Goal: Communication & Community: Answer question/provide support

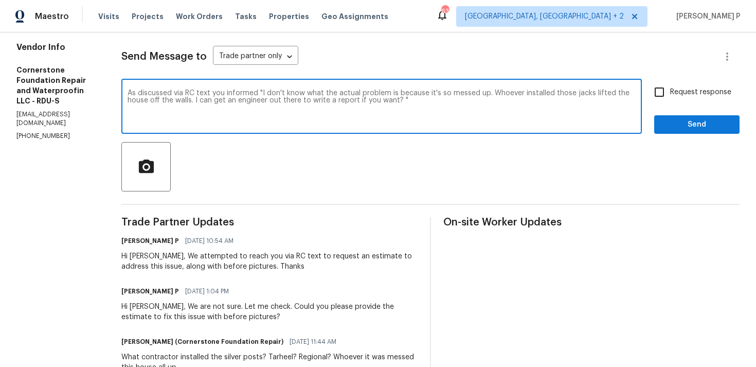
scroll to position [135, 0]
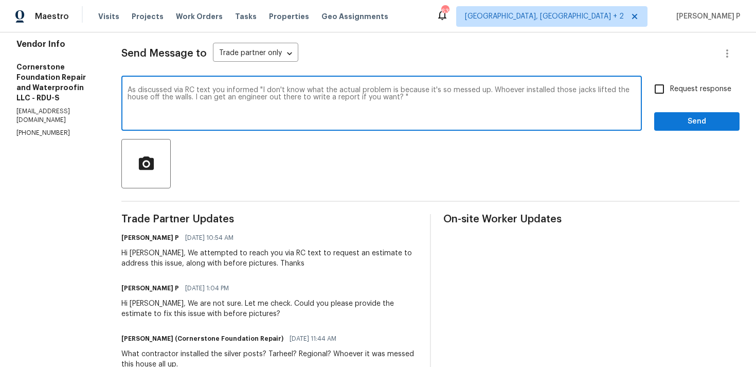
paste textarea "That's the best way"
paste textarea "I assume it would be $900 or so"
click at [459, 97] on textarea "As discussed via RC text you informed "I don't know what the actual problem is …" at bounding box center [382, 104] width 508 height 36
click at [597, 100] on textarea "As discussed via RC text you informed "I don't know what the actual problem is …" at bounding box center [382, 104] width 508 height 36
type textarea "As discussed via RC text you informed "I don't know what the actual problem is …"
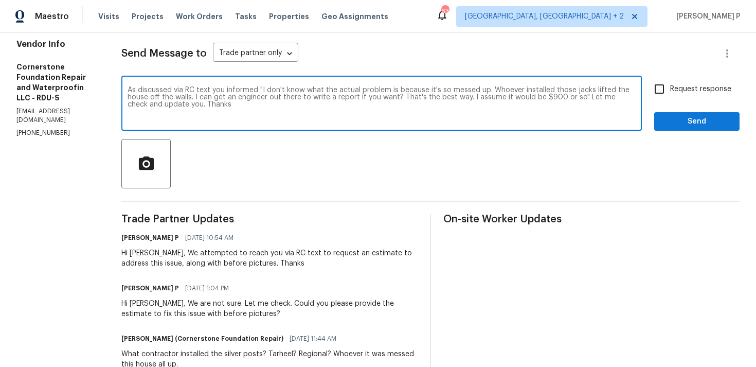
click at [668, 92] on input "Request response" at bounding box center [659, 89] width 22 height 22
checkbox input "true"
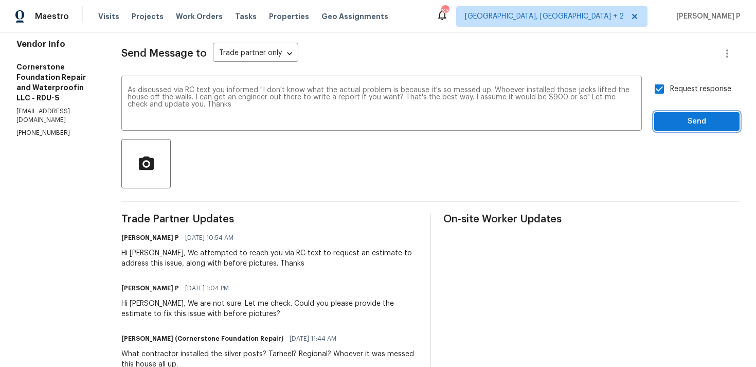
click at [674, 129] on button "Send" at bounding box center [696, 121] width 85 height 19
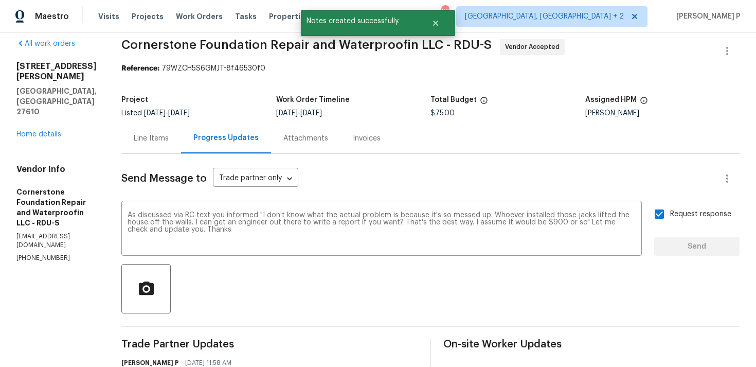
scroll to position [0, 0]
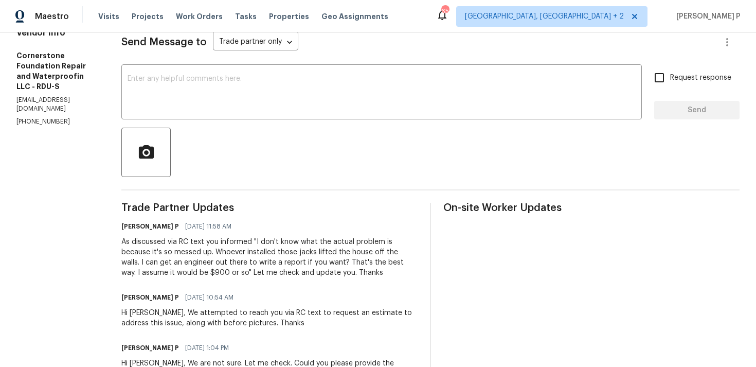
scroll to position [151, 0]
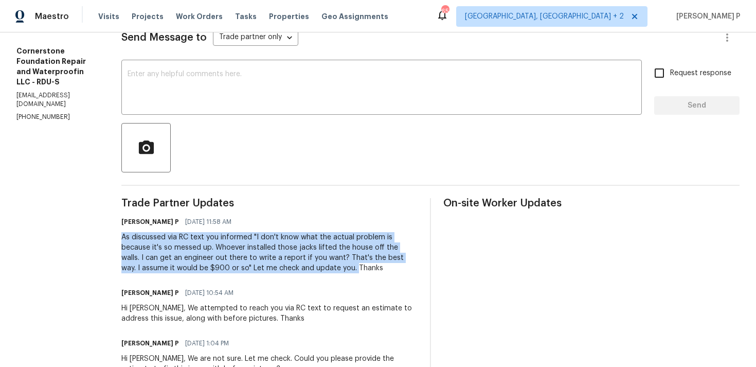
drag, startPoint x: 120, startPoint y: 238, endPoint x: 298, endPoint y: 266, distance: 180.1
click at [298, 266] on div "As discussed via RC text you informed "I don't know what the actual problem is …" at bounding box center [269, 252] width 296 height 41
copy div "As discussed via RC text you informed "I don't know what the actual problem is …"
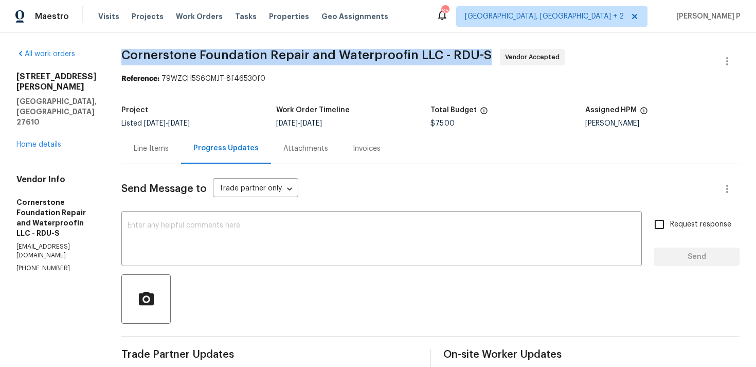
drag, startPoint x: 121, startPoint y: 53, endPoint x: 482, endPoint y: 51, distance: 360.4
click at [482, 51] on span "Cornerstone Foundation Repair and Waterproofin LLC - RDU-S" at bounding box center [306, 55] width 370 height 12
copy span "Cornerstone Foundation Repair and Waterproofin LLC - RDU-S"
click at [149, 144] on div "Line Items" at bounding box center [151, 148] width 35 height 10
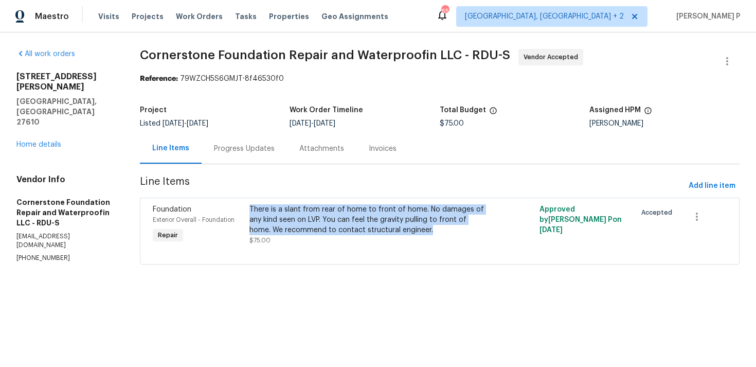
copy div "There is a slant from rear of home to front of home. No damages of any kind see…"
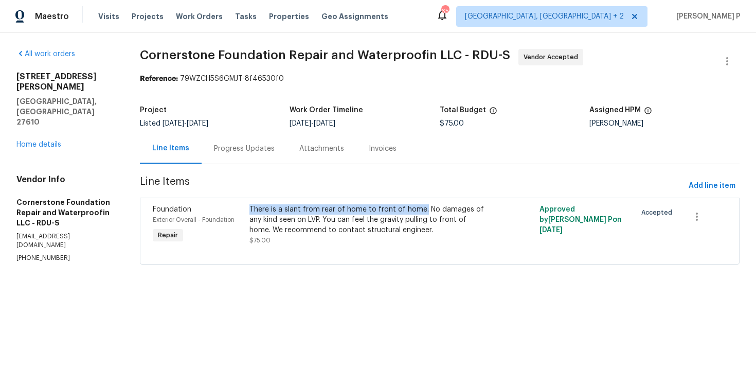
drag, startPoint x: 249, startPoint y: 207, endPoint x: 422, endPoint y: 195, distance: 173.1
click at [422, 197] on div "Foundation Exterior Overall - Foundation Repair There is a slant from rear of h…" at bounding box center [440, 230] width 600 height 67
click at [422, 179] on span "Line Items" at bounding box center [412, 185] width 545 height 19
click at [266, 152] on div "Progress Updates" at bounding box center [244, 148] width 61 height 10
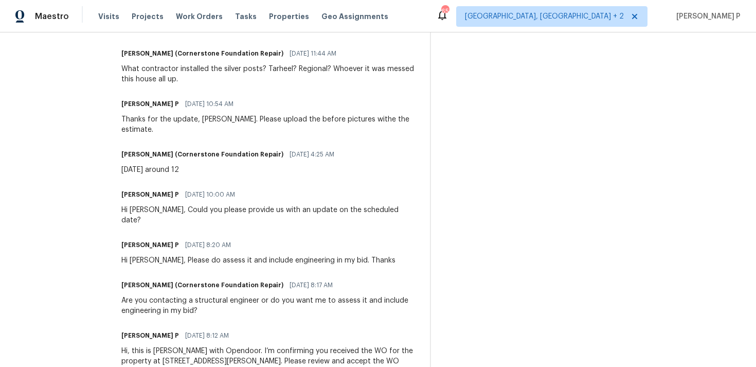
scroll to position [441, 0]
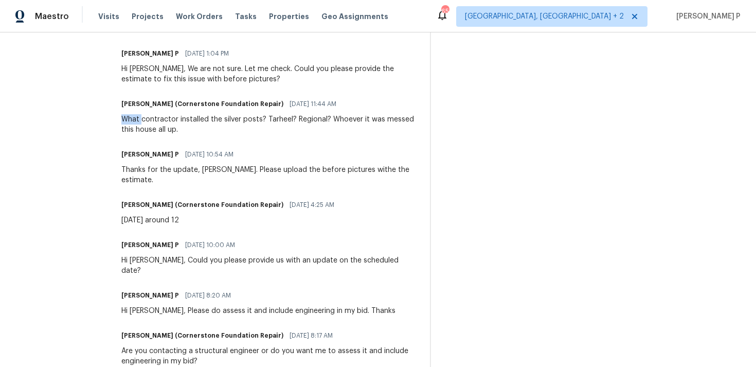
drag, startPoint x: 119, startPoint y: 120, endPoint x: 144, endPoint y: 120, distance: 25.7
click at [139, 120] on div "What contractor installed the silver posts? Tarheel? Regional? Whoever it was m…" at bounding box center [269, 124] width 296 height 21
click at [125, 118] on div "What contractor installed the silver posts? Tarheel? Regional? Whoever it was m…" at bounding box center [269, 124] width 296 height 21
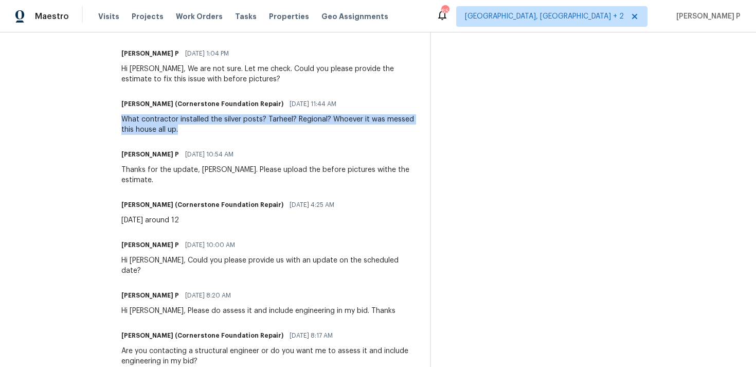
drag, startPoint x: 119, startPoint y: 120, endPoint x: 180, endPoint y: 133, distance: 61.9
click at [180, 133] on div "What contractor installed the silver posts? Tarheel? Regional? Whoever it was m…" at bounding box center [269, 124] width 296 height 21
copy div "What contractor installed the silver posts? Tarheel? Regional? Whoever it was m…"
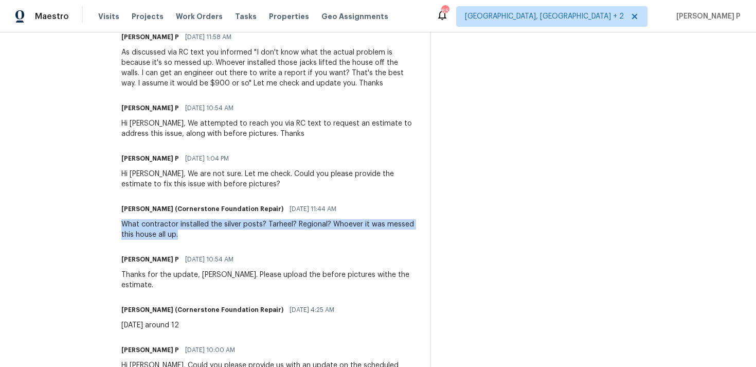
scroll to position [318, 0]
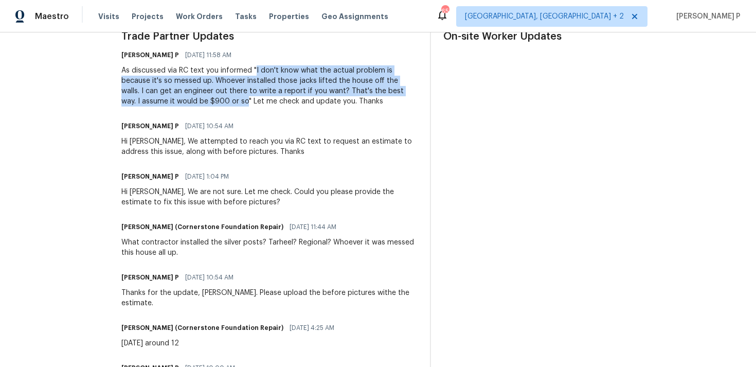
drag, startPoint x: 252, startPoint y: 69, endPoint x: 188, endPoint y: 102, distance: 72.0
click at [188, 102] on div "As discussed via RC text you informed "I don't know what the actual problem is …" at bounding box center [269, 85] width 296 height 41
copy div "I don't know what the actual problem is because it's so messed up. Whoever inst…"
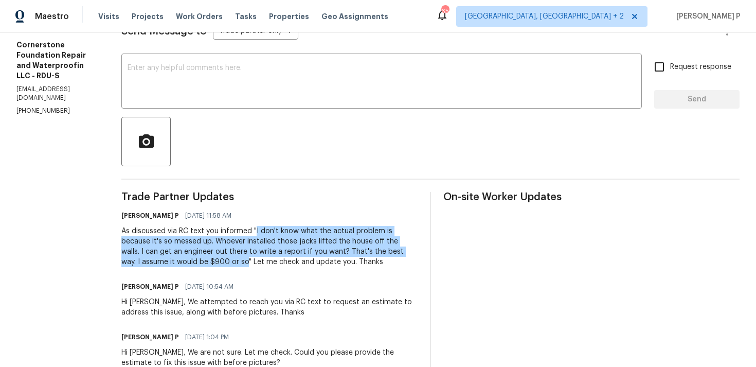
scroll to position [0, 0]
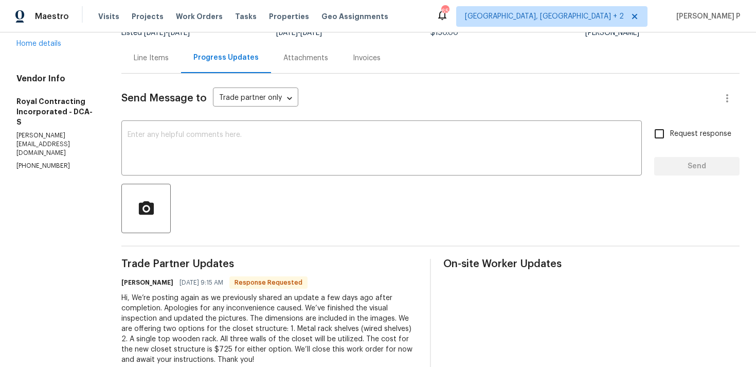
scroll to position [68, 0]
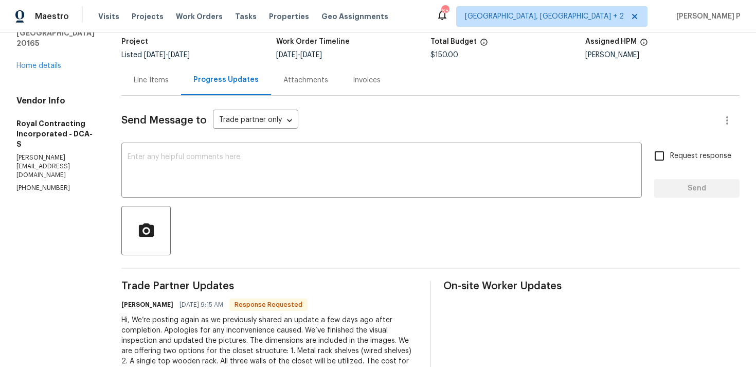
click at [157, 79] on div "Line Items" at bounding box center [151, 80] width 35 height 10
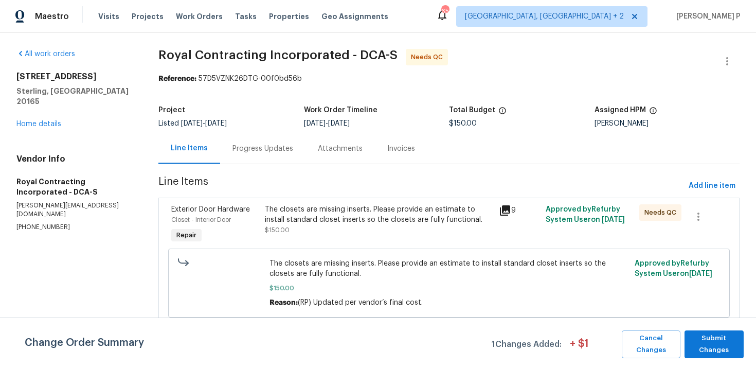
click at [372, 226] on div "The closets are missing inserts. Please provide an estimate to install standard…" at bounding box center [379, 219] width 228 height 31
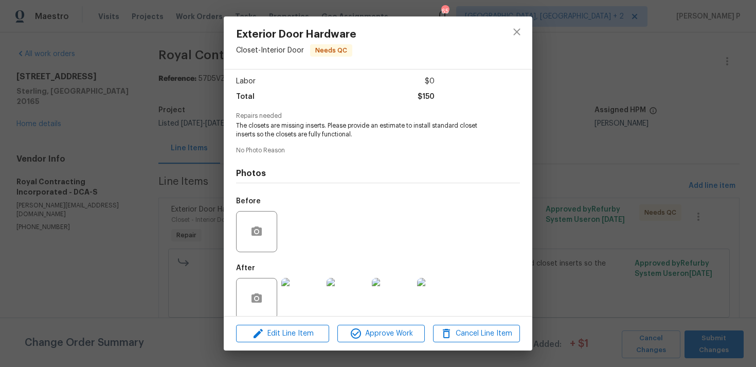
scroll to position [81, 0]
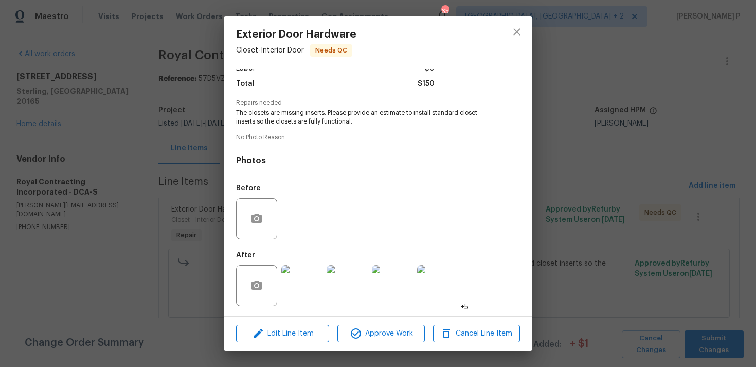
click at [503, 34] on div at bounding box center [516, 42] width 31 height 52
click at [515, 32] on icon "close" at bounding box center [517, 32] width 12 height 12
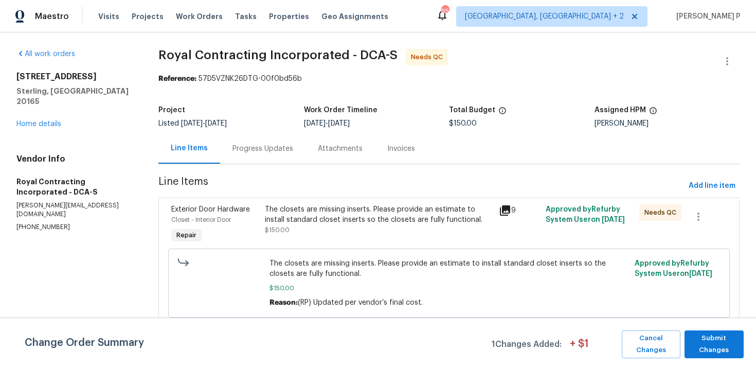
click at [51, 119] on div "All work orders 20687 Smithfield Ct Sterling, VA 20165 Home details Vendor Info…" at bounding box center [74, 140] width 117 height 183
click at [51, 120] on link "Home details" at bounding box center [38, 123] width 45 height 7
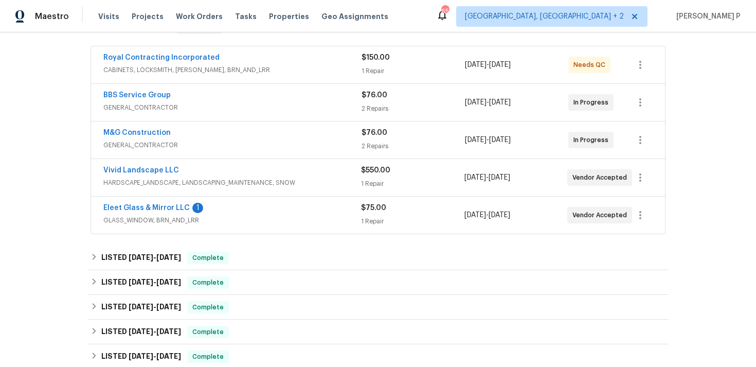
scroll to position [182, 0]
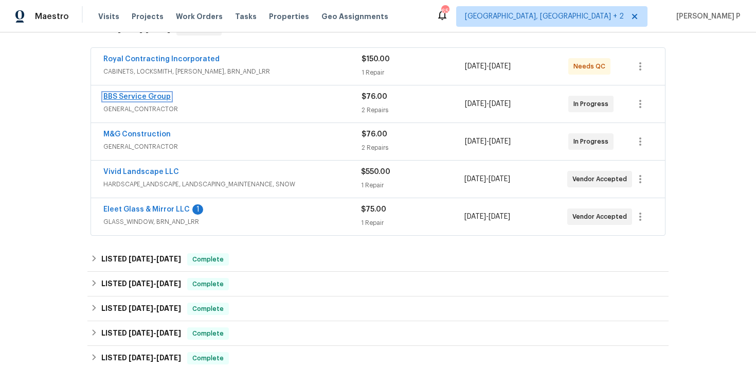
click at [130, 98] on link "BBS Service Group" at bounding box center [136, 96] width 67 height 7
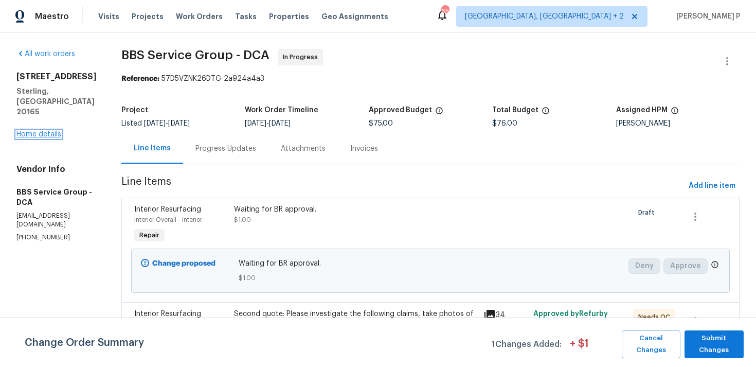
click at [38, 131] on link "Home details" at bounding box center [38, 134] width 45 height 7
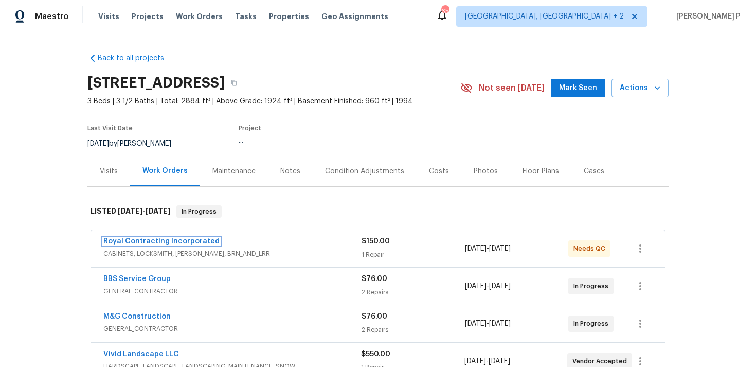
click at [187, 241] on link "Royal Contracting Incorporated" at bounding box center [161, 241] width 116 height 7
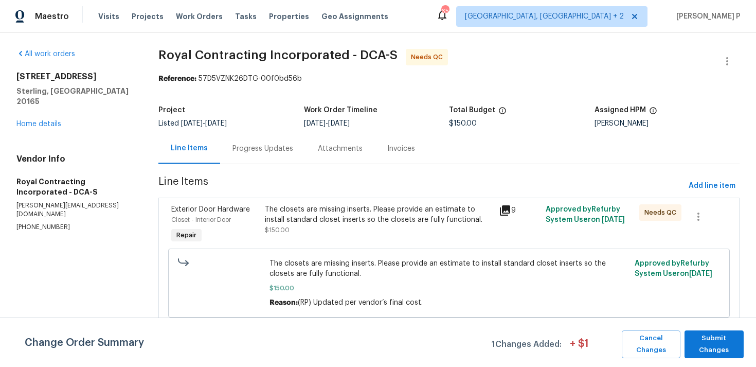
click at [356, 221] on div "The closets are missing inserts. Please provide an estimate to install standard…" at bounding box center [379, 214] width 228 height 21
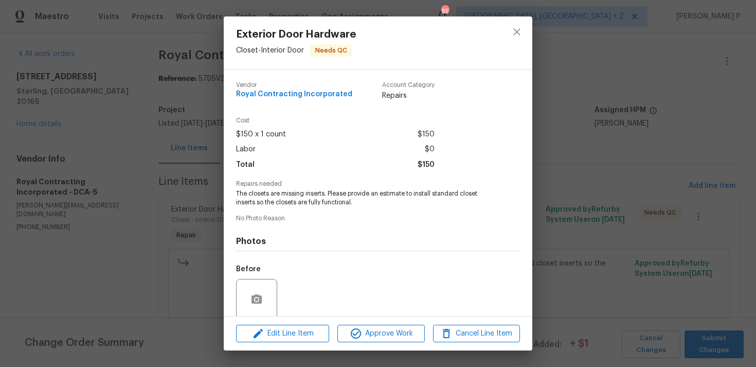
scroll to position [81, 0]
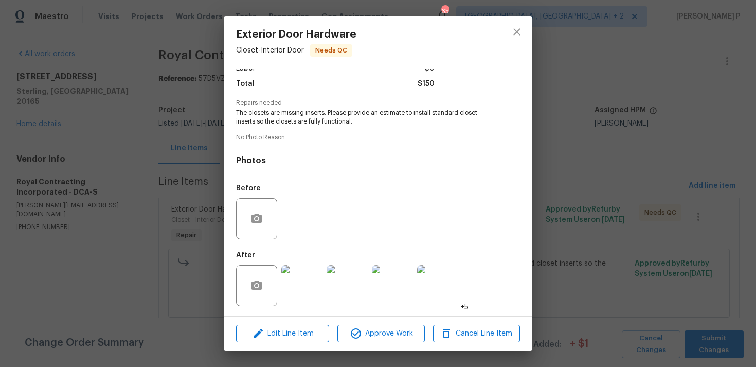
click at [299, 281] on img at bounding box center [301, 285] width 41 height 41
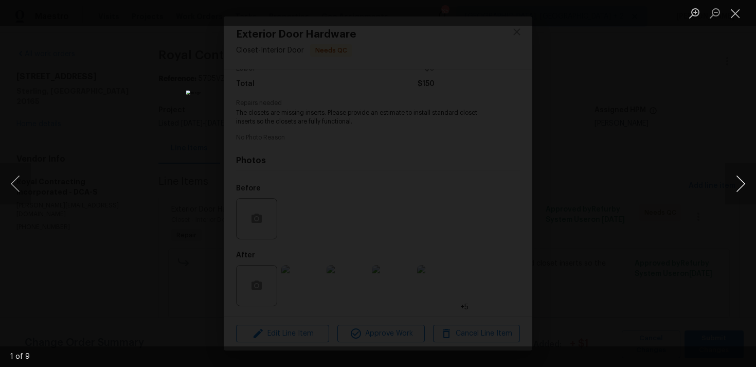
click at [739, 181] on button "Next image" at bounding box center [740, 183] width 31 height 41
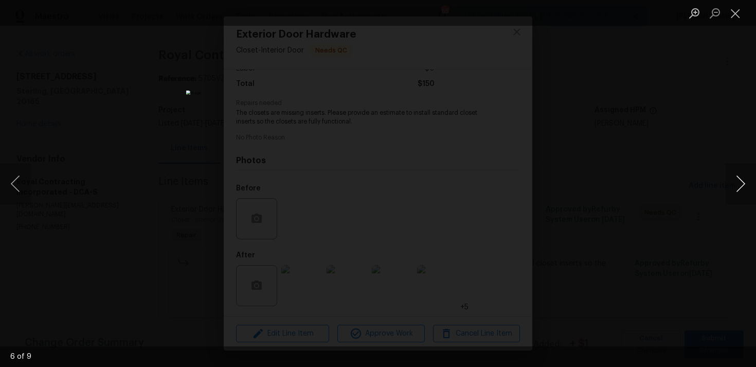
click at [739, 181] on button "Next image" at bounding box center [740, 183] width 31 height 41
click at [735, 15] on button "Close lightbox" at bounding box center [735, 13] width 21 height 18
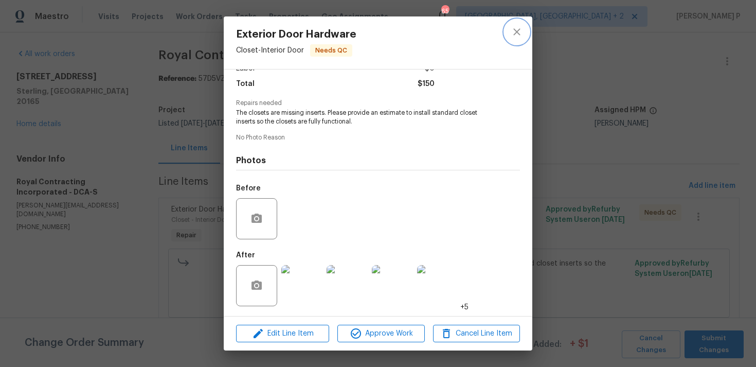
click at [516, 29] on icon "close" at bounding box center [517, 32] width 12 height 12
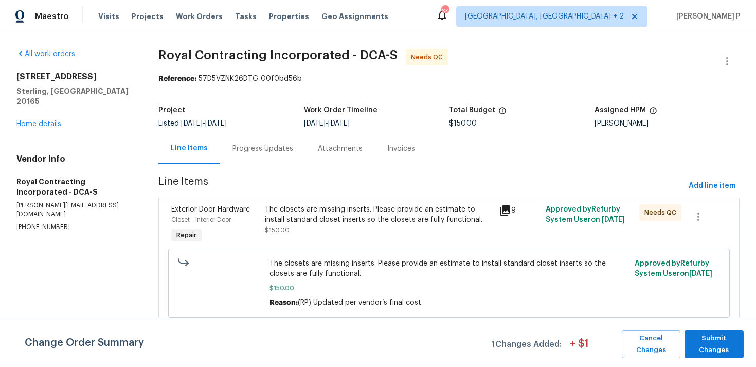
click at [711, 174] on section "Royal Contracting Incorporated - DCA-S Needs QC Reference: 57D5VZNK26DTG-00f0bd…" at bounding box center [448, 194] width 581 height 291
click at [710, 182] on span "Add line item" at bounding box center [711, 185] width 47 height 13
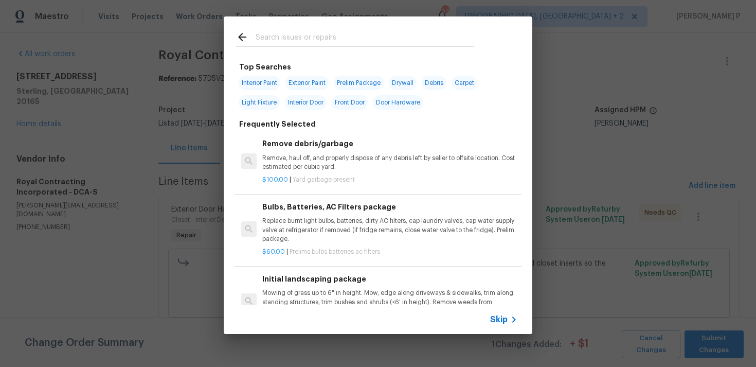
click at [507, 319] on icon at bounding box center [513, 319] width 12 height 12
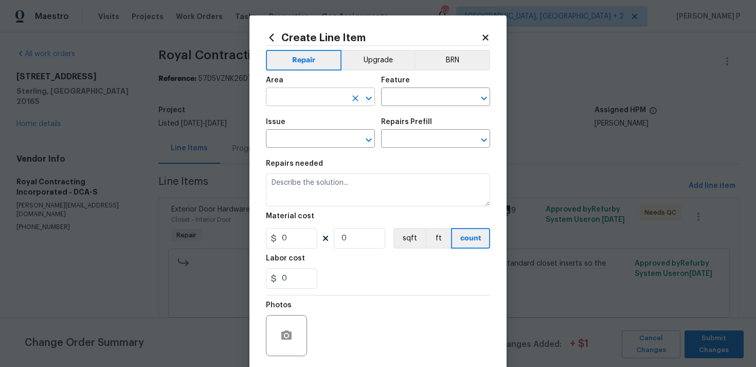
click at [369, 101] on icon "Open" at bounding box center [368, 98] width 12 height 12
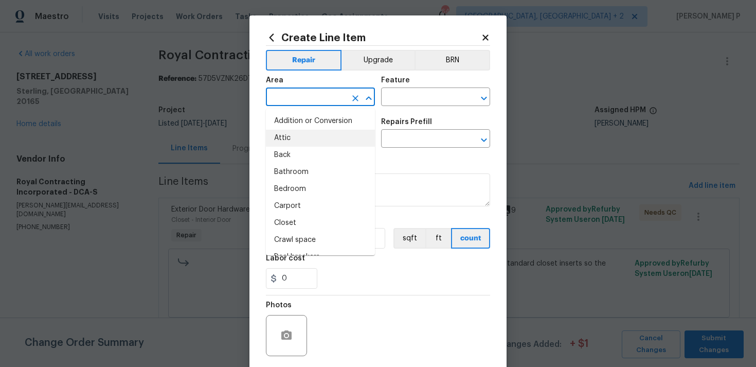
click at [321, 134] on li "Attic" at bounding box center [320, 138] width 109 height 17
type input "Attic"
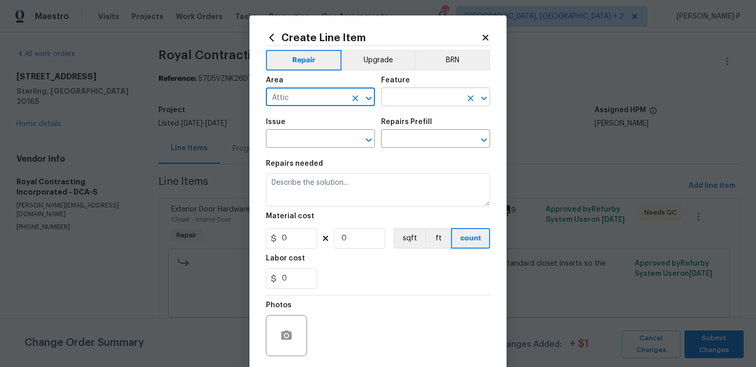
click at [407, 90] on input "text" at bounding box center [421, 98] width 80 height 16
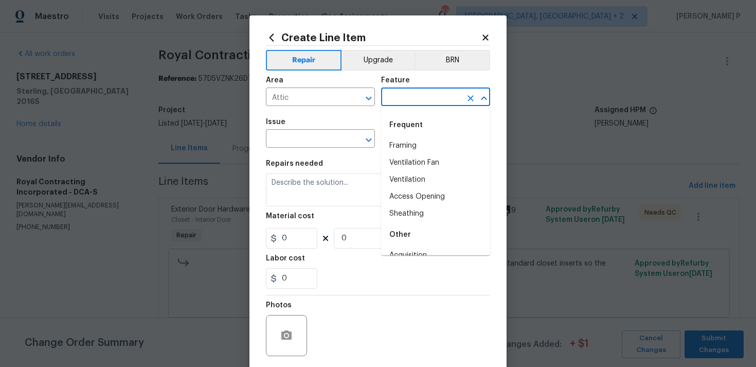
click at [408, 134] on div "Frequent" at bounding box center [435, 125] width 109 height 25
click at [410, 142] on li "Framing" at bounding box center [435, 145] width 109 height 17
type input "Framing"
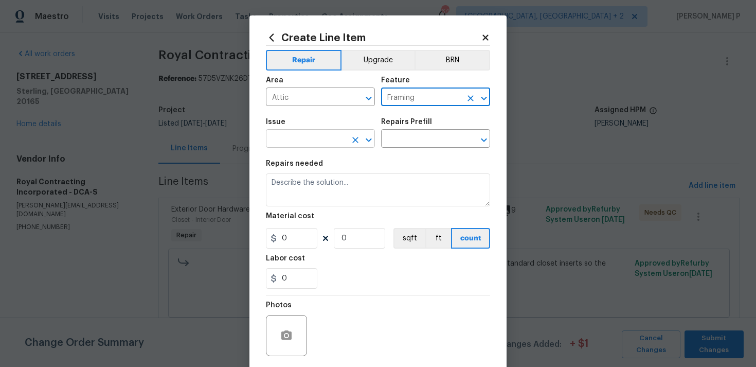
click at [354, 141] on icon "Clear" at bounding box center [355, 140] width 6 height 6
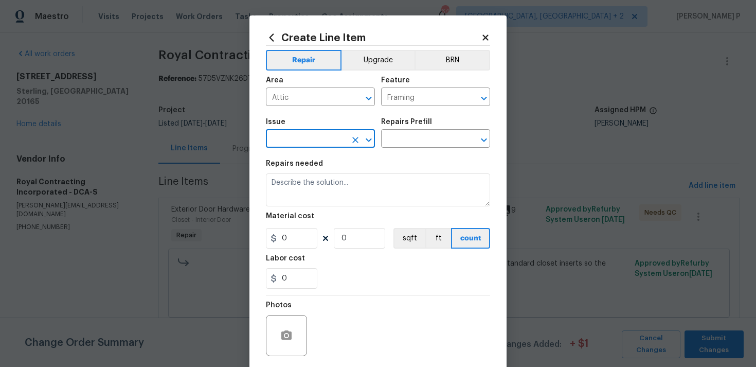
click at [377, 141] on div "Issue ​ Repairs Prefill ​" at bounding box center [378, 133] width 224 height 42
click at [371, 141] on icon "Open" at bounding box center [368, 140] width 12 height 12
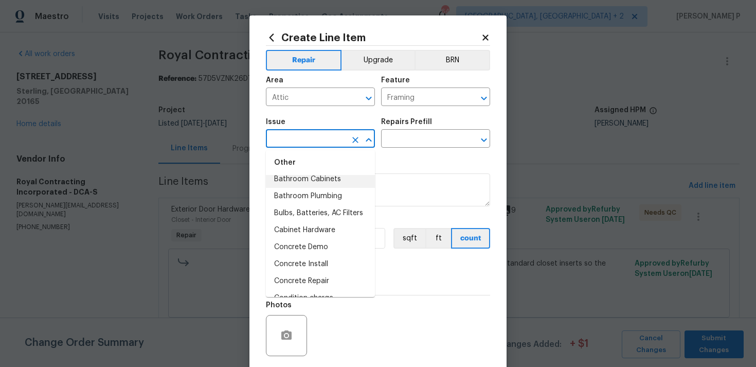
scroll to position [223, 0]
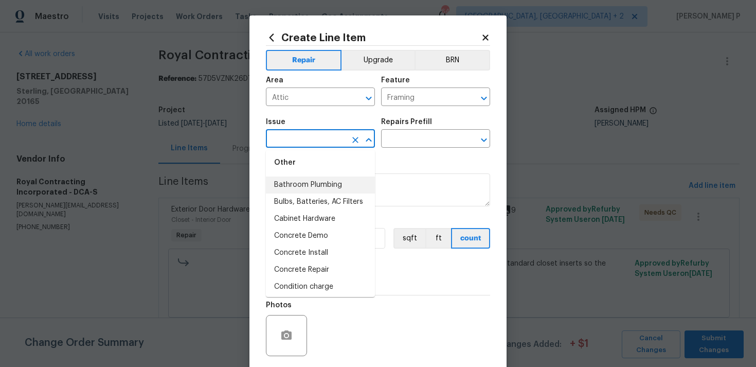
click at [314, 186] on li "Bathroom Plumbing" at bounding box center [320, 184] width 109 height 17
type input "Bathroom Plumbing"
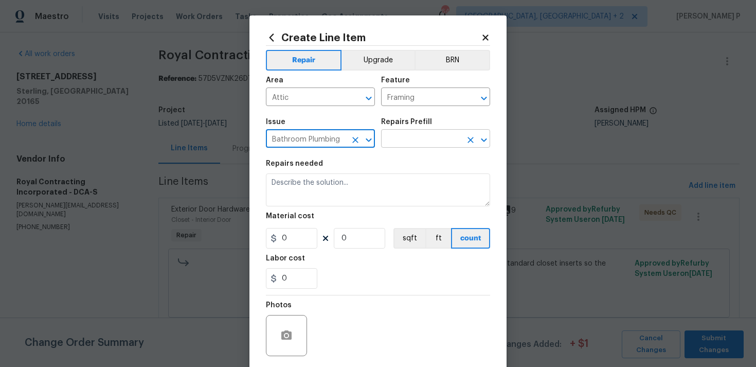
click at [388, 137] on input "text" at bounding box center [421, 140] width 80 height 16
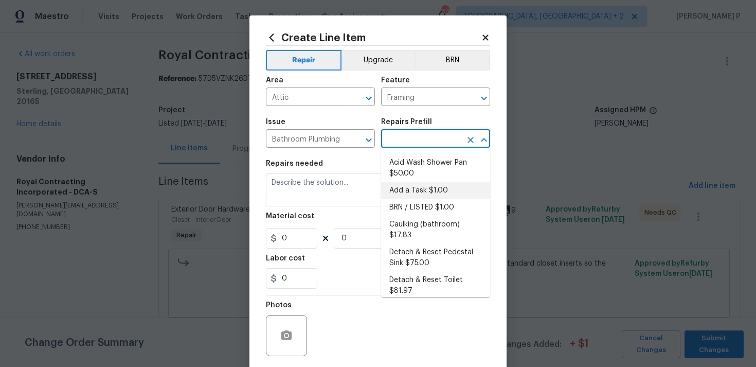
click at [411, 196] on li "Add a Task $1.00" at bounding box center [435, 190] width 109 height 17
type input "Plumbing"
type input "Add a Task $1.00"
type textarea "HPM to detail"
type input "1"
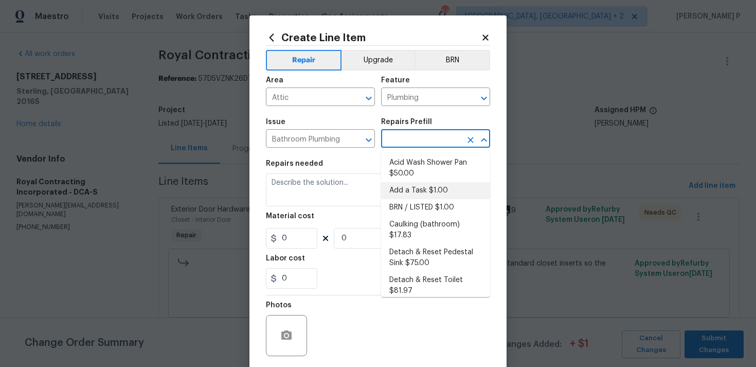
type input "1"
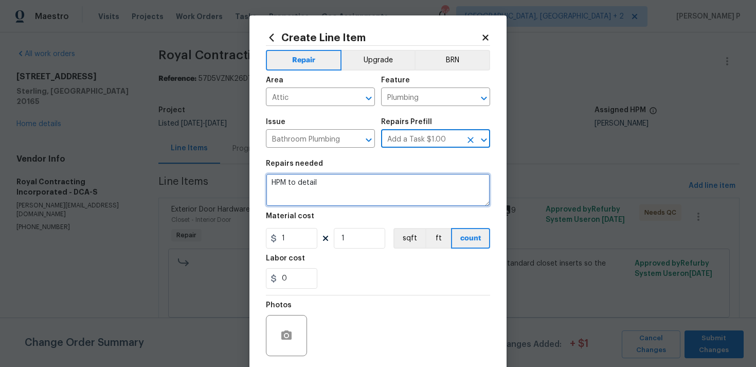
click at [364, 191] on textarea "HPM to detail" at bounding box center [378, 189] width 224 height 33
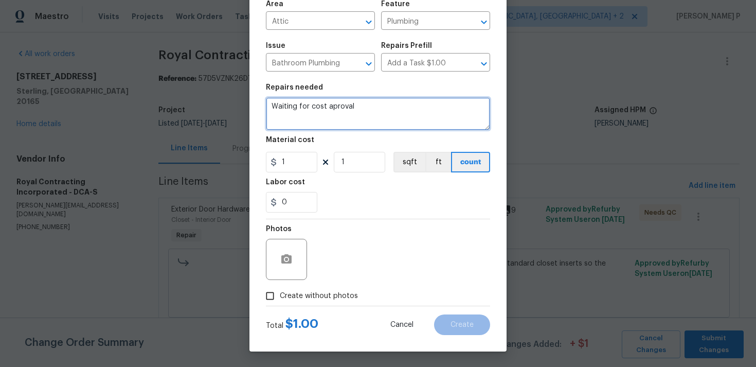
click at [332, 111] on textarea "Waiting for cost aproval" at bounding box center [378, 113] width 224 height 33
click at [330, 106] on textarea "Waiting for cost aproval" at bounding box center [378, 113] width 224 height 33
type textarea "Waiting for cost approval"
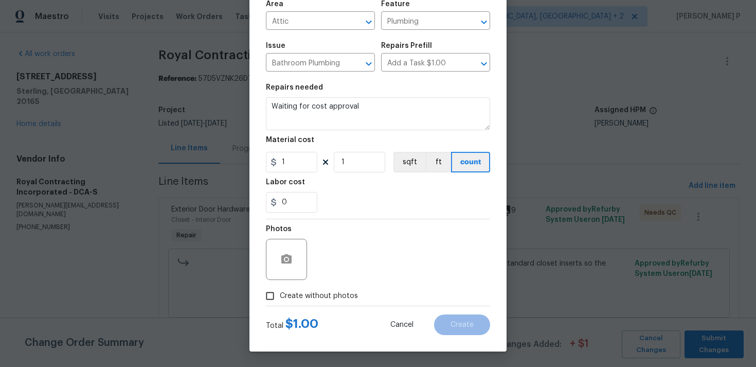
click at [276, 293] on input "Create without photos" at bounding box center [270, 296] width 20 height 20
checkbox input "true"
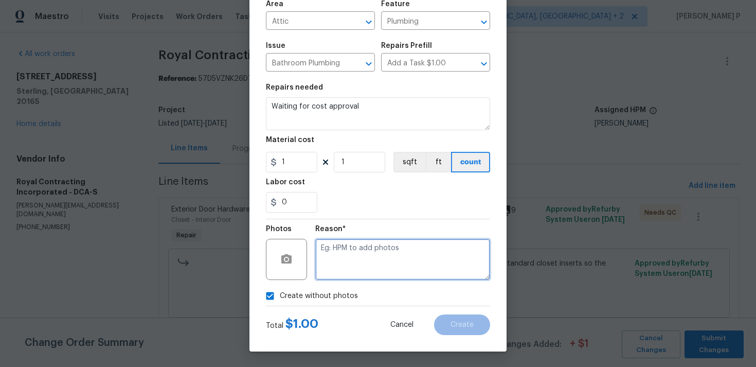
click at [351, 263] on textarea at bounding box center [402, 259] width 175 height 41
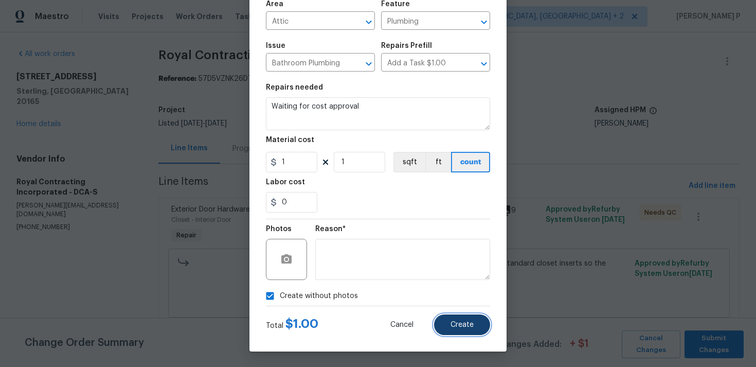
click at [461, 328] on span "Create" at bounding box center [461, 325] width 23 height 8
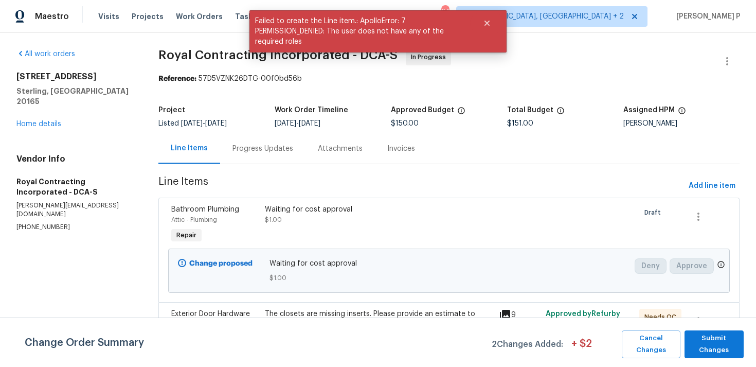
click at [256, 145] on div "Progress Updates" at bounding box center [262, 148] width 61 height 10
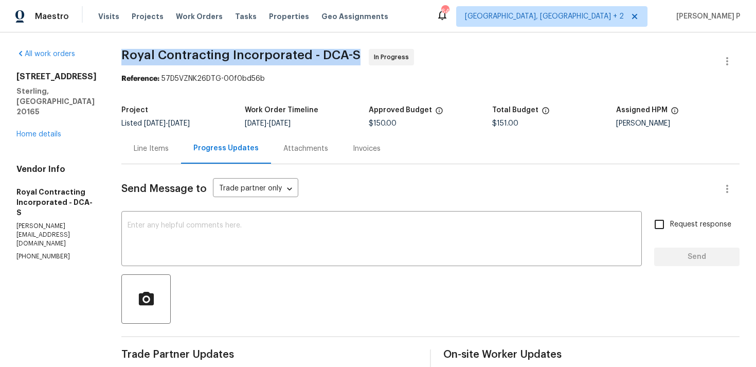
drag, startPoint x: 132, startPoint y: 52, endPoint x: 367, endPoint y: 51, distance: 235.5
copy span "Royal Contracting Incorporated - DCA-S"
click at [151, 146] on div "Line Items" at bounding box center [151, 148] width 35 height 10
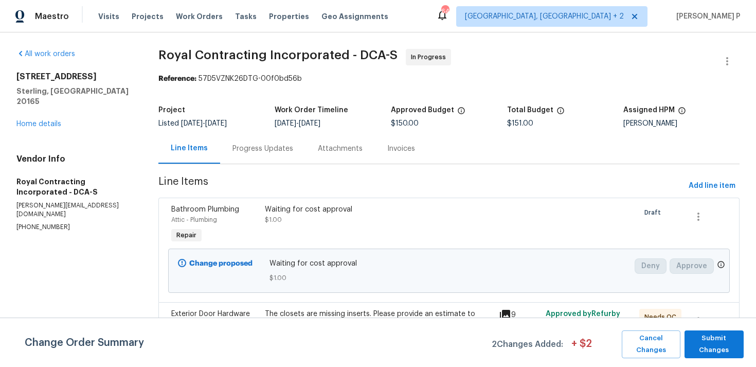
scroll to position [94, 0]
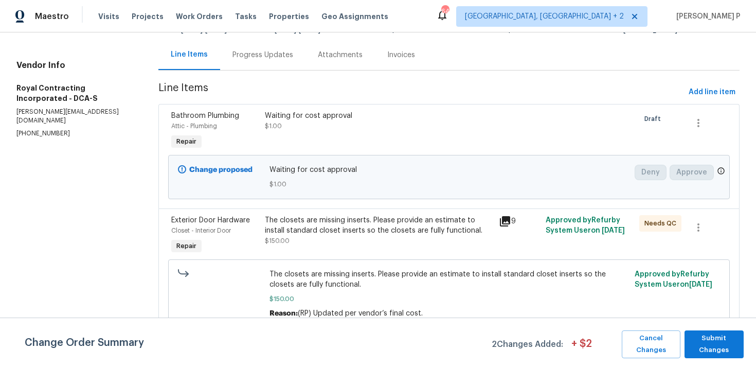
click at [269, 271] on span "The closets are missing inserts. Please provide an estimate to install standard…" at bounding box center [448, 279] width 359 height 21
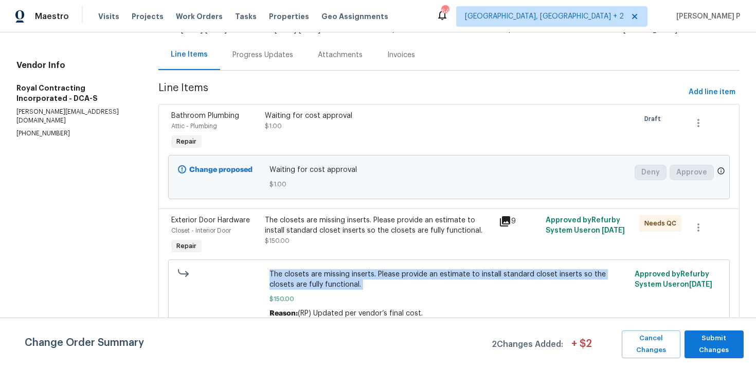
drag, startPoint x: 269, startPoint y: 271, endPoint x: 346, endPoint y: 280, distance: 77.1
click at [346, 280] on span "The closets are missing inserts. Please provide an estimate to install standard…" at bounding box center [448, 279] width 359 height 21
copy span "The closets are missing inserts. Please provide an estimate to install standard…"
click at [240, 60] on div "Progress Updates" at bounding box center [262, 55] width 85 height 30
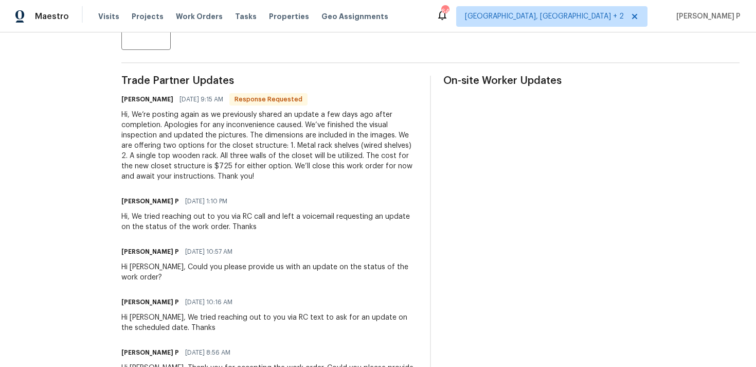
scroll to position [232, 0]
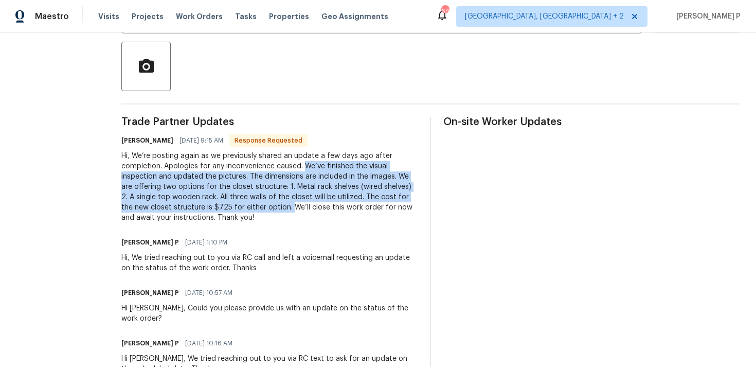
drag, startPoint x: 315, startPoint y: 165, endPoint x: 300, endPoint y: 204, distance: 41.3
click at [300, 204] on div "Hi, We’re posting again as we previously shared an update a few days ago after …" at bounding box center [269, 187] width 296 height 72
copy div "We’ve finished the visual inspection and updated the pictures. The dimensions a…"
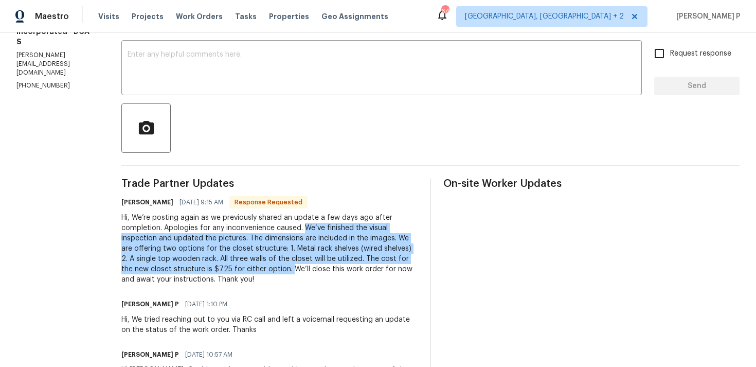
scroll to position [152, 0]
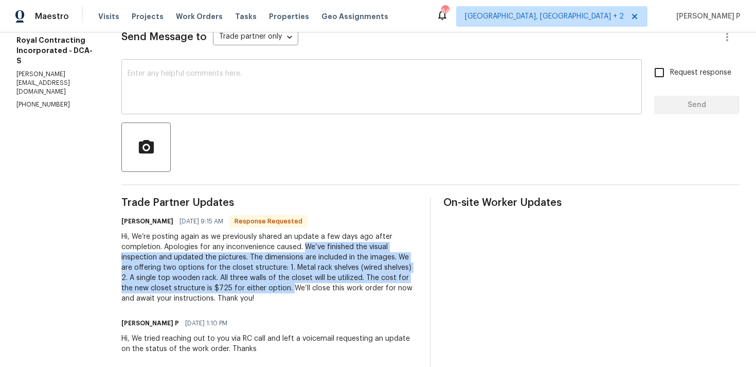
click at [251, 99] on textarea at bounding box center [382, 88] width 508 height 36
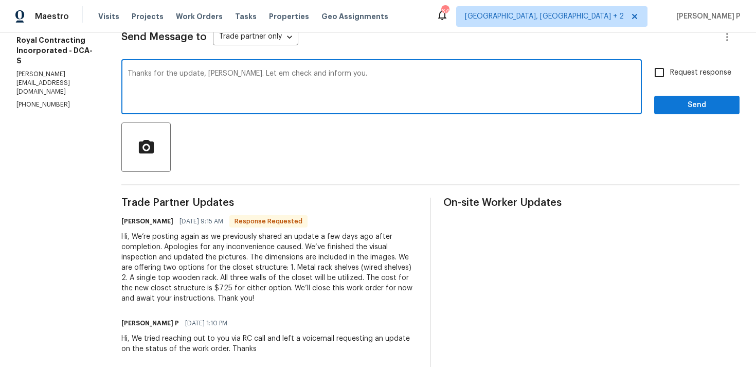
click at [261, 72] on textarea "Thanks for the update, Robin. Let em check and inform you." at bounding box center [382, 88] width 508 height 36
click at [357, 81] on textarea "Thanks for the update, Robin. Let me check and inform you." at bounding box center [382, 88] width 508 height 36
type textarea "Thanks for the update, Robin. Let me check and inform you."
click at [651, 108] on div "Thanks for the update, Robin. Let me check and inform you. x ​ Request response…" at bounding box center [430, 88] width 618 height 52
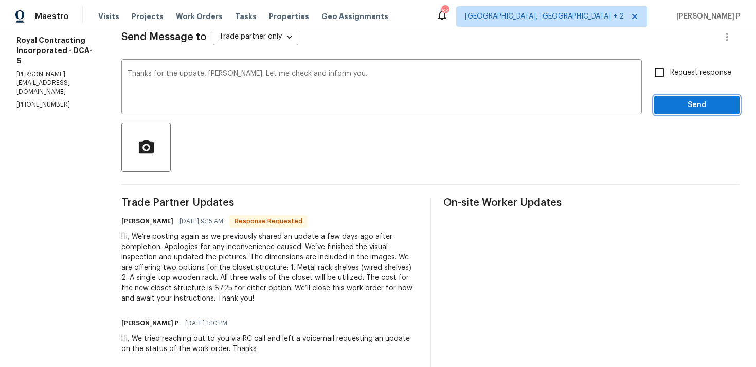
click at [670, 108] on span "Send" at bounding box center [696, 105] width 69 height 13
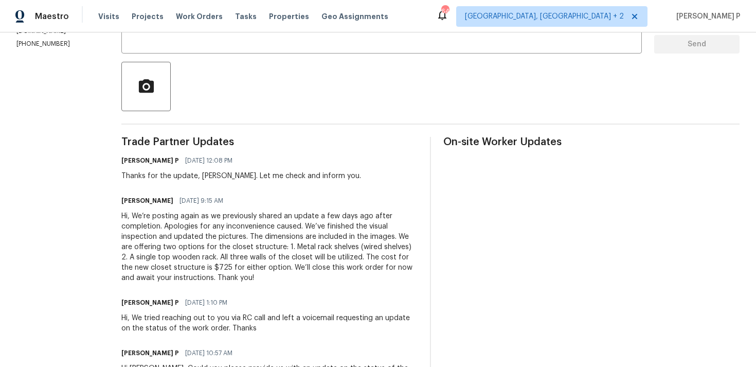
scroll to position [268, 0]
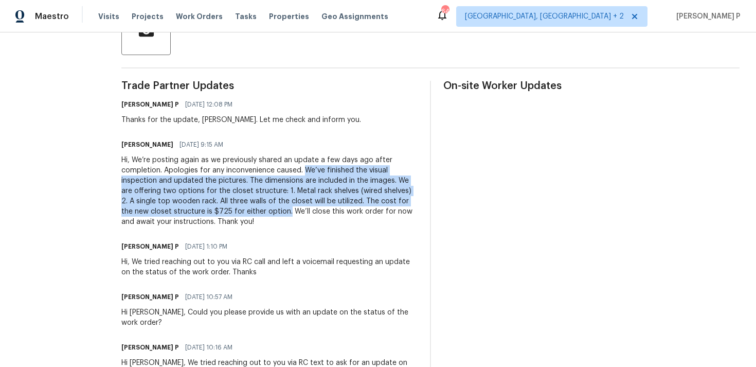
drag, startPoint x: 315, startPoint y: 171, endPoint x: 299, endPoint y: 211, distance: 43.2
click at [299, 211] on div "Hi, We’re posting again as we previously shared an update a few days ago after …" at bounding box center [269, 191] width 296 height 72
copy div "We’ve finished the visual inspection and updated the pictures. The dimensions a…"
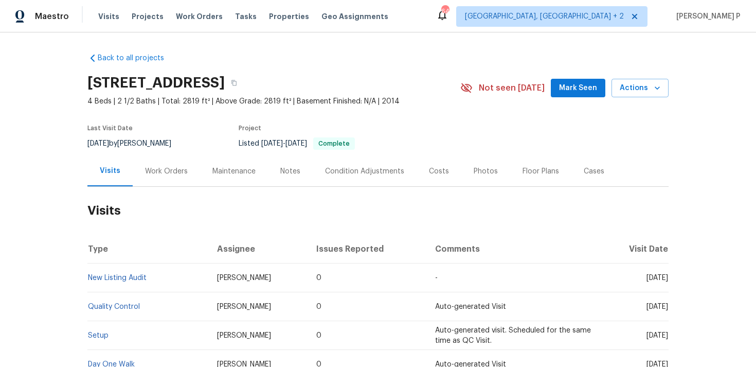
click at [153, 171] on div "Work Orders" at bounding box center [166, 171] width 43 height 10
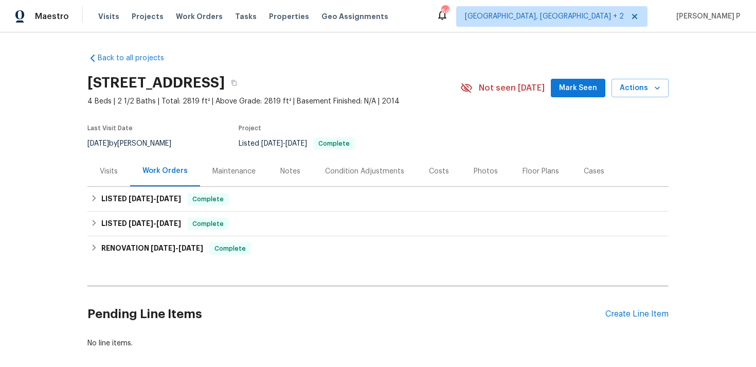
scroll to position [51, 0]
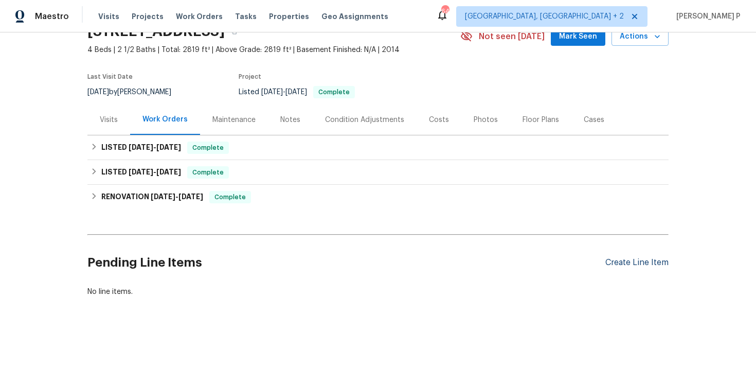
click at [627, 265] on div "Create Line Item" at bounding box center [636, 263] width 63 height 10
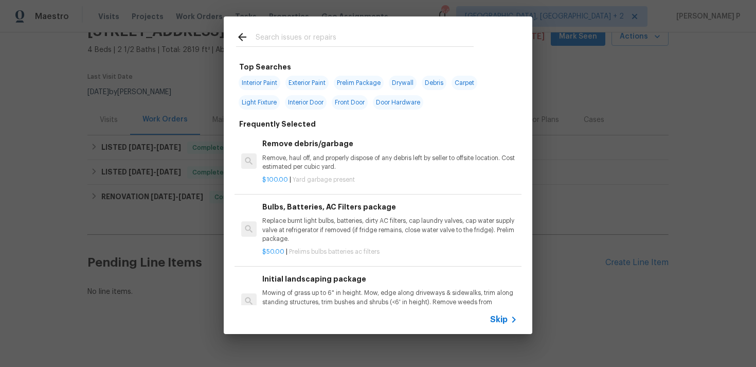
click at [514, 317] on icon at bounding box center [513, 319] width 12 height 12
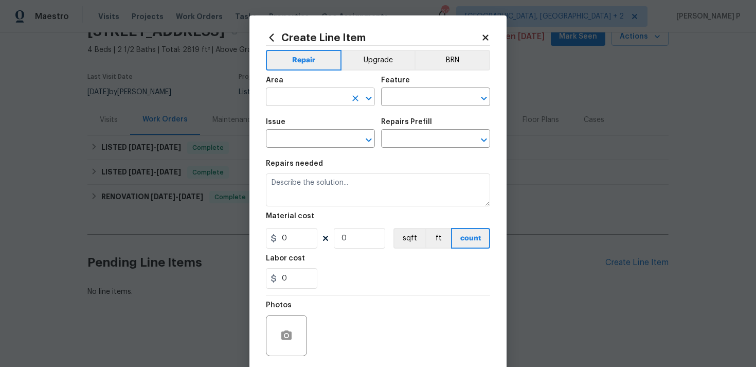
click at [370, 98] on icon "Open" at bounding box center [369, 98] width 6 height 4
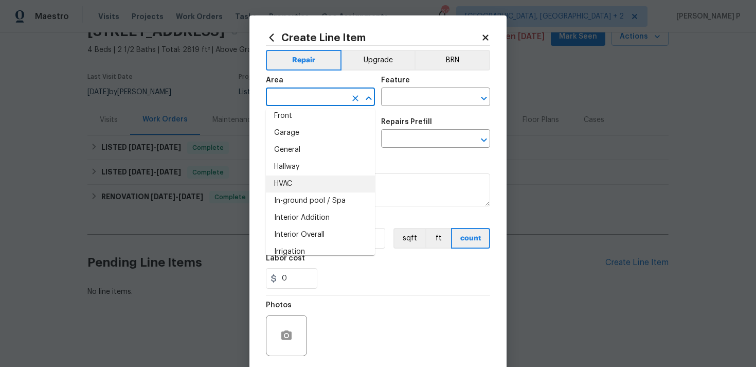
scroll to position [300, 0]
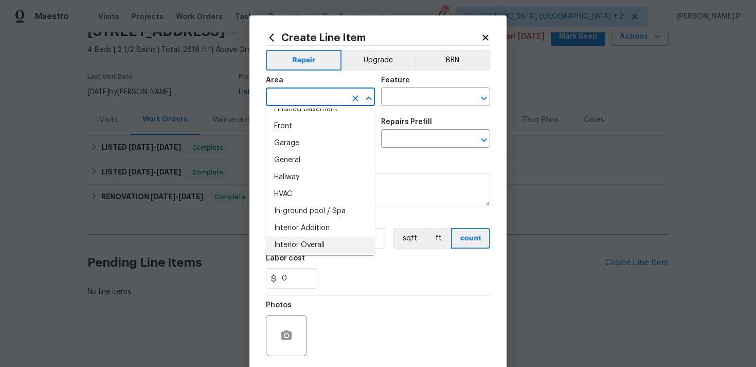
click at [316, 248] on li "Interior Overall" at bounding box center [320, 245] width 109 height 17
type input "Interior Overall"
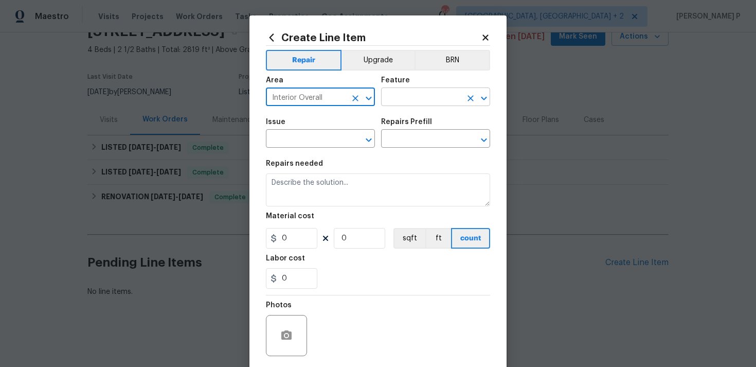
click at [393, 104] on input "text" at bounding box center [421, 98] width 80 height 16
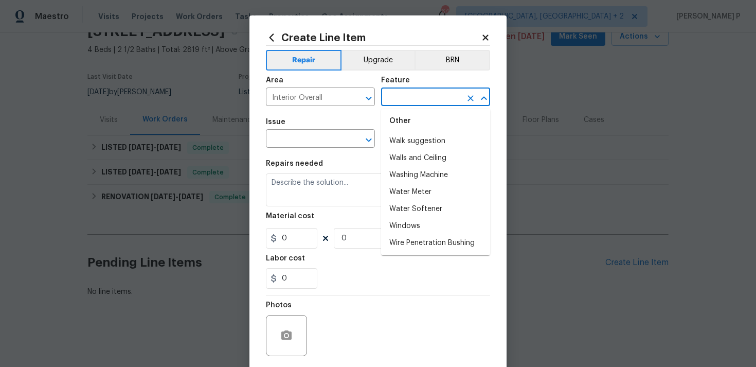
scroll to position [2620, 0]
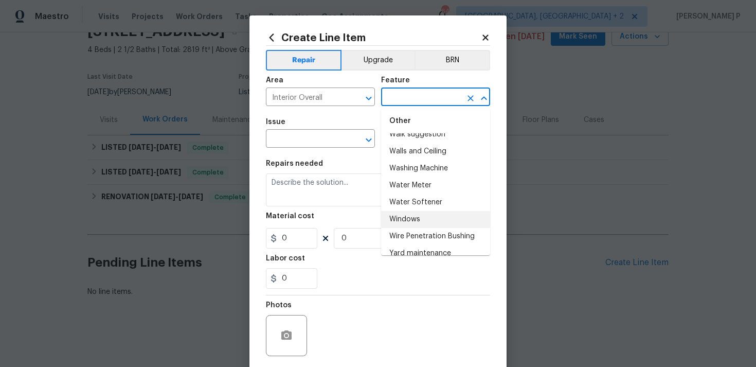
click at [418, 211] on li "Windows" at bounding box center [435, 219] width 109 height 17
type input "Windows"
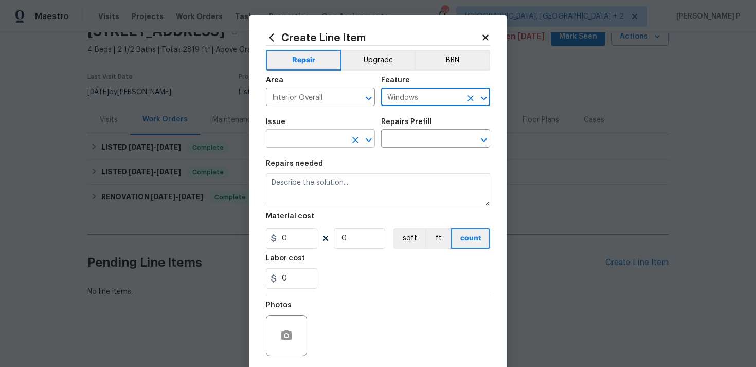
click at [370, 139] on icon "Open" at bounding box center [369, 140] width 6 height 4
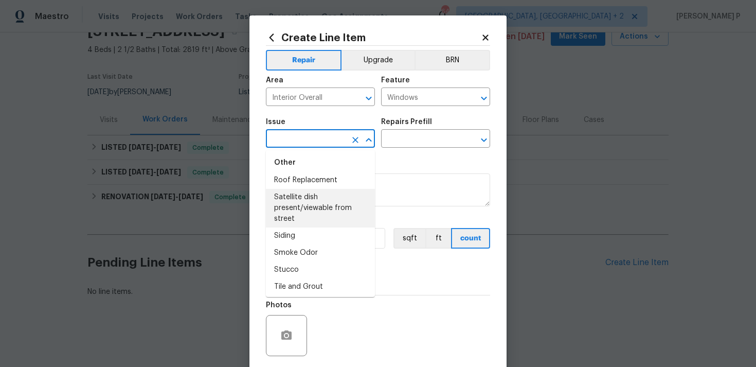
scroll to position [1852, 0]
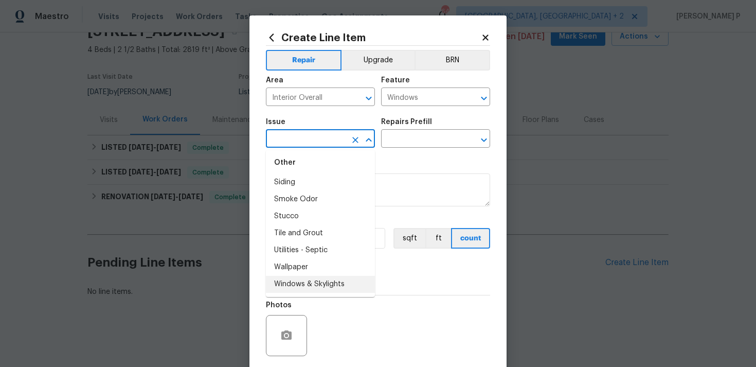
click at [309, 279] on li "Windows & Skylights" at bounding box center [320, 284] width 109 height 17
type input "Windows & Skylights"
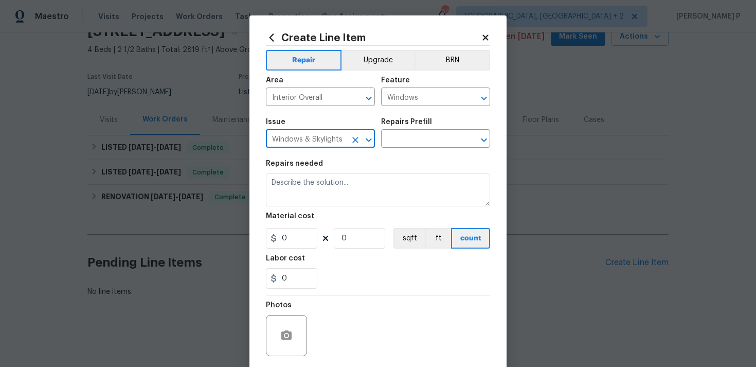
click at [408, 123] on h5 "Repairs Prefill" at bounding box center [406, 121] width 51 height 7
click at [405, 140] on input "text" at bounding box center [421, 140] width 80 height 16
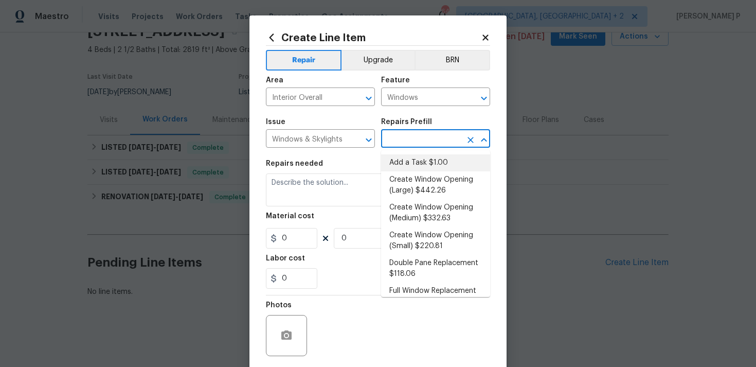
click at [406, 155] on li "Add a Task $1.00" at bounding box center [435, 162] width 109 height 17
type input "Add a Task $1.00"
type textarea "HPM to detail"
type input "1"
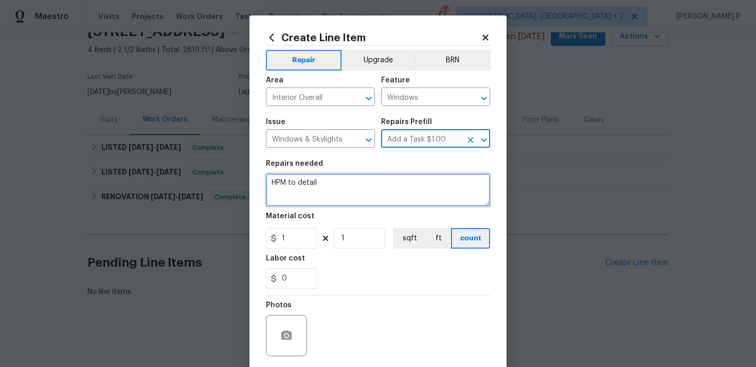
click at [316, 197] on textarea "HPM to detail" at bounding box center [378, 189] width 224 height 33
paste textarea "Several window locks are broken. Please inspect all windows, repair or replace …"
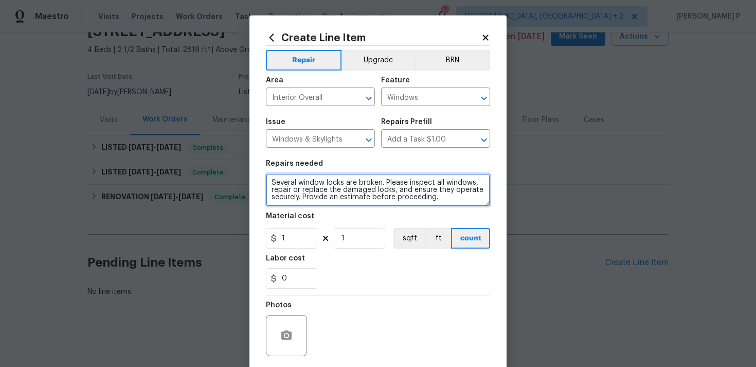
type textarea "Several window locks are broken. Please inspect all windows, repair or replace …"
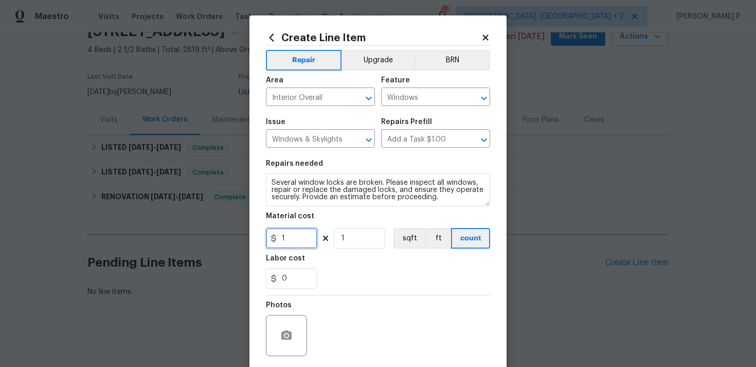
click at [291, 248] on input "1" at bounding box center [291, 238] width 51 height 21
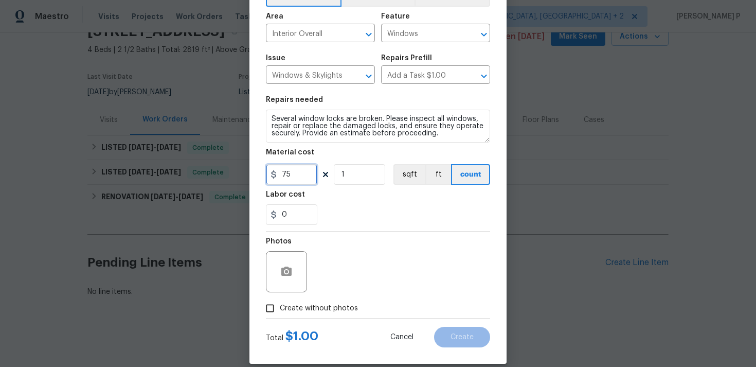
scroll to position [77, 0]
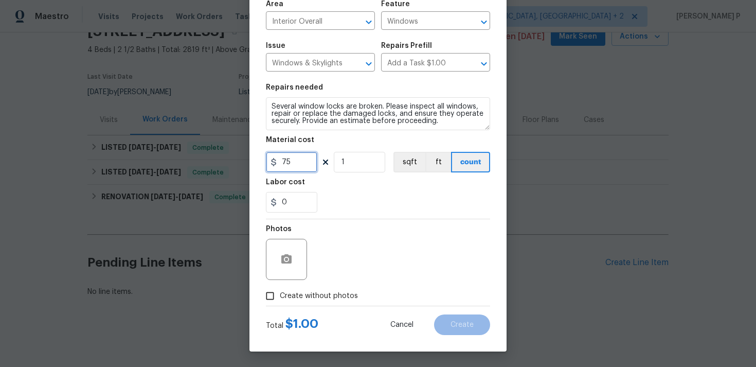
type input "75"
click at [288, 256] on icon "button" at bounding box center [286, 258] width 10 height 9
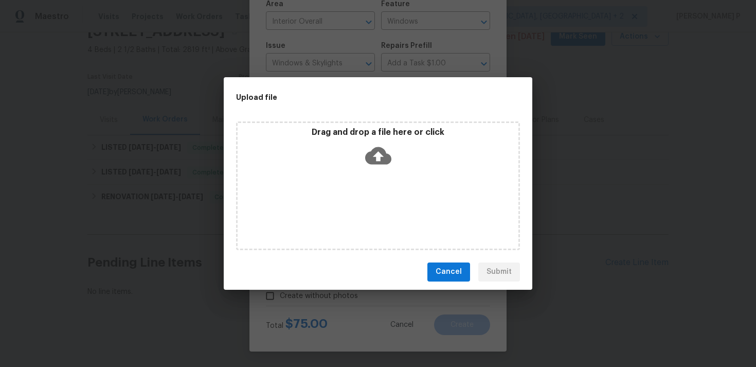
click at [376, 151] on icon at bounding box center [378, 155] width 26 height 17
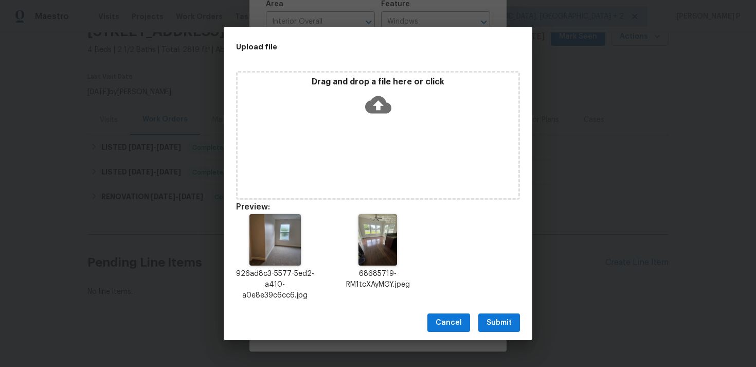
click at [499, 327] on span "Submit" at bounding box center [498, 322] width 25 height 13
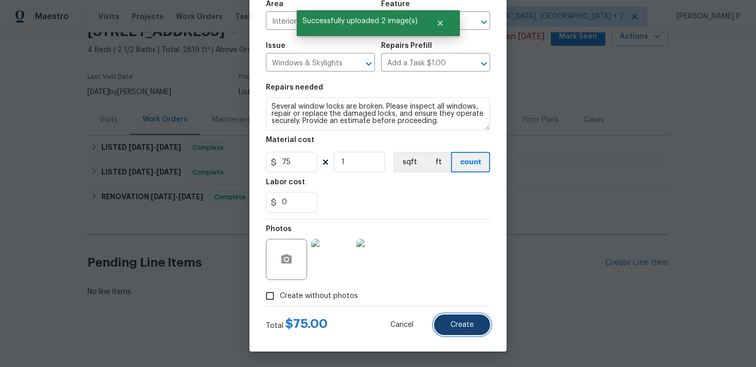
click at [465, 323] on span "Create" at bounding box center [461, 325] width 23 height 8
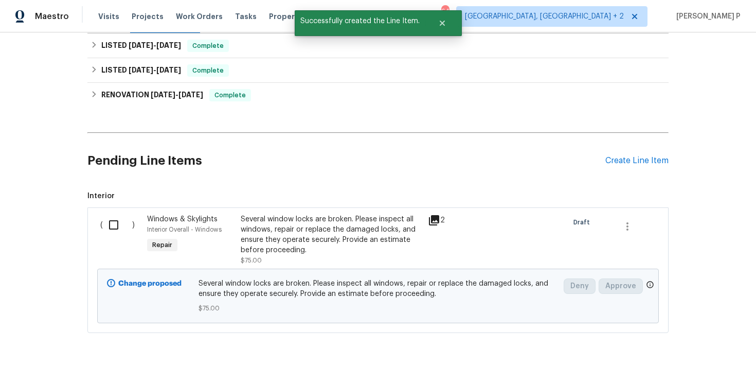
scroll to position [189, 0]
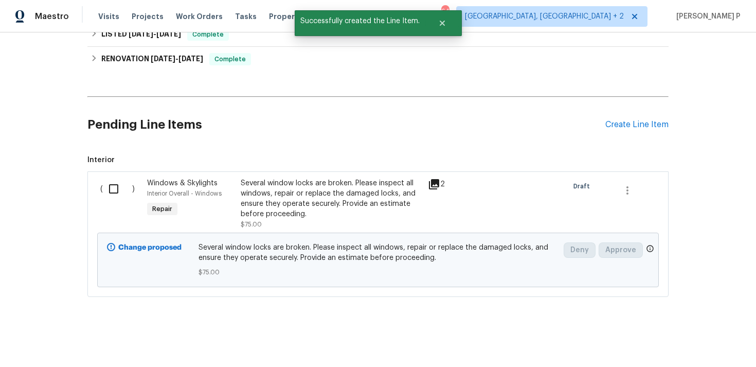
click at [109, 189] on input "checkbox" at bounding box center [117, 189] width 29 height 22
checkbox input "true"
click at [697, 345] on span "Create Work Order" at bounding box center [697, 341] width 68 height 13
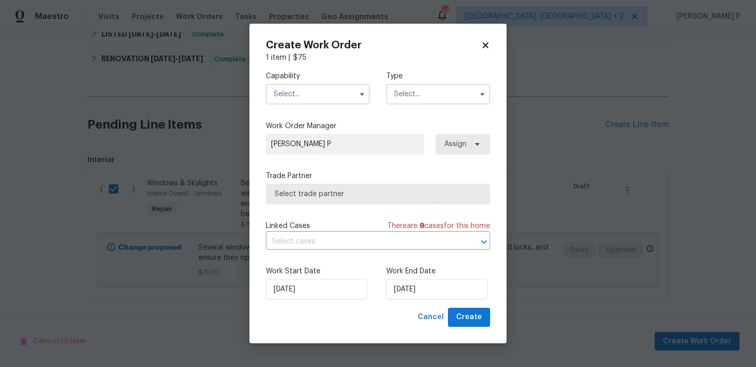
click at [426, 95] on input "text" at bounding box center [438, 94] width 104 height 21
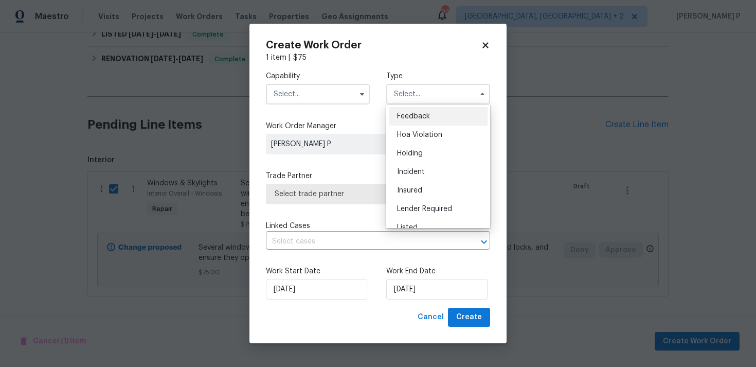
click at [425, 114] on span "Feedback" at bounding box center [413, 116] width 33 height 7
type input "Feedback"
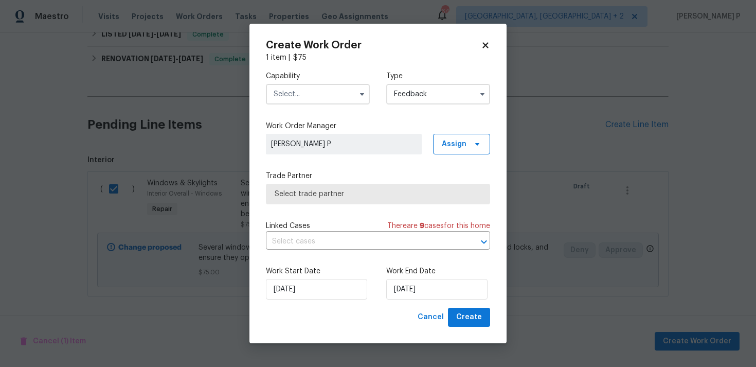
click at [330, 92] on input "text" at bounding box center [318, 94] width 104 height 21
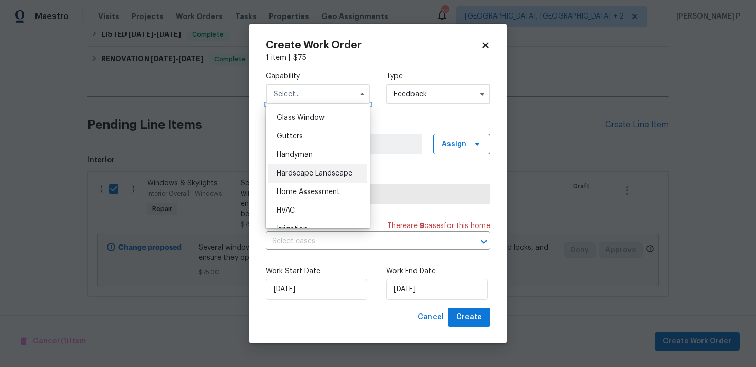
scroll to position [554, 0]
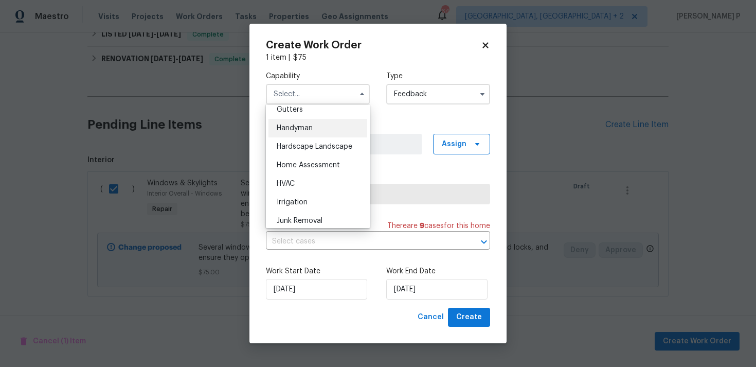
click at [309, 127] on span "Handyman" at bounding box center [295, 127] width 36 height 7
type input "Handyman"
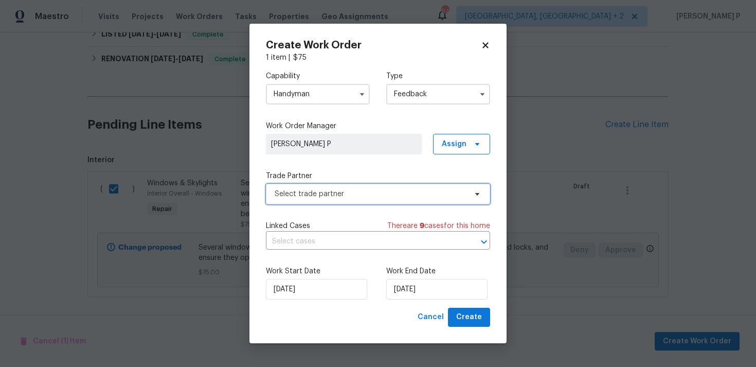
click at [345, 201] on span "Select trade partner" at bounding box center [378, 194] width 224 height 21
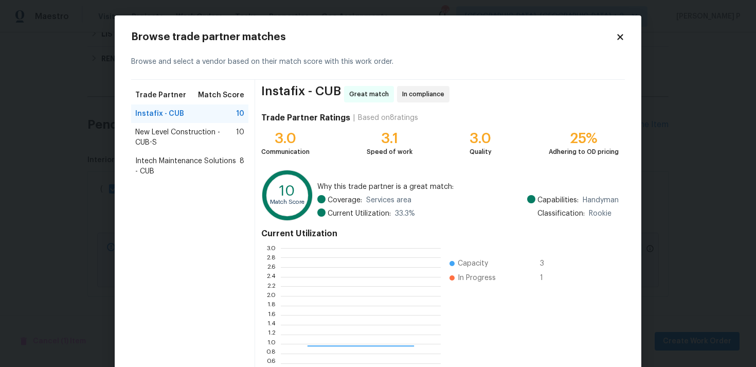
scroll to position [144, 160]
click at [177, 131] on span "New Level Construction - CUB-S" at bounding box center [185, 137] width 101 height 21
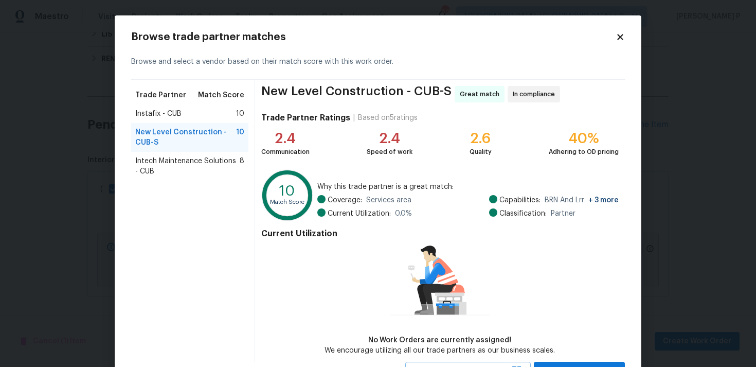
click at [180, 165] on span "Intech Maintenance Solutions - CUB" at bounding box center [187, 166] width 104 height 21
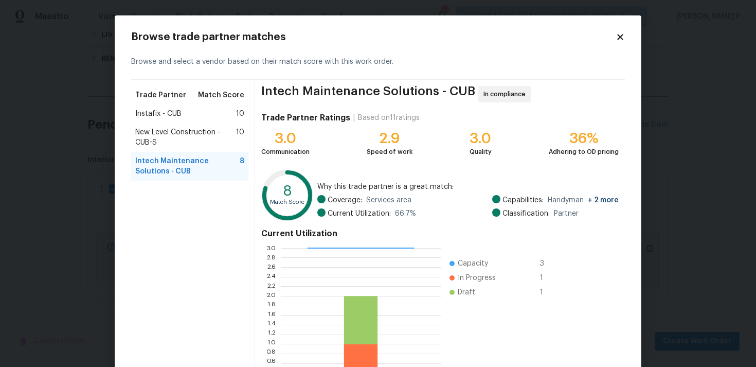
click at [183, 116] on div "Instafix - CUB 10" at bounding box center [189, 113] width 109 height 10
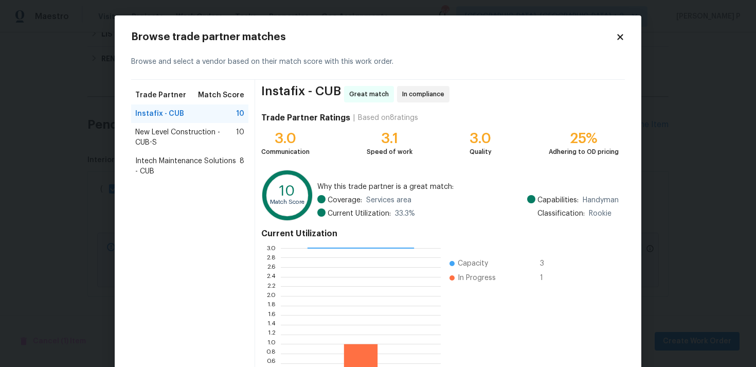
scroll to position [87, 0]
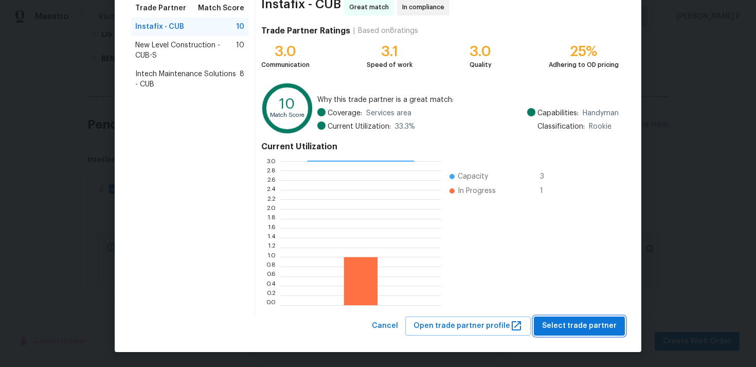
click at [599, 323] on span "Select trade partner" at bounding box center [579, 325] width 75 height 13
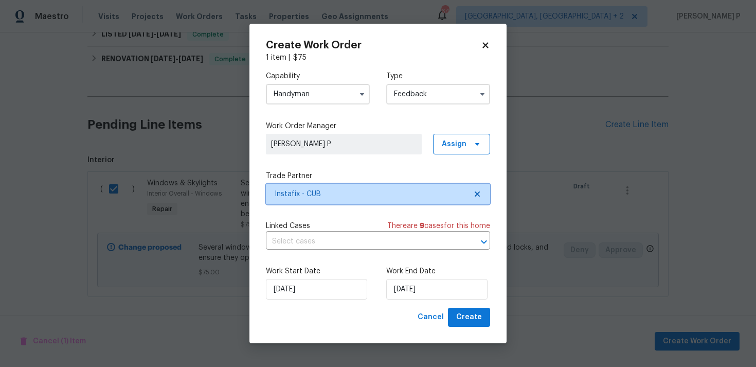
scroll to position [0, 0]
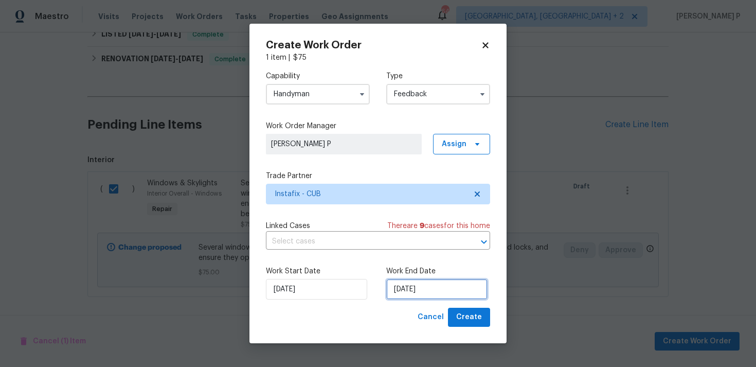
click at [419, 294] on input "[DATE]" at bounding box center [436, 289] width 101 height 21
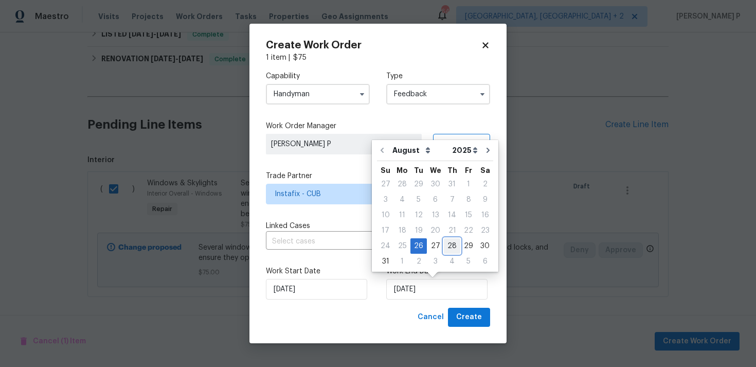
click at [450, 245] on div "28" at bounding box center [452, 246] width 16 height 14
type input "[DATE]"
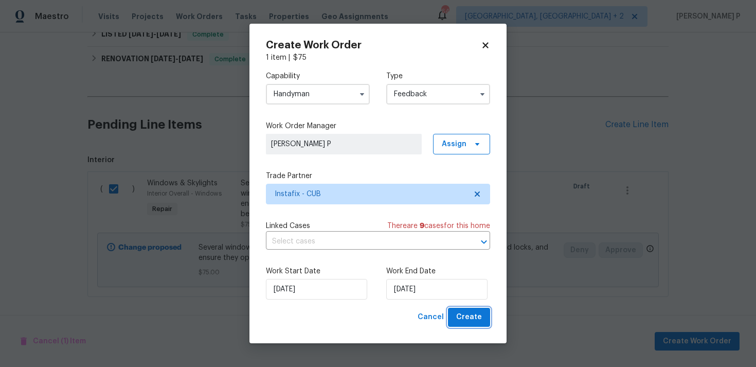
click at [475, 318] on span "Create" at bounding box center [469, 317] width 26 height 13
checkbox input "false"
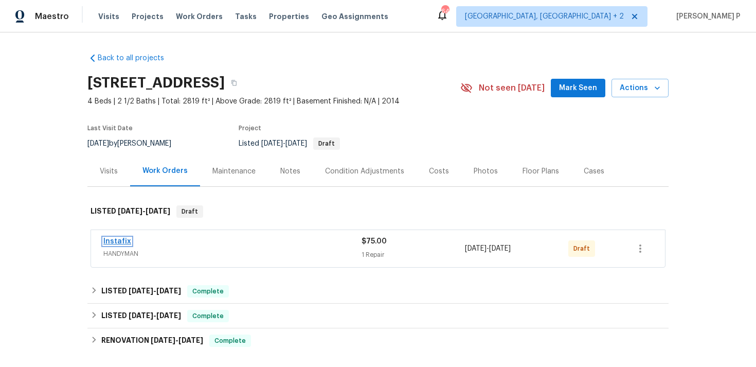
click at [125, 239] on link "Instafix" at bounding box center [117, 241] width 28 height 7
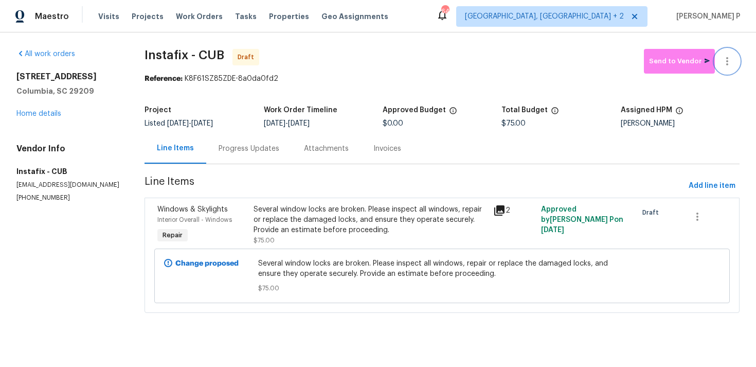
click at [727, 64] on icon "button" at bounding box center [727, 61] width 2 height 8
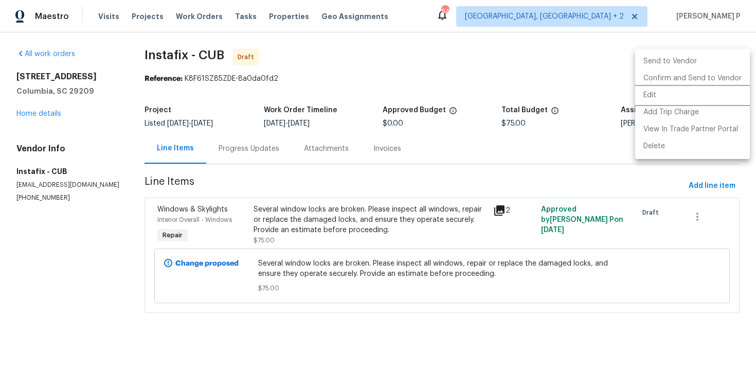
click at [654, 89] on li "Edit" at bounding box center [692, 95] width 115 height 17
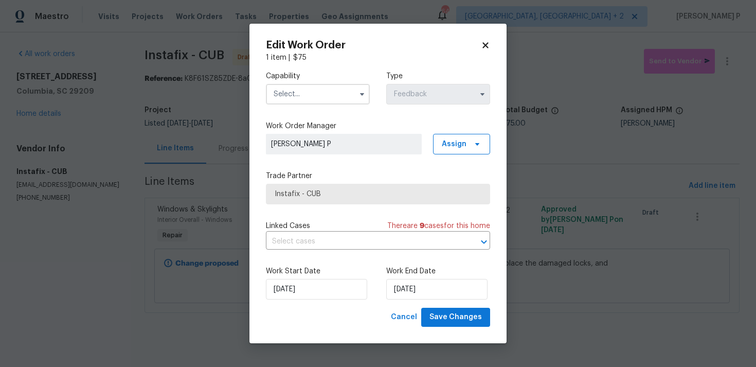
click at [304, 97] on input "text" at bounding box center [318, 94] width 104 height 21
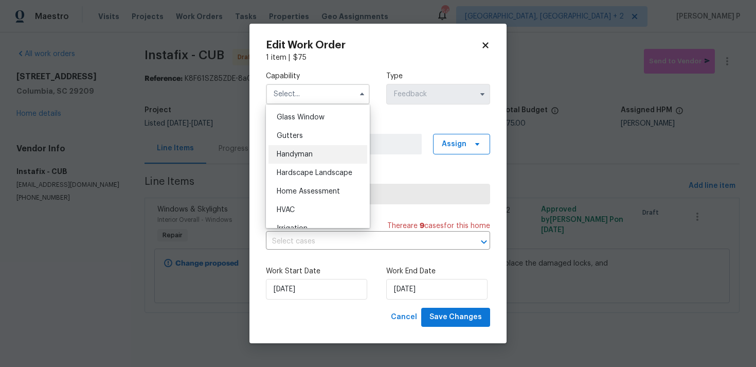
scroll to position [525, 0]
click at [291, 156] on span "Handyman" at bounding box center [295, 156] width 36 height 7
type input "Handyman"
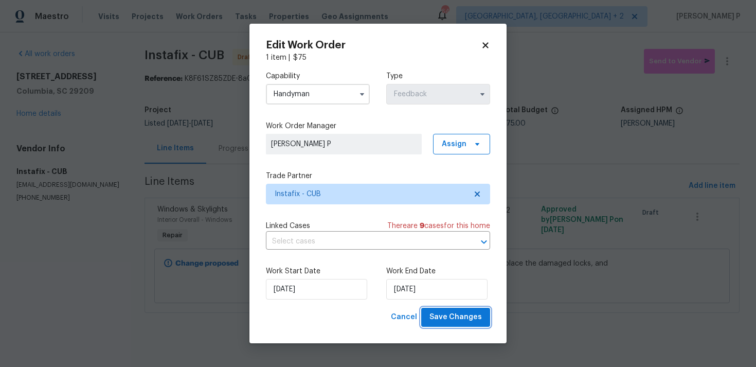
click at [457, 316] on span "Save Changes" at bounding box center [455, 317] width 52 height 13
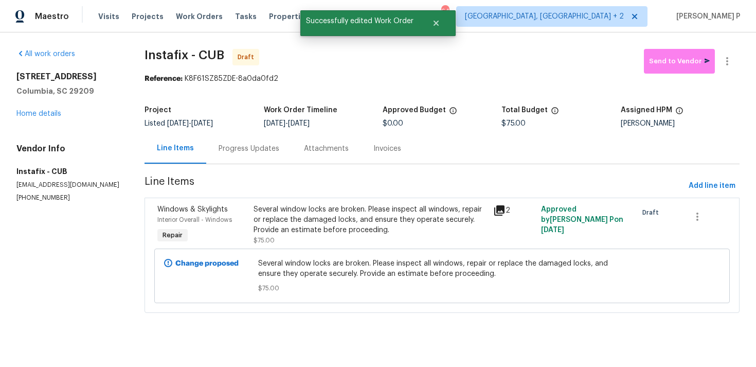
click at [237, 162] on div "Progress Updates" at bounding box center [248, 148] width 85 height 30
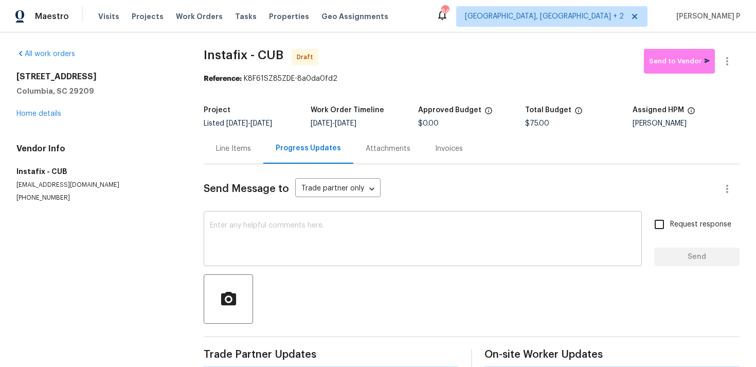
click at [248, 243] on textarea at bounding box center [423, 240] width 426 height 36
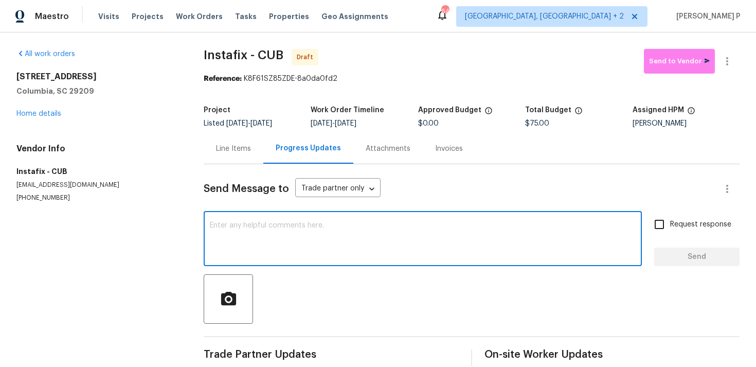
paste textarea "Hi, this is [PERSON_NAME] with Opendoor. I’m confirming you received the WO for…"
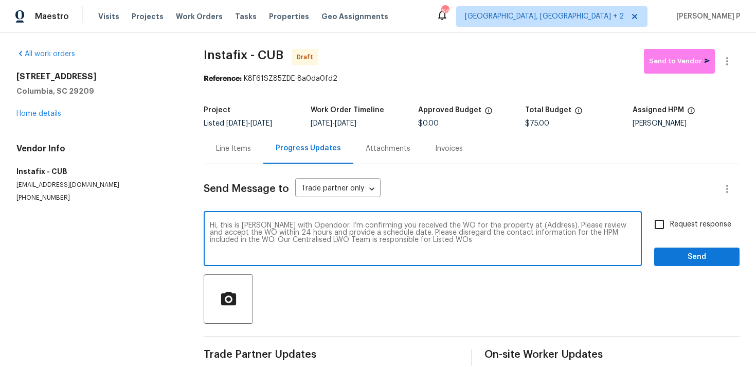
drag, startPoint x: 515, startPoint y: 225, endPoint x: 548, endPoint y: 222, distance: 32.5
click at [548, 222] on textarea "Hi, this is [PERSON_NAME] with Opendoor. I’m confirming you received the WO for…" at bounding box center [423, 240] width 426 height 36
paste textarea "[STREET_ADDRESS]"
type textarea "Hi, this is [PERSON_NAME] with Opendoor. I’m confirming you received the WO for…"
click at [664, 222] on input "Request response" at bounding box center [659, 224] width 22 height 22
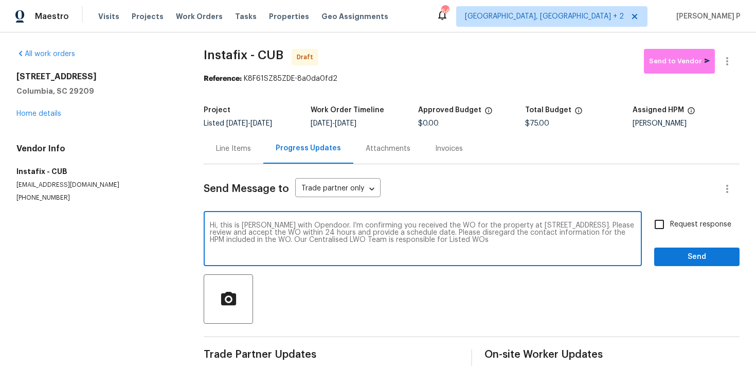
checkbox input "true"
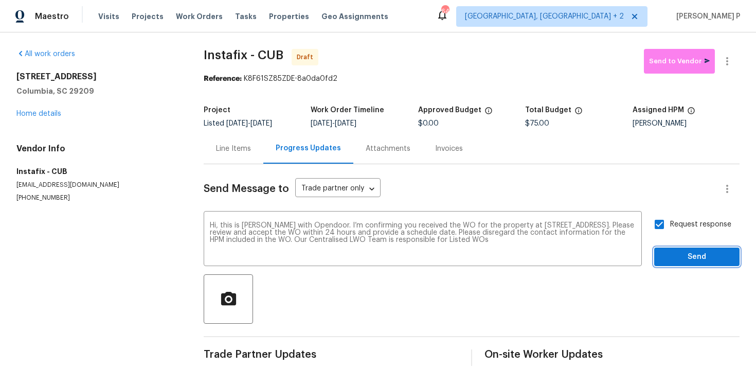
click at [669, 251] on span "Send" at bounding box center [696, 256] width 69 height 13
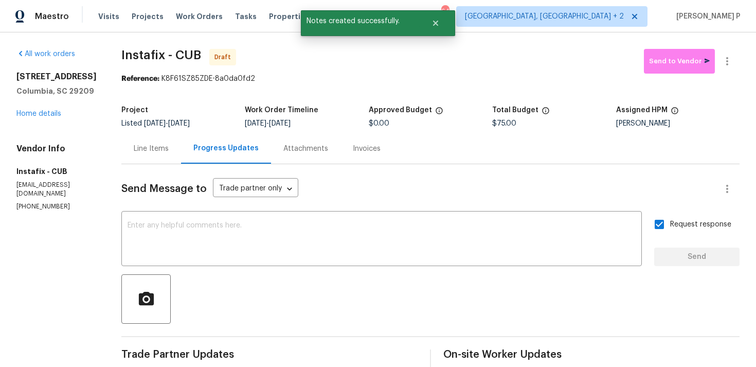
click at [511, 285] on div at bounding box center [430, 298] width 618 height 49
click at [732, 61] on icon "button" at bounding box center [727, 61] width 12 height 12
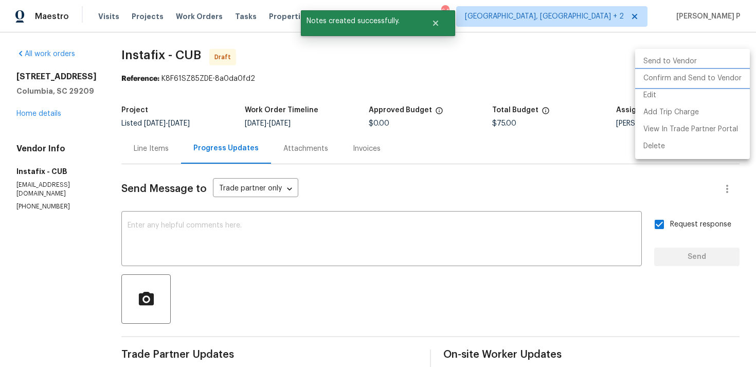
click at [705, 71] on li "Confirm and Send to Vendor" at bounding box center [692, 78] width 115 height 17
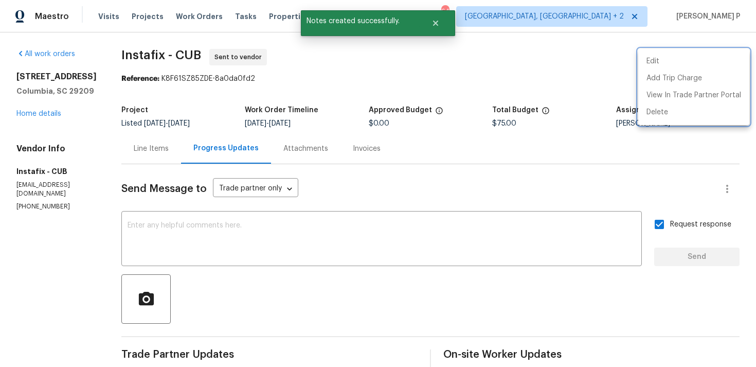
click at [368, 293] on div at bounding box center [378, 183] width 756 height 367
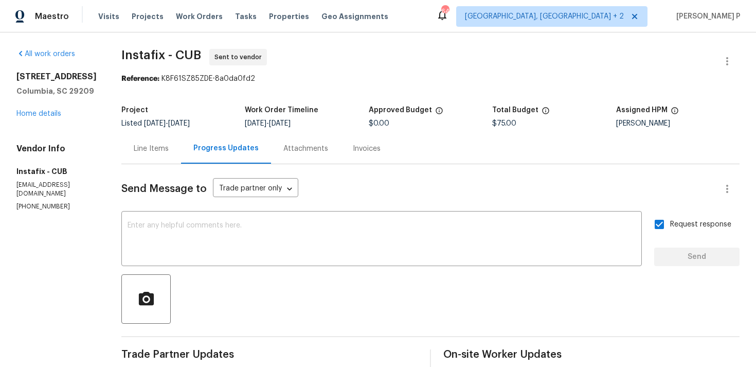
click at [125, 70] on span "Instafix - CUB Sent to vendor" at bounding box center [417, 61] width 593 height 25
copy span "Instafix - CUB"
drag, startPoint x: 119, startPoint y: 55, endPoint x: 200, endPoint y: 54, distance: 80.7
click at [200, 54] on span "Instafix - CUB Sent to vendor" at bounding box center [417, 61] width 593 height 25
click at [212, 79] on div "Reference: K8F61SZ85ZDE-8a0da0fd2" at bounding box center [430, 79] width 618 height 10
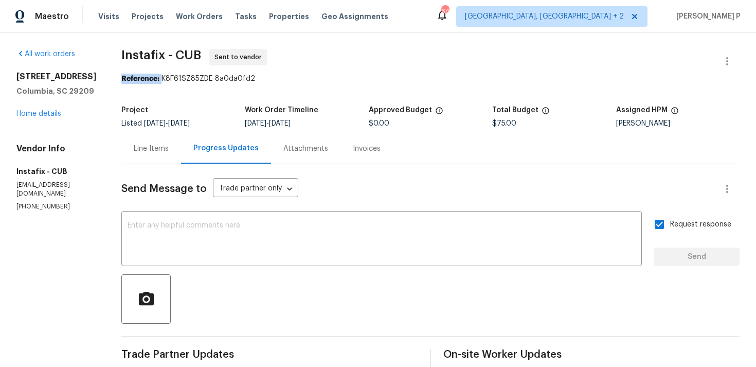
drag, startPoint x: 159, startPoint y: 79, endPoint x: 329, endPoint y: 59, distance: 170.4
click at [328, 59] on section "Instafix - CUB Sent to vendor Reference: K8F61SZ85ZDE-8a0da0fd2 Project Listed …" at bounding box center [430, 243] width 618 height 388
click at [143, 81] on b "Reference:" at bounding box center [140, 78] width 38 height 7
drag, startPoint x: 161, startPoint y: 79, endPoint x: 297, endPoint y: 79, distance: 135.7
click at [297, 79] on div "Reference: K8F61SZ85ZDE-8a0da0fd2" at bounding box center [430, 79] width 618 height 10
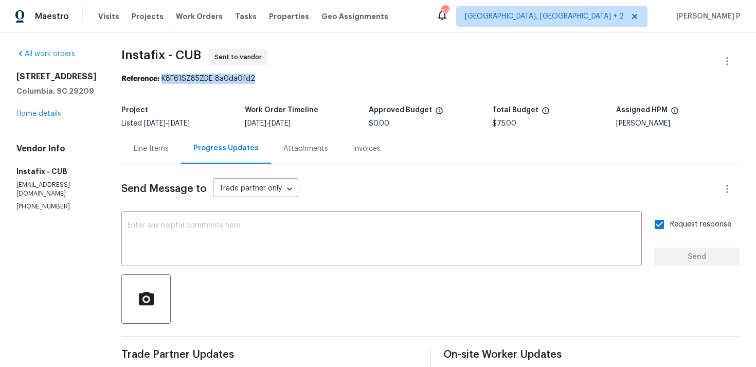
copy div "K8F61SZ85ZDE-8a0da0fd2"
click at [151, 148] on div "Line Items" at bounding box center [151, 148] width 35 height 10
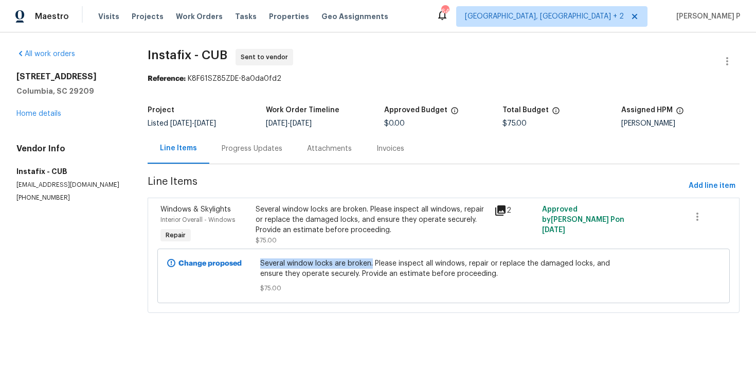
copy span "Several window locks are broken."
drag, startPoint x: 261, startPoint y: 261, endPoint x: 373, endPoint y: 259, distance: 112.1
click at [373, 259] on div "Several window locks are broken. Please inspect all windows, repair or replace …" at bounding box center [443, 275] width 373 height 41
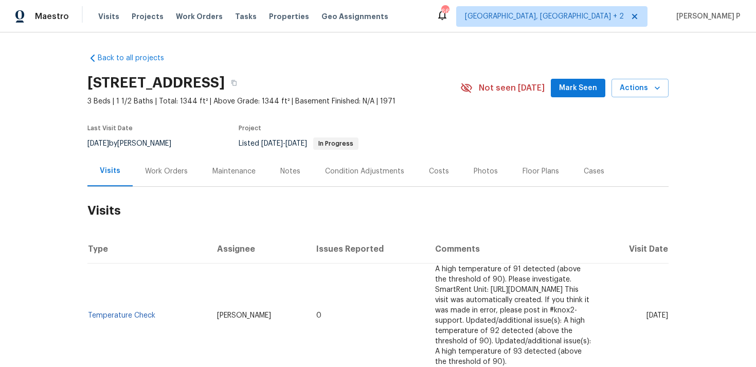
click at [167, 175] on div "Work Orders" at bounding box center [166, 171] width 43 height 10
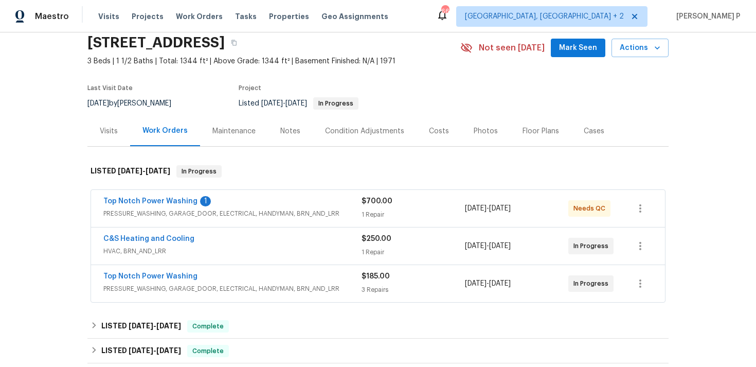
scroll to position [57, 0]
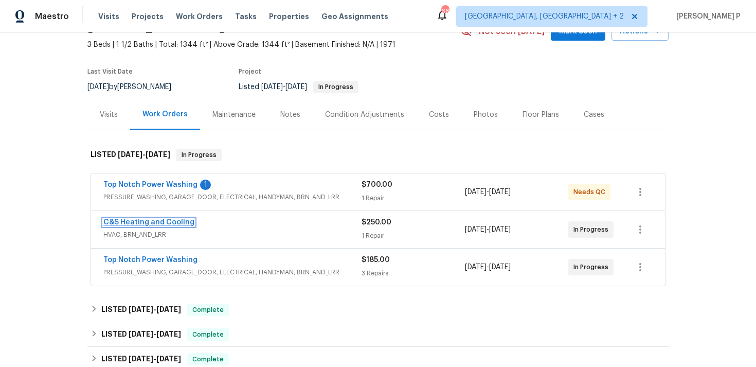
click at [148, 223] on link "C&S Heating and Cooling" at bounding box center [148, 222] width 91 height 7
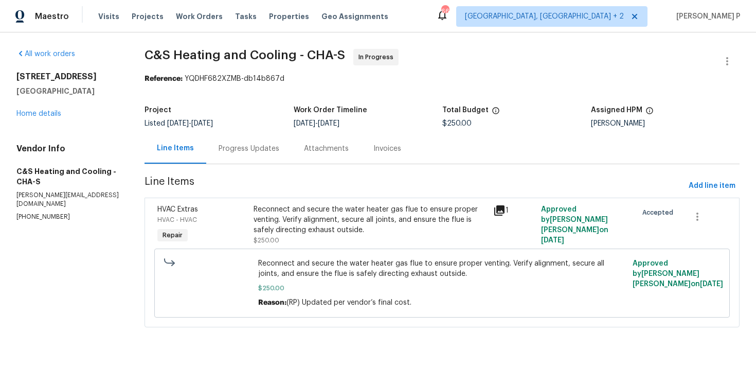
click at [258, 147] on div "Progress Updates" at bounding box center [249, 148] width 61 height 10
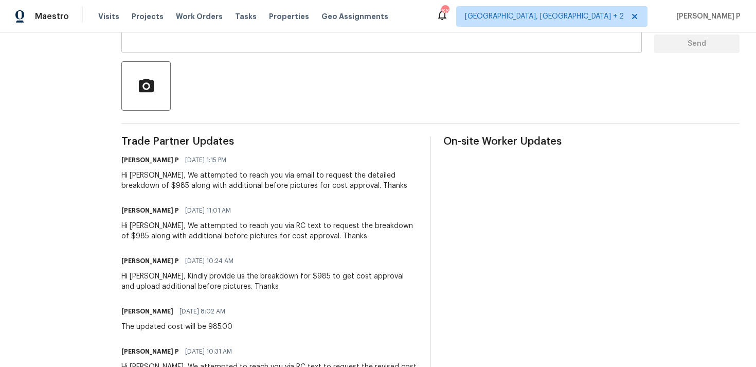
scroll to position [227, 0]
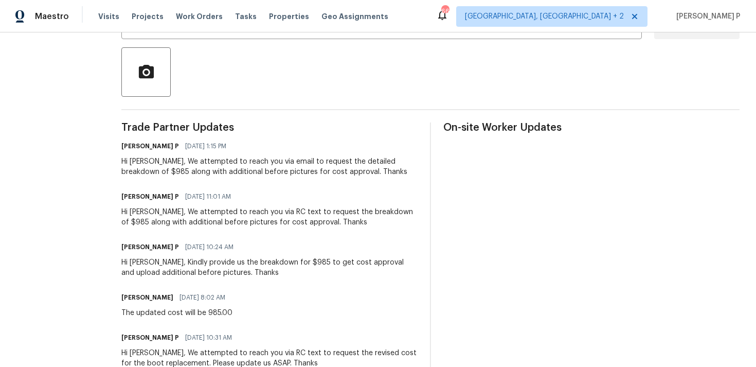
click at [93, 186] on section "All work orders 523 Pinewood Cir Fort Oglethorpe, GA 30742 Home details Vendor …" at bounding box center [56, 333] width 80 height 1022
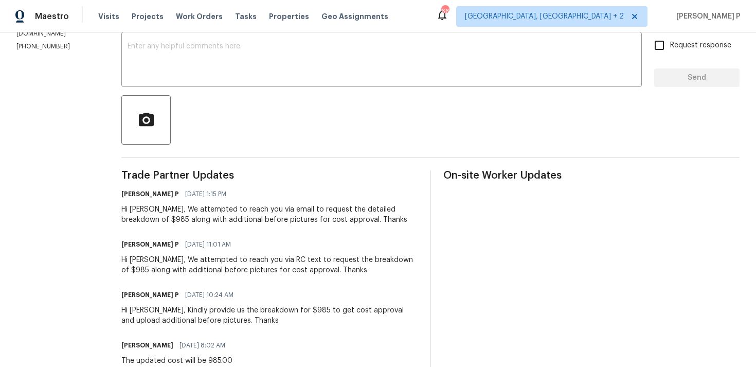
scroll to position [0, 0]
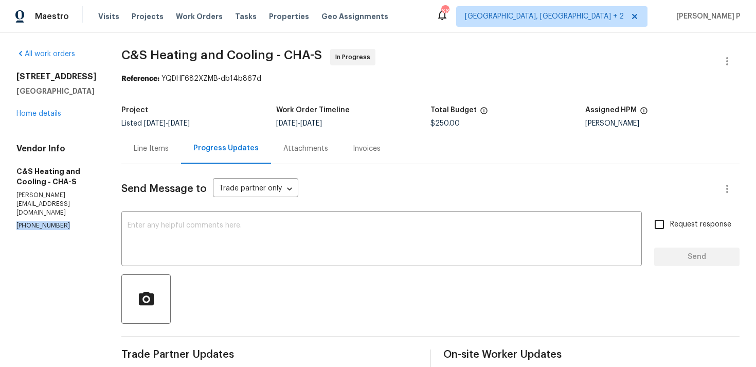
drag, startPoint x: 66, startPoint y: 200, endPoint x: 0, endPoint y: 200, distance: 65.8
copy p "(865) 724-8002"
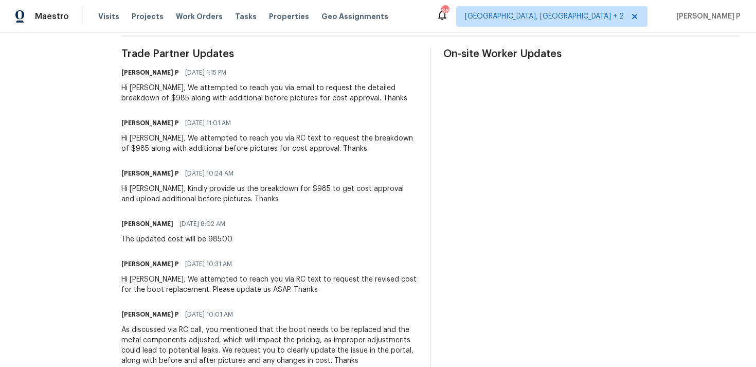
scroll to position [298, 0]
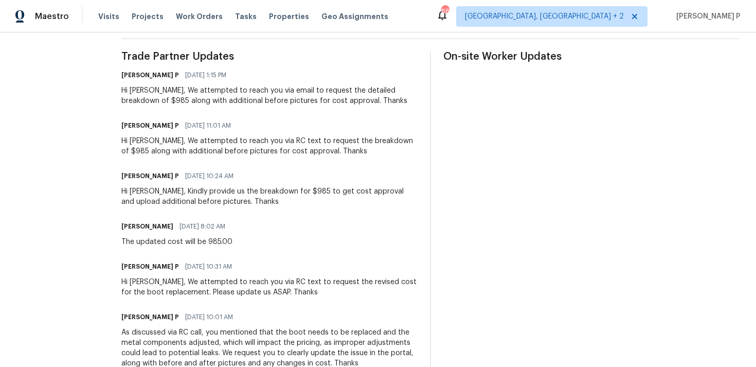
click at [97, 243] on section "All work orders 523 Pinewood Cir Fort Oglethorpe, GA 30742 Home details Vendor …" at bounding box center [56, 262] width 80 height 1022
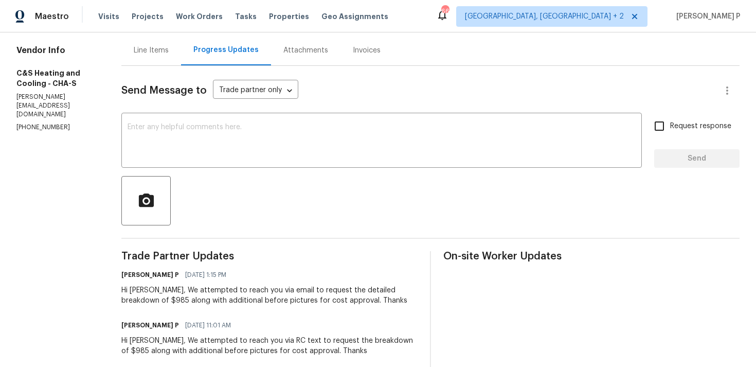
scroll to position [0, 0]
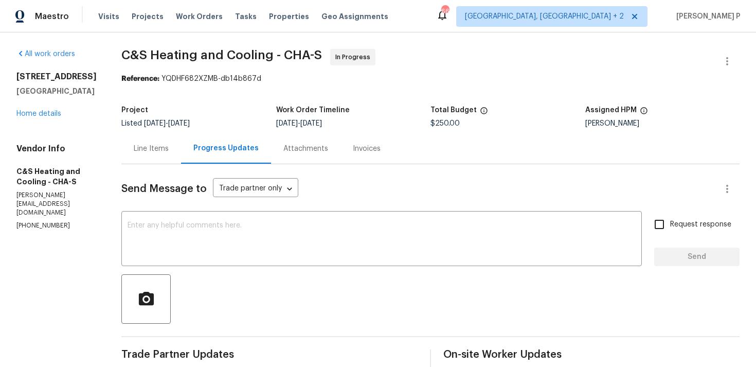
click at [385, 307] on div at bounding box center [430, 298] width 618 height 49
drag, startPoint x: 64, startPoint y: 197, endPoint x: 16, endPoint y: 197, distance: 48.3
copy p "(865) 724-8002"
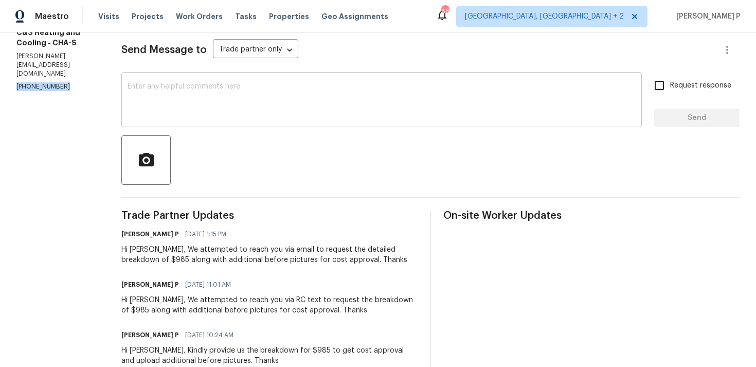
scroll to position [141, 0]
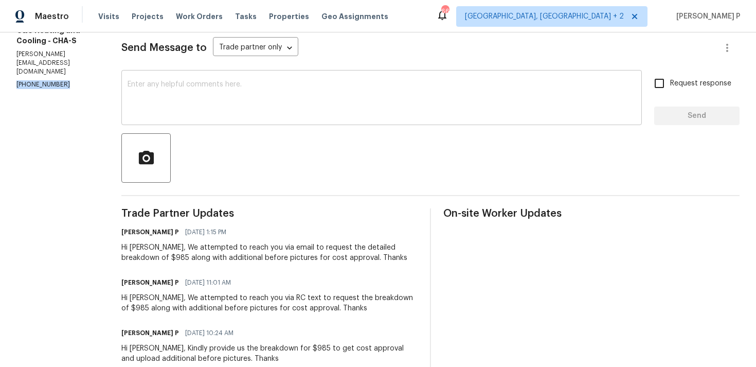
click at [256, 88] on textarea at bounding box center [382, 99] width 508 height 36
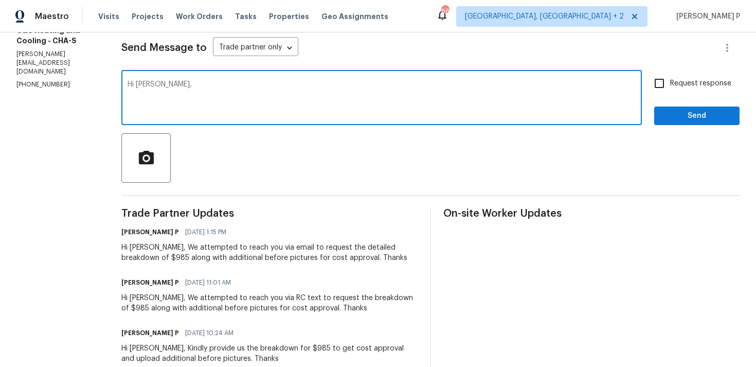
paste textarea "We have been trying to reach you for the past few days regarding the cost break…"
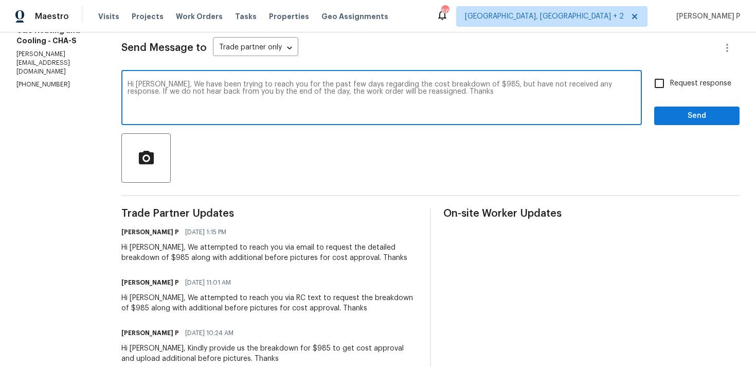
drag, startPoint x: 224, startPoint y: 84, endPoint x: 502, endPoint y: 88, distance: 278.2
click at [502, 88] on textarea "Hi CHristopher, We have been trying to reach you for the past few days regardin…" at bounding box center [382, 99] width 508 height 36
type textarea "Hi CHristopher, We have been trying to reach you for the past few days regardin…"
click at [648, 81] on div "Hi CHristopher, We have been trying to reach you for the past few days regardin…" at bounding box center [430, 98] width 618 height 52
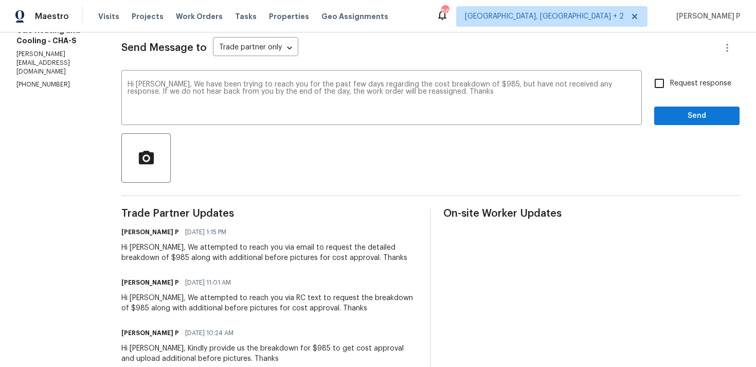
click at [674, 86] on span "Request response" at bounding box center [700, 83] width 61 height 11
click at [670, 86] on input "Request response" at bounding box center [659, 83] width 22 height 22
checkbox input "true"
click at [669, 117] on span "Send" at bounding box center [696, 116] width 69 height 13
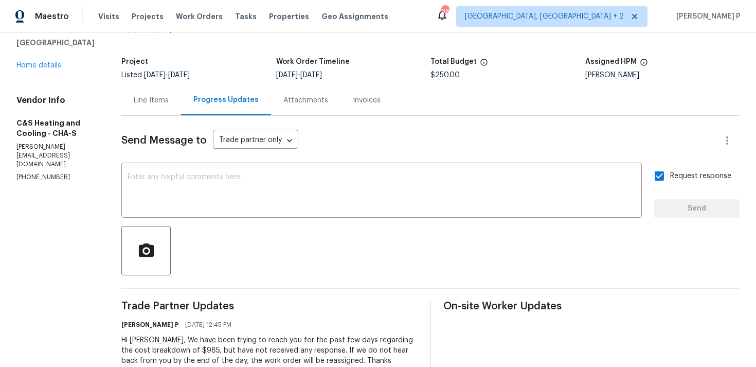
scroll to position [0, 0]
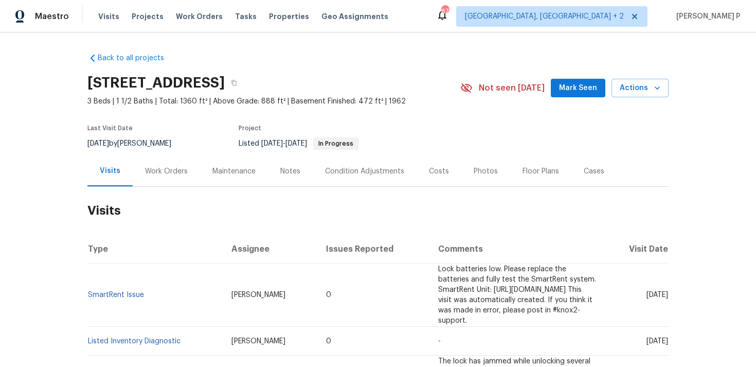
click at [158, 178] on div "Work Orders" at bounding box center [166, 171] width 67 height 30
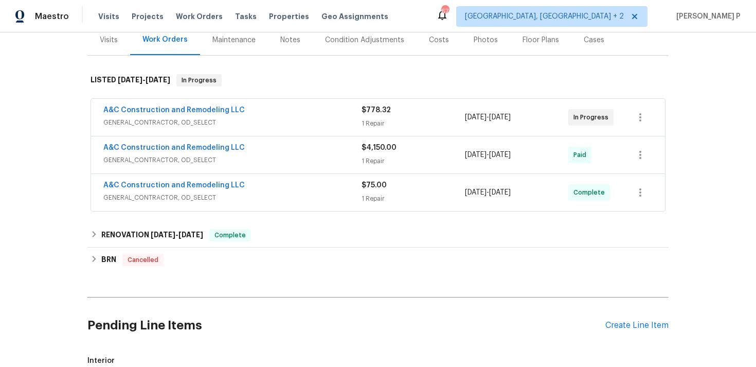
scroll to position [79, 0]
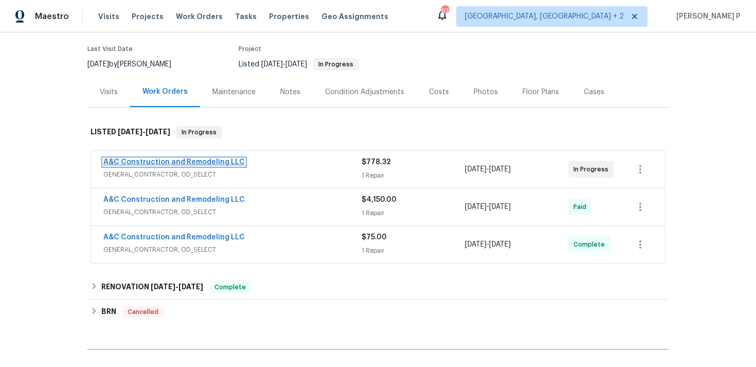
click at [174, 160] on link "A&C Construction and Remodeling LLC" at bounding box center [173, 161] width 141 height 7
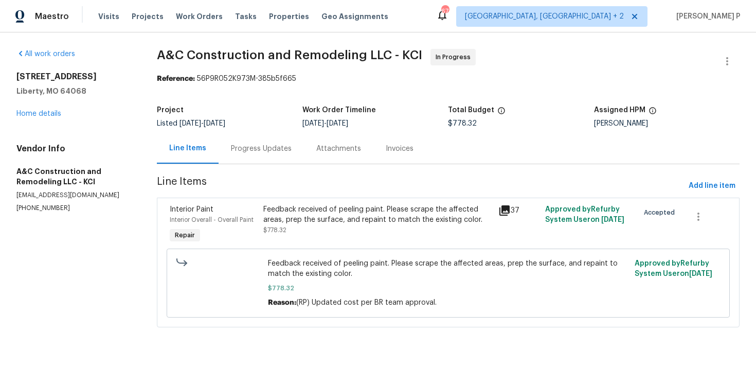
click at [276, 146] on div "Progress Updates" at bounding box center [261, 148] width 61 height 10
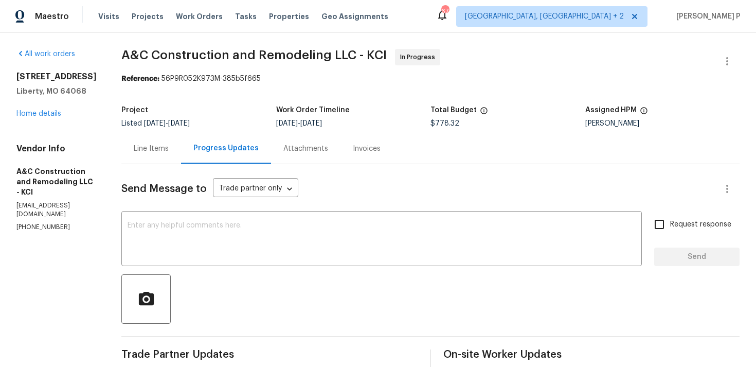
click at [169, 150] on div "Line Items" at bounding box center [151, 148] width 35 height 10
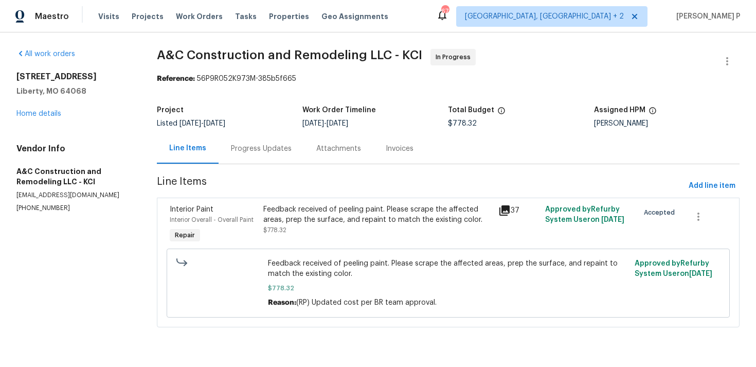
click at [365, 221] on div "Feedback received of peeling paint. Please scrape the affected areas, prep the …" at bounding box center [377, 214] width 228 height 21
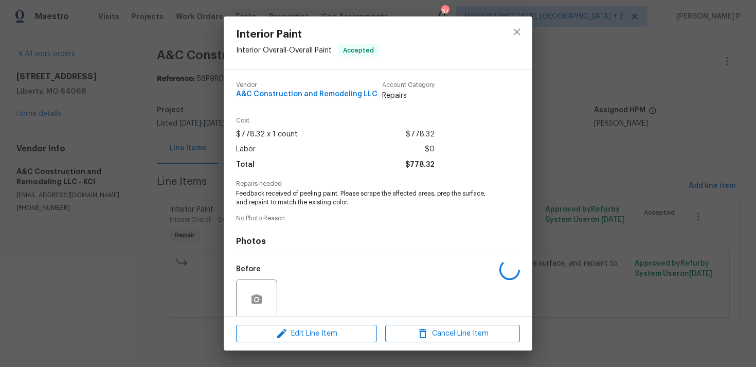
scroll to position [81, 0]
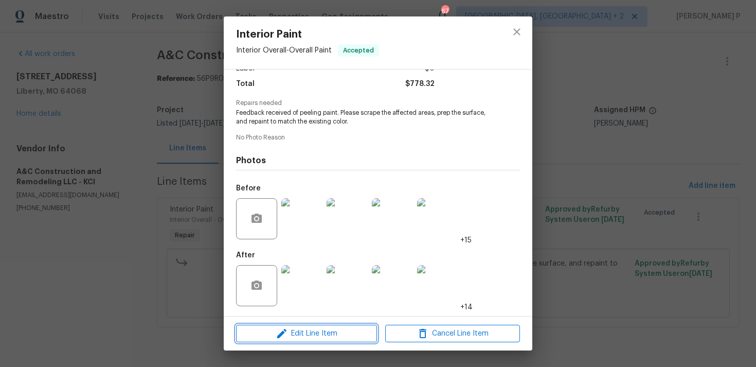
click at [326, 333] on span "Edit Line Item" at bounding box center [306, 333] width 135 height 13
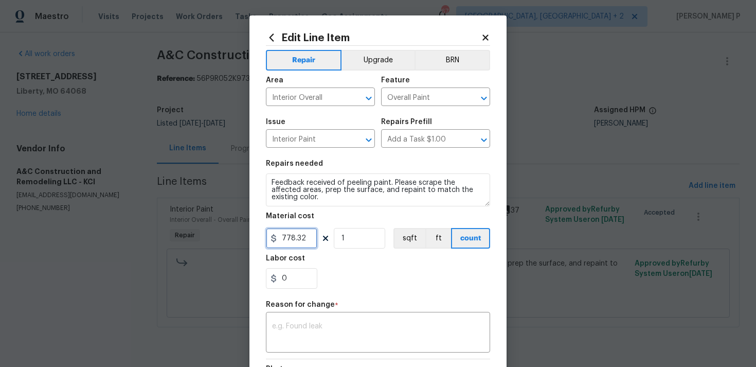
click at [299, 236] on input "778.32" at bounding box center [291, 238] width 51 height 21
type input "1915.38"
click at [322, 340] on textarea at bounding box center [378, 333] width 212 height 22
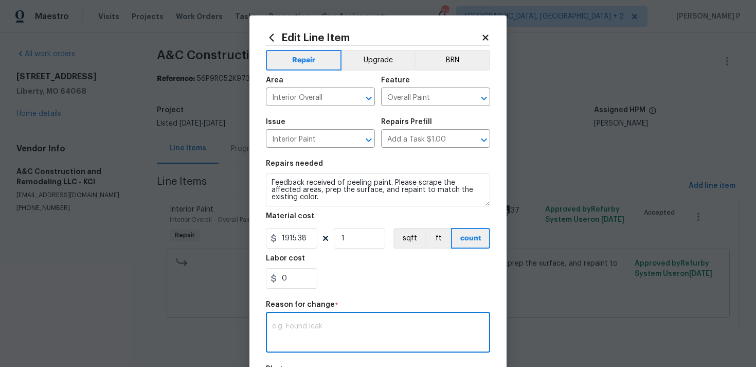
paste textarea "(RP) Updated per vendor’s final cost."
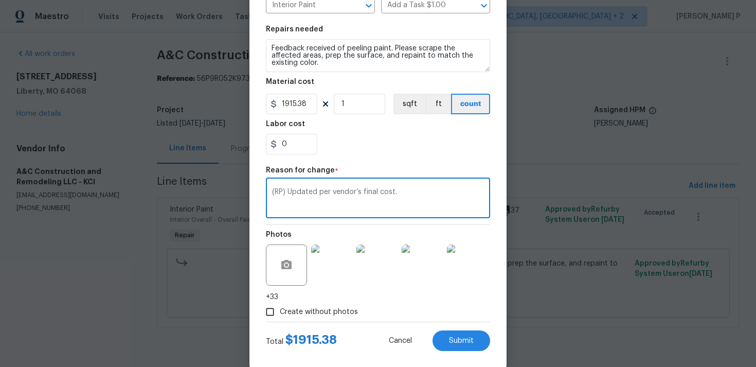
scroll to position [151, 0]
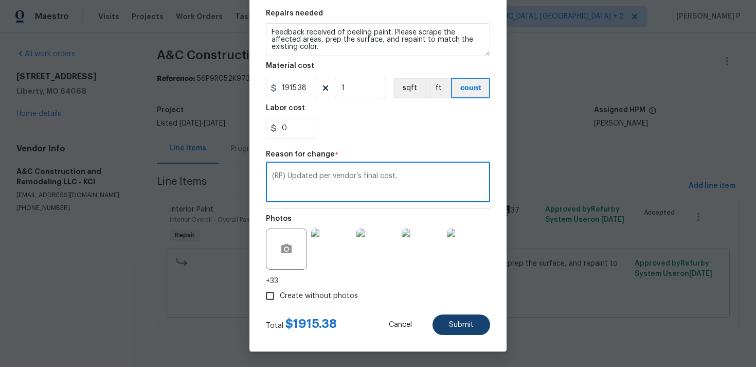
type textarea "(RP) Updated per vendor’s final cost."
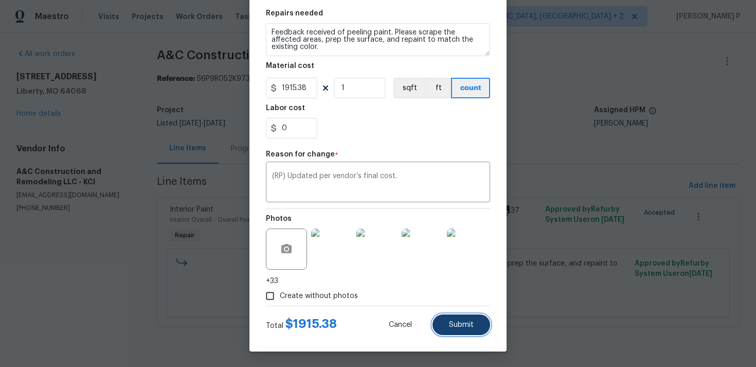
click at [459, 325] on span "Submit" at bounding box center [461, 325] width 25 height 8
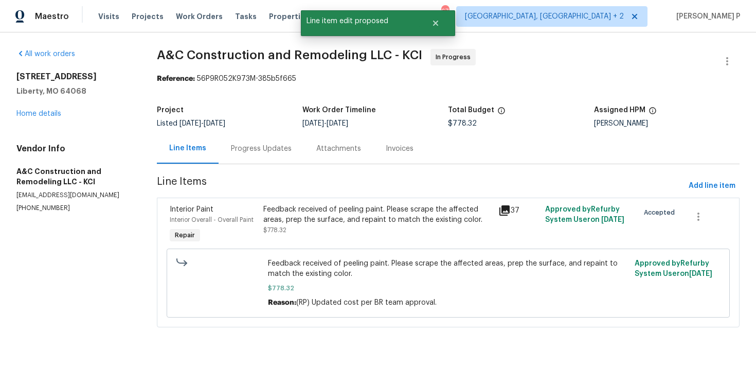
scroll to position [0, 0]
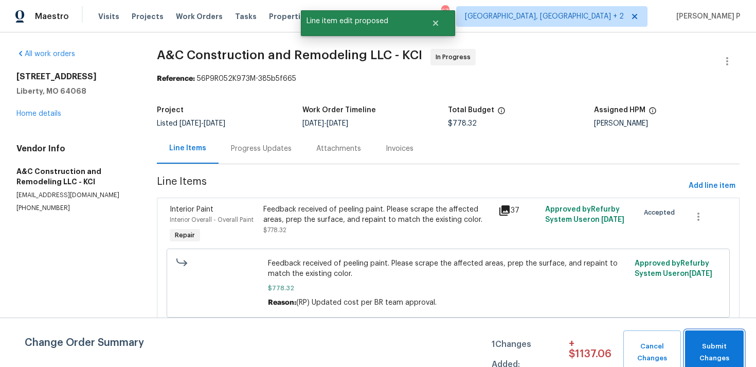
click at [724, 337] on button "Submit Changes" at bounding box center [714, 352] width 59 height 44
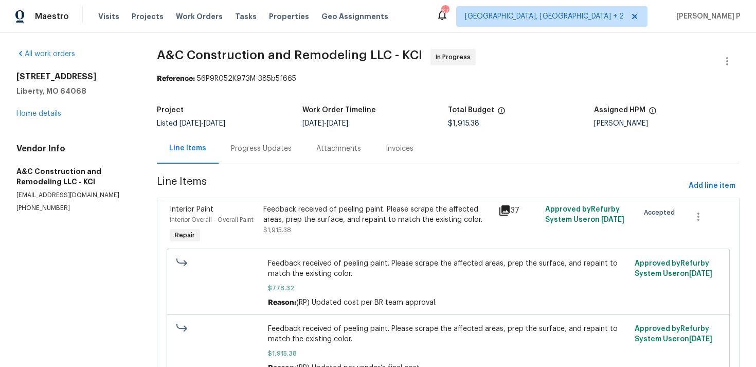
click at [264, 146] on div "Progress Updates" at bounding box center [261, 148] width 61 height 10
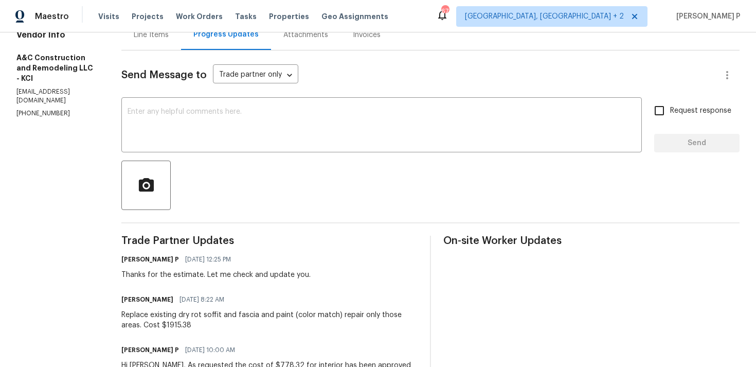
scroll to position [135, 0]
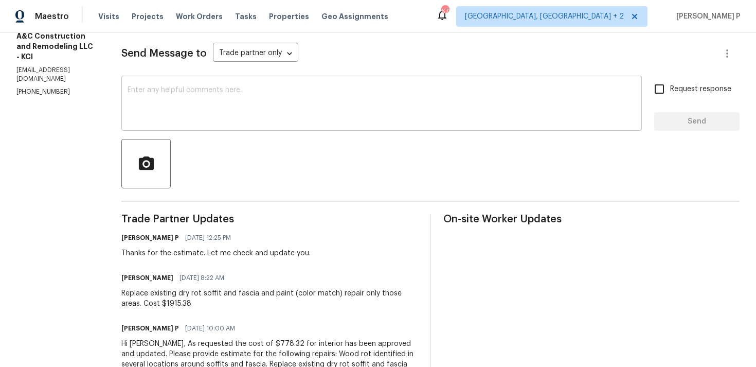
click at [268, 101] on textarea at bounding box center [382, 104] width 508 height 36
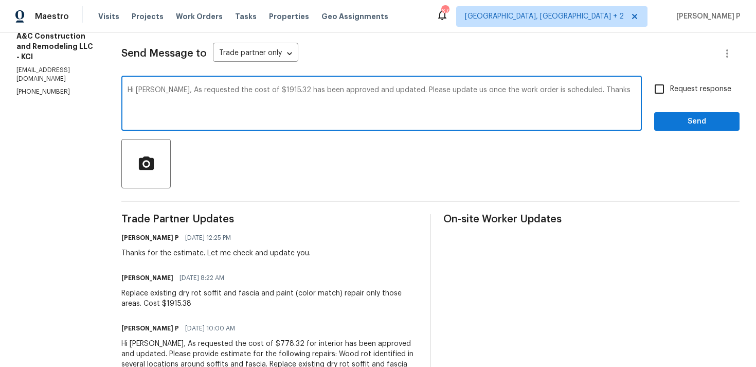
drag, startPoint x: 185, startPoint y: 92, endPoint x: 586, endPoint y: 87, distance: 401.1
click at [586, 87] on textarea "Hi Charles, As requested the cost of $1915.32 has been approved and updated. Pl…" at bounding box center [382, 104] width 508 height 36
type textarea "Hi Charles, As requested the cost of $1915.32 has been approved and updated. Pl…"
click at [675, 90] on span "Request response" at bounding box center [700, 89] width 61 height 11
click at [670, 90] on input "Request response" at bounding box center [659, 89] width 22 height 22
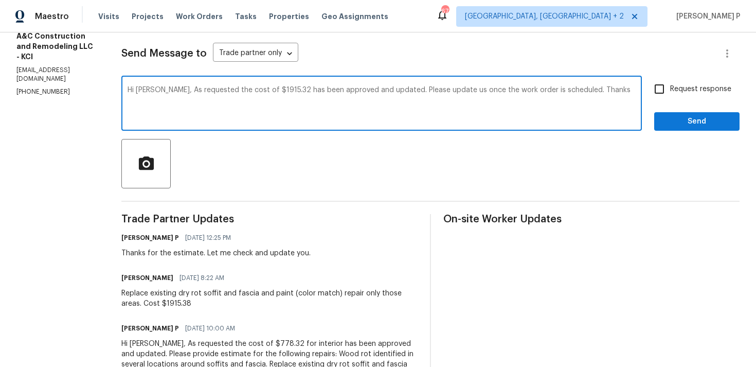
checkbox input "true"
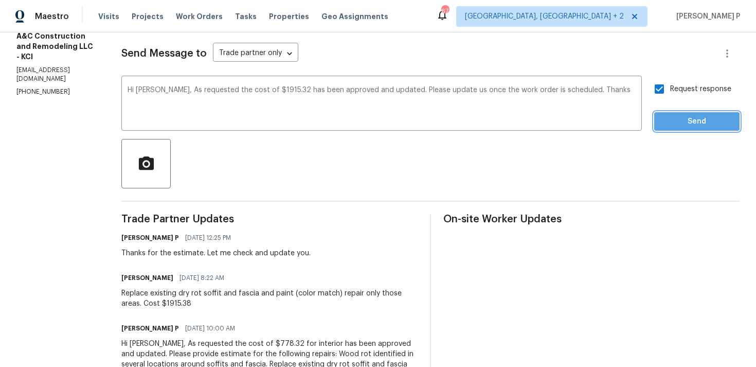
click at [665, 126] on span "Send" at bounding box center [696, 121] width 69 height 13
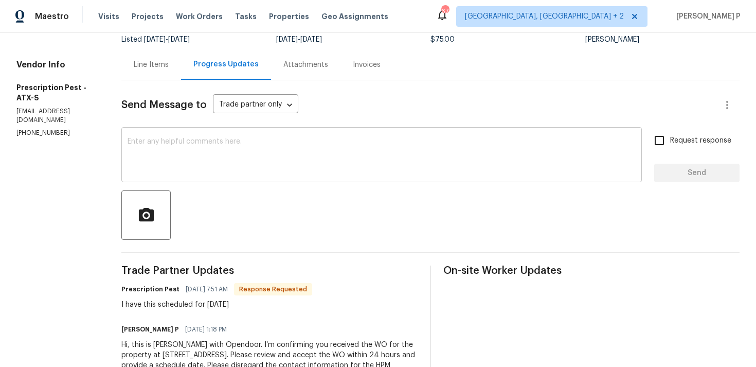
scroll to position [124, 0]
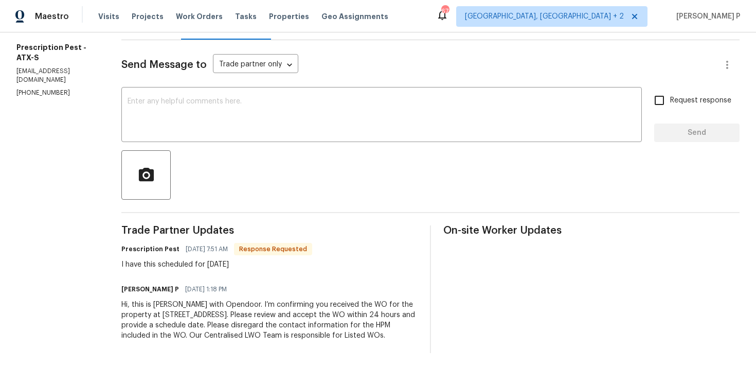
click at [252, 144] on div "Send Message to Trade partner only Trade partner only ​ x ​ Request response Se…" at bounding box center [430, 196] width 618 height 313
click at [253, 130] on textarea at bounding box center [382, 116] width 508 height 36
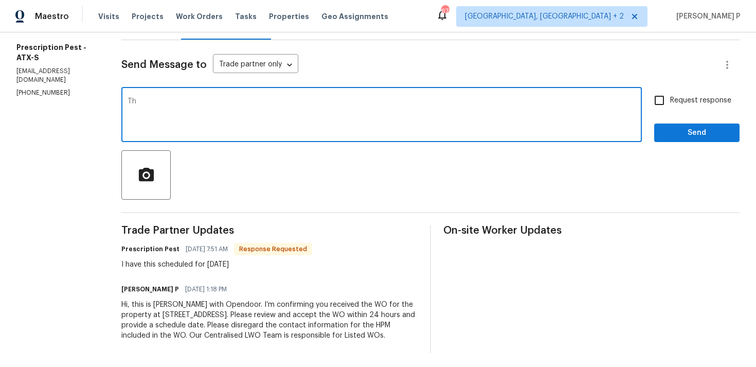
type textarea "T"
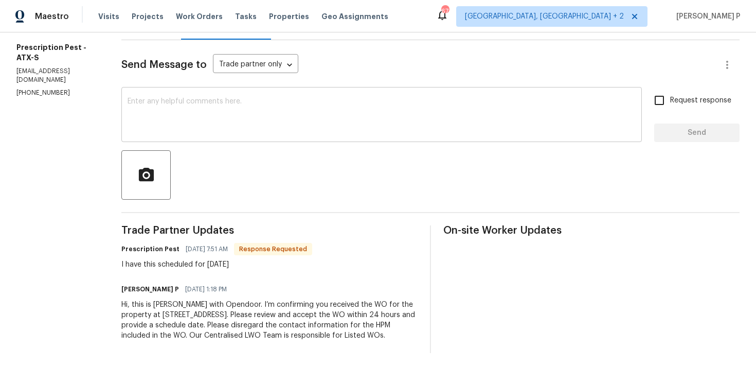
click at [149, 112] on textarea at bounding box center [382, 116] width 508 height 36
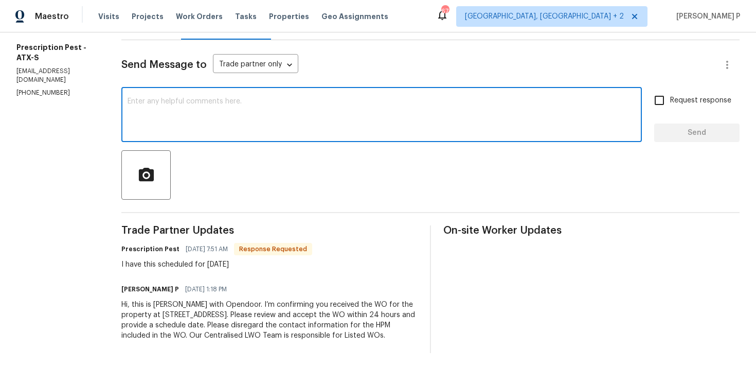
paste textarea "Thank you for accepting the work order and providing the scheduled date."
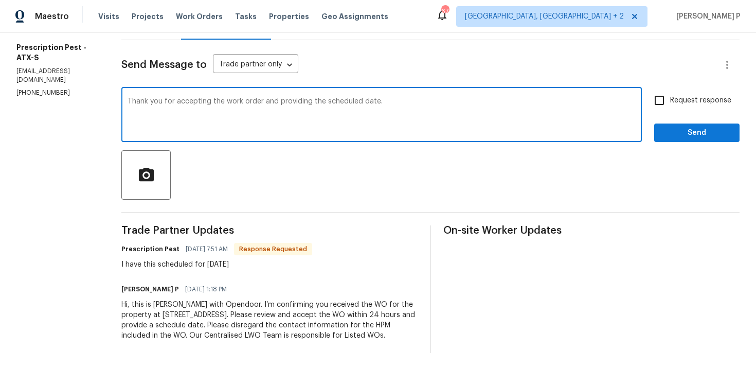
type textarea "Thank you for accepting the work order and providing the scheduled date."
click at [694, 130] on span "Send" at bounding box center [696, 132] width 69 height 13
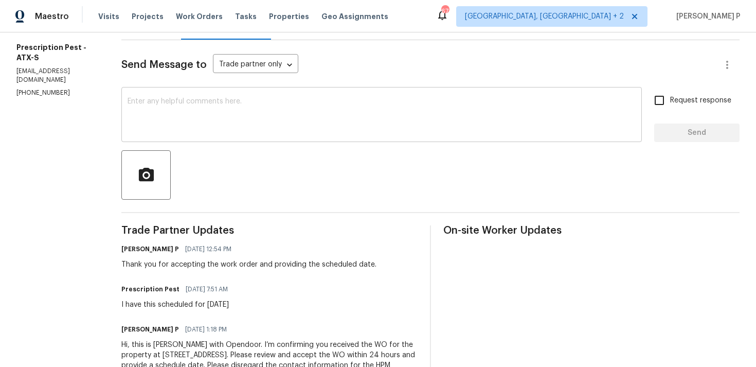
scroll to position [0, 0]
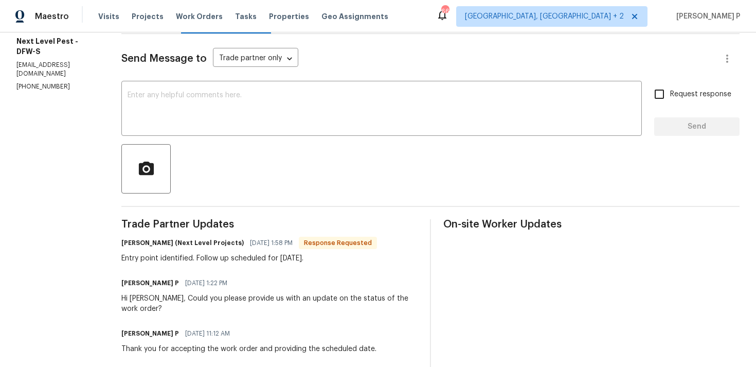
scroll to position [133, 0]
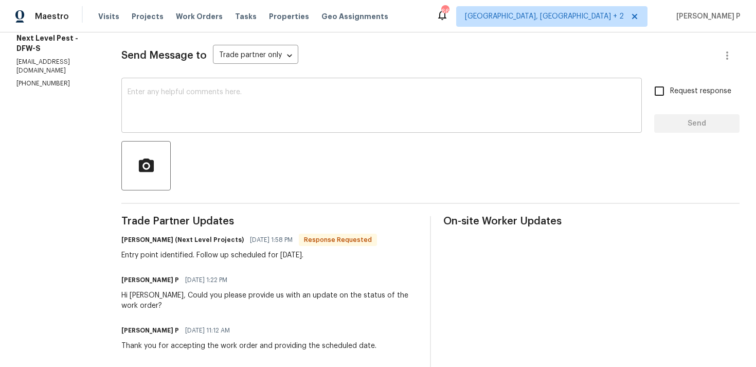
click at [244, 88] on div "x ​" at bounding box center [381, 106] width 520 height 52
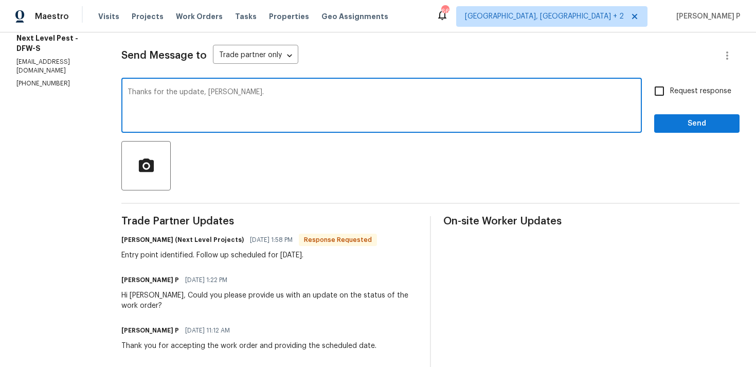
type textarea "Thanks for the update, [PERSON_NAME]."
click at [683, 124] on span "Send" at bounding box center [696, 123] width 69 height 13
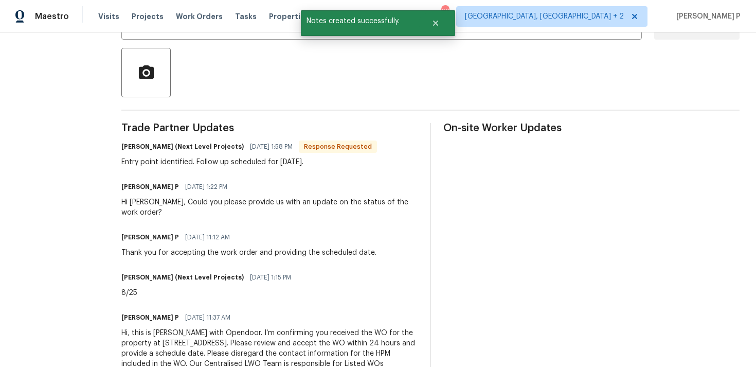
scroll to position [255, 0]
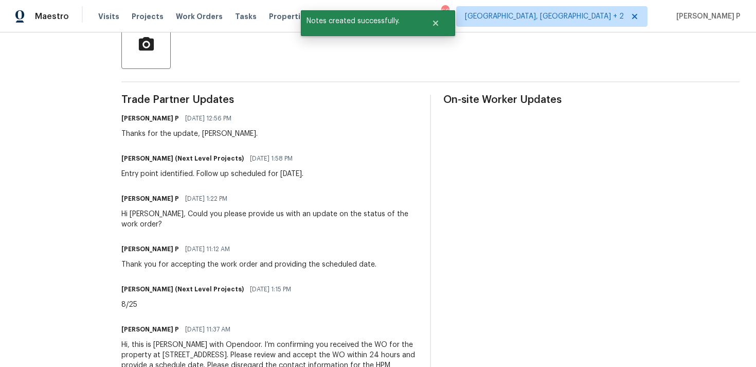
drag, startPoint x: 118, startPoint y: 174, endPoint x: 355, endPoint y: 174, distance: 237.0
click at [355, 174] on div "[PERSON_NAME] (Next Level Projects) [DATE] 1:58 PM Entry point identified. Foll…" at bounding box center [269, 165] width 296 height 28
copy div "Entry point identified. Follow up scheduled for [DATE]."
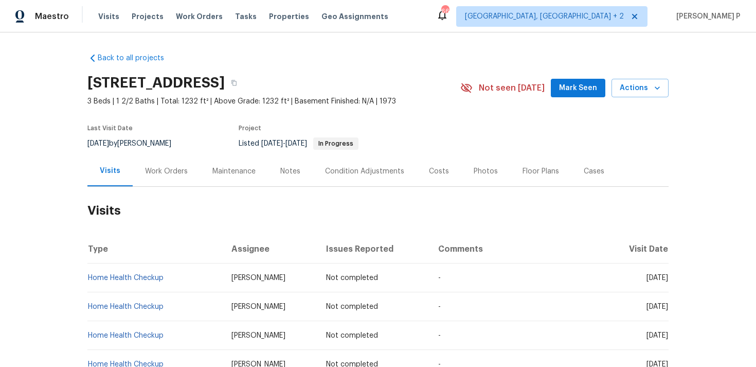
click at [168, 179] on div "Work Orders" at bounding box center [166, 171] width 67 height 30
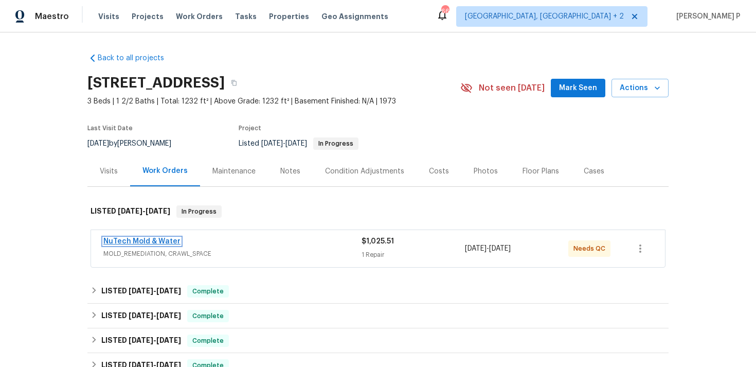
click at [155, 244] on link "NuTech Mold & Water" at bounding box center [141, 241] width 77 height 7
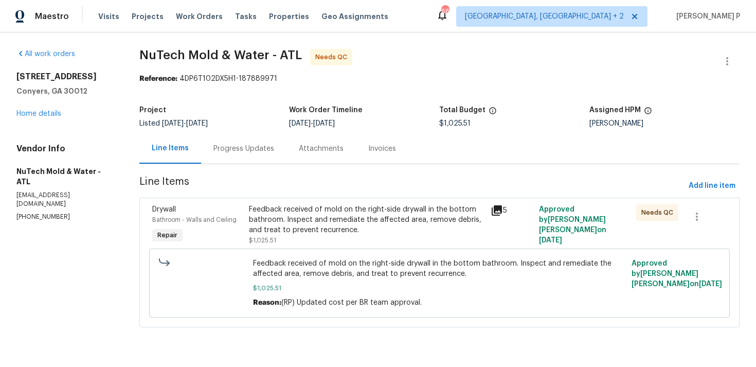
click at [245, 150] on div "Progress Updates" at bounding box center [243, 148] width 61 height 10
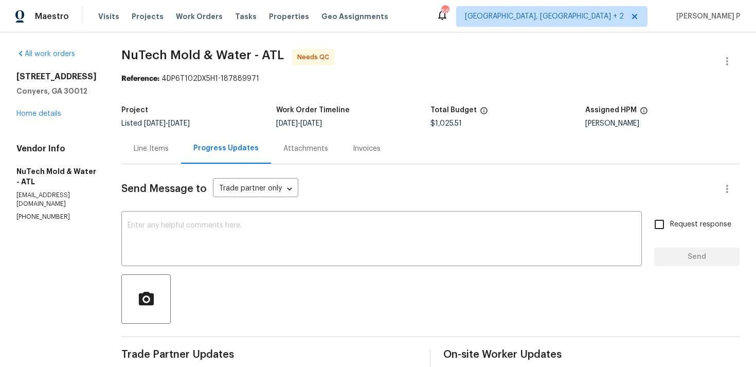
click at [148, 150] on div "Line Items" at bounding box center [151, 148] width 35 height 10
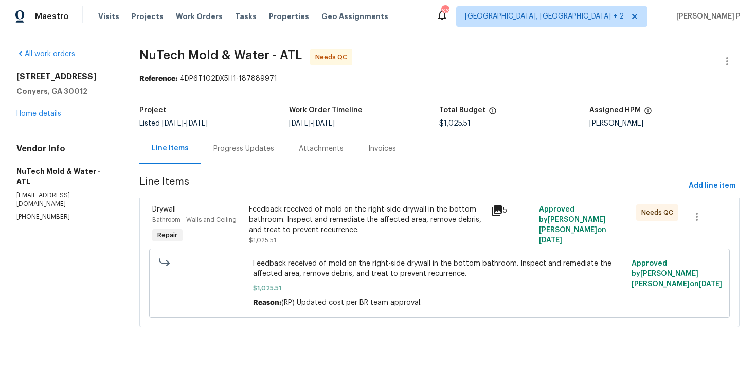
click at [324, 223] on div "Feedback received of mold on the right-side drywall in the bottom bathroom. Ins…" at bounding box center [367, 219] width 236 height 31
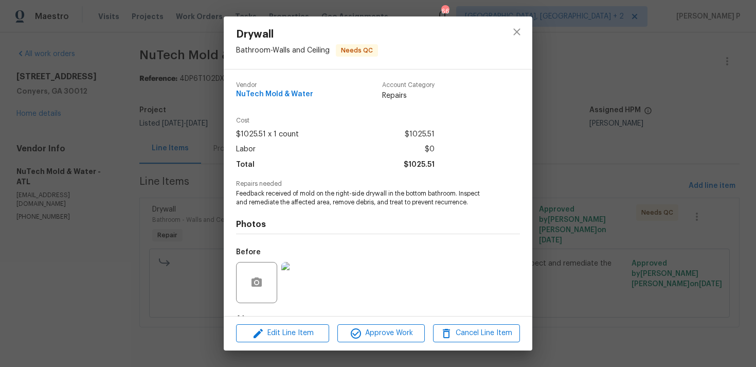
scroll to position [64, 0]
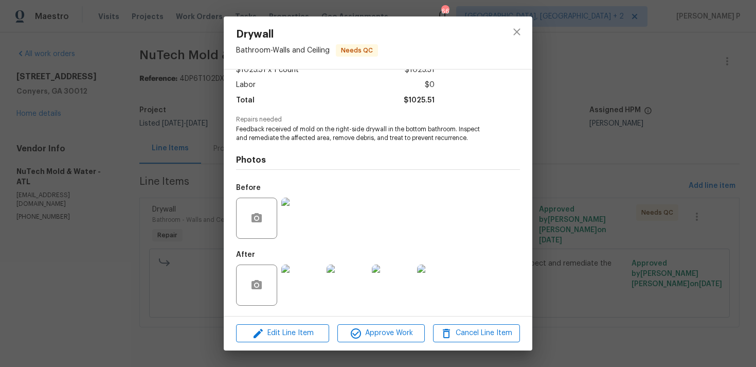
click at [297, 225] on img at bounding box center [301, 217] width 41 height 41
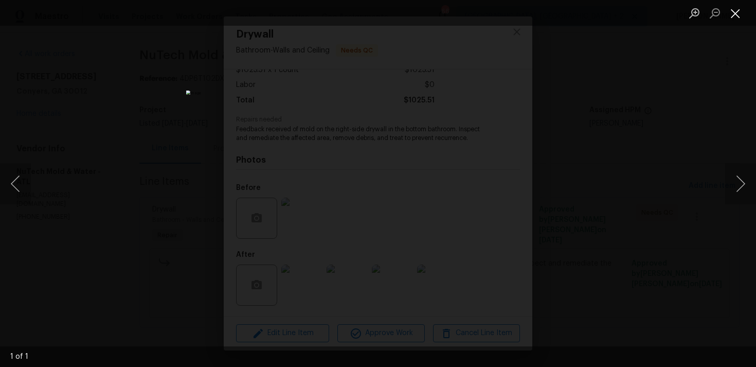
click at [740, 7] on button "Close lightbox" at bounding box center [735, 13] width 21 height 18
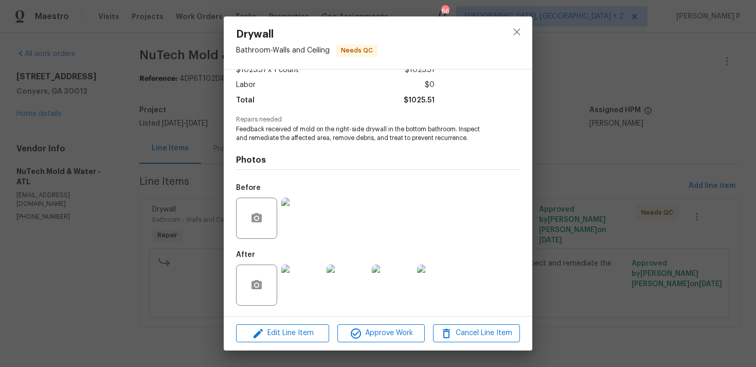
click at [293, 281] on img at bounding box center [301, 284] width 41 height 41
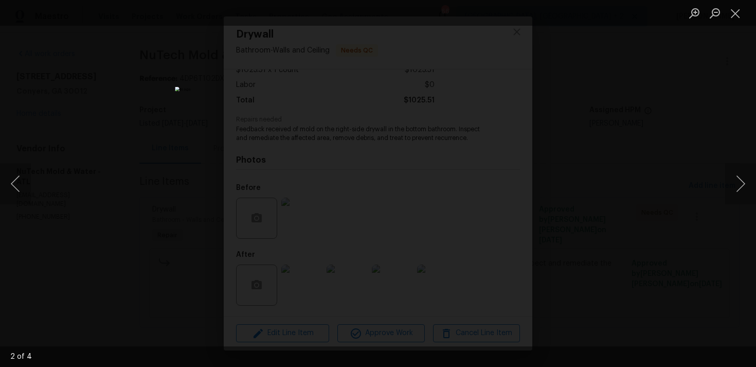
click at [406, 166] on img "Lightbox" at bounding box center [373, 183] width 397 height 193
click at [406, 166] on img "Lightbox" at bounding box center [378, 183] width 384 height 186
click at [738, 12] on button "Close lightbox" at bounding box center [735, 13] width 21 height 18
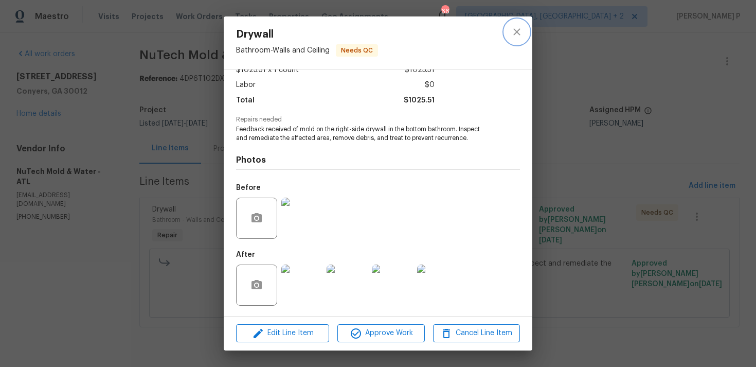
click at [511, 35] on icon "close" at bounding box center [517, 32] width 12 height 12
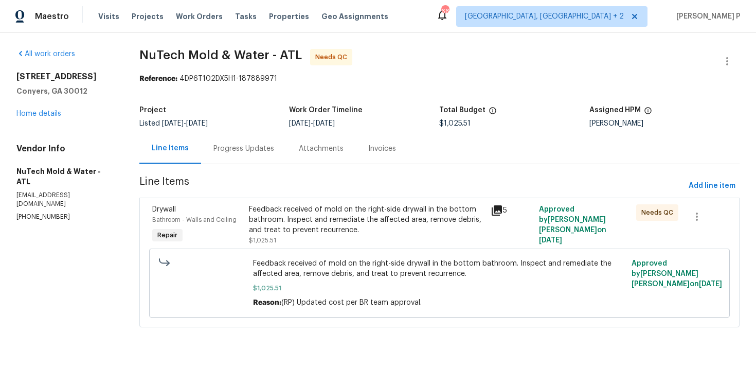
click at [233, 150] on div "Progress Updates" at bounding box center [243, 148] width 61 height 10
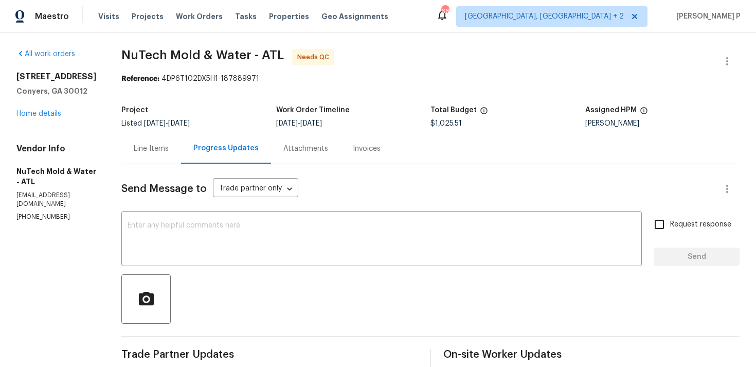
click at [149, 146] on div "Line Items" at bounding box center [151, 148] width 35 height 10
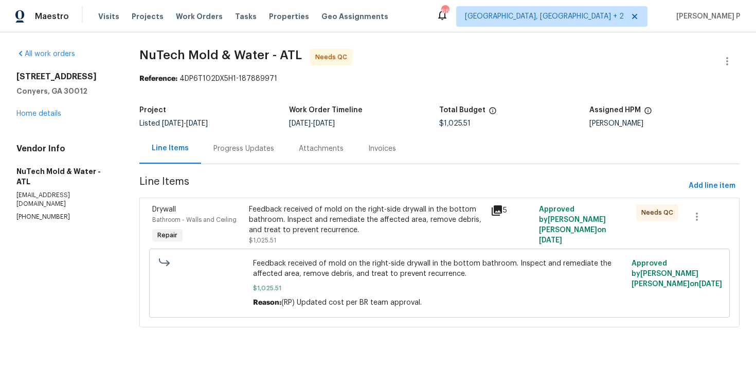
click at [374, 244] on div "Feedback received of mold on the right-side drywall in the bottom bathroom. Ins…" at bounding box center [367, 224] width 236 height 41
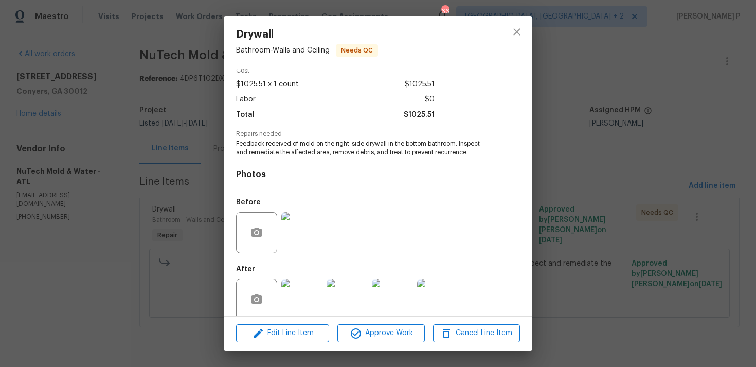
scroll to position [64, 0]
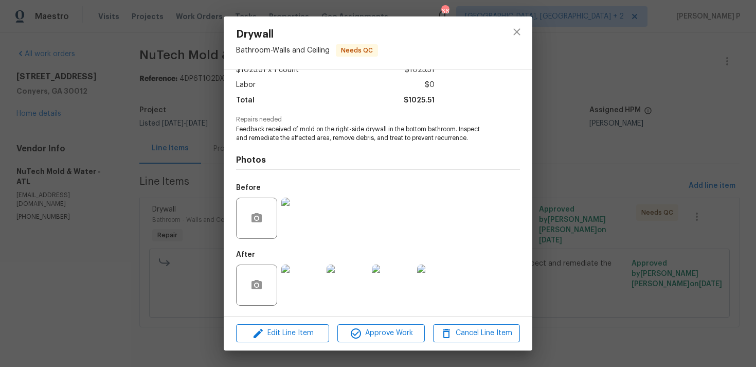
click at [313, 271] on img at bounding box center [301, 284] width 41 height 41
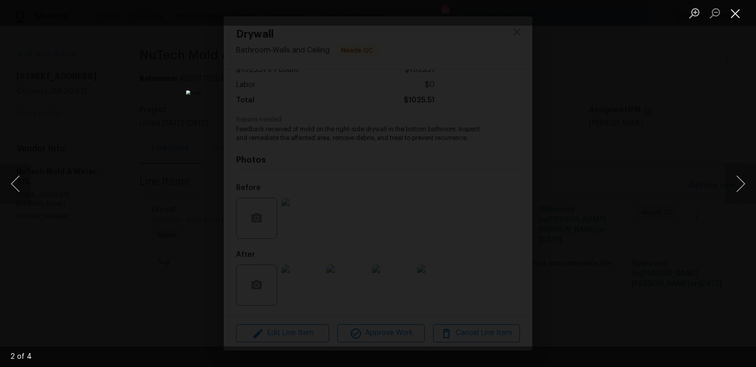
click at [734, 12] on button "Close lightbox" at bounding box center [735, 13] width 21 height 18
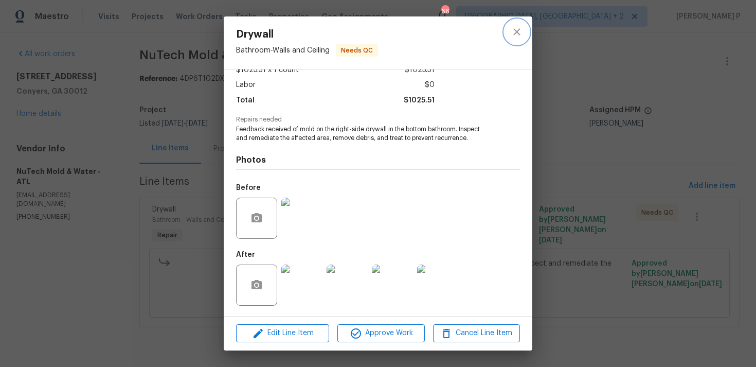
click at [515, 32] on icon "close" at bounding box center [516, 31] width 7 height 7
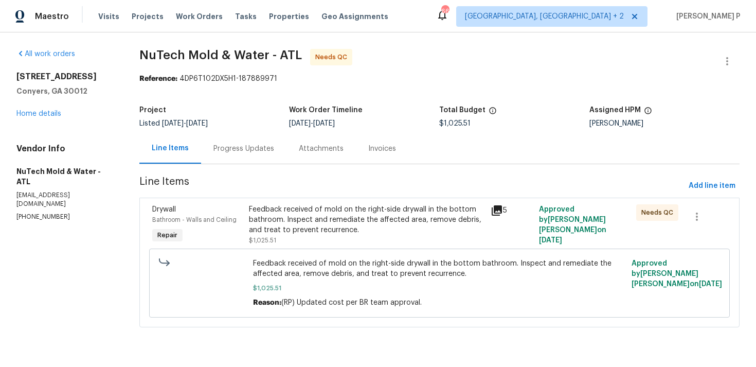
click at [248, 150] on div "Progress Updates" at bounding box center [243, 148] width 61 height 10
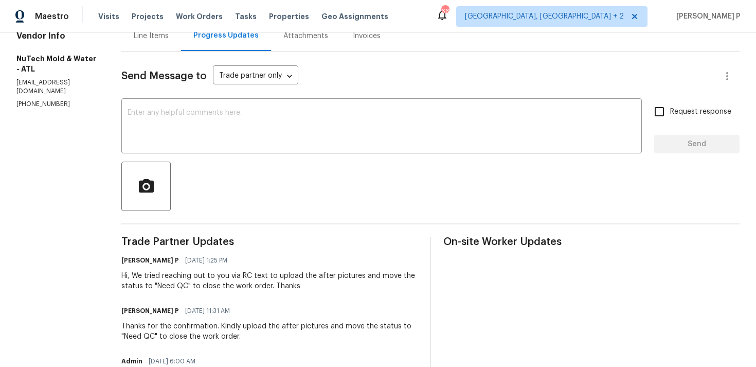
scroll to position [61, 0]
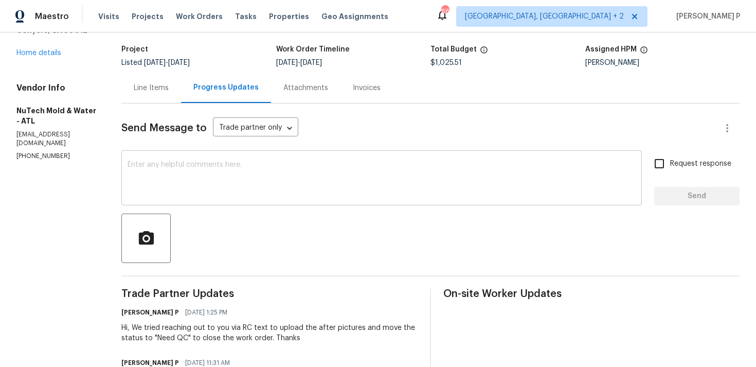
click at [299, 176] on textarea at bounding box center [382, 179] width 508 height 36
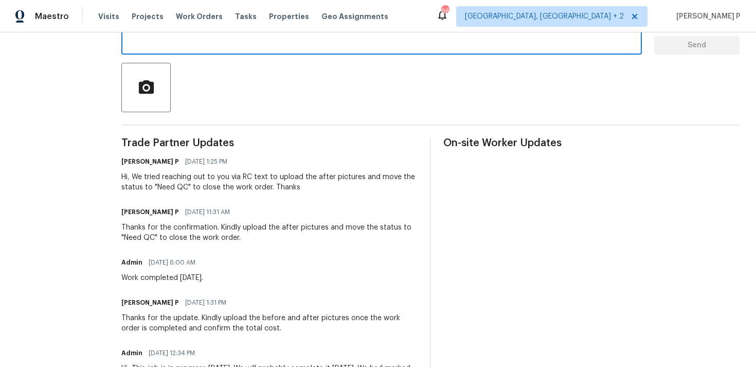
scroll to position [161, 0]
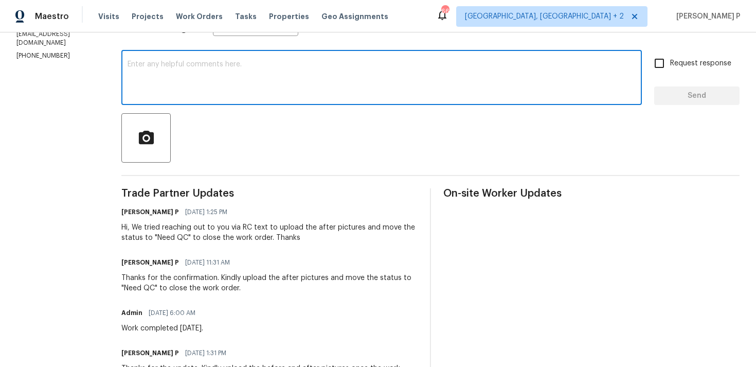
click at [288, 85] on textarea at bounding box center [382, 79] width 508 height 36
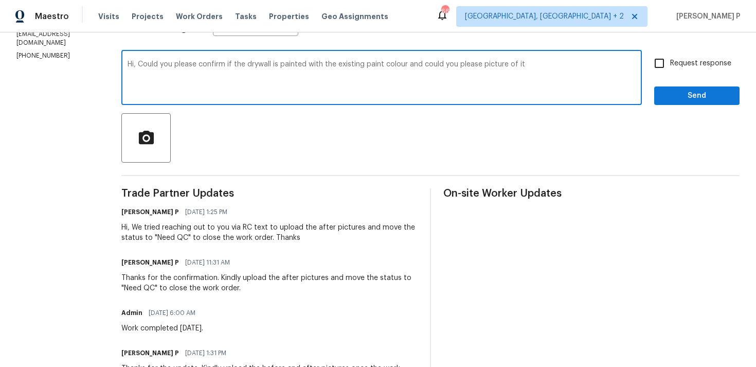
click at [402, 65] on textarea "Hi, Could you please confirm if the drywall is painted with the existing paint …" at bounding box center [382, 79] width 508 height 36
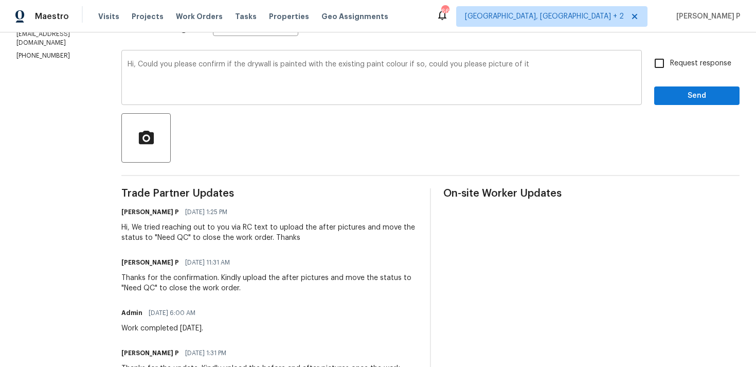
drag, startPoint x: 128, startPoint y: 60, endPoint x: 355, endPoint y: 65, distance: 226.8
click at [355, 65] on div "Hi, Could you please confirm if the drywall is painted with the existing paint …" at bounding box center [381, 78] width 520 height 52
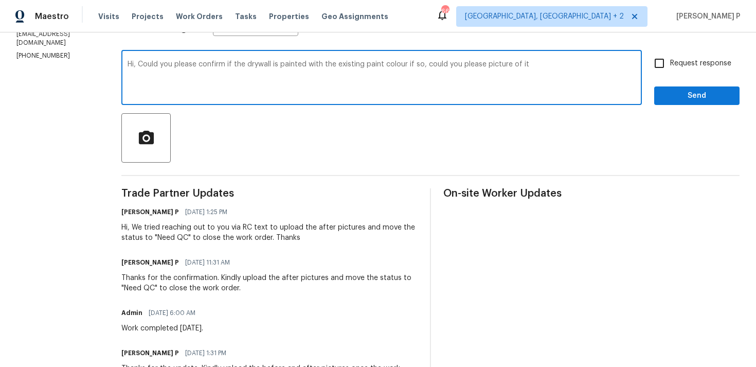
click at [128, 64] on textarea "Hi, Could you please confirm if the drywall is painted with the existing paint …" at bounding box center [382, 79] width 508 height 36
drag, startPoint x: 129, startPoint y: 63, endPoint x: 540, endPoint y: 69, distance: 411.4
click at [540, 69] on textarea "Hi, Could you please confirm if the drywall is painted with the existing paint …" at bounding box center [382, 79] width 508 height 36
paste textarea "has been painted with the existing paint color? If so, kindly provide a picture…"
type textarea "Hi, Could you please confirm if the drywall has been painted with the existing …"
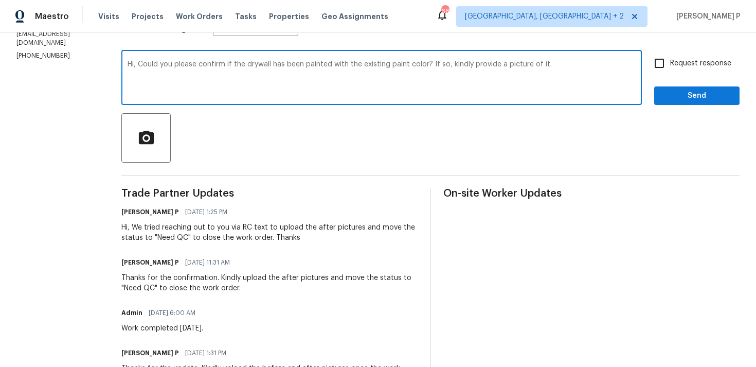
click at [250, 72] on textarea "Hi, Could you please confirm if the drywall has been painted with the existing …" at bounding box center [382, 79] width 508 height 36
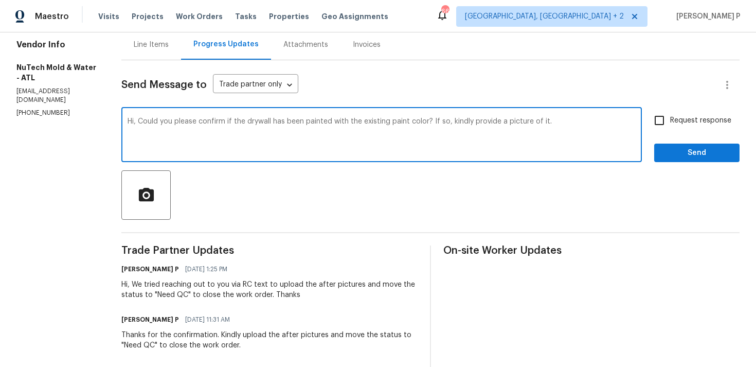
scroll to position [0, 0]
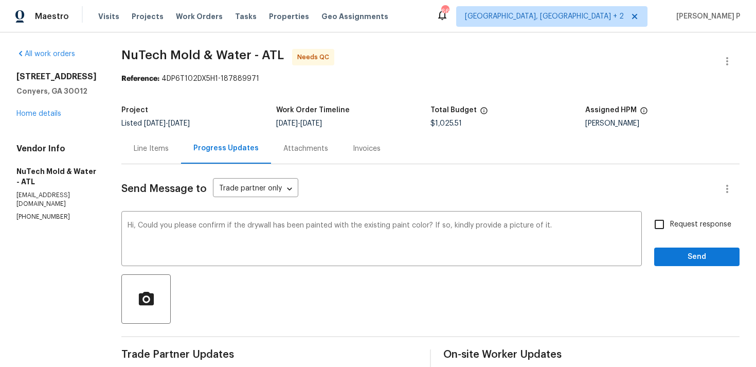
click at [148, 150] on div "Line Items" at bounding box center [151, 148] width 35 height 10
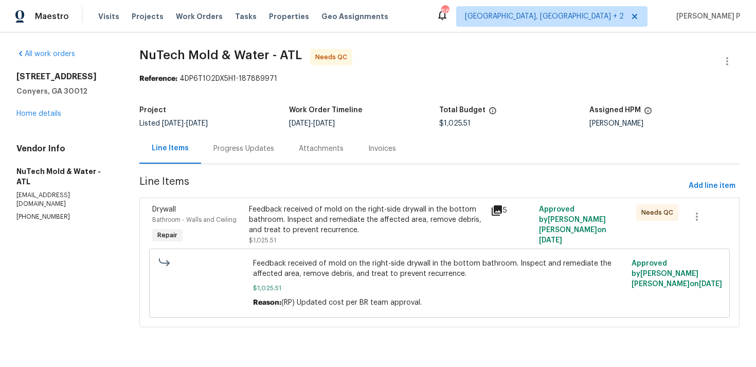
click at [373, 221] on div "Feedback received of mold on the right-side drywall in the bottom bathroom. Ins…" at bounding box center [367, 219] width 236 height 31
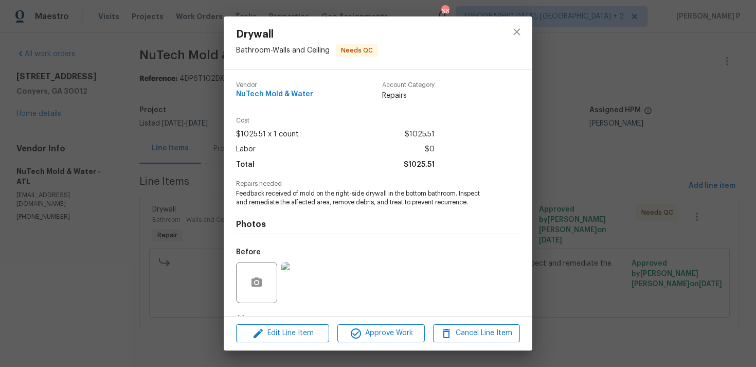
scroll to position [64, 0]
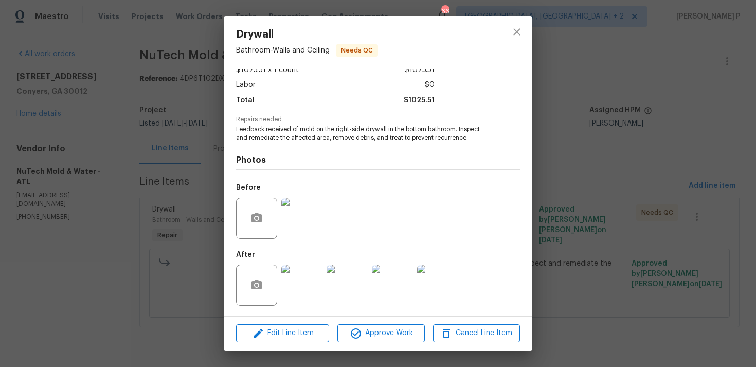
click at [307, 220] on img at bounding box center [301, 217] width 41 height 41
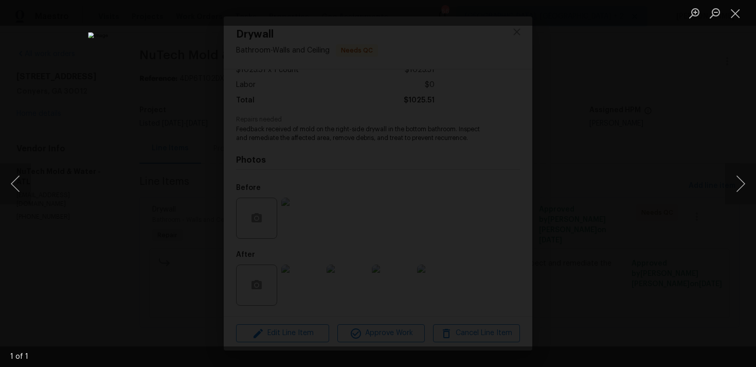
scroll to position [0, 0]
click at [737, 10] on button "Close lightbox" at bounding box center [735, 13] width 21 height 18
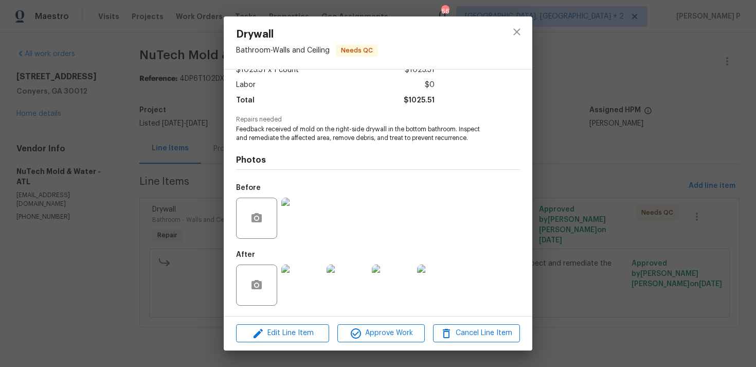
click at [300, 284] on img at bounding box center [301, 284] width 41 height 41
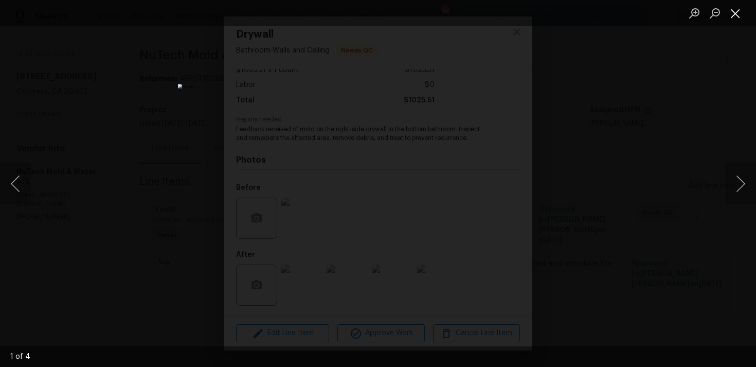
click at [740, 14] on button "Close lightbox" at bounding box center [735, 13] width 21 height 18
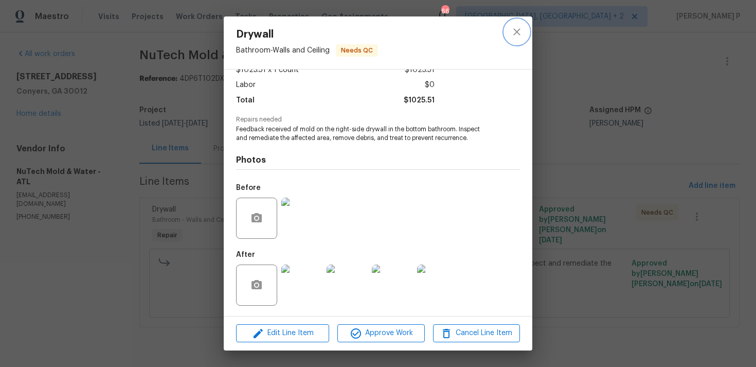
click at [517, 27] on icon "close" at bounding box center [517, 32] width 12 height 12
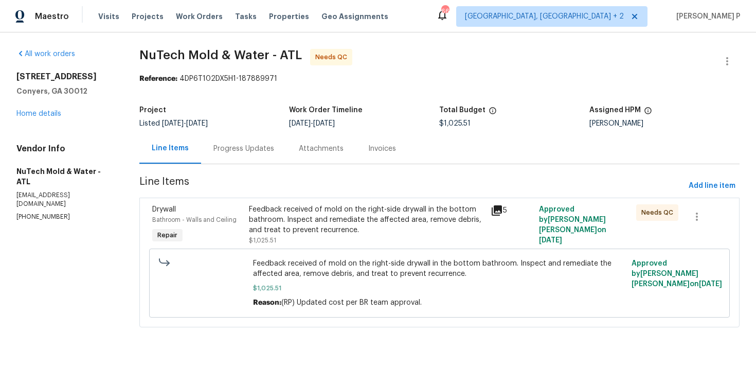
click at [241, 148] on div "Progress Updates" at bounding box center [243, 148] width 61 height 10
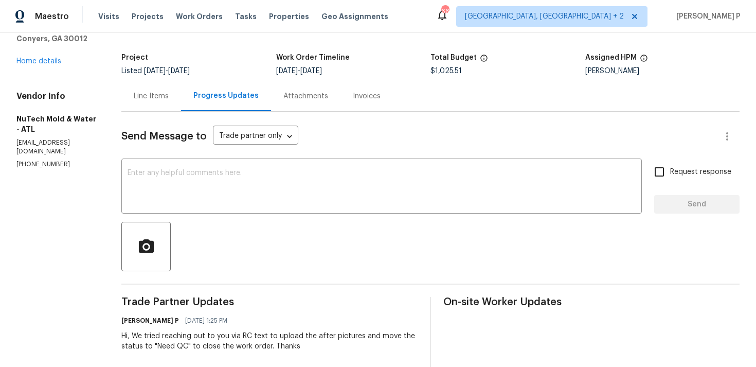
scroll to position [58, 0]
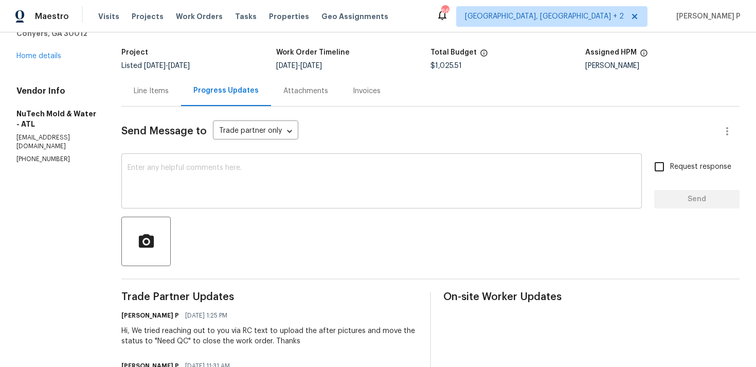
click at [292, 180] on textarea at bounding box center [382, 182] width 508 height 36
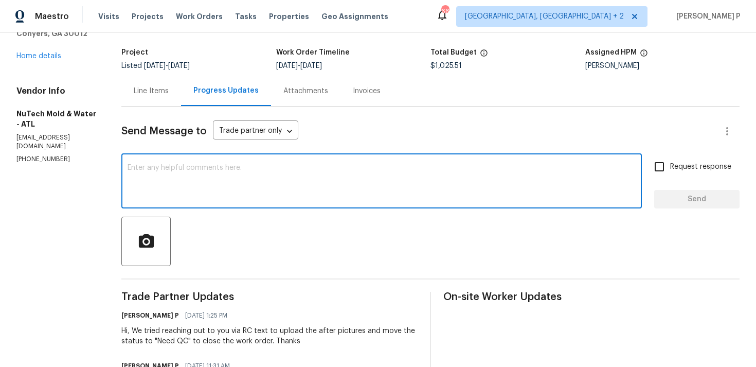
paste textarea "Hi, Could you please confirm if the drywall has been painted with the existing …"
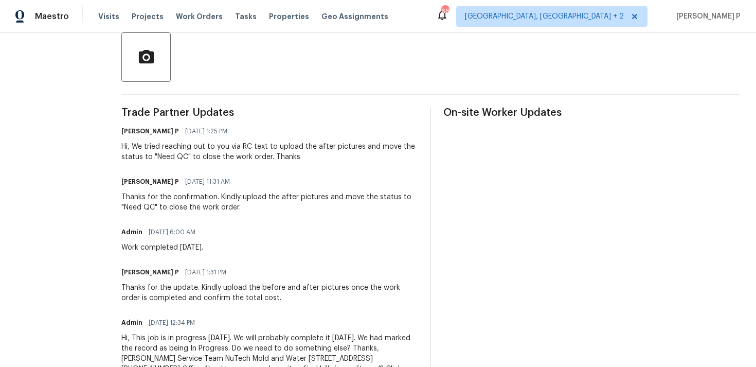
scroll to position [0, 0]
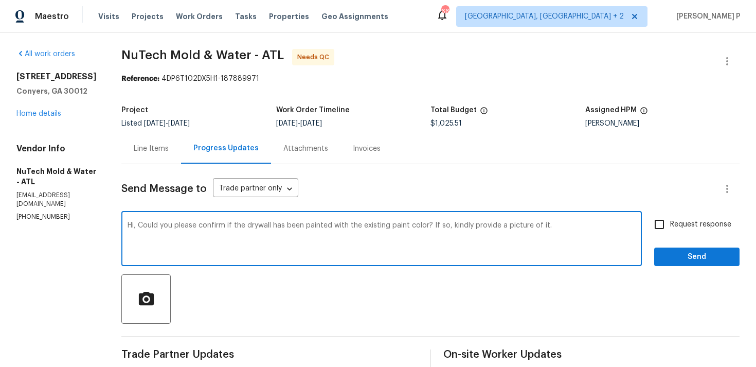
type textarea "Hi, Could you please confirm if the drywall has been painted with the existing …"
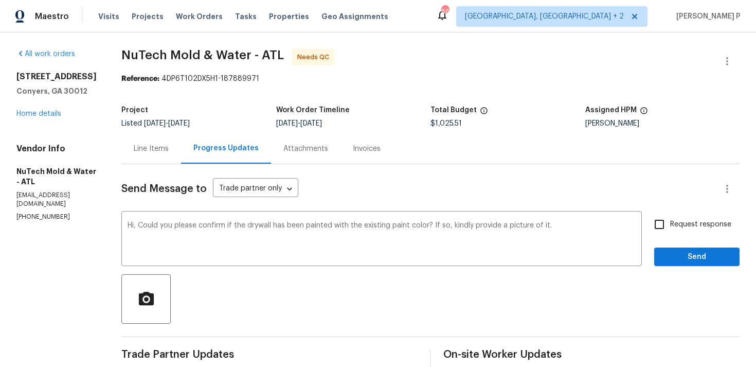
click at [143, 154] on div "Line Items" at bounding box center [151, 148] width 60 height 30
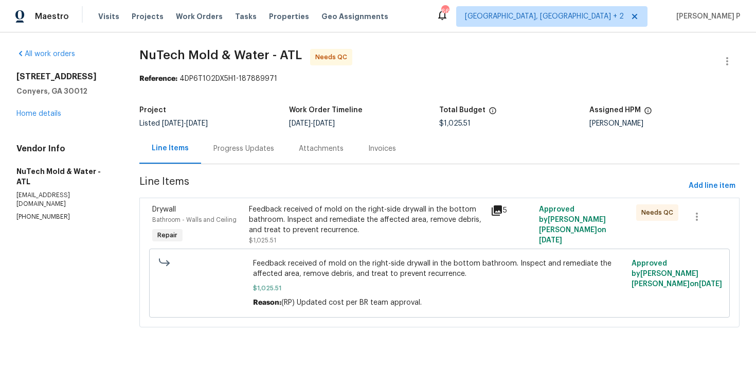
click at [345, 235] on div "Feedback received of mold on the right-side drywall in the bottom bathroom. Ins…" at bounding box center [367, 224] width 236 height 41
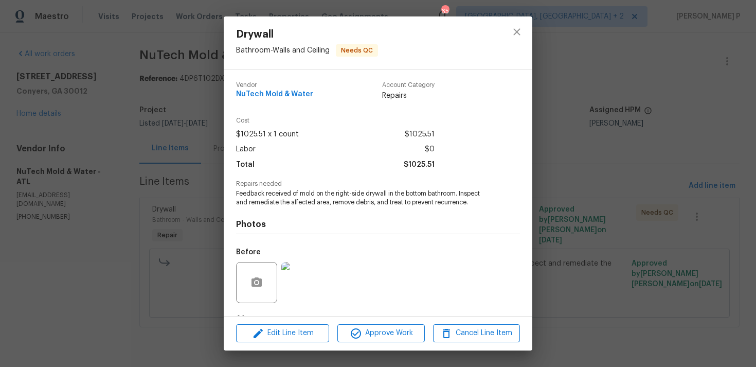
click at [301, 281] on img at bounding box center [301, 282] width 41 height 41
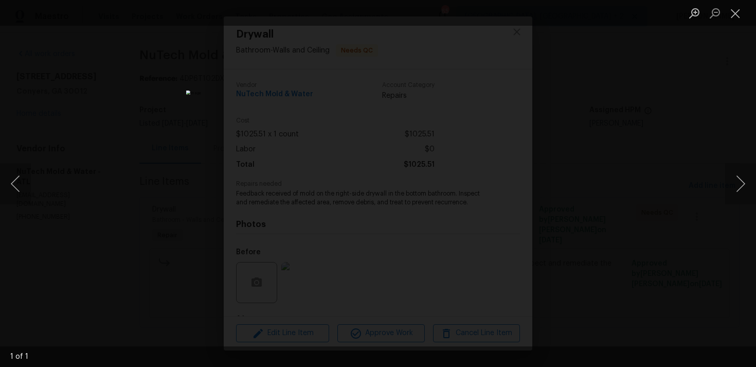
click at [673, 159] on div "Lightbox" at bounding box center [378, 183] width 756 height 367
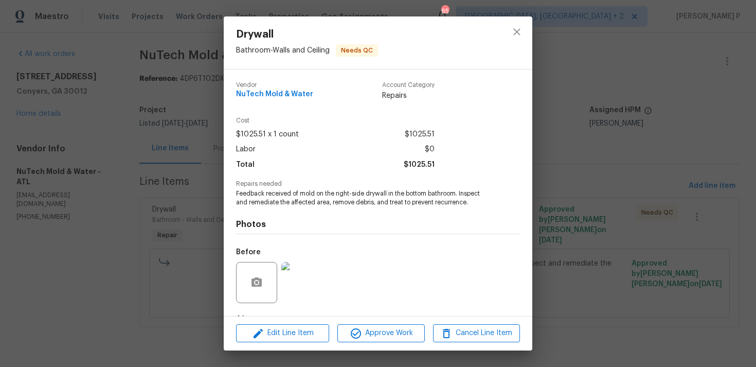
click at [569, 202] on div "Drywall Bathroom - Walls and Ceiling Needs QC Vendor NuTech Mold & Water Accoun…" at bounding box center [378, 183] width 756 height 367
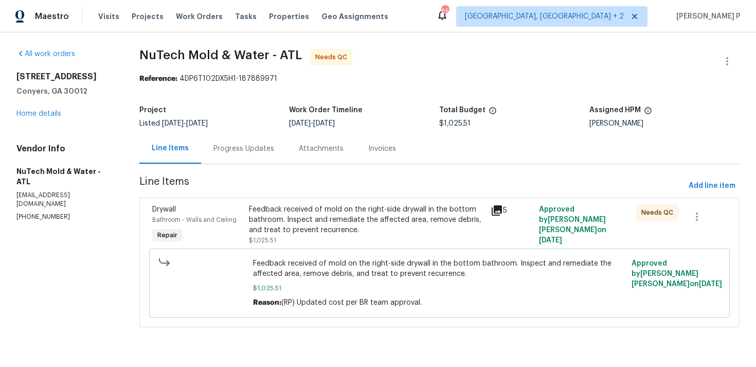
click at [243, 151] on div "Progress Updates" at bounding box center [243, 148] width 61 height 10
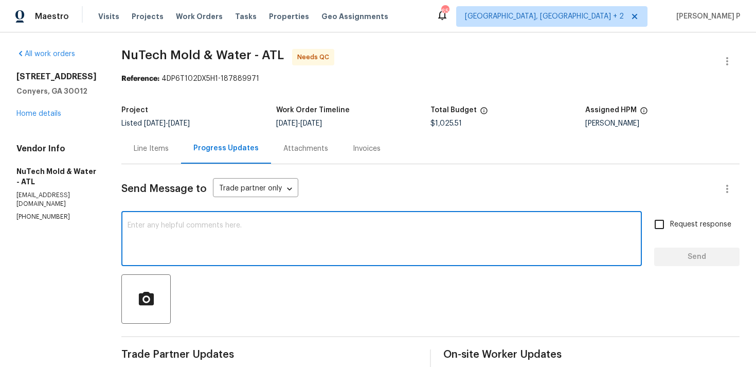
click at [272, 247] on textarea at bounding box center [382, 240] width 508 height 36
paste textarea "Hi, Could you please confirm if the drywall has been painted with the existing …"
type textarea "Hi, Could you please confirm if the drywall has been painted with the existing …"
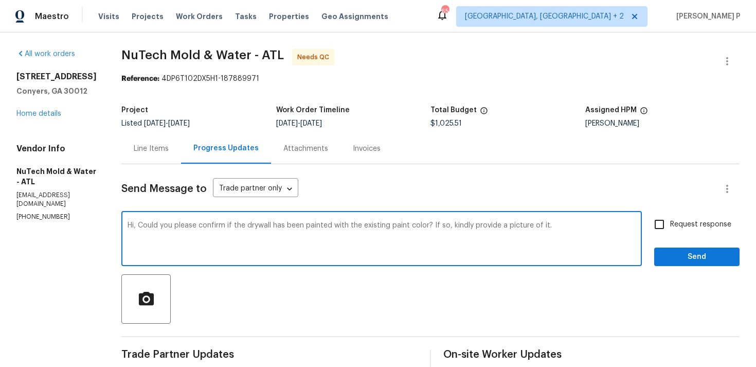
click at [148, 146] on div "Line Items" at bounding box center [151, 148] width 35 height 10
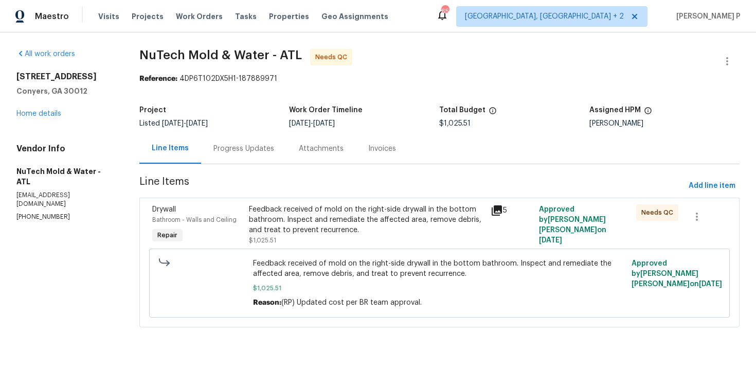
click at [333, 256] on div "Feedback received of mold on the right-side drywall in the bottom bathroom. Ins…" at bounding box center [439, 283] width 378 height 56
click at [339, 230] on div "Feedback received of mold on the right-side drywall in the bottom bathroom. Ins…" at bounding box center [367, 219] width 236 height 31
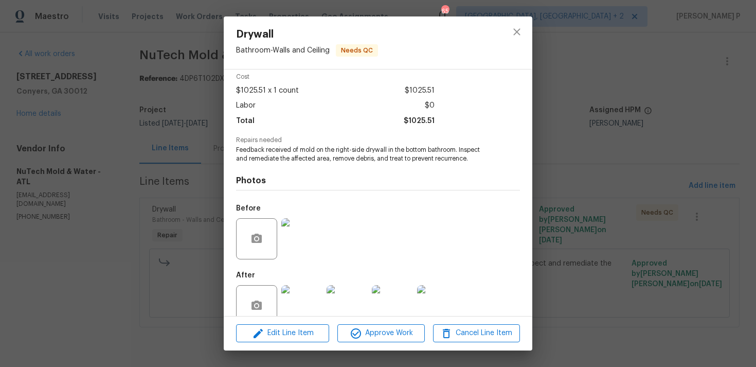
scroll to position [64, 0]
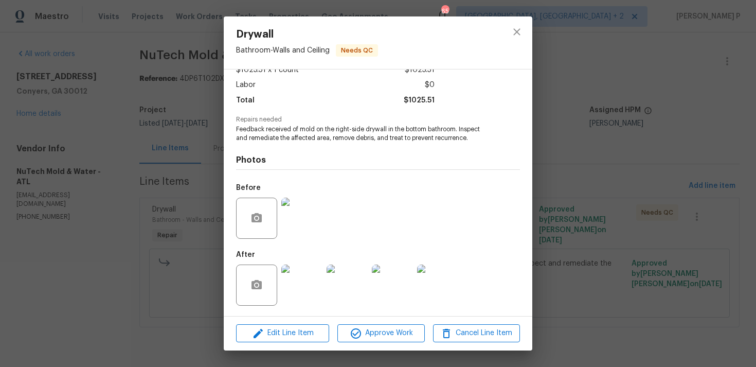
click at [317, 229] on img at bounding box center [301, 217] width 41 height 41
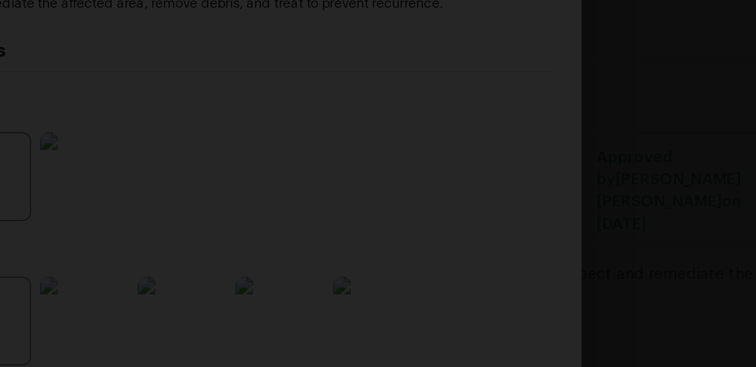
click at [486, 194] on img "Lightbox" at bounding box center [274, 77] width 729 height 353
click at [490, 140] on img "Lightbox" at bounding box center [278, 7] width 729 height 353
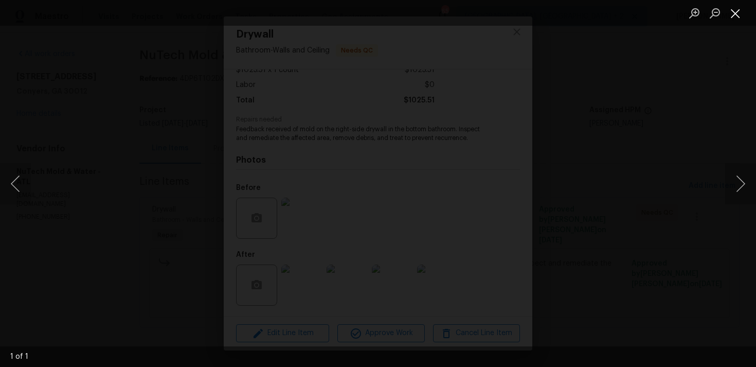
click at [732, 16] on button "Close lightbox" at bounding box center [735, 13] width 21 height 18
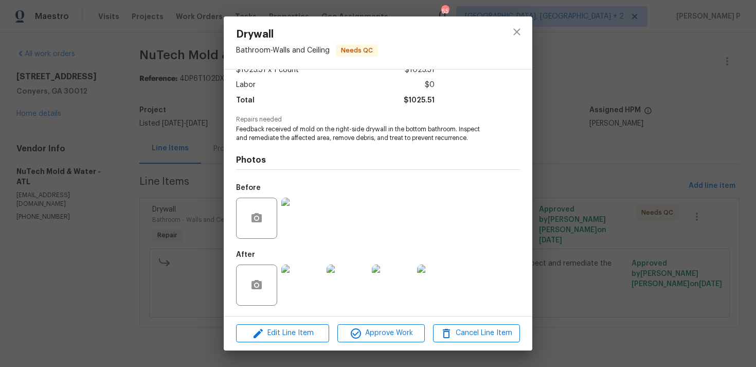
click at [294, 280] on img at bounding box center [301, 284] width 41 height 41
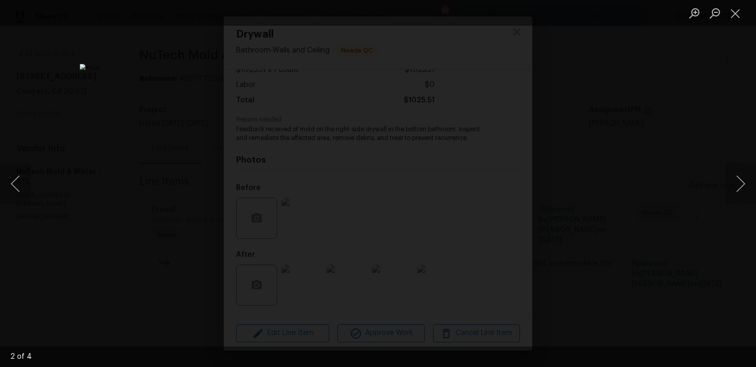
click at [319, 211] on img "Lightbox" at bounding box center [335, 188] width 511 height 248
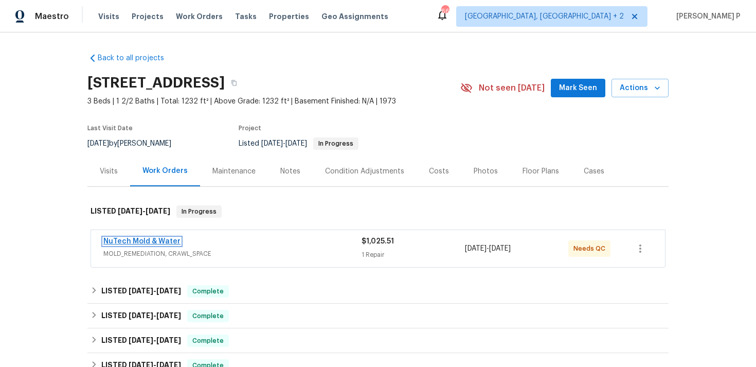
click at [127, 241] on link "NuTech Mold & Water" at bounding box center [141, 241] width 77 height 7
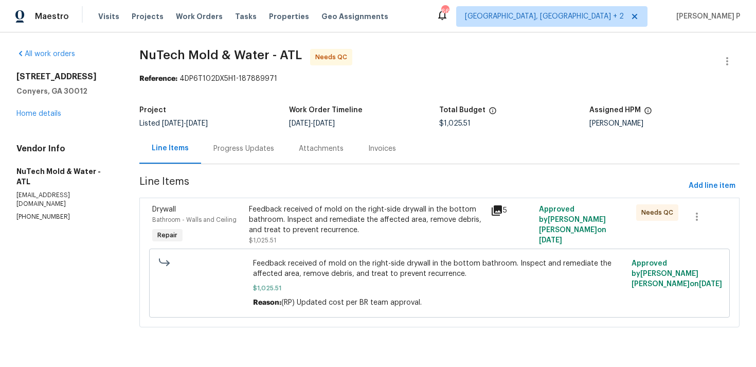
click at [270, 231] on div "Feedback received of mold on the right-side drywall in the bottom bathroom. Ins…" at bounding box center [367, 219] width 236 height 31
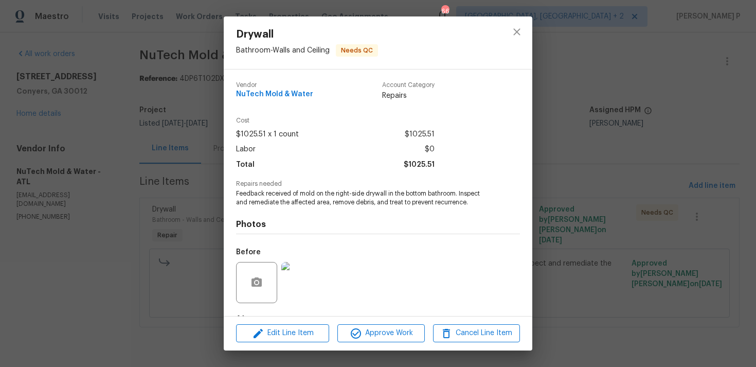
scroll to position [64, 0]
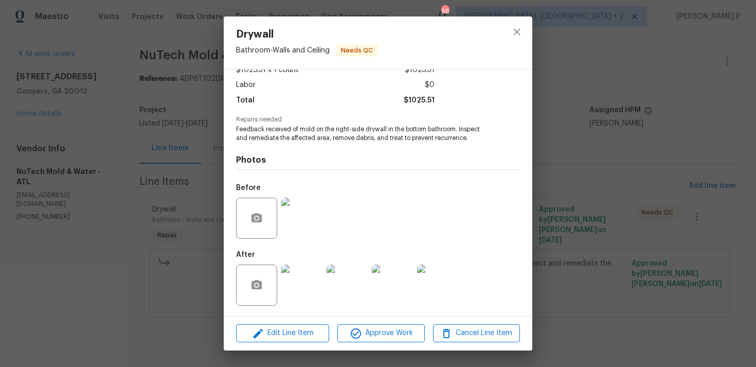
click at [302, 298] on img at bounding box center [301, 284] width 41 height 41
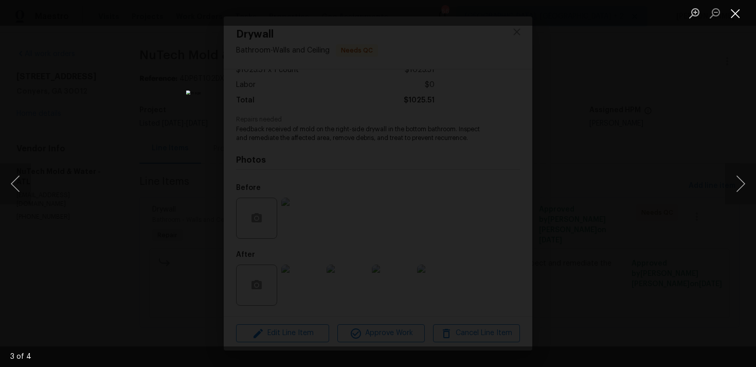
click at [737, 22] on button "Close lightbox" at bounding box center [735, 13] width 21 height 18
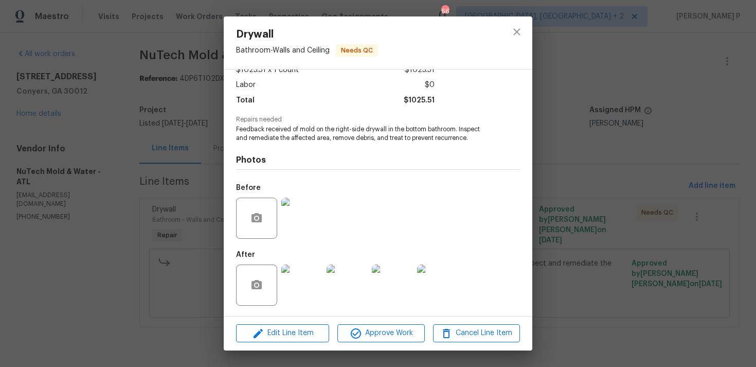
click at [561, 152] on div "Drywall Bathroom - Walls and Ceiling Needs QC Vendor NuTech Mold & Water Accoun…" at bounding box center [378, 183] width 756 height 367
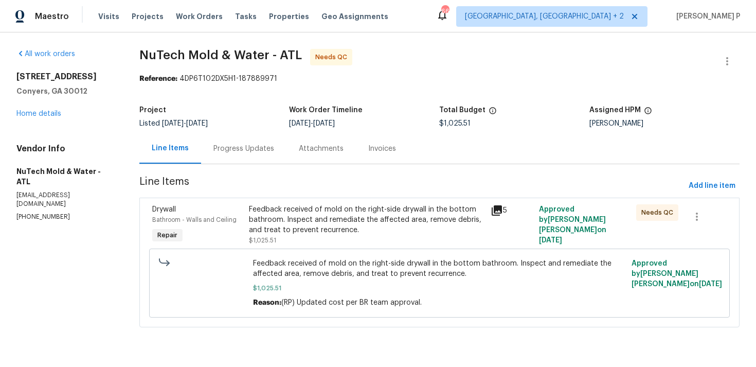
click at [233, 148] on div "Progress Updates" at bounding box center [243, 148] width 61 height 10
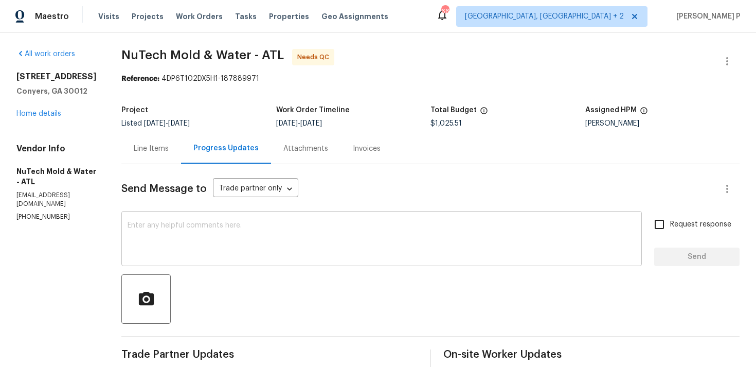
click at [287, 216] on div "x ​" at bounding box center [381, 239] width 520 height 52
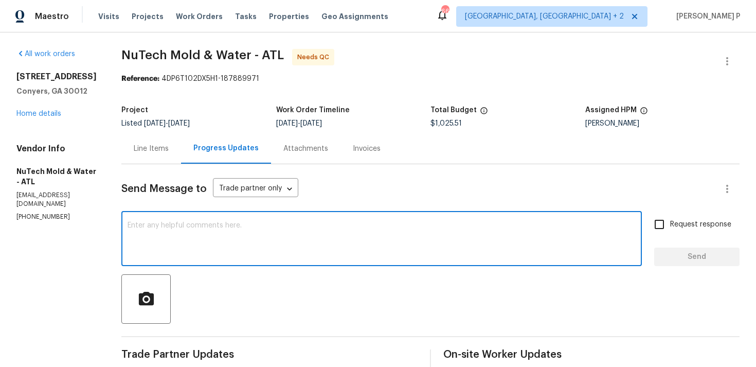
paste textarea "Hi, Could you please confirm if the drywall has been painted with the existing …"
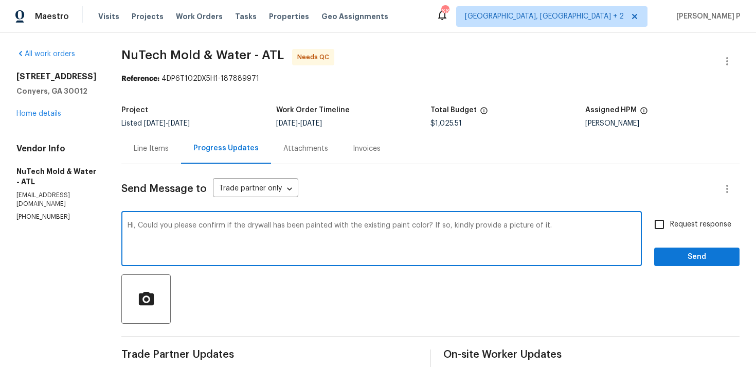
type textarea "Hi, Could you please confirm if the drywall has been painted with the existing …"
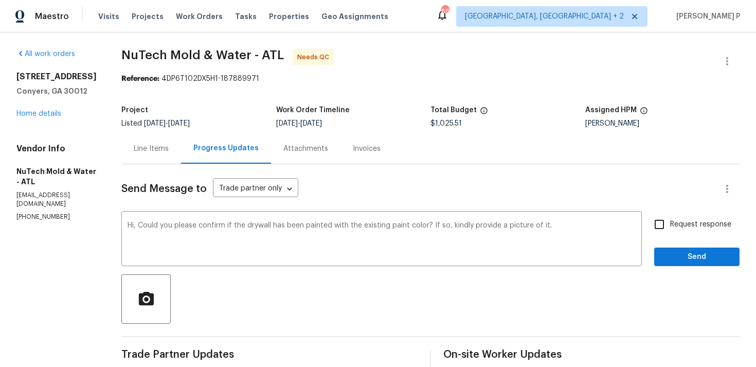
click at [677, 216] on label "Request response" at bounding box center [689, 224] width 83 height 22
click at [670, 216] on input "Request response" at bounding box center [659, 224] width 22 height 22
checkbox input "true"
click at [676, 257] on span "Send" at bounding box center [696, 256] width 69 height 13
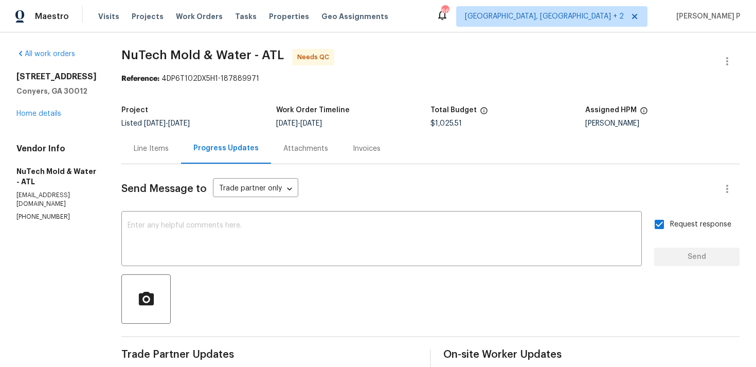
click at [141, 142] on div "Line Items" at bounding box center [151, 148] width 60 height 30
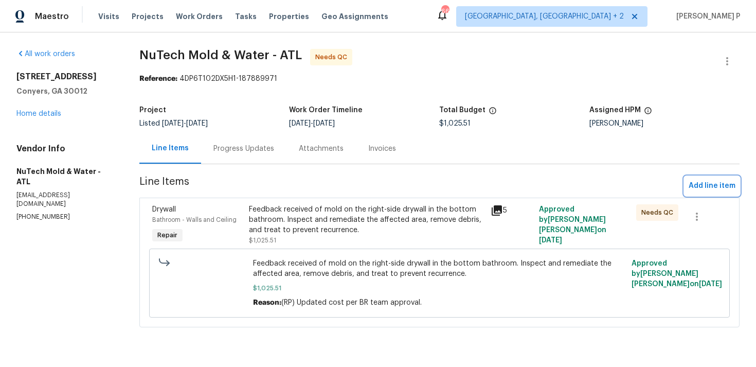
click at [715, 186] on span "Add line item" at bounding box center [711, 185] width 47 height 13
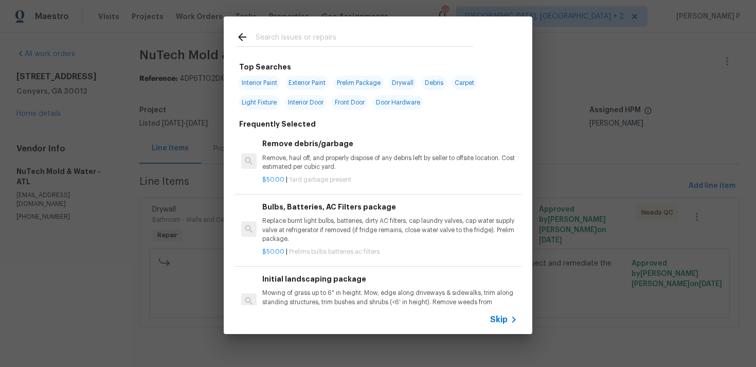
click at [491, 325] on div "Skip" at bounding box center [378, 319] width 309 height 29
click at [496, 322] on span "Skip" at bounding box center [498, 319] width 17 height 10
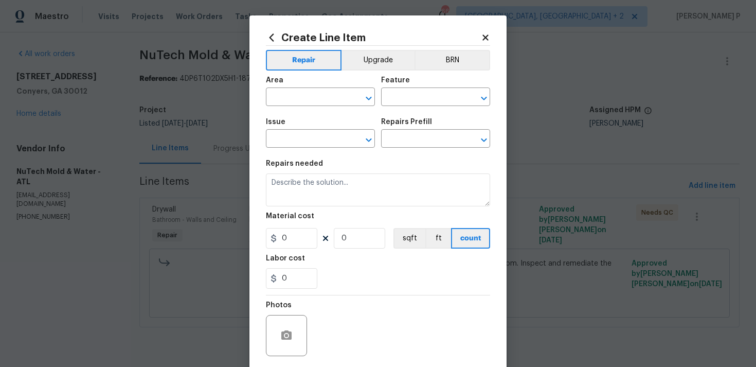
click at [342, 107] on span "Area ​" at bounding box center [320, 91] width 109 height 42
click at [342, 95] on input "text" at bounding box center [306, 98] width 80 height 16
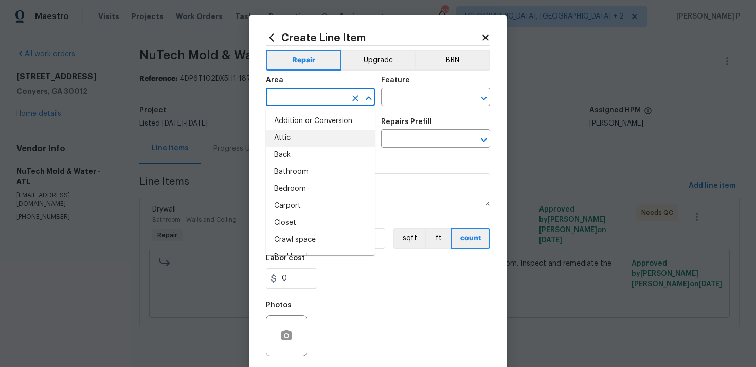
click at [305, 141] on li "Attic" at bounding box center [320, 138] width 109 height 17
type input "Attic"
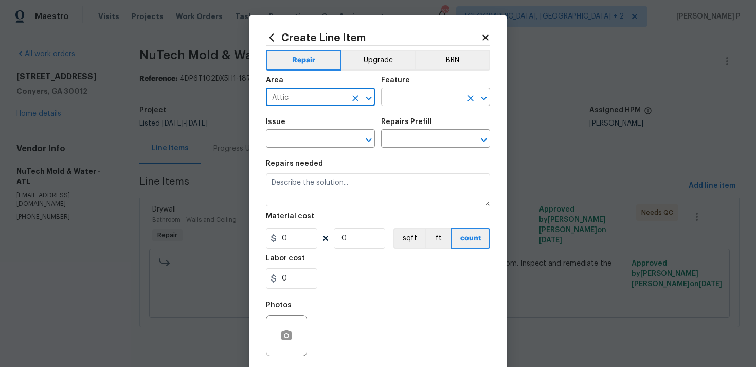
click at [428, 99] on input "text" at bounding box center [421, 98] width 80 height 16
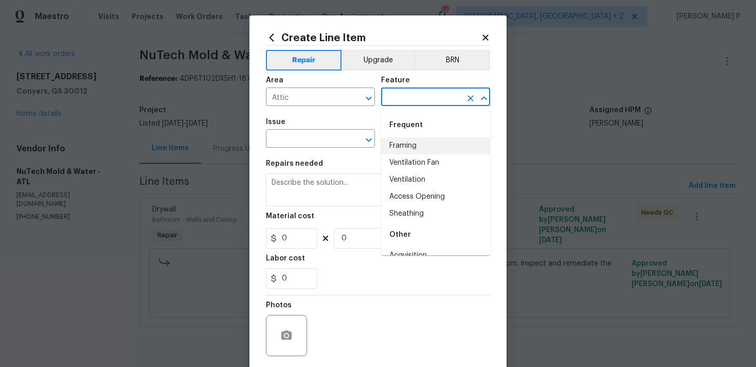
click at [415, 141] on li "Framing" at bounding box center [435, 145] width 109 height 17
type input "Framing"
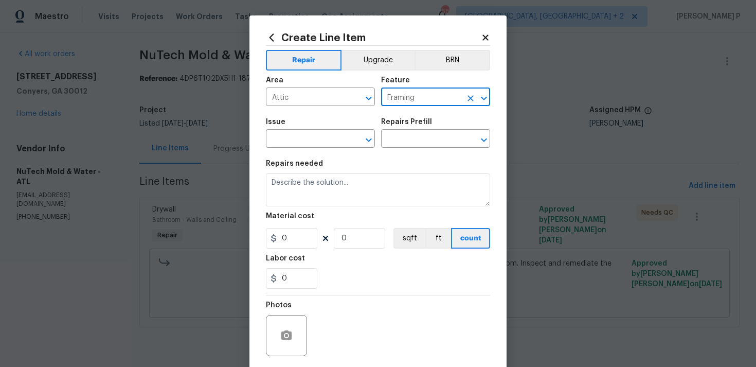
click at [377, 140] on div "Issue ​ Repairs Prefill ​" at bounding box center [378, 133] width 224 height 42
click at [370, 140] on icon "Open" at bounding box center [369, 140] width 6 height 4
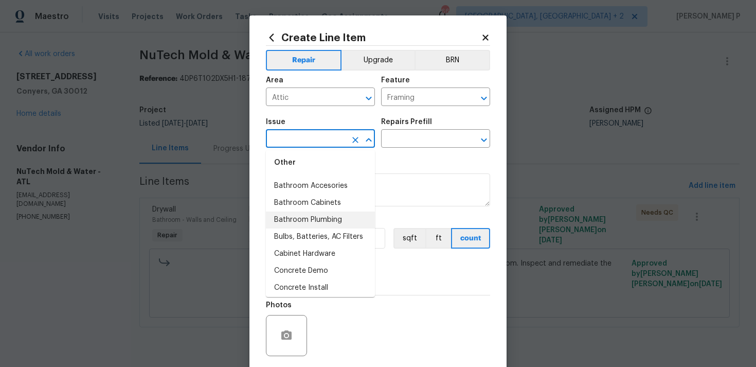
scroll to position [198, 0]
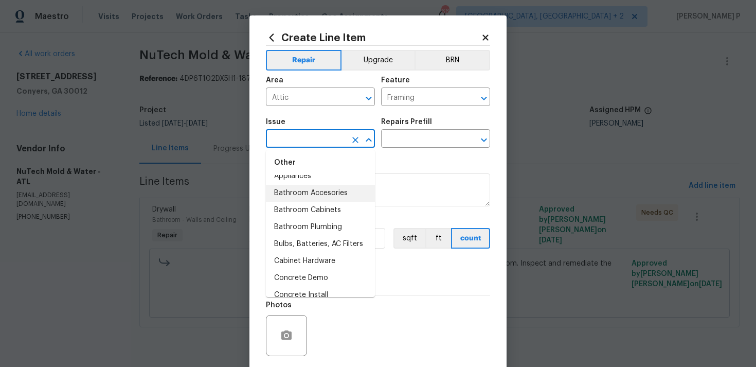
click at [312, 197] on li "Bathroom Accesories" at bounding box center [320, 193] width 109 height 17
type input "Bathroom Accesories"
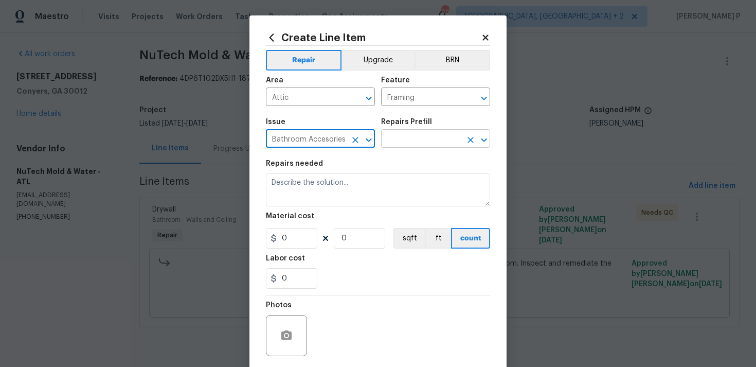
click at [441, 133] on input "text" at bounding box center [421, 140] width 80 height 16
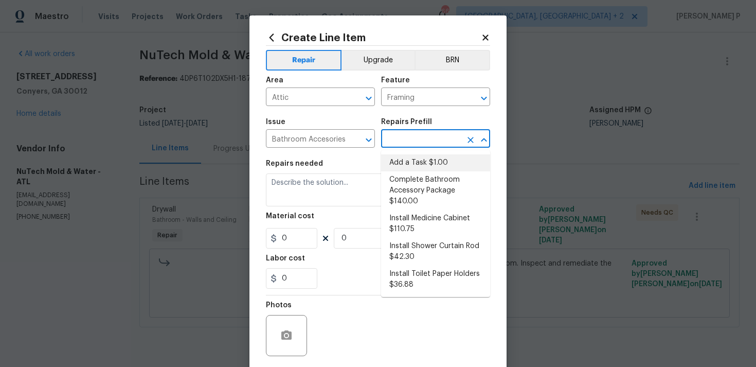
click at [422, 164] on li "Add a Task $1.00" at bounding box center [435, 162] width 109 height 17
type input "Interior Trim"
type input "Add a Task $1.00"
type textarea "HPM to detail"
type input "1"
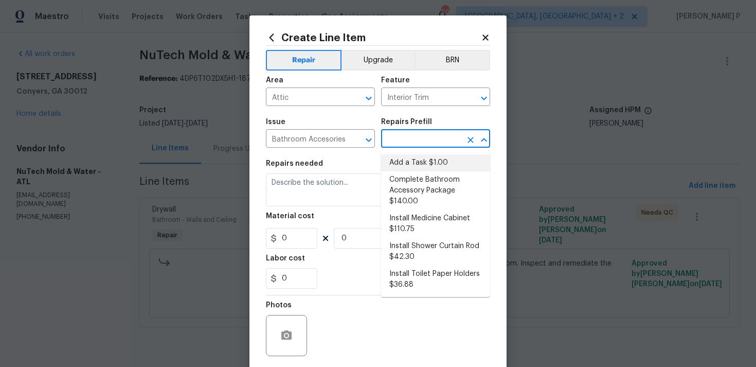
type input "1"
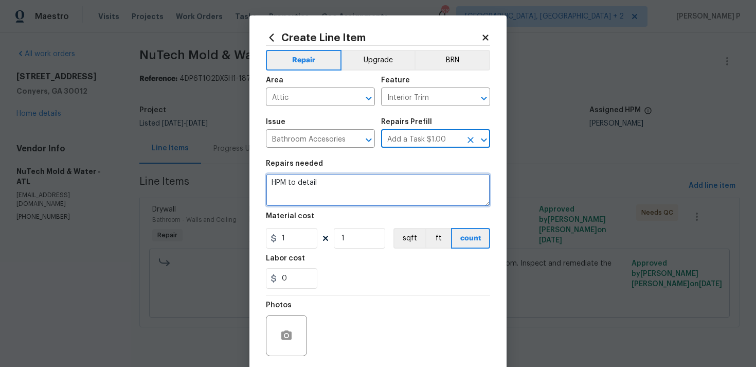
click at [368, 177] on textarea "HPM to detail" at bounding box center [378, 189] width 224 height 33
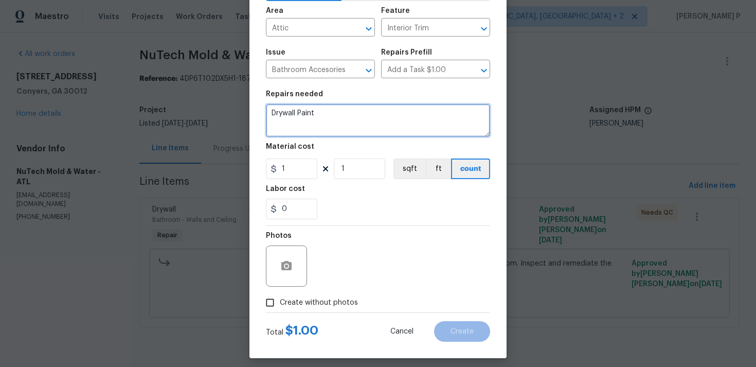
scroll to position [77, 0]
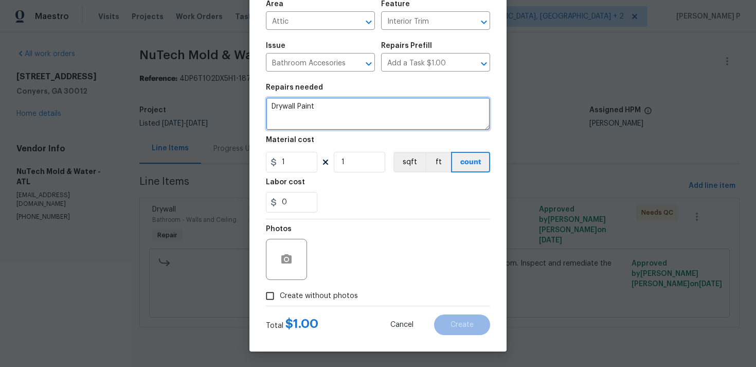
type textarea "Drywall Paint"
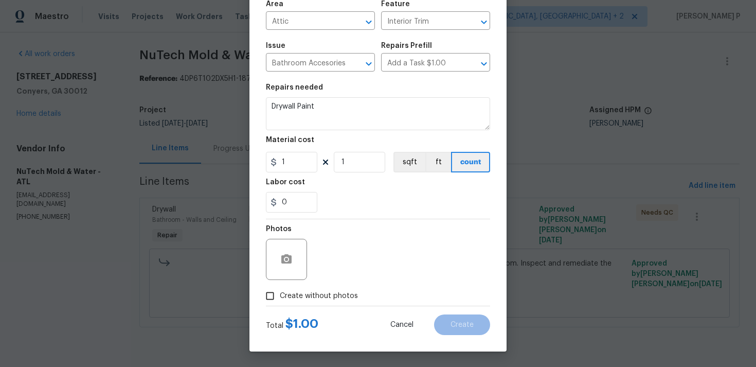
click at [275, 297] on input "Create without photos" at bounding box center [270, 296] width 20 height 20
checkbox input "true"
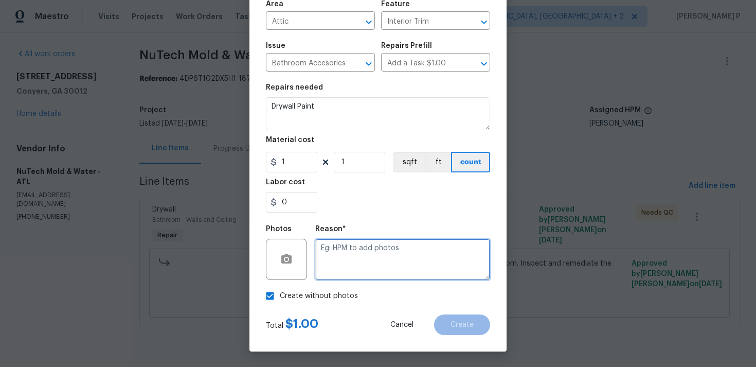
click at [336, 275] on textarea at bounding box center [402, 259] width 175 height 41
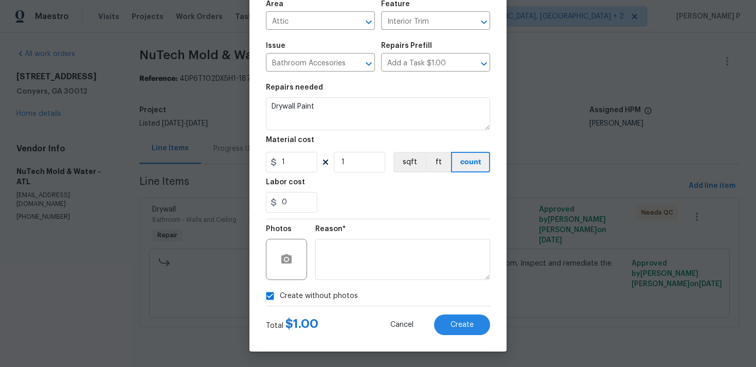
click at [445, 311] on div "Total $ 1.00 Cancel Create" at bounding box center [378, 320] width 224 height 29
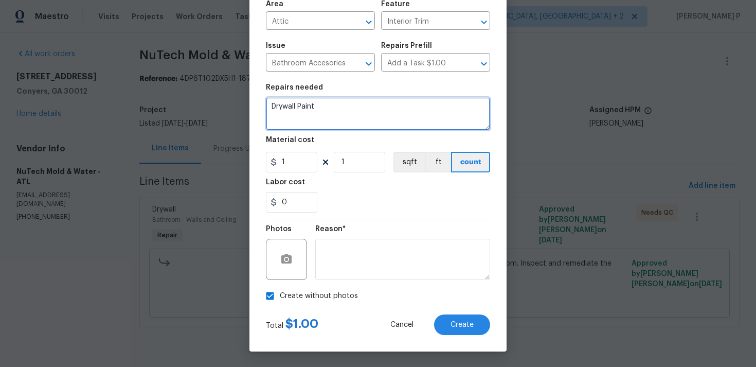
click at [273, 107] on textarea "Drywall Paint" at bounding box center [378, 113] width 224 height 33
click at [310, 107] on textarea "waiting for Drywall Paint" at bounding box center [378, 113] width 224 height 33
click at [360, 107] on textarea "waiting for confirmation on Drywall Paint" at bounding box center [378, 113] width 224 height 33
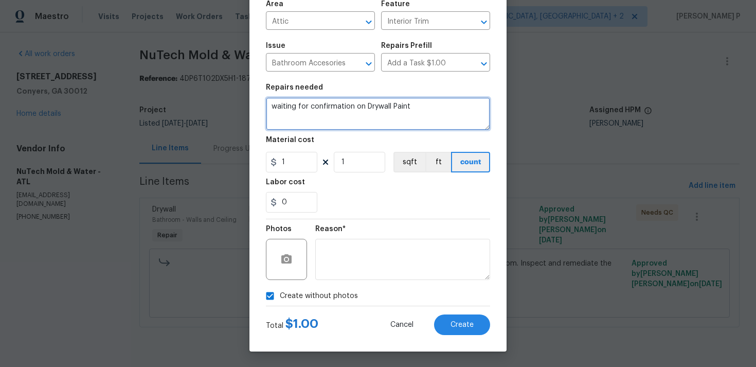
click at [360, 107] on textarea "waiting for confirmation on Drywall Paint" at bounding box center [378, 113] width 224 height 33
paste textarea "Awaiting confirmation regarding the drywall paint."
type textarea "Awaiting confirmation regarding the drywall paint."
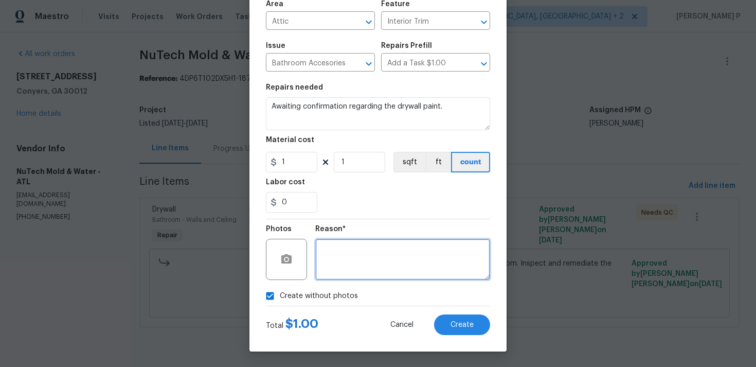
click at [365, 252] on textarea at bounding box center [402, 259] width 175 height 41
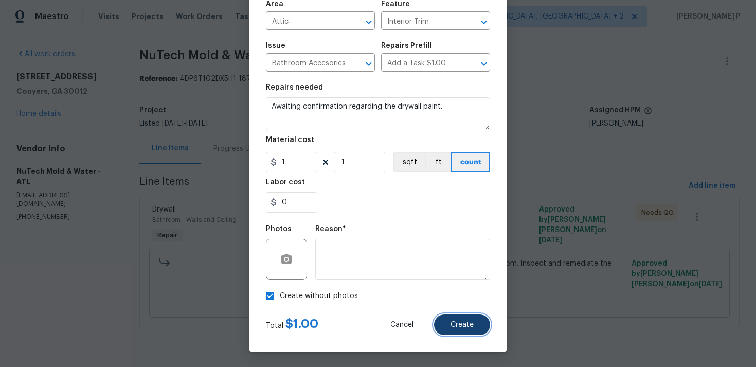
click at [463, 327] on span "Create" at bounding box center [461, 325] width 23 height 8
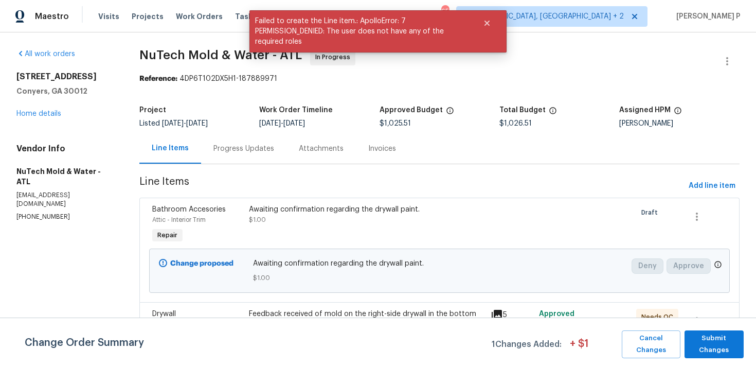
click at [252, 149] on div "Progress Updates" at bounding box center [243, 148] width 61 height 10
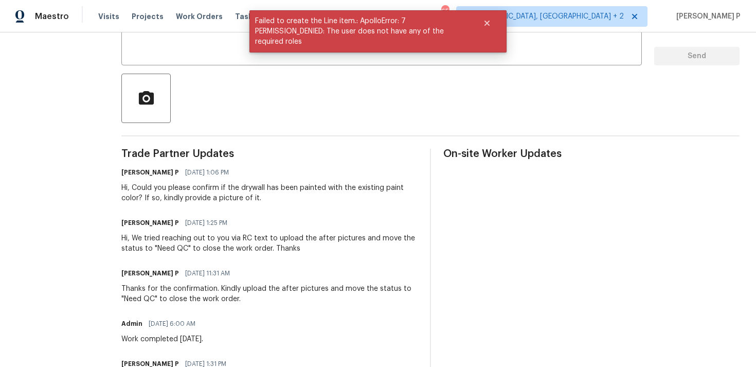
scroll to position [210, 0]
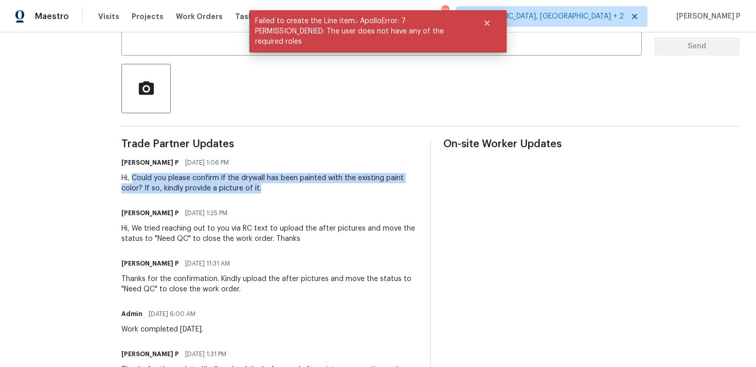
drag, startPoint x: 122, startPoint y: 177, endPoint x: 270, endPoint y: 193, distance: 149.5
copy div "Could you please confirm if the drywall has been painted with the existing pain…"
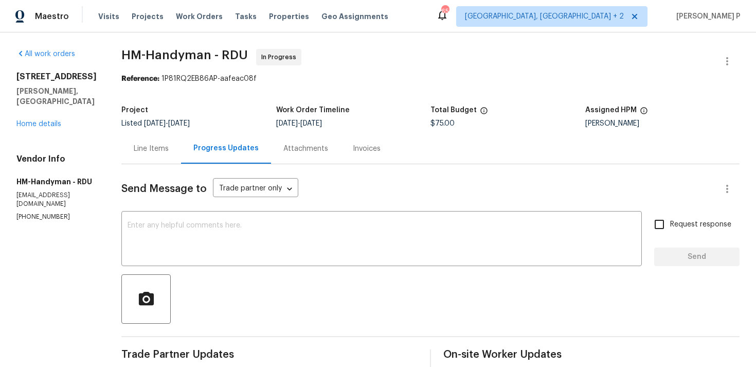
click at [166, 146] on div "Line Items" at bounding box center [151, 148] width 35 height 10
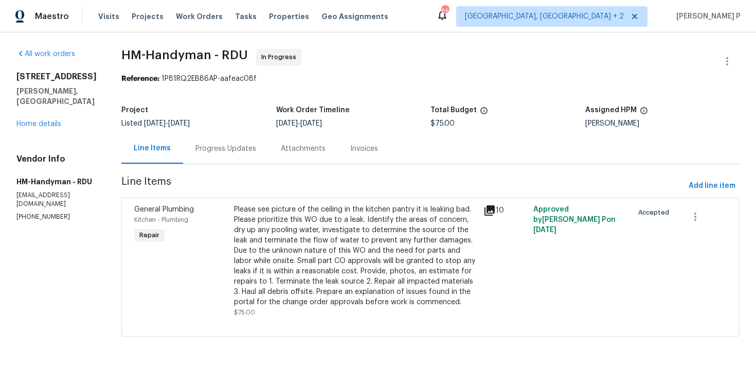
click at [345, 220] on div "Please see picture of the ceiling in the kitchen pantry it is leaking bad. Plea…" at bounding box center [355, 255] width 243 height 103
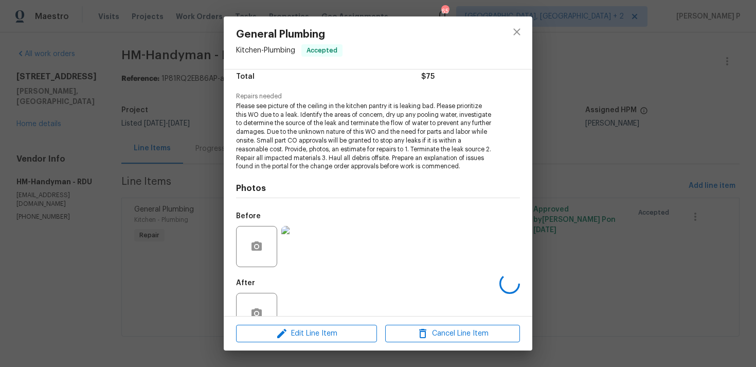
scroll to position [124, 0]
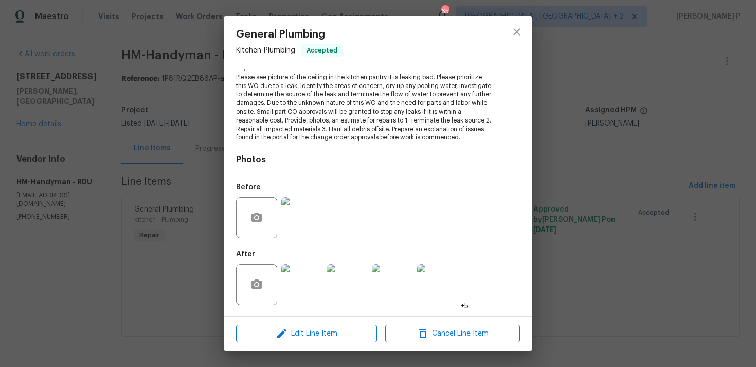
click at [304, 282] on img at bounding box center [301, 284] width 41 height 41
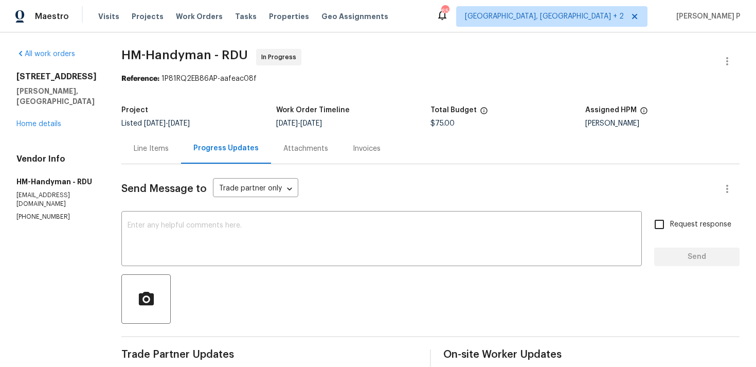
click at [177, 157] on div "Line Items" at bounding box center [151, 148] width 60 height 30
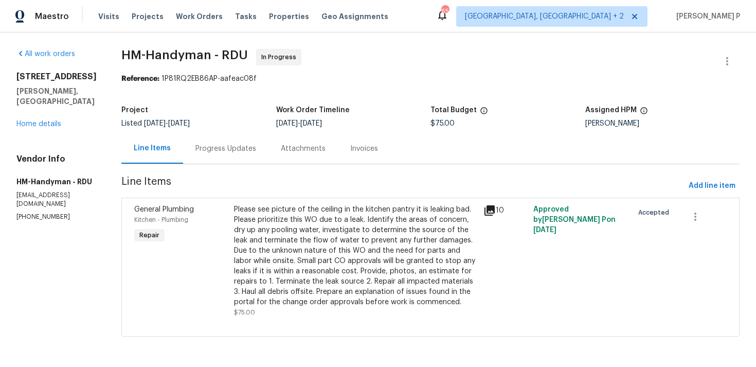
click at [397, 252] on div "Please see picture of the ceiling in the kitchen pantry it is leaking bad. Plea…" at bounding box center [355, 255] width 243 height 103
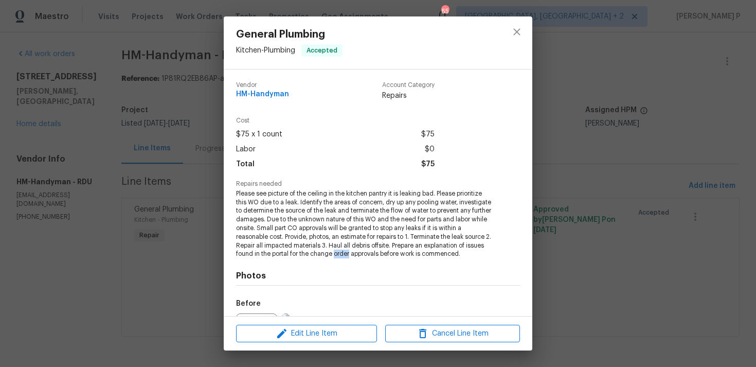
scroll to position [124, 0]
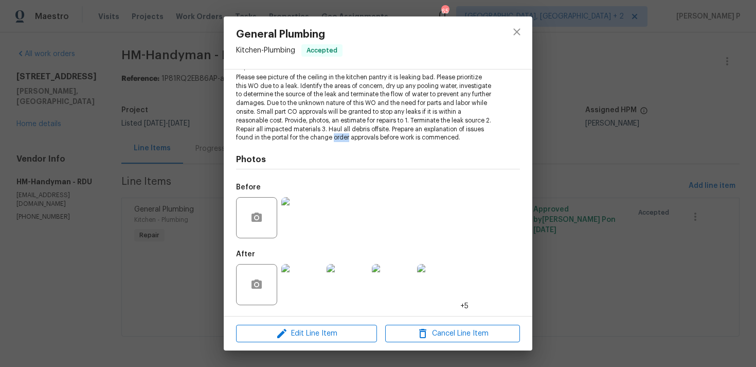
click at [302, 281] on img at bounding box center [301, 284] width 41 height 41
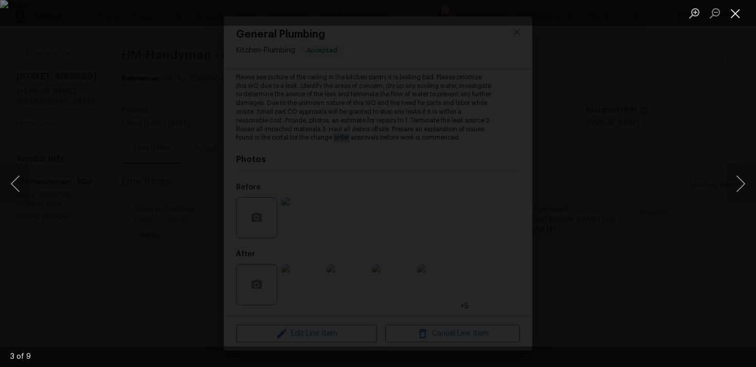
click at [731, 13] on button "Close lightbox" at bounding box center [735, 13] width 21 height 18
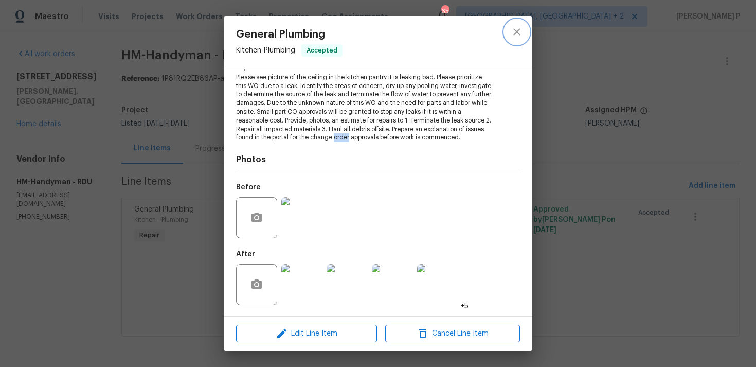
click at [520, 33] on icon "close" at bounding box center [517, 32] width 12 height 12
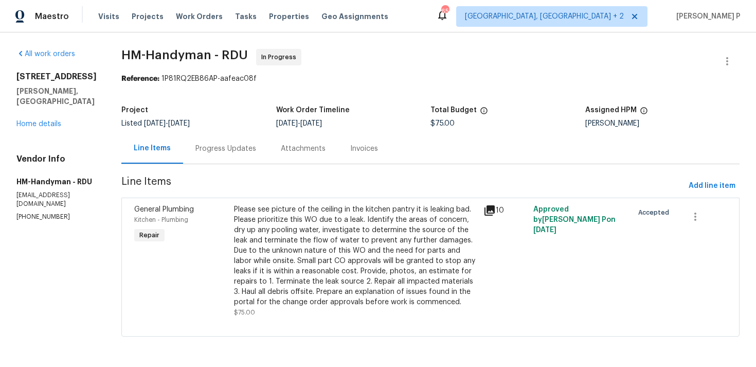
click at [244, 143] on div "Progress Updates" at bounding box center [225, 148] width 61 height 10
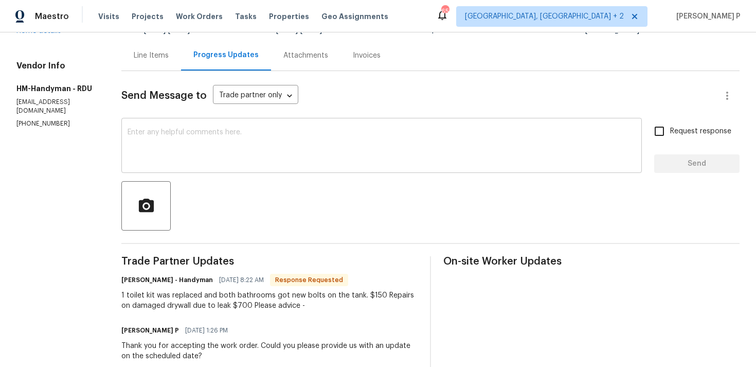
scroll to position [89, 0]
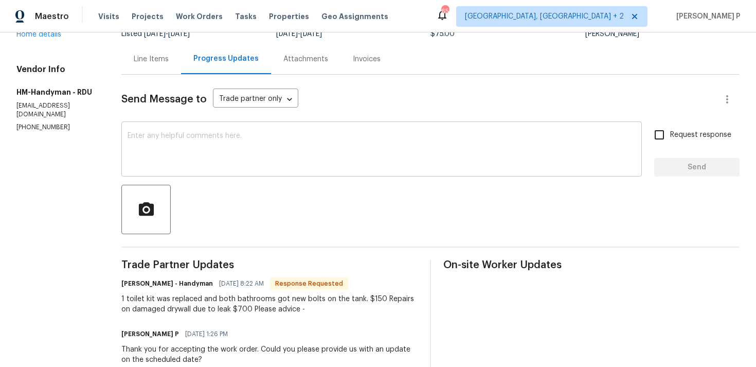
click at [193, 144] on textarea at bounding box center [382, 150] width 508 height 36
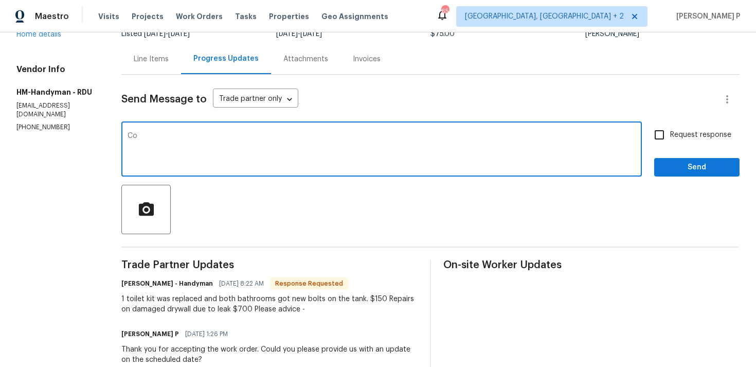
type textarea "C"
click at [179, 129] on div "Could you please provide breakdown for $700 and please confirm if the total cos…" at bounding box center [381, 150] width 520 height 52
click at [179, 132] on textarea "Could you please provide breakdown for $700 and please confirm if the total cos…" at bounding box center [382, 150] width 508 height 36
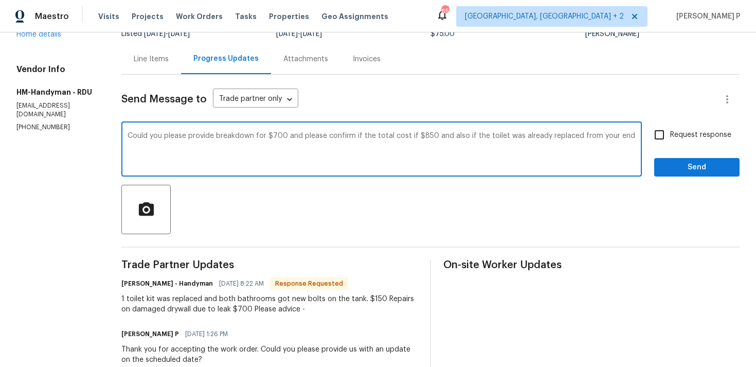
click at [179, 132] on textarea "Could you please provide breakdown for $700 and please confirm if the total cos…" at bounding box center [382, 150] width 508 height 36
paste textarea "the breakdown for $700 and confirm if the total cost is $850? Additionally, kin…"
click at [137, 133] on textarea "Could you please provide the breakdown for $700 and confirm if the total cost i…" at bounding box center [382, 150] width 508 height 36
type textarea "Hi [PERSON_NAME], Could you please provide the breakdown for $700 and confirm i…"
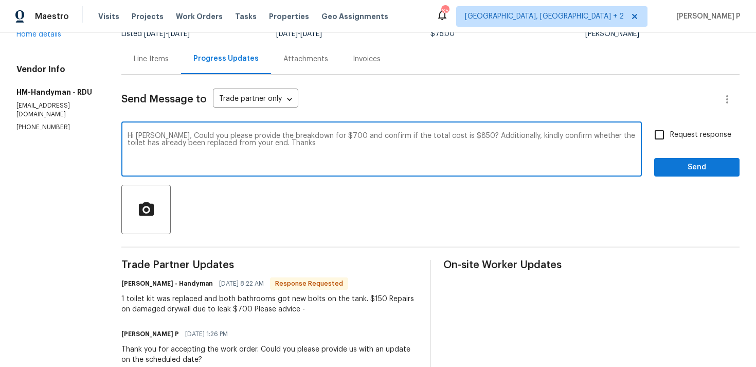
click at [695, 125] on label "Request response" at bounding box center [689, 135] width 83 height 22
click at [670, 125] on input "Request response" at bounding box center [659, 135] width 22 height 22
checkbox input "true"
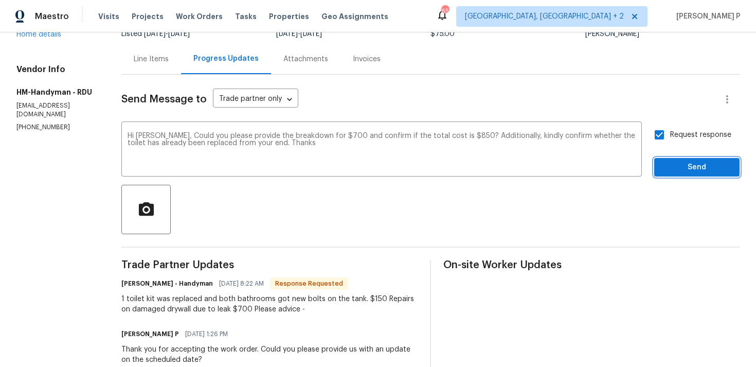
click at [678, 166] on span "Send" at bounding box center [696, 167] width 69 height 13
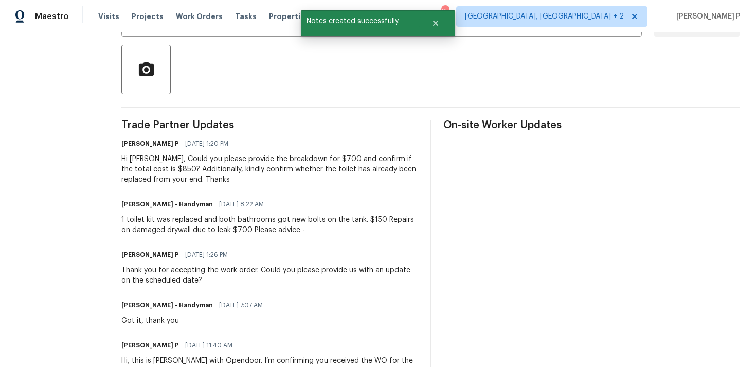
scroll to position [246, 0]
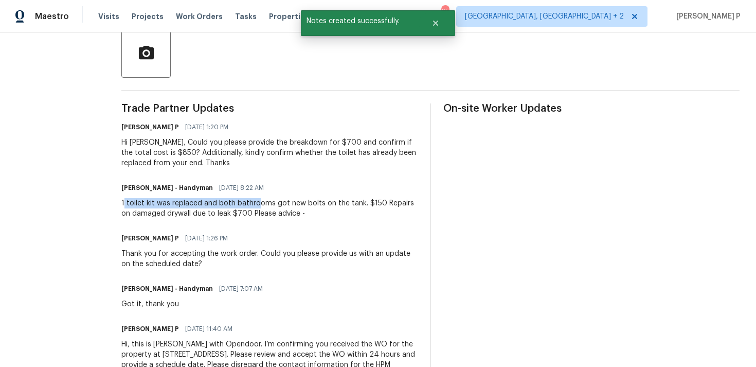
drag, startPoint x: 133, startPoint y: 202, endPoint x: 266, endPoint y: 204, distance: 133.7
click at [266, 204] on div "1 toilet kit was replaced and both bathrooms got new bolts on the tank. $150 Re…" at bounding box center [269, 208] width 296 height 21
click at [172, 203] on div "1 toilet kit was replaced and both bathrooms got new bolts on the tank. $150 Re…" at bounding box center [269, 208] width 296 height 21
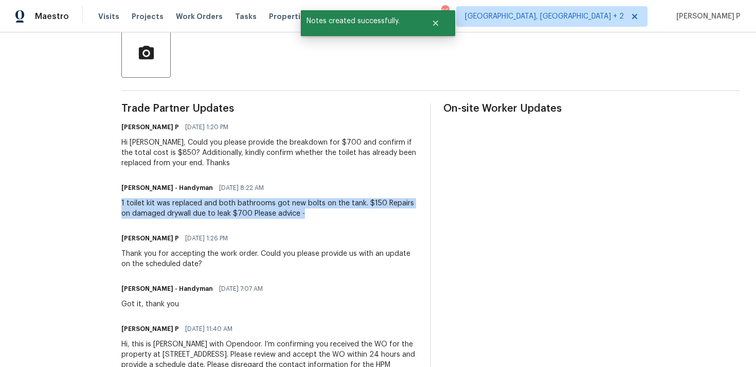
drag, startPoint x: 128, startPoint y: 203, endPoint x: 314, endPoint y: 213, distance: 186.4
click at [314, 212] on div "All work orders [STREET_ADDRESS][PERSON_NAME] Home details Vendor Info HM-Handy…" at bounding box center [378, 98] width 756 height 622
copy div "1 toilet kit was replaced and both bathrooms got new bolts on the tank. $150 Re…"
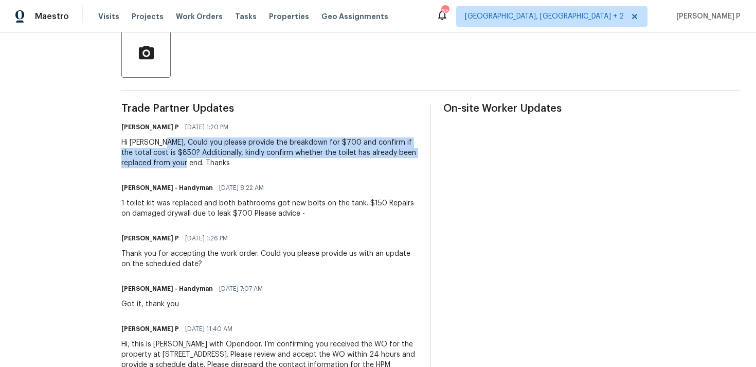
drag, startPoint x: 170, startPoint y: 143, endPoint x: 183, endPoint y: 161, distance: 21.7
click at [183, 161] on div "Hi [PERSON_NAME], Could you please provide the breakdown for $700 and confirm i…" at bounding box center [269, 152] width 296 height 31
copy div "Could you please provide the breakdown for $700 and confirm if the total cost i…"
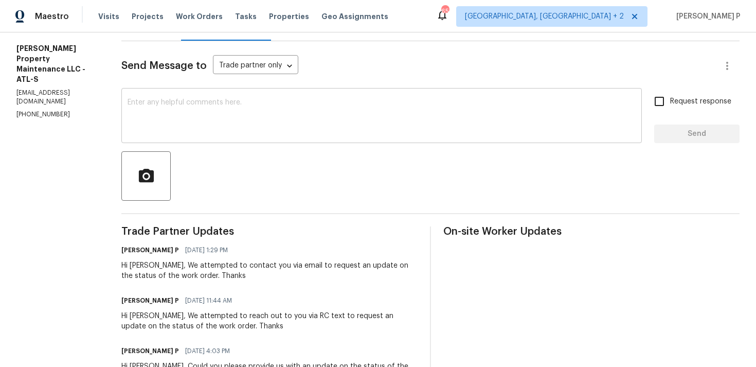
scroll to position [125, 0]
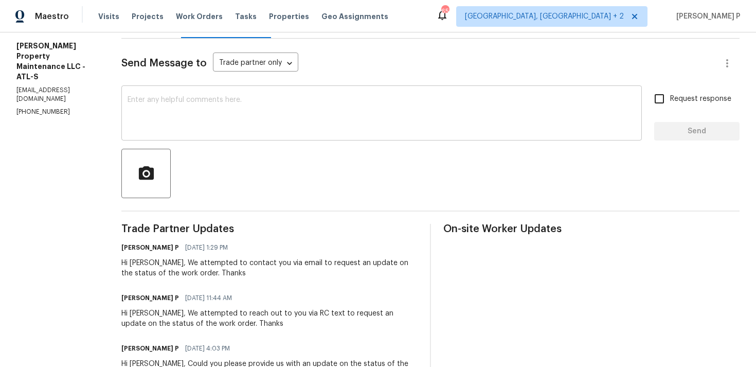
click at [271, 135] on div "x ​" at bounding box center [381, 114] width 520 height 52
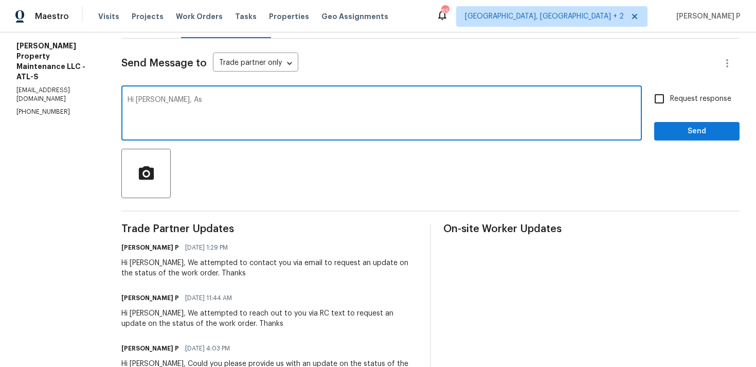
click at [271, 135] on div "Hi Daniel, As x ​" at bounding box center [381, 114] width 520 height 52
drag, startPoint x: 191, startPoint y: 104, endPoint x: 164, endPoint y: 100, distance: 27.6
click at [164, 100] on textarea "Hi Daniel, As" at bounding box center [382, 114] width 508 height 36
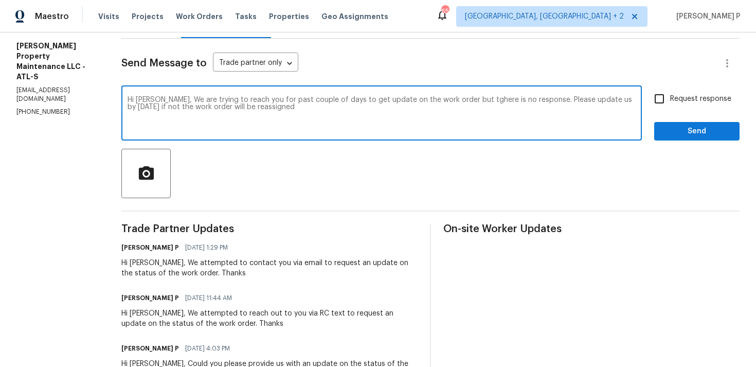
drag, startPoint x: 166, startPoint y: 99, endPoint x: 256, endPoint y: 112, distance: 91.4
click at [256, 112] on textarea "Hi Daniel, We are trying to reach you for past couple of days to get update on …" at bounding box center [382, 114] width 508 height 36
paste textarea "have been trying to reach you for the past few days regarding an update on the …"
drag, startPoint x: 164, startPoint y: 97, endPoint x: 399, endPoint y: 109, distance: 235.3
click at [399, 109] on textarea "Hi Daniel, We have been trying to reach you for the past few days regarding an …" at bounding box center [382, 114] width 508 height 36
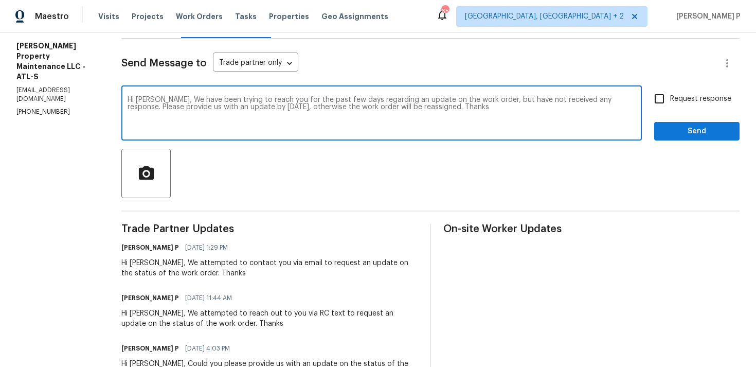
type textarea "Hi Daniel, We have been trying to reach you for the past few days regarding an …"
click at [655, 97] on input "Request response" at bounding box center [659, 99] width 22 height 22
checkbox input "true"
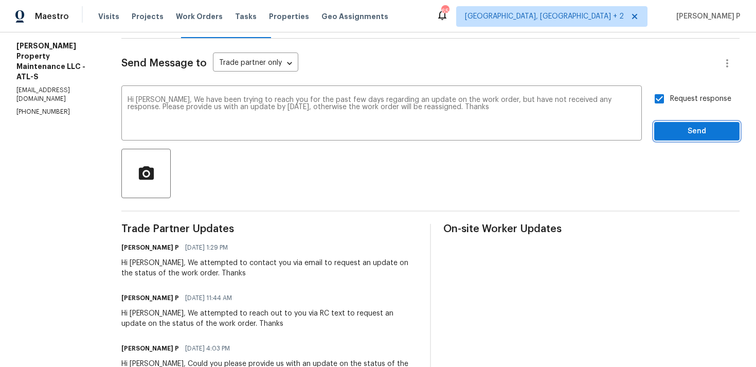
click at [673, 138] on button "Send" at bounding box center [696, 131] width 85 height 19
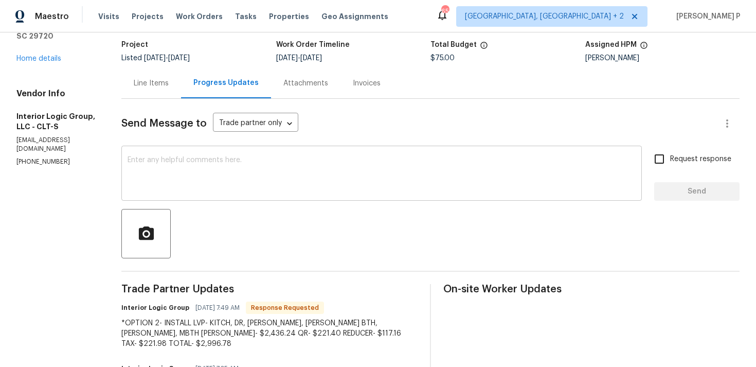
scroll to position [36, 0]
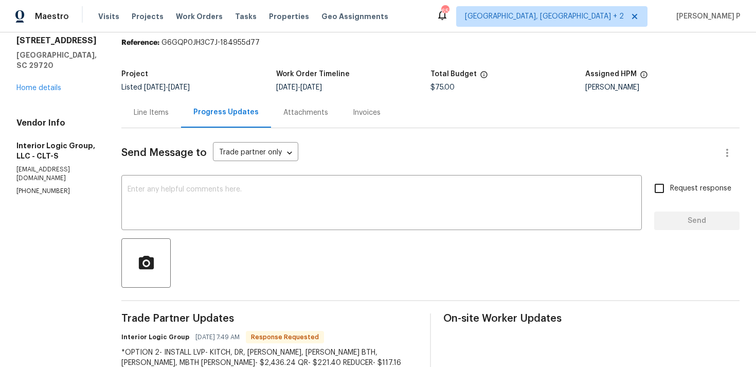
click at [169, 113] on div "Line Items" at bounding box center [151, 112] width 35 height 10
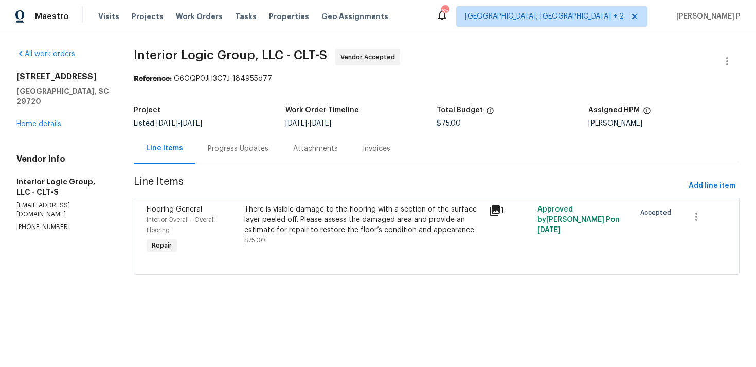
click at [340, 208] on div "There is visible damage to the flooring with a section of the surface layer pee…" at bounding box center [363, 219] width 238 height 31
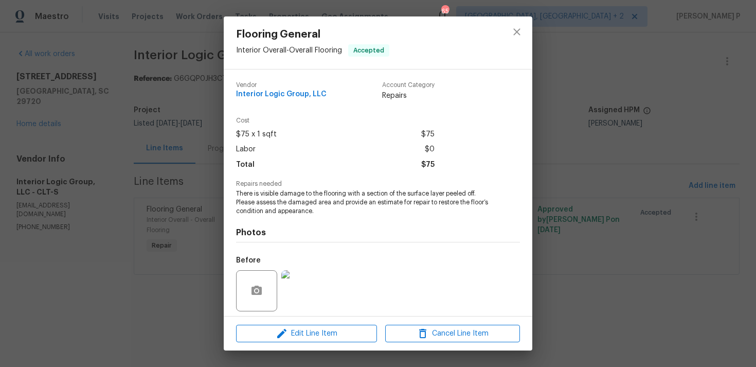
scroll to position [72, 0]
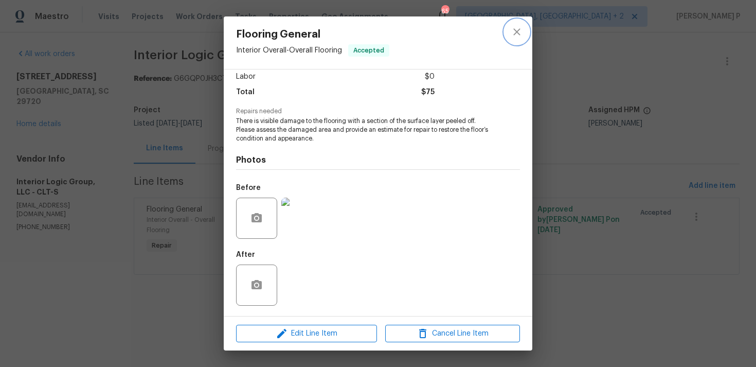
click at [518, 31] on icon "close" at bounding box center [517, 32] width 12 height 12
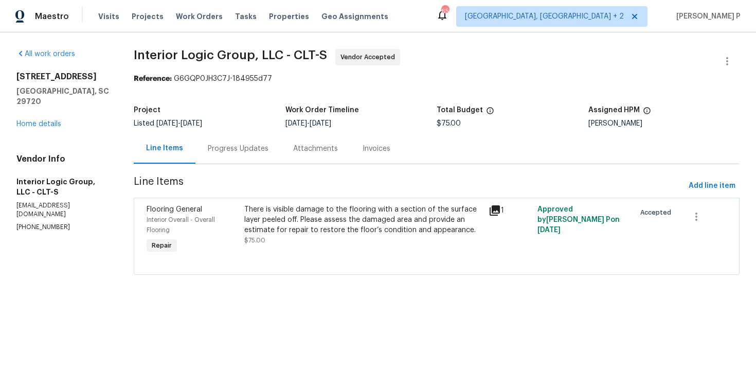
click at [246, 147] on div "Progress Updates" at bounding box center [238, 148] width 61 height 10
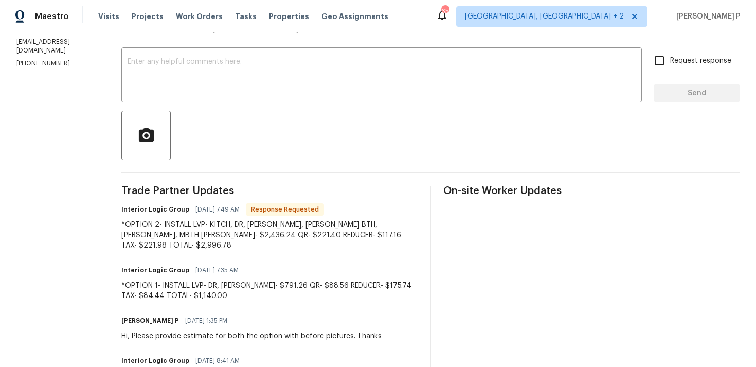
scroll to position [166, 0]
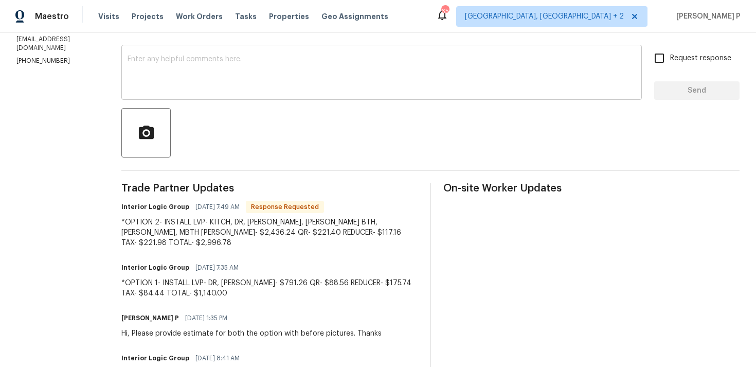
click at [239, 71] on textarea at bounding box center [382, 74] width 508 height 36
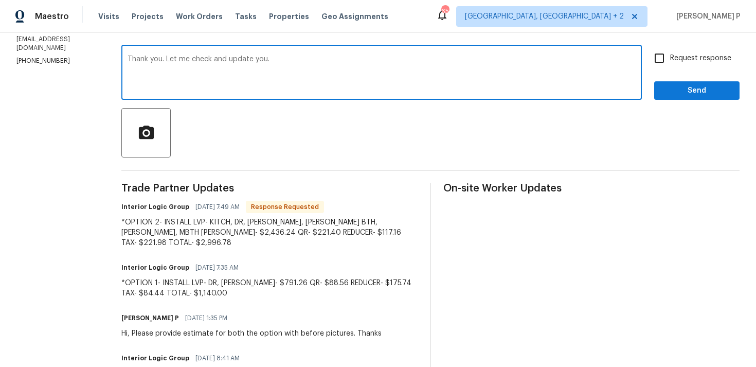
type textarea "Thank you. Let me check and update you."
click at [666, 86] on span "Send" at bounding box center [696, 90] width 69 height 13
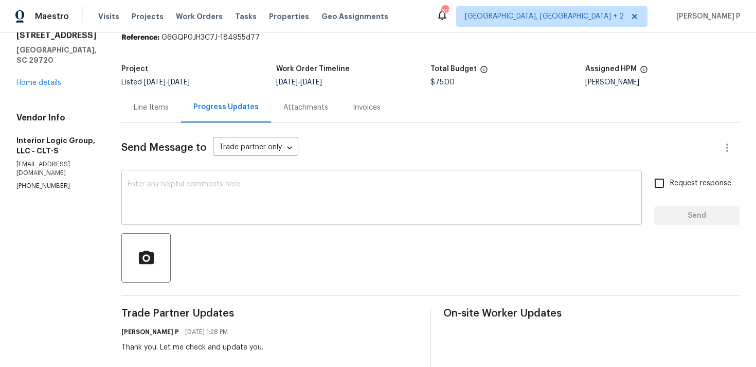
scroll to position [0, 0]
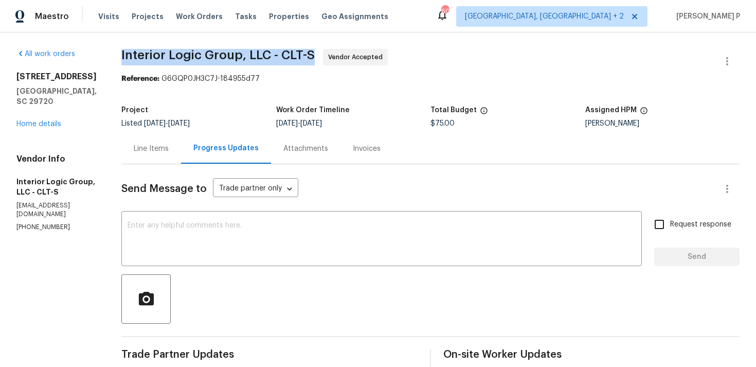
drag, startPoint x: 141, startPoint y: 54, endPoint x: 334, endPoint y: 52, distance: 193.3
click at [334, 52] on span "Interior Logic Group, LLC - CLT-S Vendor Accepted" at bounding box center [417, 61] width 593 height 25
copy span "Interior Logic Group, LLC - CLT-S"
click at [169, 146] on div "Line Items" at bounding box center [151, 148] width 35 height 10
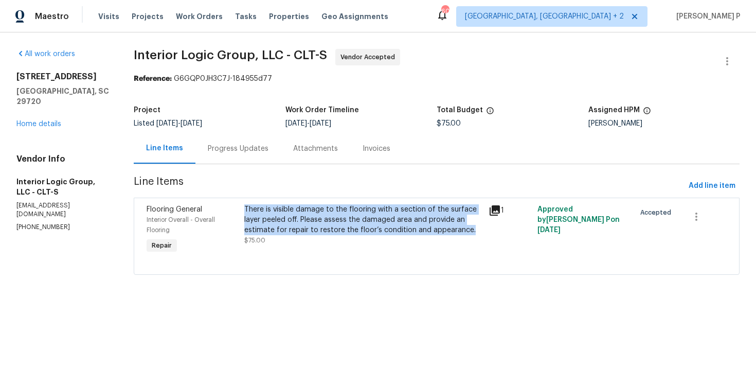
copy div "There is visible damage to the flooring with a section of the surface layer pee…"
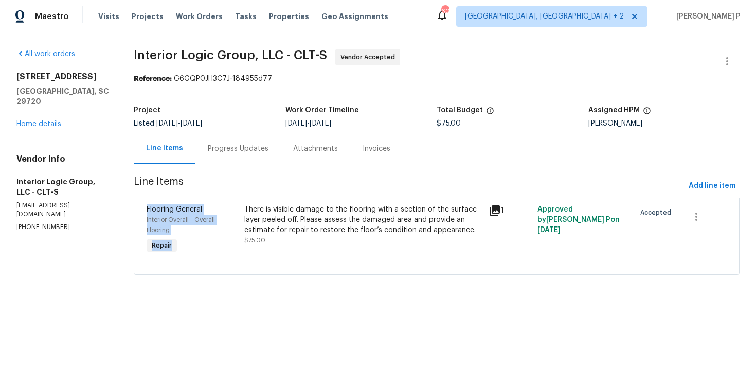
drag, startPoint x: 250, startPoint y: 208, endPoint x: 460, endPoint y: 175, distance: 212.4
click at [460, 175] on section "Interior Logic Group, LLC - CLT-S Vendor Accepted Reference: G6GQP0JH3C7J-18495…" at bounding box center [437, 168] width 606 height 238
click at [250, 154] on div "Progress Updates" at bounding box center [237, 148] width 85 height 30
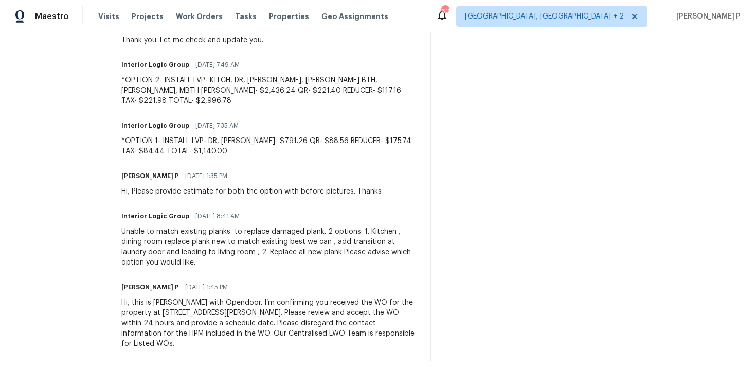
scroll to position [349, 0]
click at [298, 13] on div "Visits Projects Work Orders Tasks Properties Geo Assignments" at bounding box center [249, 16] width 302 height 21
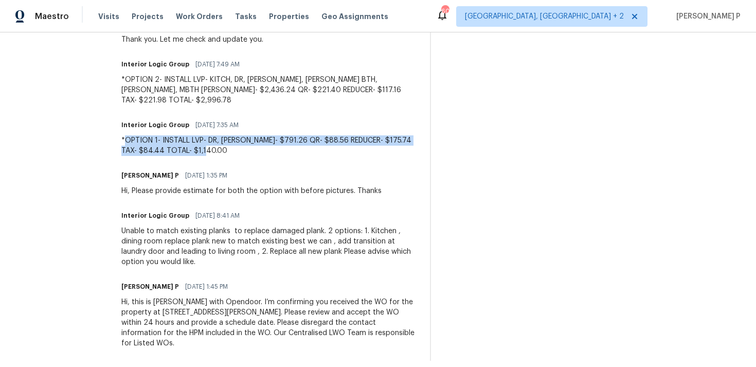
drag, startPoint x: 142, startPoint y: 130, endPoint x: 228, endPoint y: 139, distance: 86.4
click at [228, 139] on div "*OPTION 1- INSTALL LVP- DR, LR PLANK- $791.26 QR- $88.56 REDUCER- $175.74 TAX- …" at bounding box center [269, 145] width 296 height 21
copy div "OPTION 1- INSTALL LVP- DR, LR PLANK- $791.26 QR- $88.56 REDUCER- $175.74 TAX- $…"
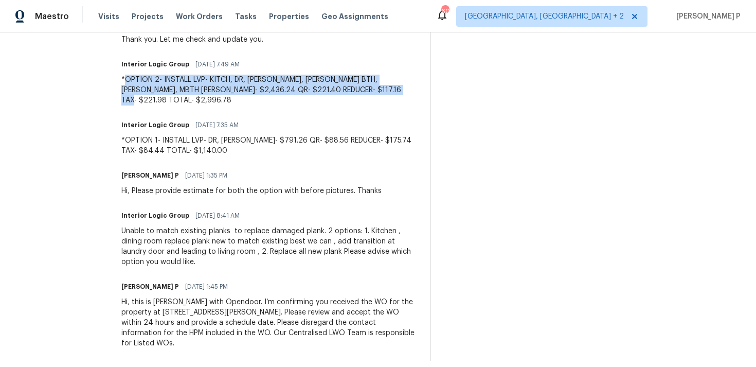
drag, startPoint x: 144, startPoint y: 76, endPoint x: 383, endPoint y: 90, distance: 239.0
click at [383, 90] on div "*OPTION 2- INSTALL LVP- KITCH, DR, LAUN, LR, CLOS, HAL BTH, HALL, MBTH PLANK- $…" at bounding box center [269, 90] width 296 height 31
copy div "OPTION 2- INSTALL LVP- KITCH, DR, LAUN, LR, CLOS, HAL BTH, HALL, MBTH PLANK- $2…"
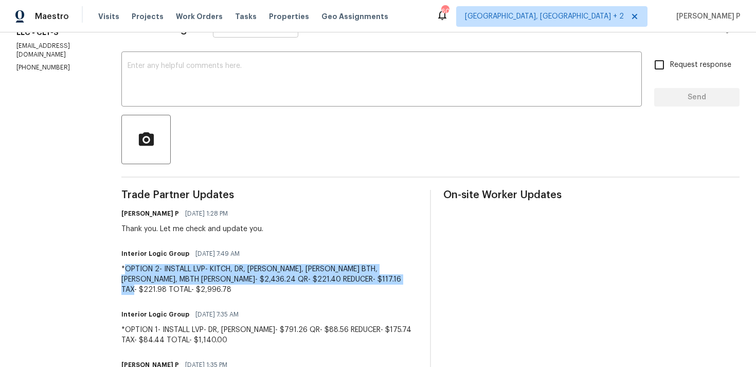
scroll to position [287, 0]
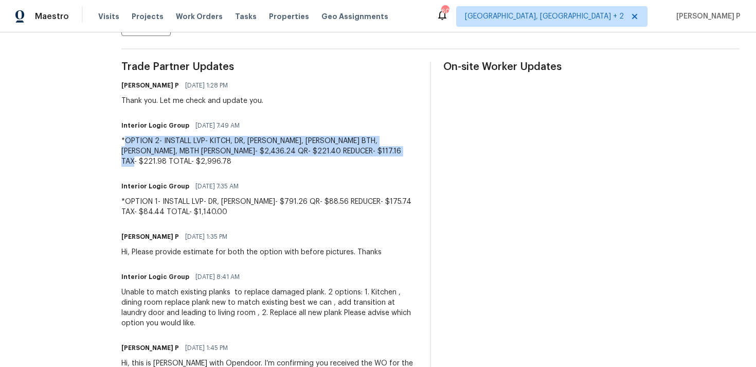
click at [165, 196] on div "*OPTION 1- INSTALL LVP- DR, LR PLANK- $791.26 QR- $88.56 REDUCER- $175.74 TAX- …" at bounding box center [269, 206] width 296 height 21
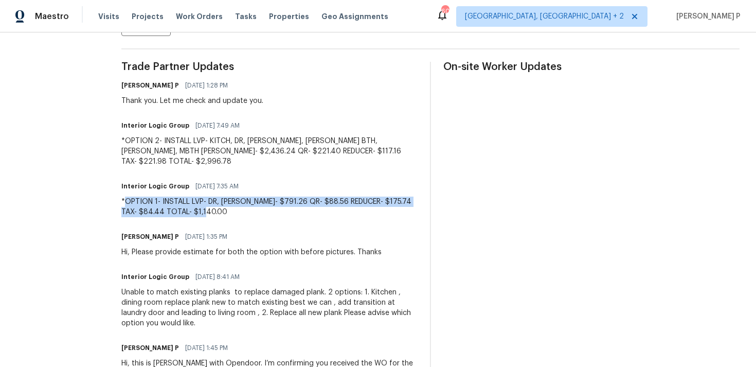
drag, startPoint x: 142, startPoint y: 192, endPoint x: 229, endPoint y: 201, distance: 86.8
click at [229, 201] on div "*OPTION 1- INSTALL LVP- DR, LR PLANK- $791.26 QR- $88.56 REDUCER- $175.74 TAX- …" at bounding box center [269, 206] width 296 height 21
copy div "OPTION 1- INSTALL LVP- DR, LR PLANK- $791.26 QR- $88.56 REDUCER- $175.74 TAX- $…"
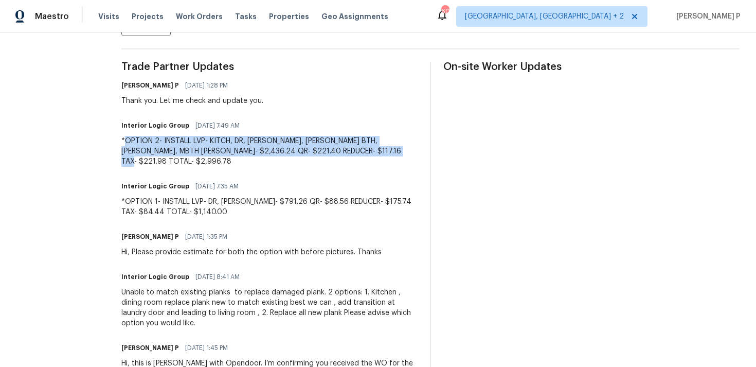
drag, startPoint x: 146, startPoint y: 141, endPoint x: 381, endPoint y: 155, distance: 235.9
click at [381, 154] on div "*OPTION 2- INSTALL LVP- KITCH, DR, LAUN, LR, CLOS, HAL BTH, HALL, MBTH PLANK- $…" at bounding box center [269, 151] width 296 height 31
copy div "OPTION 2- INSTALL LVP- KITCH, DR, LAUN, LR, CLOS, HAL BTH, HALL, MBTH PLANK- $2…"
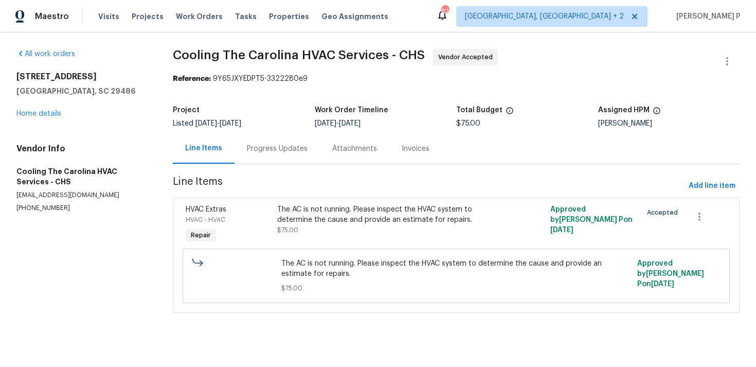
click at [264, 144] on div "Progress Updates" at bounding box center [277, 148] width 61 height 10
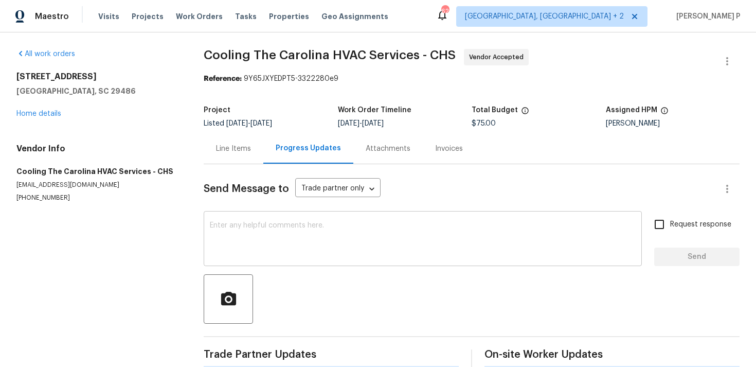
scroll to position [147, 0]
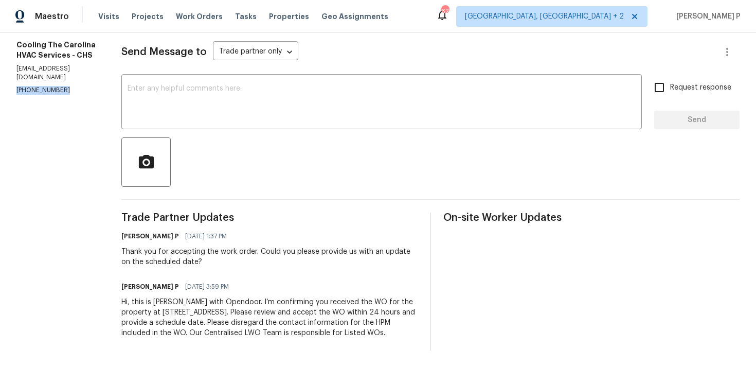
drag, startPoint x: 69, startPoint y: 60, endPoint x: 0, endPoint y: 60, distance: 69.4
click at [0, 60] on div "All work orders [STREET_ADDRESS] Home details Vendor Info Cooling The Carolina …" at bounding box center [378, 131] width 756 height 471
copy p "[PHONE_NUMBER]"
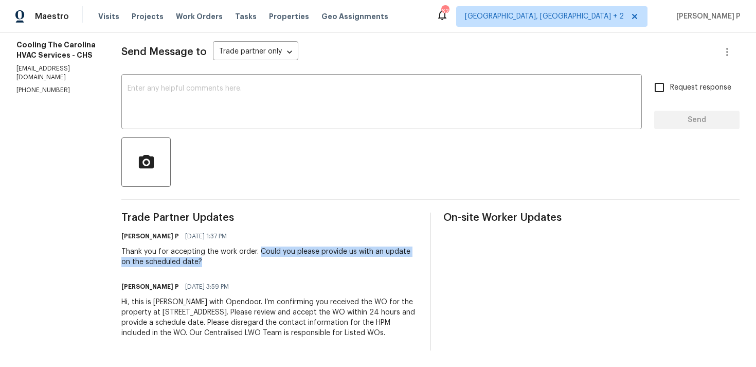
drag, startPoint x: 280, startPoint y: 242, endPoint x: 293, endPoint y: 252, distance: 16.1
click at [293, 252] on div "Thank you for accepting the work order. Could you please provide us with an upd…" at bounding box center [269, 256] width 296 height 21
copy div "Could you please provide us with an update on the scheduled date?"
click at [175, 301] on div "Hi, this is [PERSON_NAME] with Opendoor. I’m confirming you received the WO for…" at bounding box center [269, 317] width 296 height 41
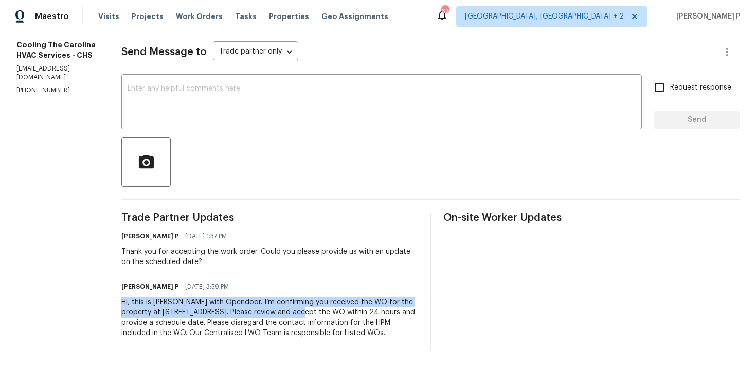
drag, startPoint x: 143, startPoint y: 291, endPoint x: 338, endPoint y: 300, distance: 195.6
click at [338, 300] on div "Hi, this is [PERSON_NAME] with Opendoor. I’m confirming you received the WO for…" at bounding box center [269, 317] width 296 height 41
copy div "Hi, this is [PERSON_NAME] with Opendoor. I’m confirming you received the WO for…"
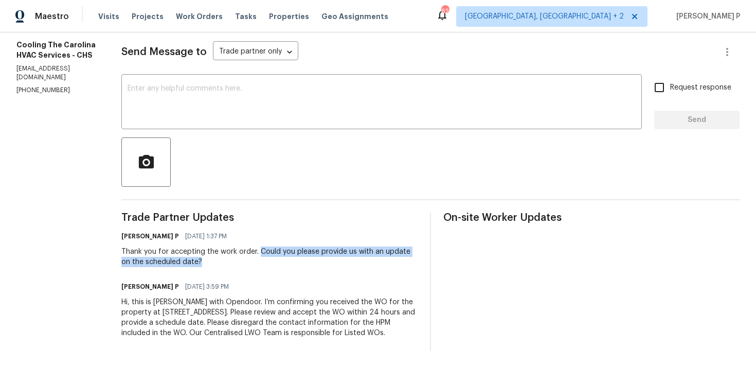
drag, startPoint x: 279, startPoint y: 240, endPoint x: 295, endPoint y: 249, distance: 18.4
click at [295, 249] on div "Thank you for accepting the work order. Could you please provide us with an upd…" at bounding box center [269, 256] width 296 height 21
copy div "Could you please provide us with an update on the scheduled date?"
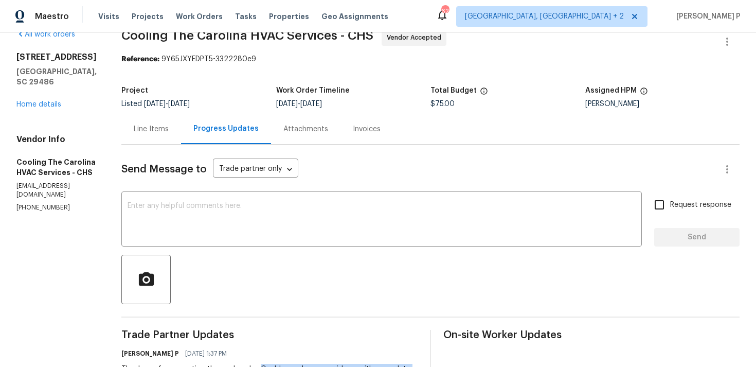
scroll to position [8, 0]
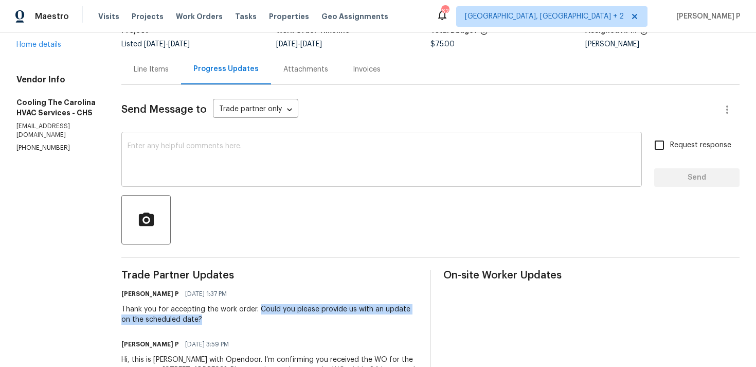
click at [191, 151] on textarea at bounding box center [382, 160] width 508 height 36
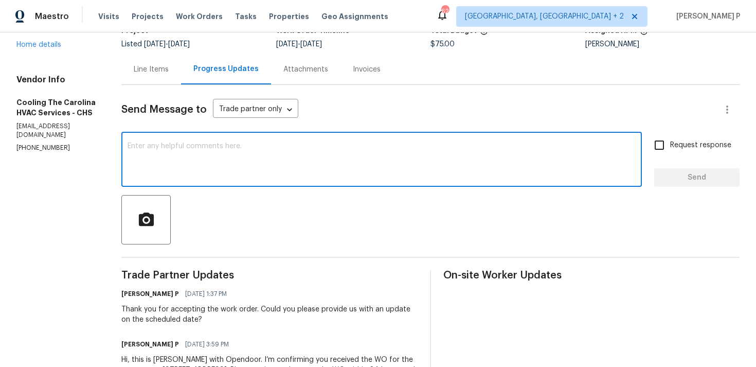
scroll to position [147, 0]
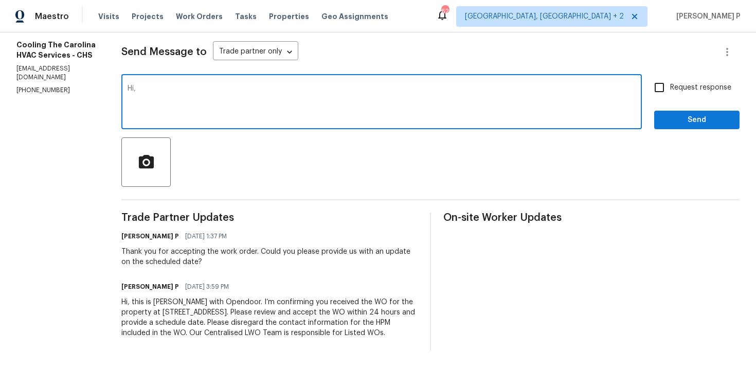
paste textarea "We tried reaching out to you via RC text to ask for an update on the scheduled …"
type textarea "Hi, We tried reaching out to you via RC text to ask for an update on the schedu…"
click at [703, 82] on span "Request response" at bounding box center [700, 87] width 61 height 11
click at [670, 77] on input "Request response" at bounding box center [659, 88] width 22 height 22
checkbox input "true"
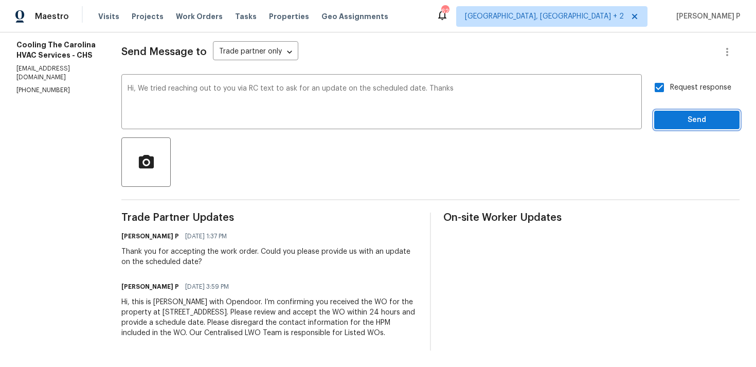
click at [686, 114] on span "Send" at bounding box center [696, 120] width 69 height 13
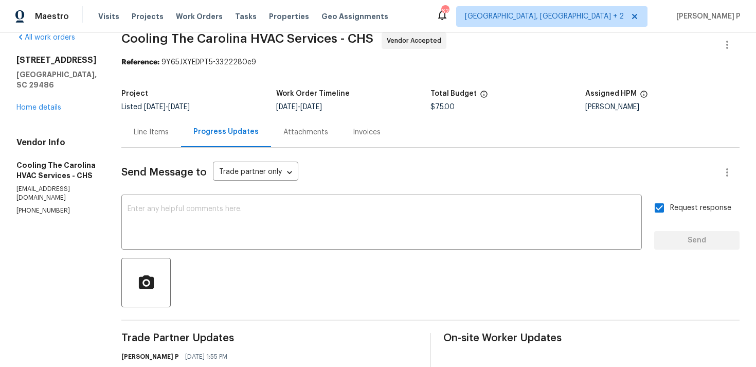
scroll to position [0, 0]
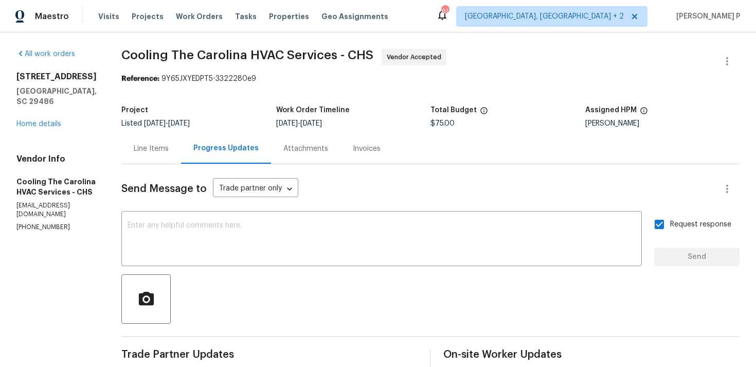
click at [32, 117] on div "[STREET_ADDRESS][PERSON_NAME] Home details" at bounding box center [56, 100] width 80 height 58
click at [51, 120] on link "Home details" at bounding box center [38, 123] width 45 height 7
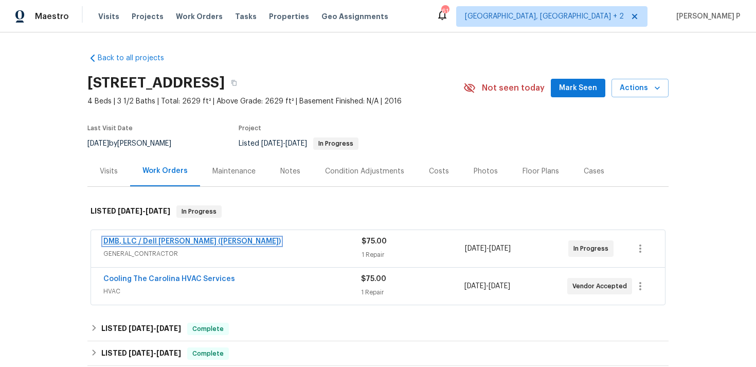
click at [162, 239] on link "DMB, LLC / Dell [PERSON_NAME] ([PERSON_NAME])" at bounding box center [191, 241] width 177 height 7
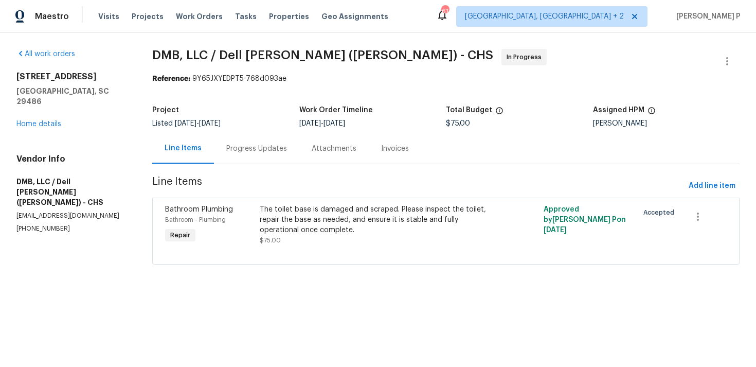
click at [248, 152] on div "Progress Updates" at bounding box center [256, 148] width 61 height 10
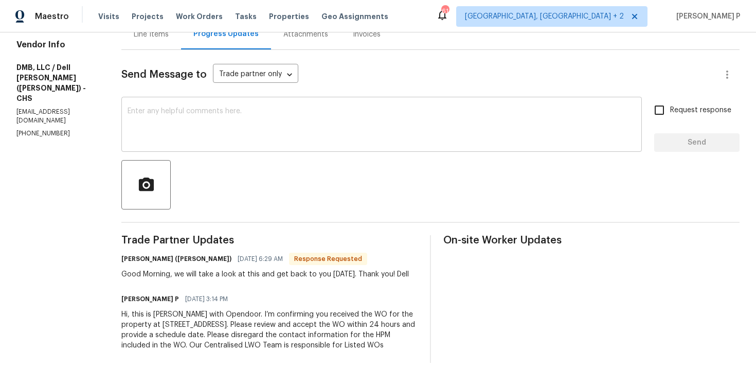
scroll to position [137, 0]
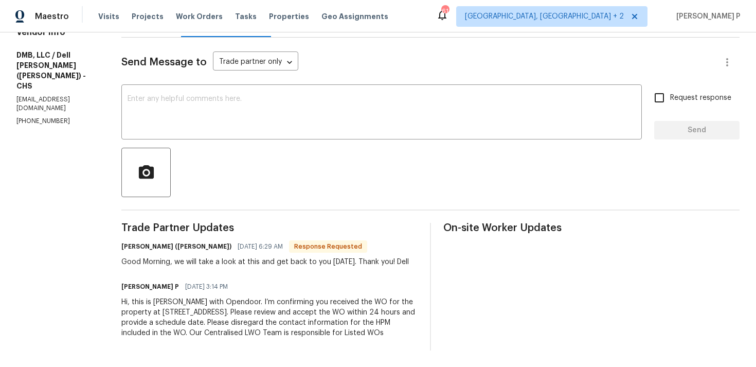
click at [261, 132] on div "Send Message to Trade partner only Trade partner only ​ x ​ Request response Se…" at bounding box center [430, 194] width 618 height 313
click at [270, 114] on textarea at bounding box center [382, 113] width 508 height 36
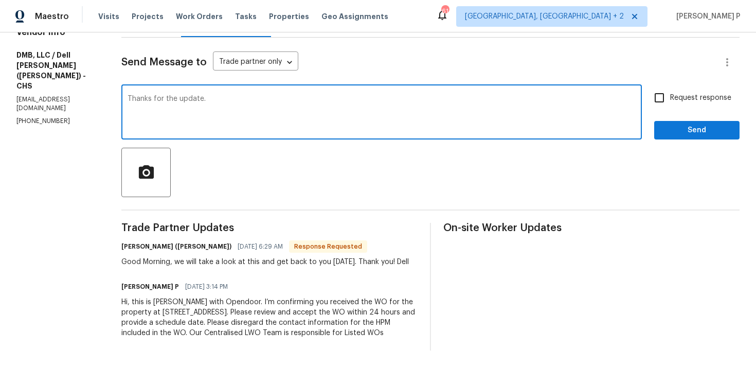
type textarea "Thanks for the update."
click at [723, 109] on div "Request response Send" at bounding box center [696, 113] width 85 height 52
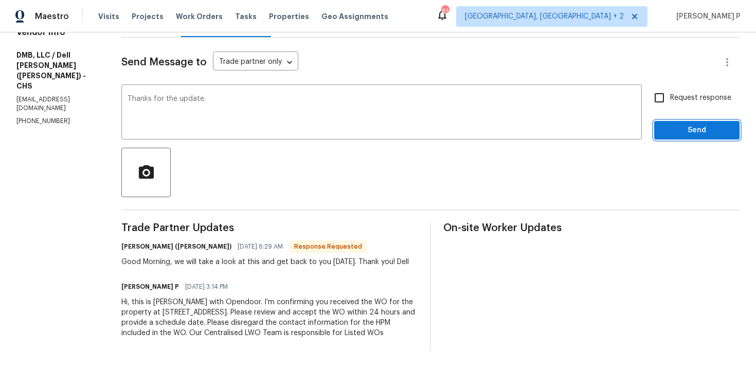
click at [705, 126] on button "Send" at bounding box center [696, 130] width 85 height 19
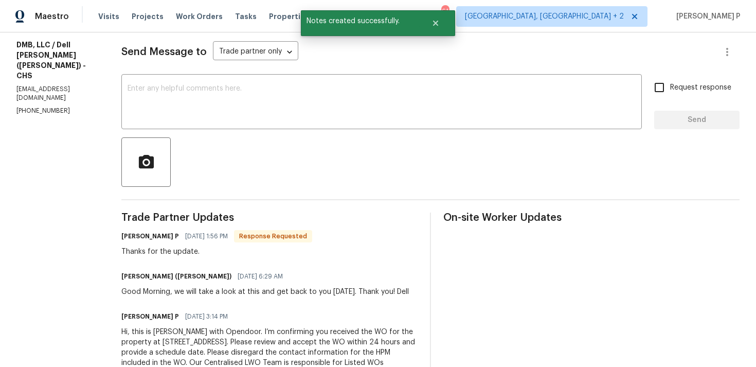
scroll to position [177, 0]
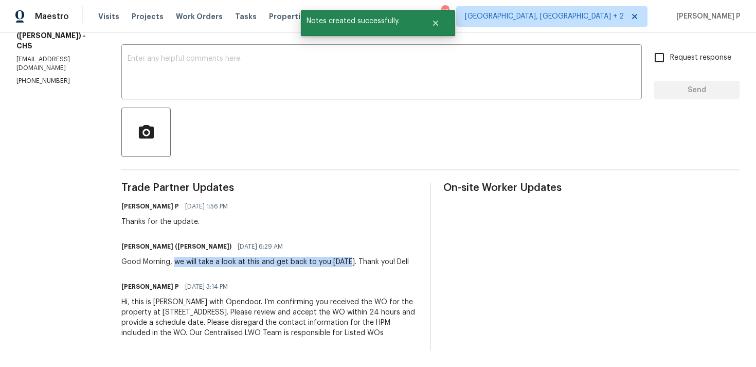
drag, startPoint x: 172, startPoint y: 250, endPoint x: 342, endPoint y: 251, distance: 169.7
click at [342, 257] on div "Good Morning, we will take a look at this and get back to you [DATE]. Thank you…" at bounding box center [264, 262] width 287 height 10
copy div "we will take a look at this and get back to you [DATE]"
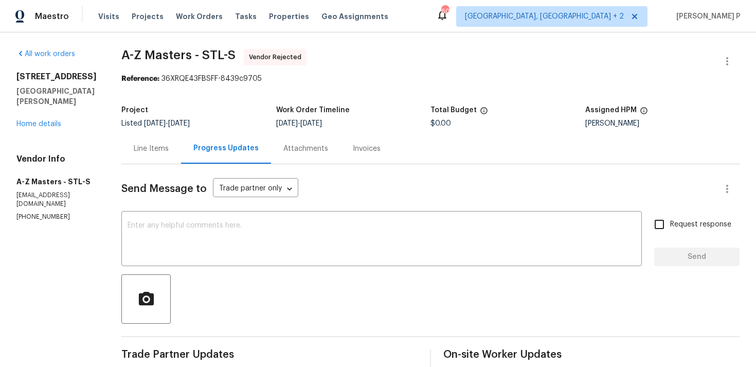
click at [146, 148] on div "Line Items" at bounding box center [151, 148] width 35 height 10
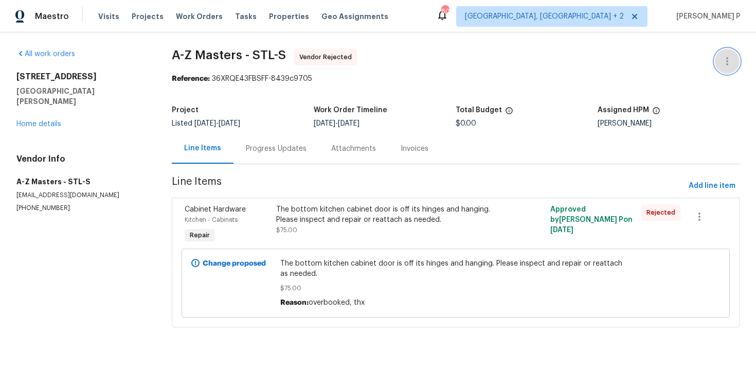
click at [731, 68] on button "button" at bounding box center [727, 61] width 25 height 25
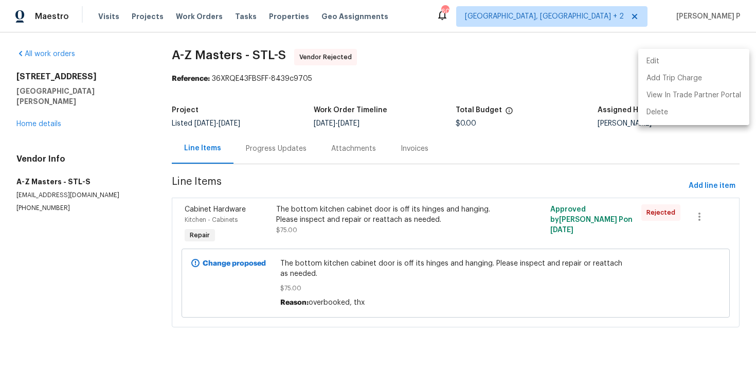
click at [684, 64] on li "Edit" at bounding box center [693, 61] width 111 height 17
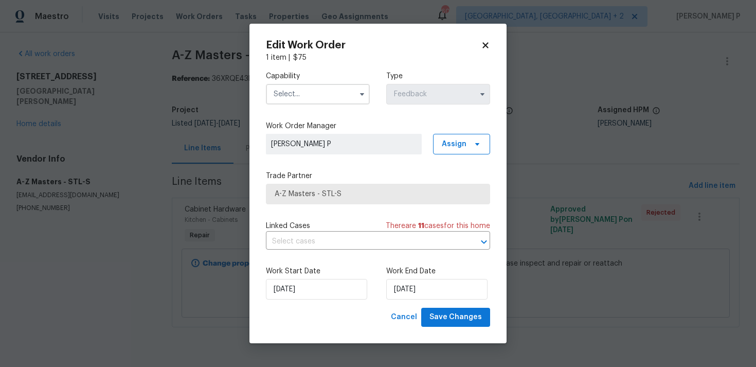
click at [337, 91] on input "text" at bounding box center [318, 94] width 104 height 21
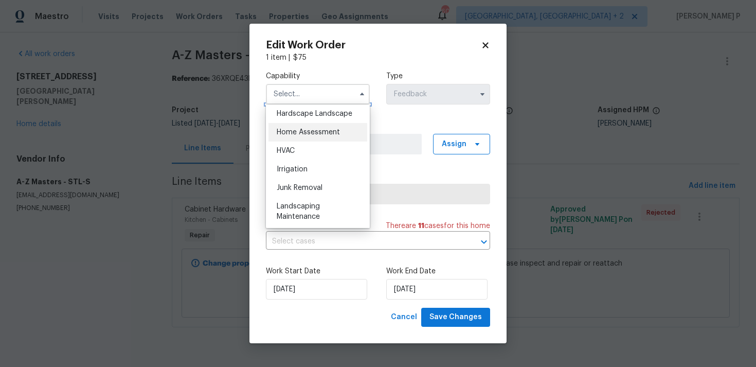
scroll to position [545, 0]
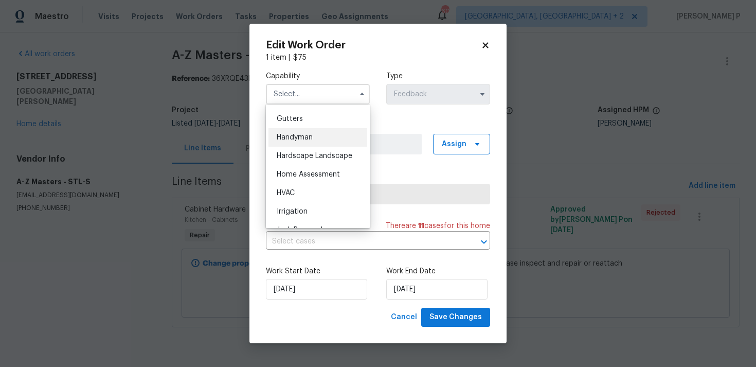
click at [301, 135] on span "Handyman" at bounding box center [295, 137] width 36 height 7
type input "Handyman"
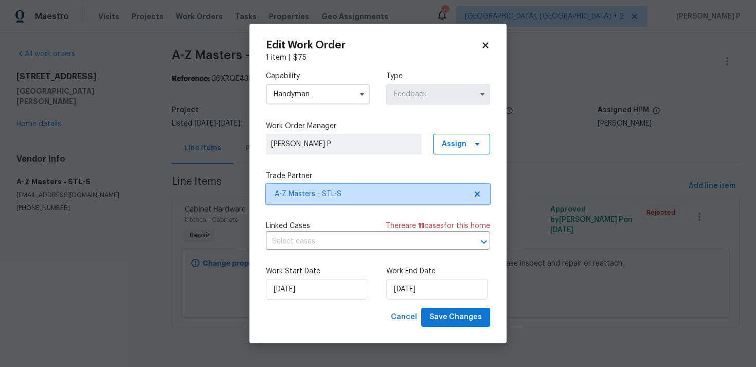
click at [325, 194] on span "A-Z Masters - STL-S" at bounding box center [371, 194] width 192 height 10
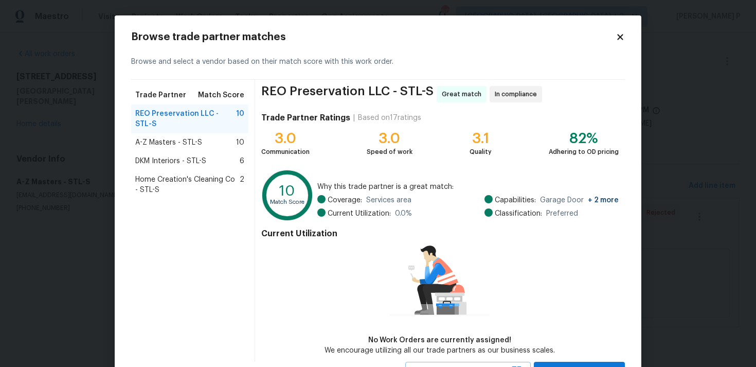
click at [185, 156] on span "DKM Interiors - STL-S" at bounding box center [170, 161] width 71 height 10
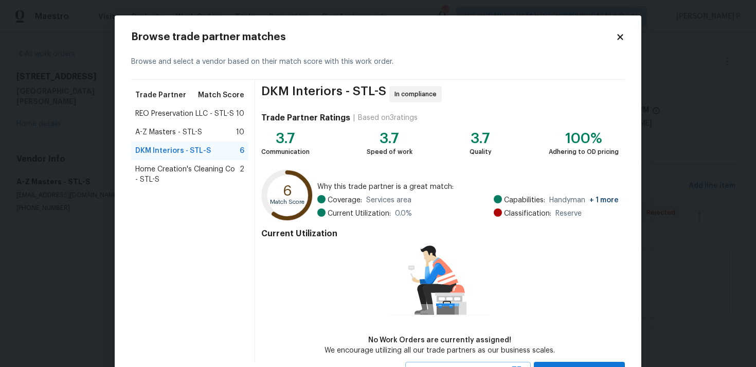
scroll to position [45, 0]
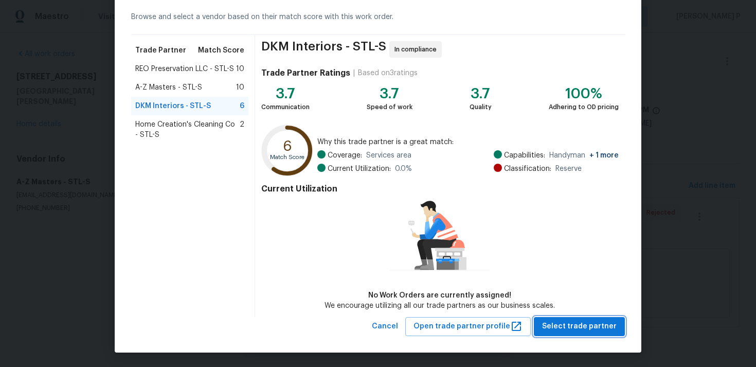
click at [575, 320] on span "Select trade partner" at bounding box center [579, 326] width 75 height 13
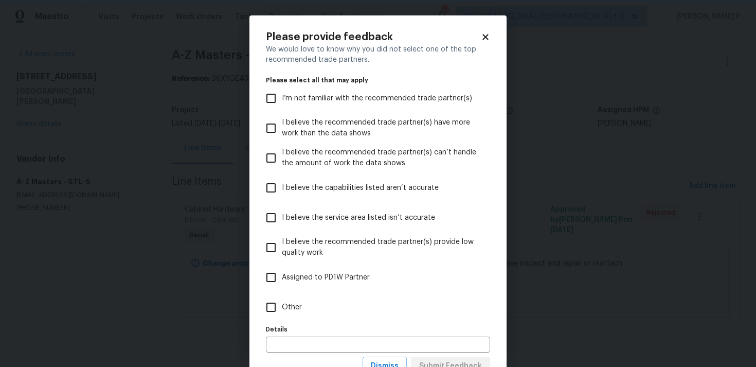
scroll to position [0, 0]
click at [271, 301] on input "Other" at bounding box center [271, 307] width 22 height 22
checkbox input "true"
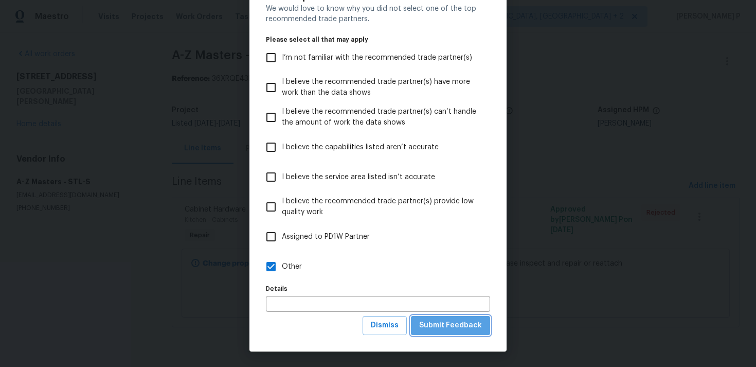
click at [456, 317] on button "Submit Feedback" at bounding box center [450, 325] width 79 height 19
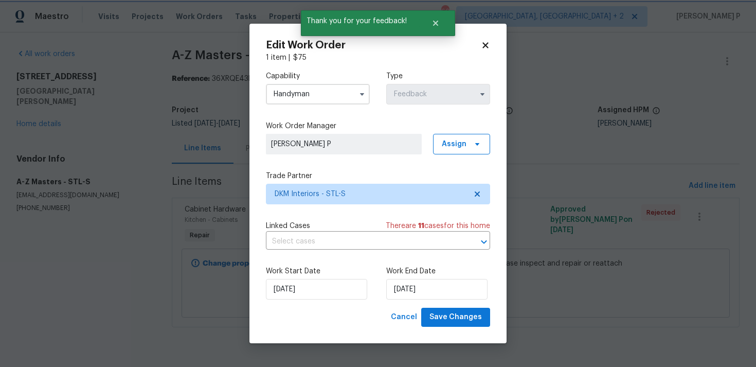
scroll to position [0, 0]
click at [418, 284] on input "27/08/2025" at bounding box center [436, 289] width 101 height 21
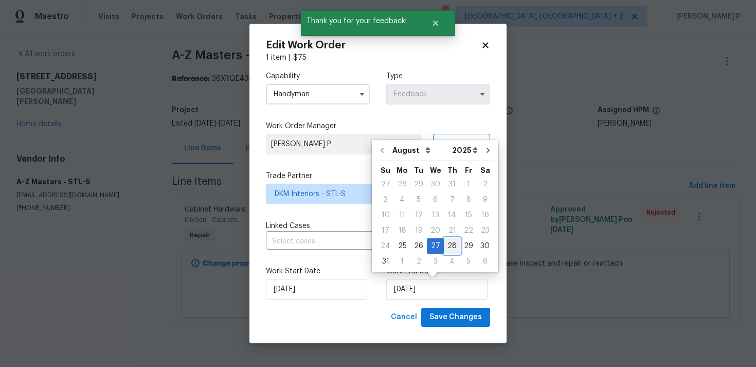
click at [450, 246] on div "28" at bounding box center [452, 246] width 16 height 14
type input "28/08/2025"
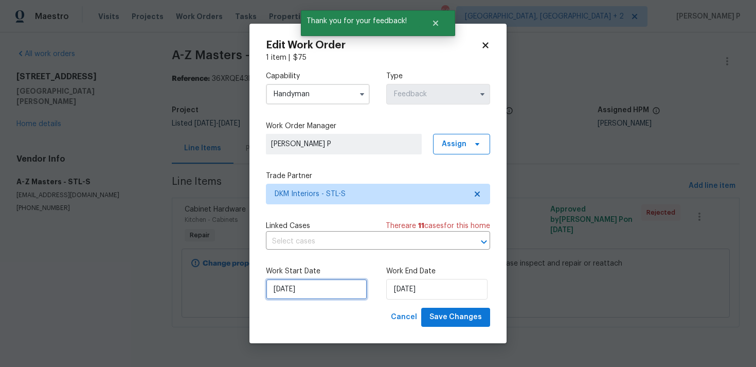
click at [302, 292] on input "25/08/2025" at bounding box center [316, 289] width 101 height 21
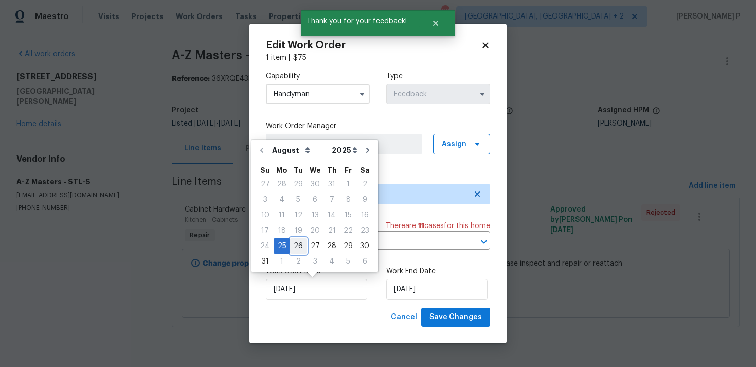
click at [296, 243] on div "26" at bounding box center [298, 246] width 16 height 14
type input "26/08/2025"
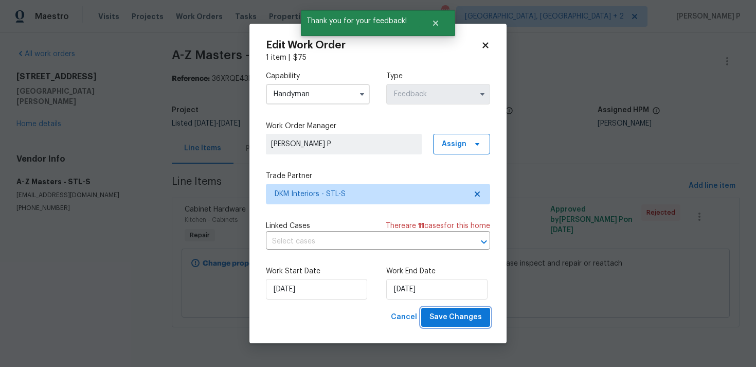
click at [453, 319] on span "Save Changes" at bounding box center [455, 317] width 52 height 13
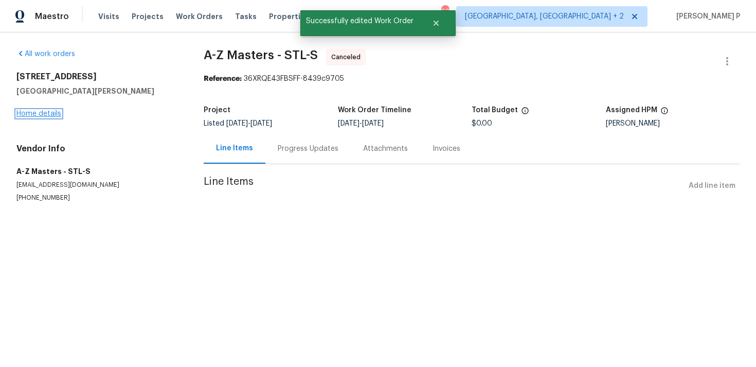
click at [43, 113] on link "Home details" at bounding box center [38, 113] width 45 height 7
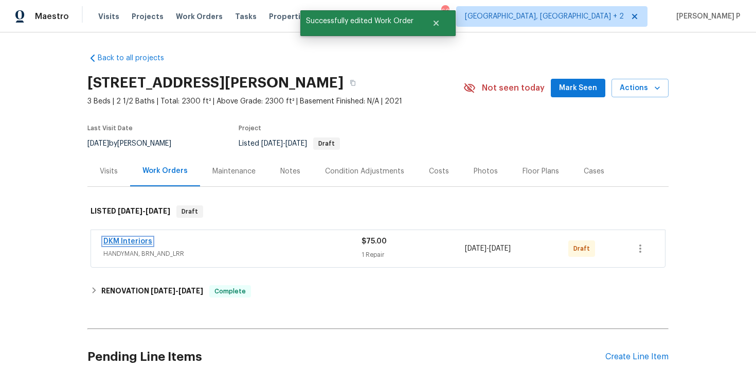
click at [130, 242] on link "DKM Interiors" at bounding box center [127, 241] width 49 height 7
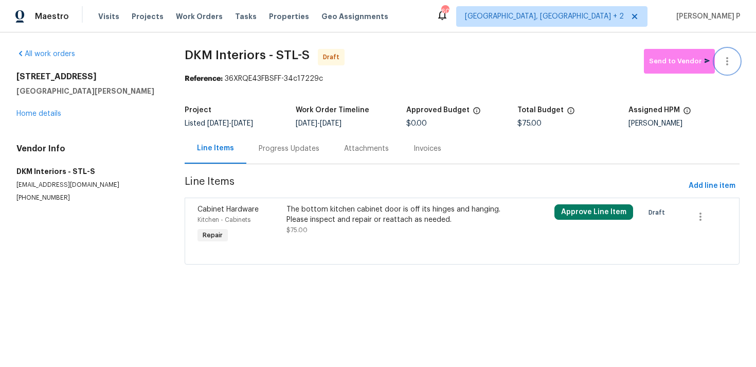
click at [730, 56] on icon "button" at bounding box center [727, 61] width 12 height 12
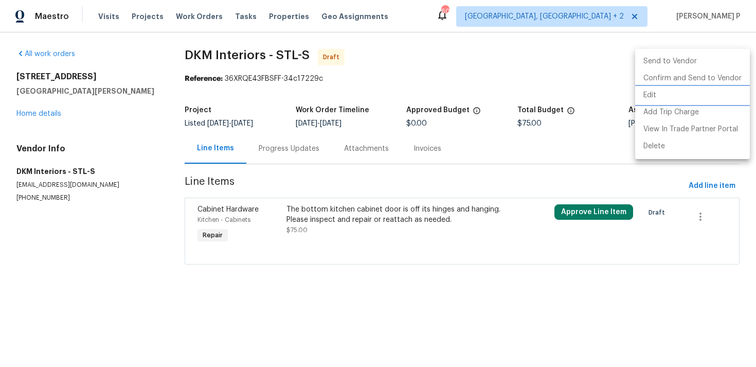
click at [673, 96] on li "Edit" at bounding box center [692, 95] width 115 height 17
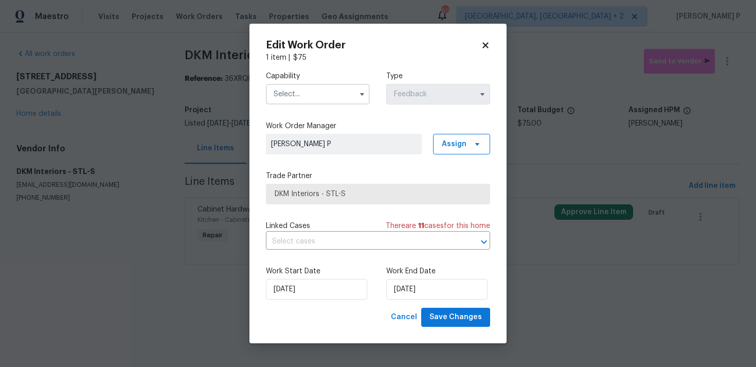
click at [310, 94] on input "text" at bounding box center [318, 94] width 104 height 21
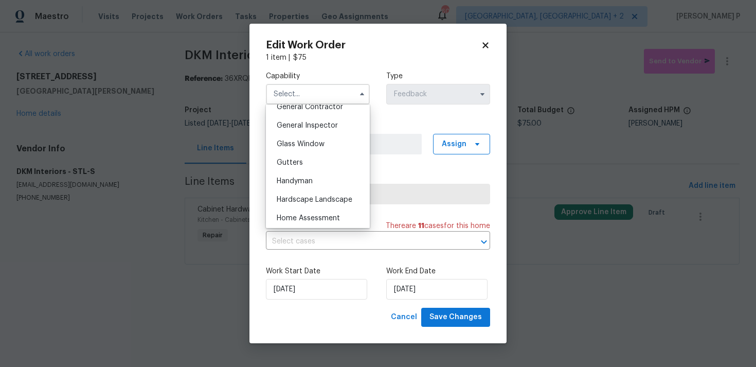
scroll to position [499, 0]
click at [297, 179] on div "Handyman" at bounding box center [317, 183] width 99 height 19
type input "Handyman"
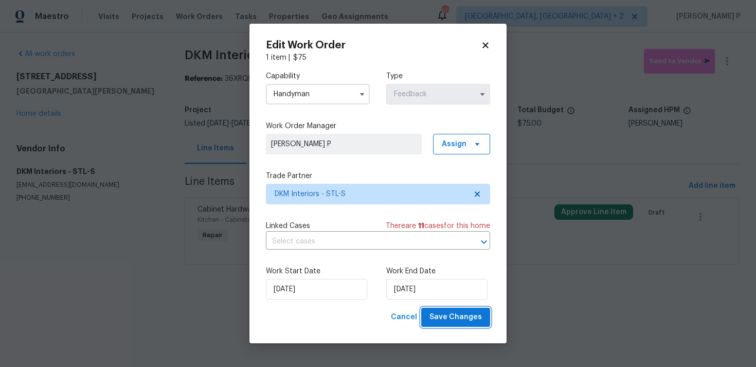
click at [444, 317] on span "Save Changes" at bounding box center [455, 317] width 52 height 13
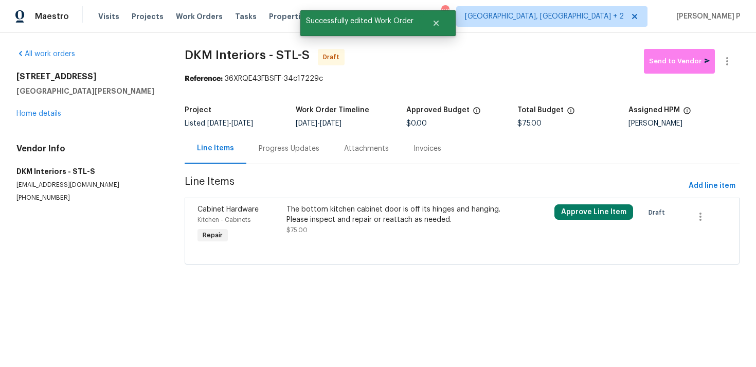
click at [291, 158] on div "Progress Updates" at bounding box center [288, 148] width 85 height 30
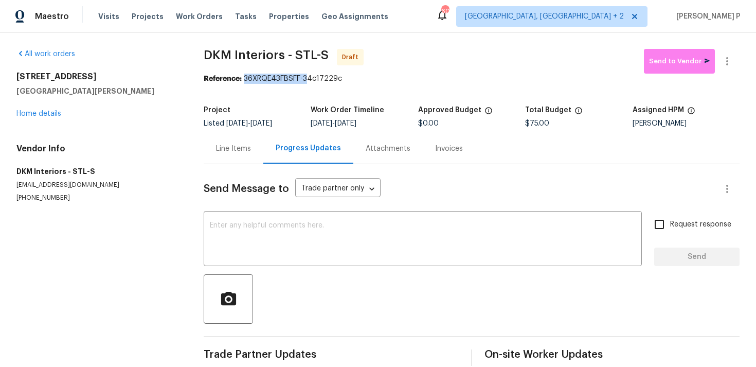
drag, startPoint x: 245, startPoint y: 80, endPoint x: 326, endPoint y: 81, distance: 81.2
click at [325, 81] on div "Reference: 36XRQE43FBSFF-34c17229c" at bounding box center [472, 79] width 536 height 10
click at [323, 154] on div "Progress Updates" at bounding box center [308, 148] width 90 height 30
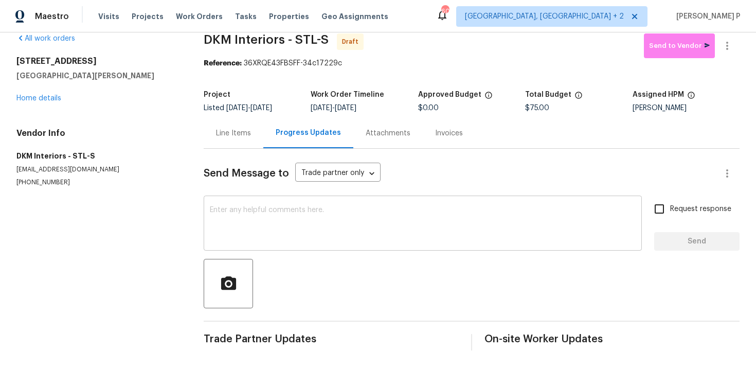
click at [292, 228] on textarea at bounding box center [423, 224] width 426 height 36
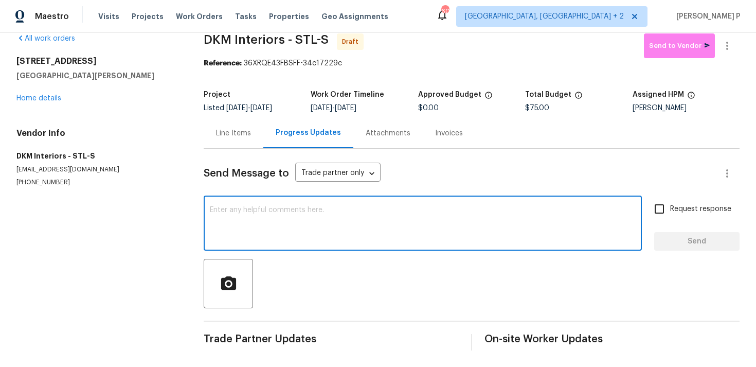
paste textarea "Hi, this is Ramyasri with Opendoor. I’m confirming you received the WO for the …"
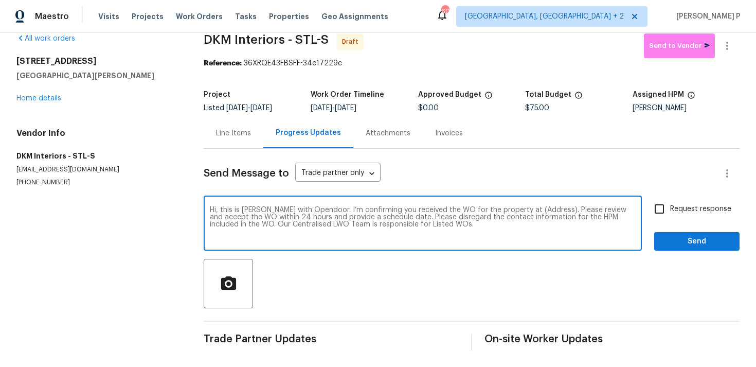
drag, startPoint x: 515, startPoint y: 209, endPoint x: 547, endPoint y: 209, distance: 31.9
click at [547, 209] on textarea "Hi, this is Ramyasri with Opendoor. I’m confirming you received the WO for the …" at bounding box center [423, 224] width 426 height 36
paste textarea "932 Sugar Pear St, Saint Charles, MO 63301"
type textarea "Hi, this is Ramyasri with Opendoor. I’m confirming you received the WO for the …"
click at [642, 206] on div "Hi, this is Ramyasri with Opendoor. I’m confirming you received the WO for the …" at bounding box center [423, 224] width 438 height 52
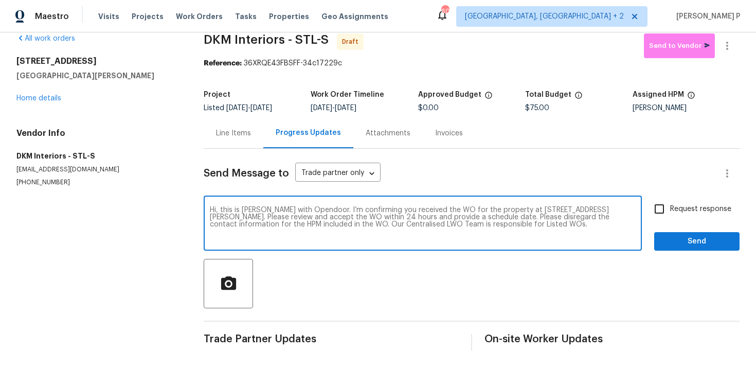
click at [663, 208] on input "Request response" at bounding box center [659, 209] width 22 height 22
checkbox input "true"
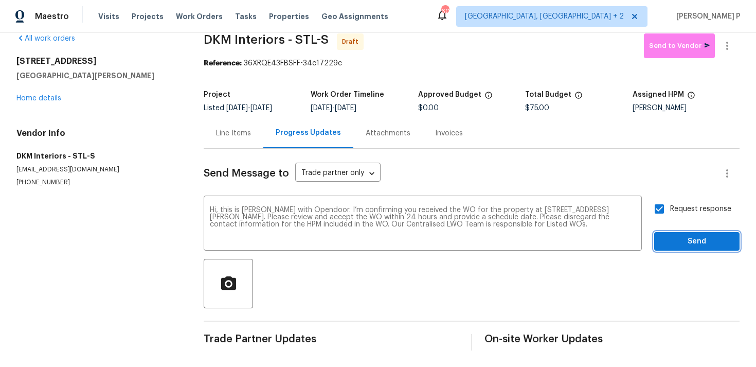
click at [663, 238] on span "Send" at bounding box center [696, 241] width 69 height 13
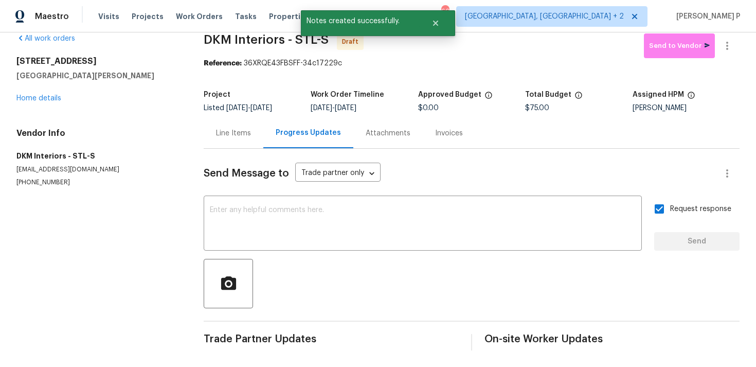
click at [366, 277] on div at bounding box center [472, 283] width 536 height 49
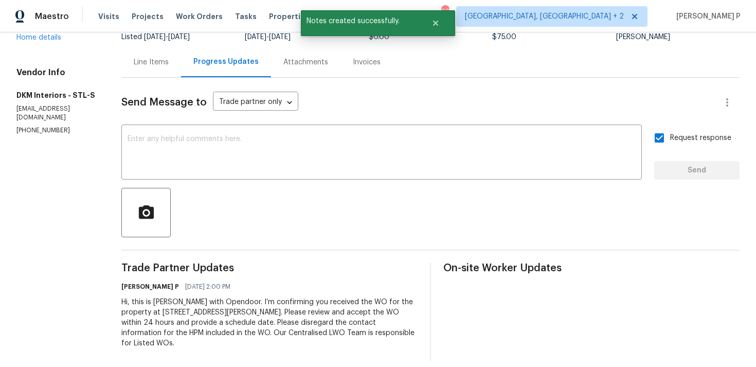
scroll to position [0, 0]
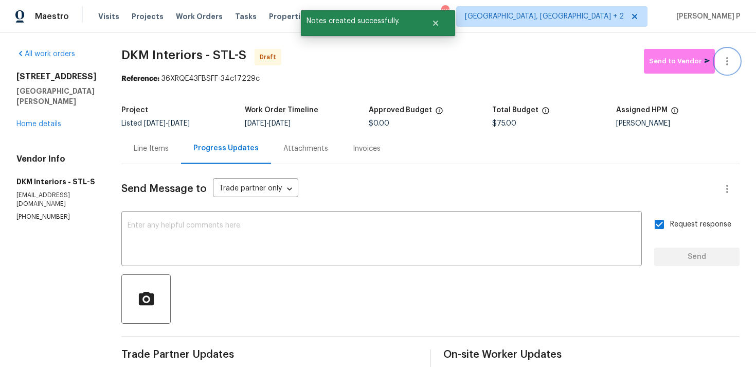
click at [717, 66] on button "button" at bounding box center [727, 61] width 25 height 25
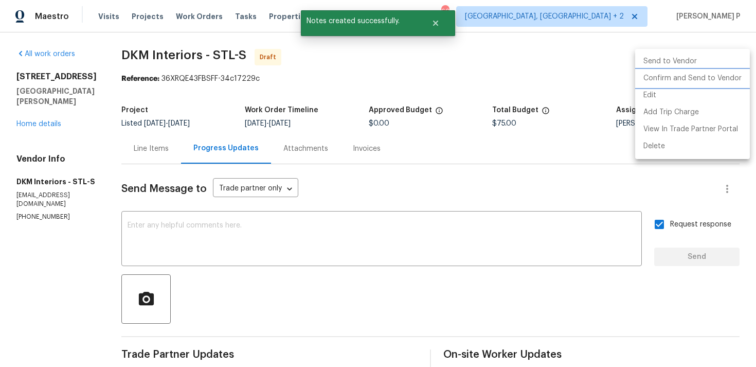
click at [689, 81] on li "Confirm and Send to Vendor" at bounding box center [692, 78] width 115 height 17
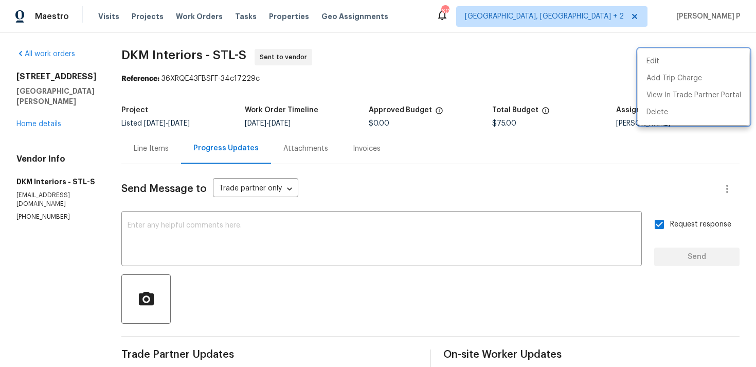
click at [394, 101] on div at bounding box center [378, 183] width 756 height 367
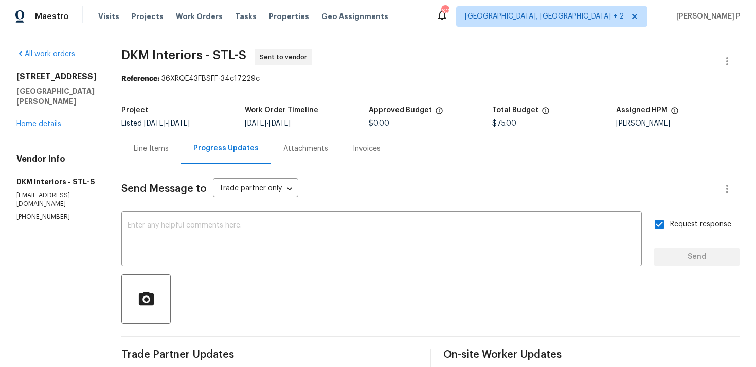
click at [134, 55] on span "DKM Interiors - STL-S" at bounding box center [183, 55] width 125 height 12
drag, startPoint x: 118, startPoint y: 54, endPoint x: 259, endPoint y: 54, distance: 140.9
click at [259, 54] on span "DKM Interiors - STL-S Sent to vendor" at bounding box center [417, 61] width 593 height 25
copy span "DKM Interiors - STL-S S"
click at [121, 55] on span "DKM Interiors - STL-S" at bounding box center [183, 55] width 125 height 12
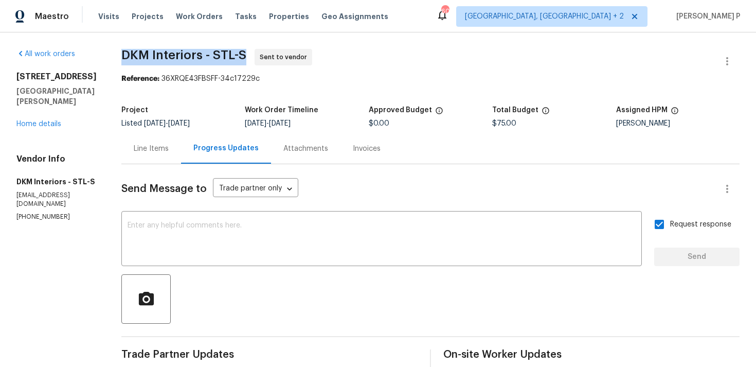
drag, startPoint x: 121, startPoint y: 55, endPoint x: 235, endPoint y: 55, distance: 114.7
click at [235, 55] on span "DKM Interiors - STL-S" at bounding box center [183, 55] width 125 height 12
click at [173, 72] on span "DKM Interiors - STL-S Sent to vendor" at bounding box center [417, 61] width 593 height 25
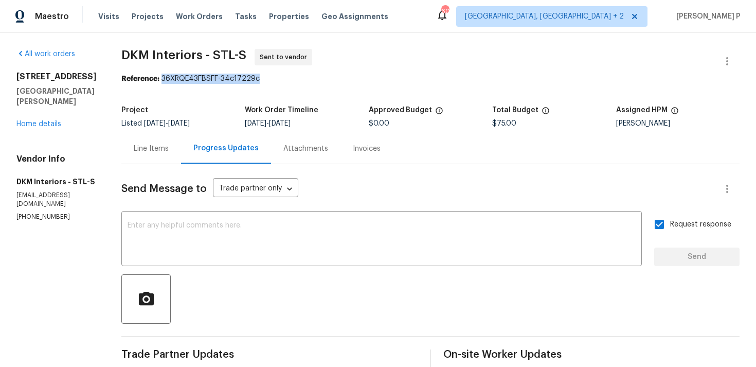
drag, startPoint x: 159, startPoint y: 78, endPoint x: 311, endPoint y: 78, distance: 151.2
click at [310, 78] on div "Reference: 36XRQE43FBSFF-34c17229c" at bounding box center [430, 79] width 618 height 10
copy div "36XRQE43FBSFF-34c17229c"
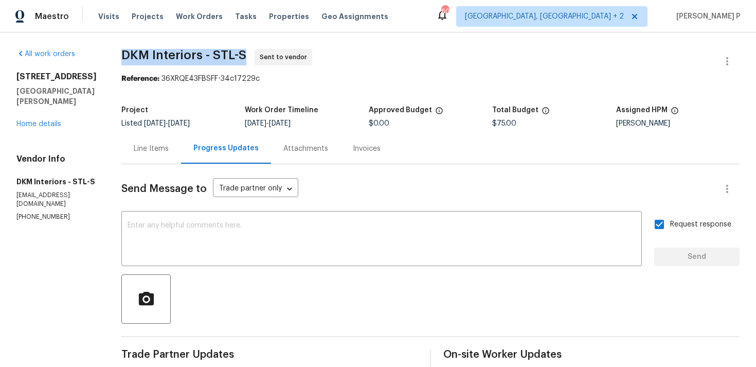
drag, startPoint x: 121, startPoint y: 52, endPoint x: 241, endPoint y: 52, distance: 119.8
click at [241, 52] on span "DKM Interiors - STL-S" at bounding box center [183, 55] width 125 height 12
copy span "DKM Interiors - STL-S"
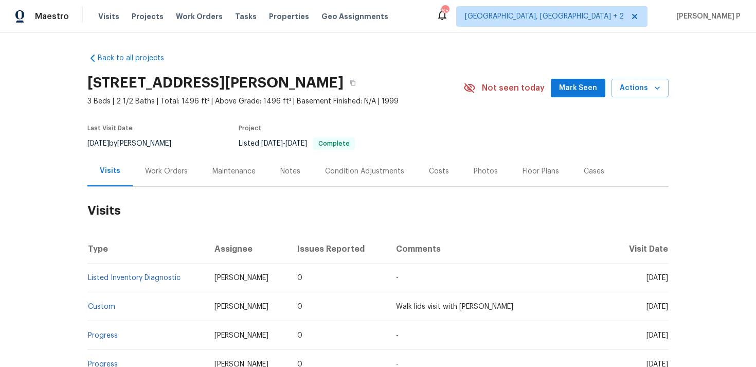
click at [168, 175] on div "Work Orders" at bounding box center [166, 171] width 43 height 10
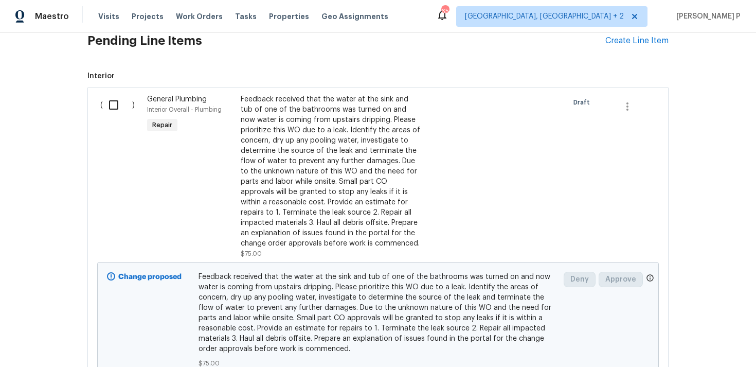
scroll to position [324, 0]
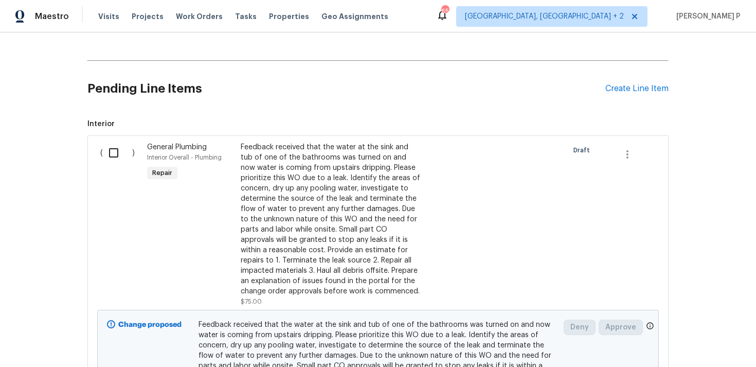
click at [113, 158] on input "checkbox" at bounding box center [117, 153] width 29 height 22
checkbox input "true"
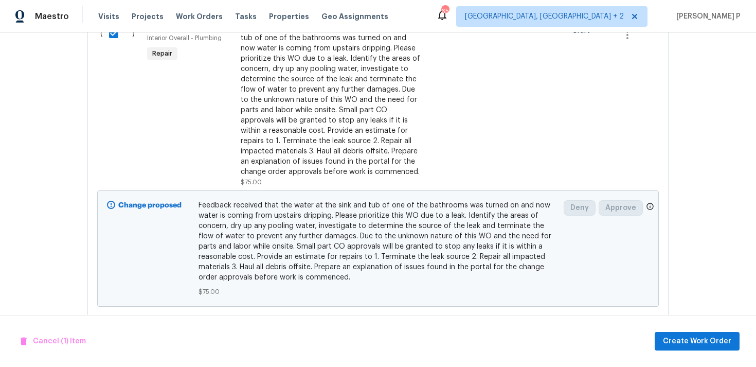
scroll to position [463, 0]
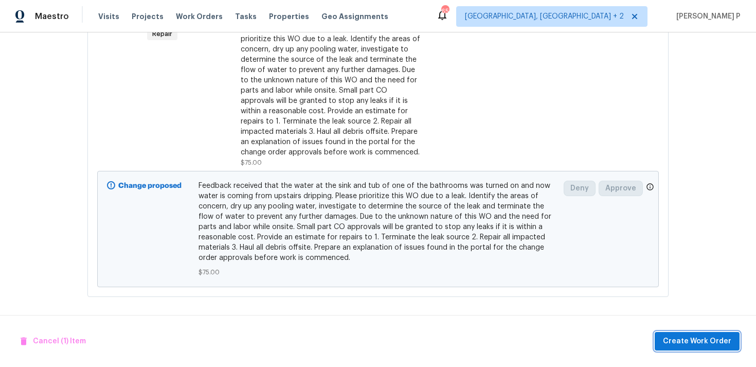
click at [707, 333] on button "Create Work Order" at bounding box center [697, 341] width 85 height 19
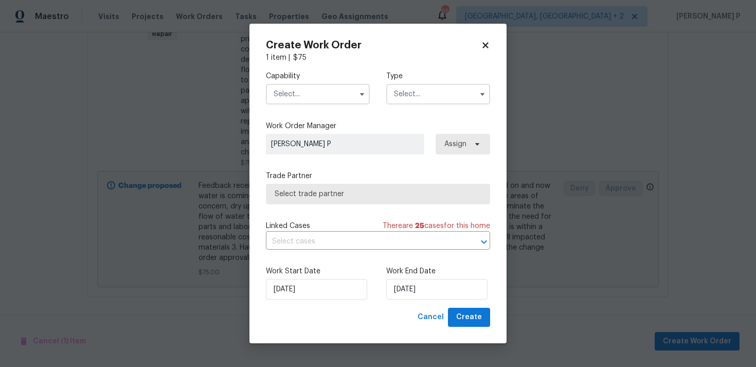
click at [445, 98] on input "text" at bounding box center [438, 94] width 104 height 21
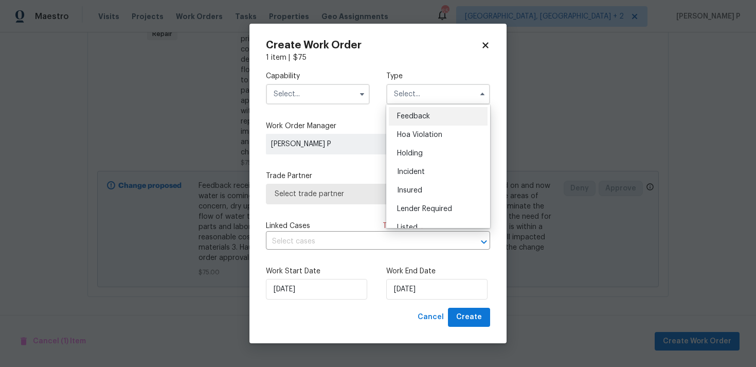
click at [421, 115] on span "Feedback" at bounding box center [413, 116] width 33 height 7
type input "Feedback"
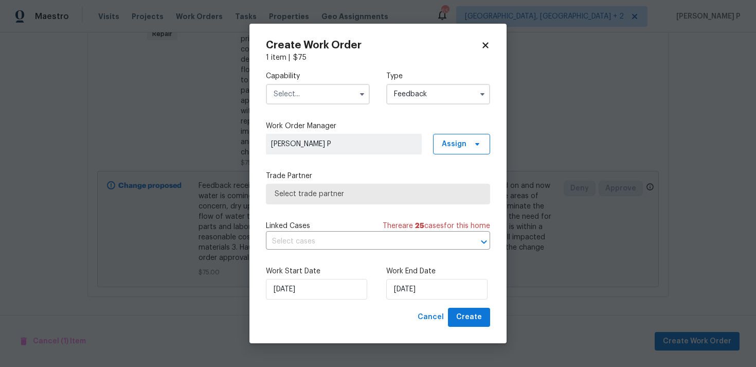
click at [325, 101] on input "text" at bounding box center [318, 94] width 104 height 21
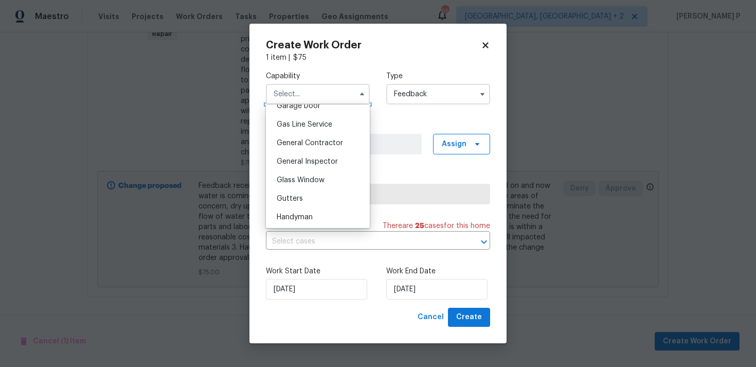
scroll to position [471, 0]
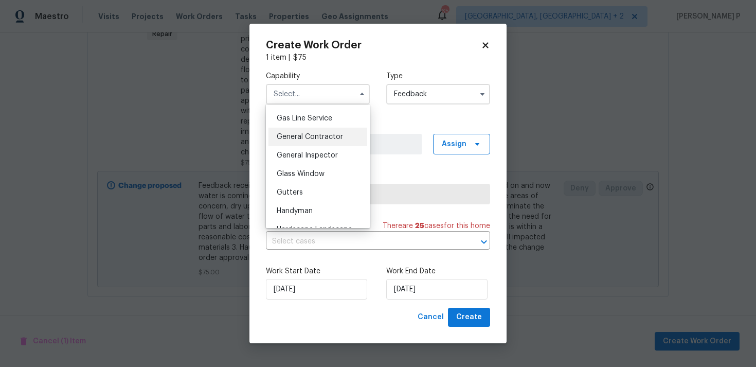
click at [311, 130] on div "General Contractor" at bounding box center [317, 137] width 99 height 19
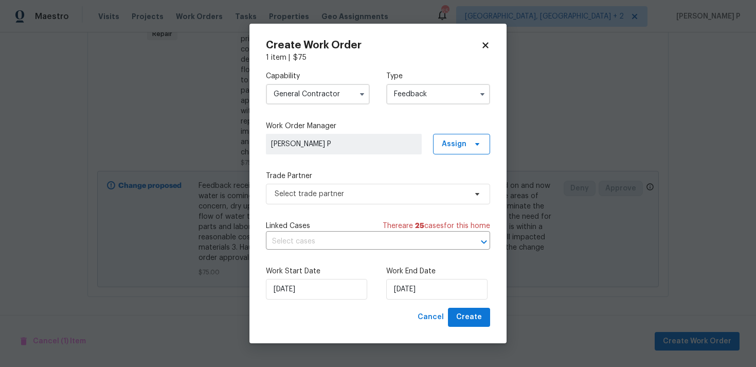
click at [314, 85] on input "General Contractor" at bounding box center [318, 94] width 104 height 21
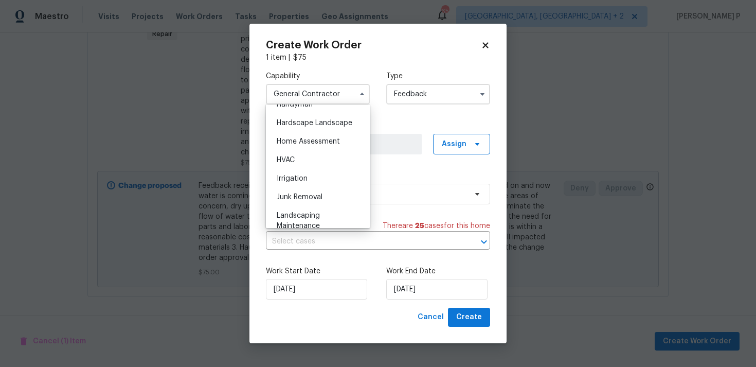
scroll to position [564, 0]
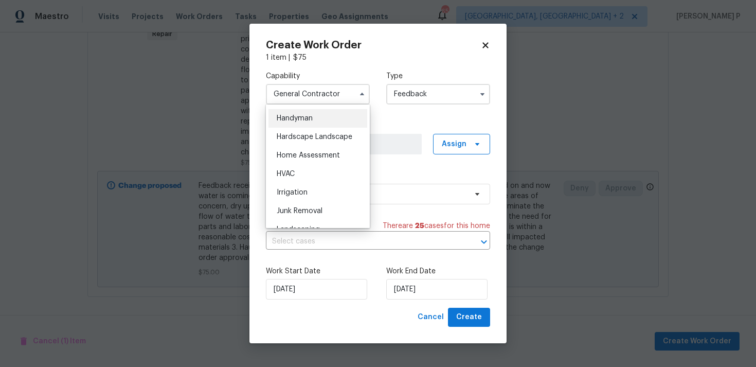
click at [311, 118] on span "Handyman" at bounding box center [295, 118] width 36 height 7
type input "Handyman"
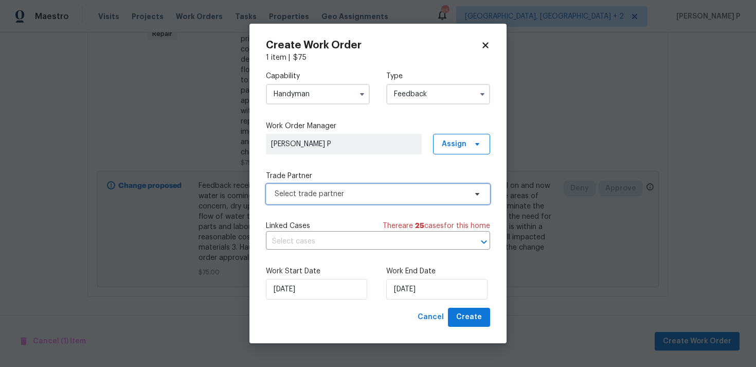
click at [390, 196] on span "Select trade partner" at bounding box center [371, 194] width 192 height 10
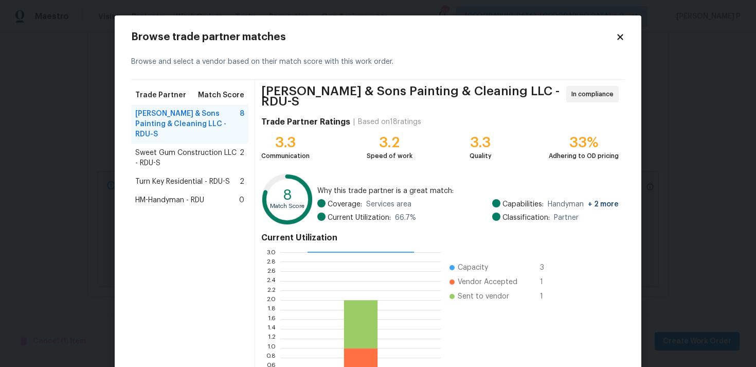
scroll to position [87, 0]
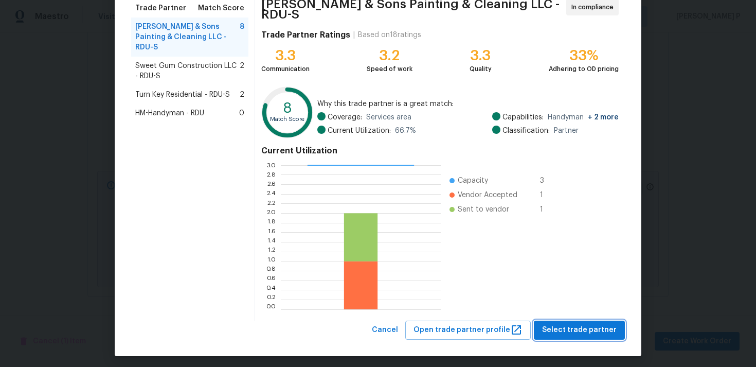
click at [565, 330] on span "Select trade partner" at bounding box center [579, 329] width 75 height 13
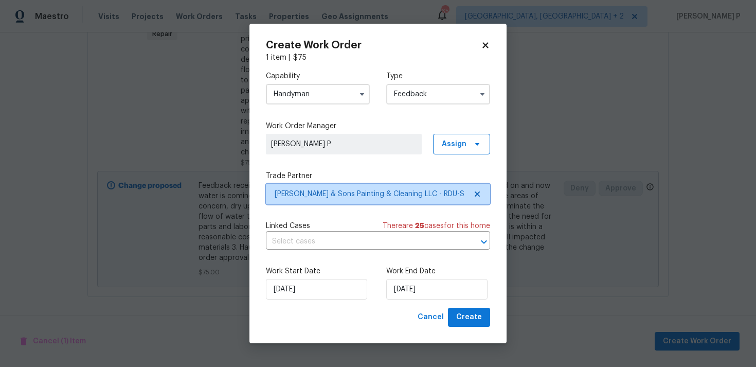
scroll to position [0, 0]
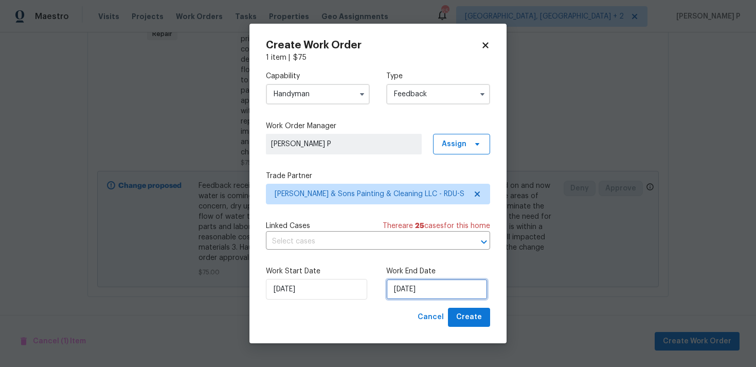
click at [413, 297] on input "[DATE]" at bounding box center [436, 289] width 101 height 21
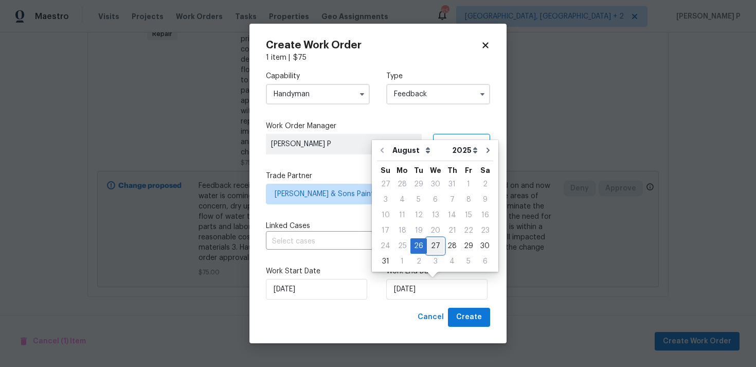
click at [438, 248] on div "27" at bounding box center [435, 246] width 17 height 14
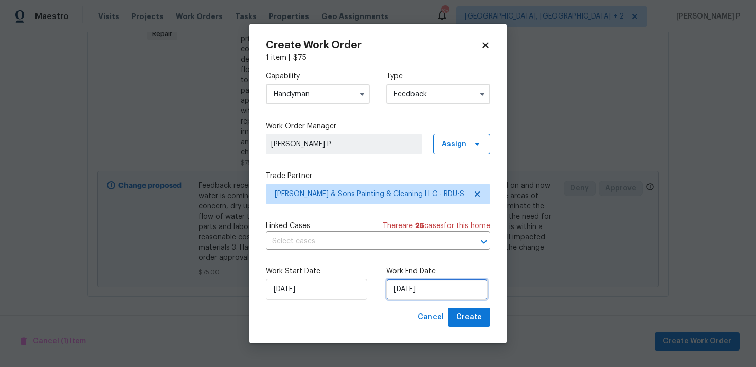
click at [444, 289] on input "[DATE]" at bounding box center [436, 289] width 101 height 21
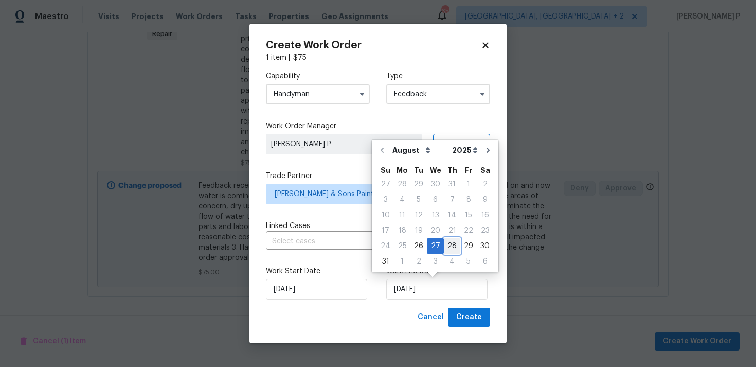
click at [452, 243] on div "28" at bounding box center [452, 246] width 16 height 14
type input "[DATE]"
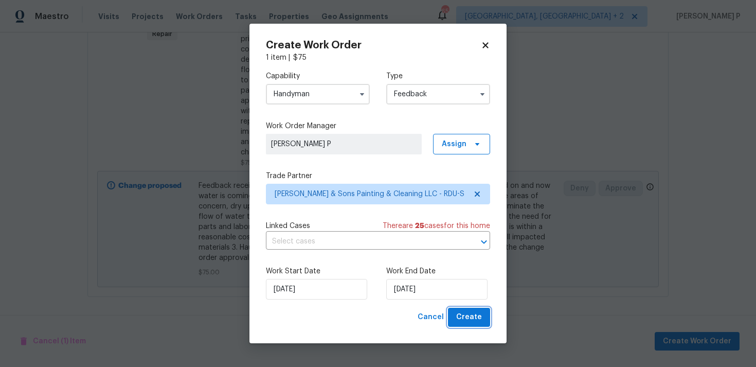
click at [470, 309] on button "Create" at bounding box center [469, 316] width 42 height 19
checkbox input "false"
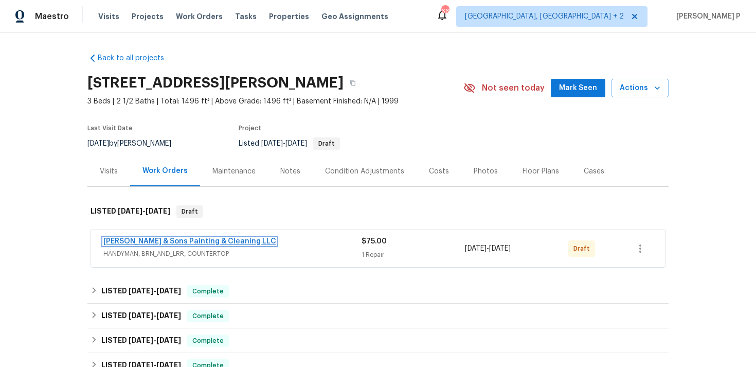
click at [208, 239] on link "[PERSON_NAME] & Sons Painting & Cleaning LLC" at bounding box center [189, 241] width 173 height 7
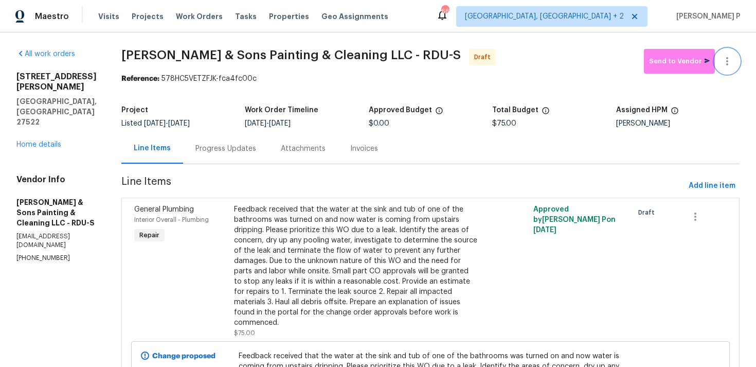
click at [726, 55] on button "button" at bounding box center [727, 61] width 25 height 25
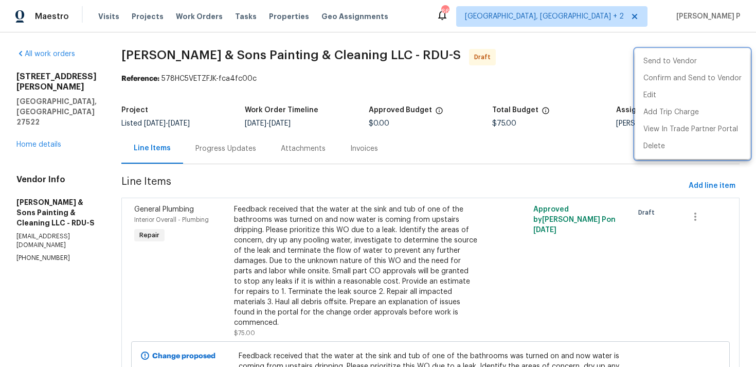
click at [255, 166] on div at bounding box center [378, 183] width 756 height 367
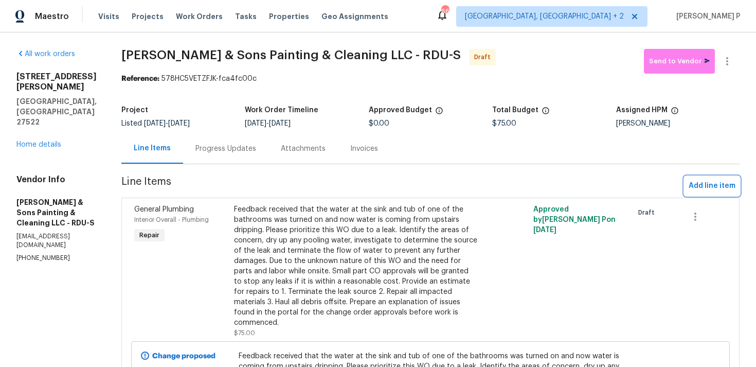
click at [719, 184] on span "Add line item" at bounding box center [711, 185] width 47 height 13
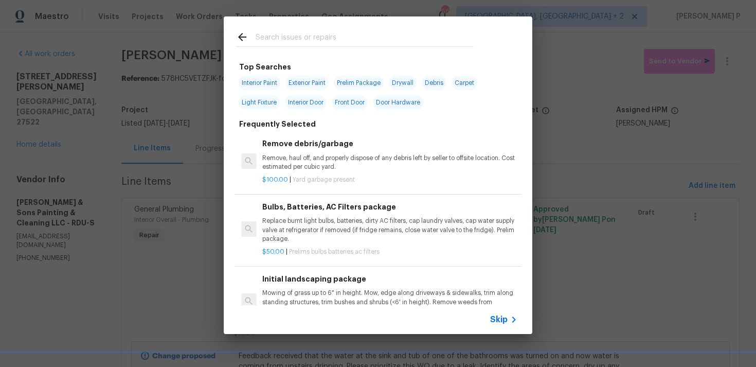
click at [497, 331] on div "Skip" at bounding box center [378, 319] width 309 height 29
click at [499, 325] on div "Skip" at bounding box center [505, 319] width 30 height 12
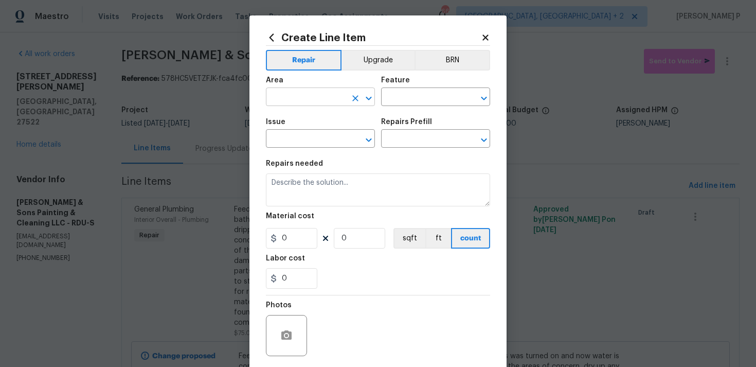
click at [351, 95] on icon "Clear" at bounding box center [355, 98] width 10 height 10
click at [375, 96] on div "Area ​ Feature ​" at bounding box center [378, 91] width 224 height 42
click at [370, 96] on icon "Open" at bounding box center [368, 98] width 12 height 12
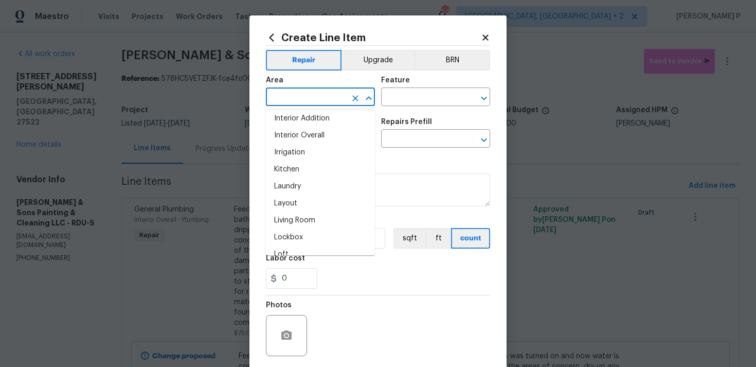
scroll to position [412, 0]
click at [305, 168] on li "Kitchen" at bounding box center [320, 167] width 109 height 17
type input "Kitchen"
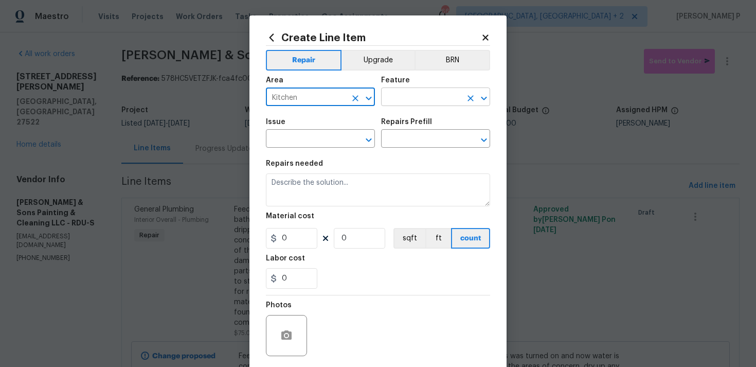
click at [442, 102] on input "text" at bounding box center [421, 98] width 80 height 16
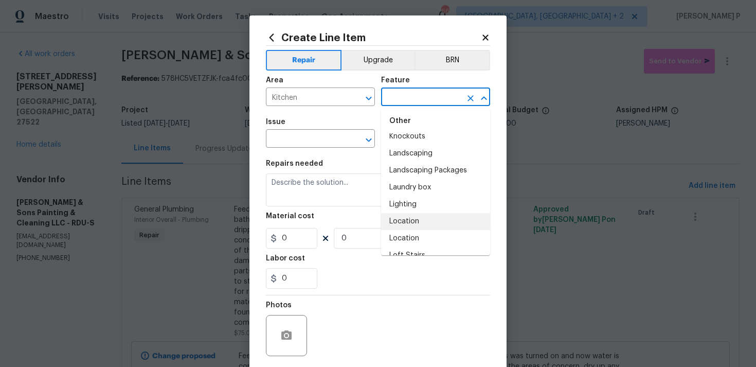
scroll to position [1418, 0]
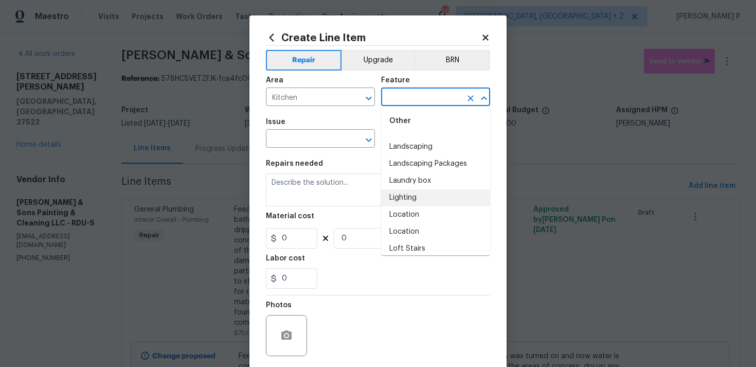
click at [413, 197] on li "Lighting" at bounding box center [435, 197] width 109 height 17
type input "Lighting"
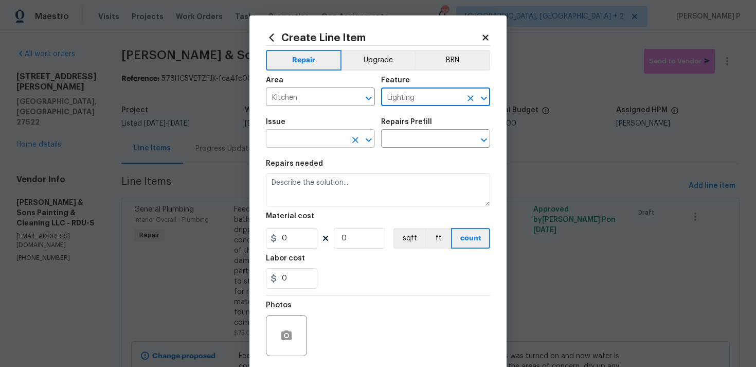
click at [368, 136] on icon "Open" at bounding box center [368, 140] width 12 height 12
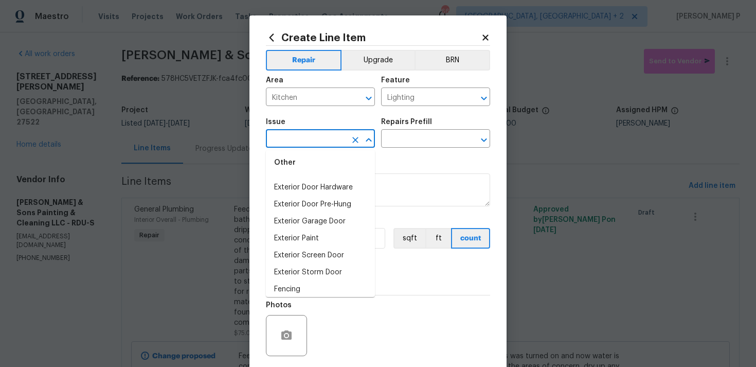
scroll to position [529, 0]
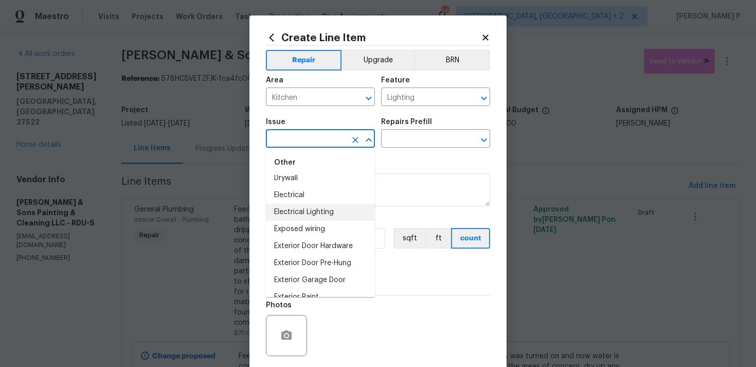
click at [319, 213] on li "Electrical Lighting" at bounding box center [320, 212] width 109 height 17
type input "Electrical Lighting"
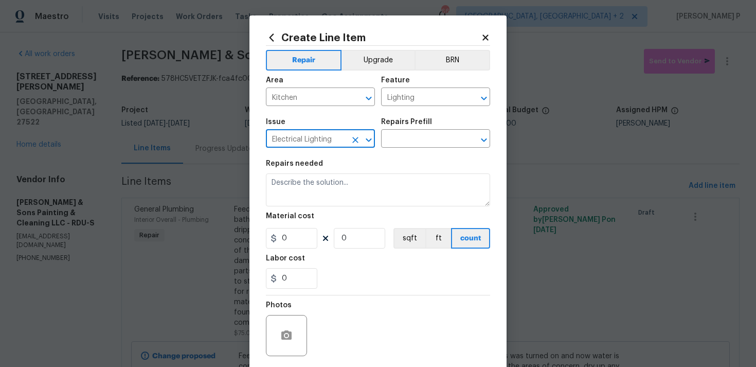
click at [443, 127] on div "Repairs Prefill" at bounding box center [435, 124] width 109 height 13
click at [438, 144] on input "text" at bounding box center [421, 140] width 80 height 16
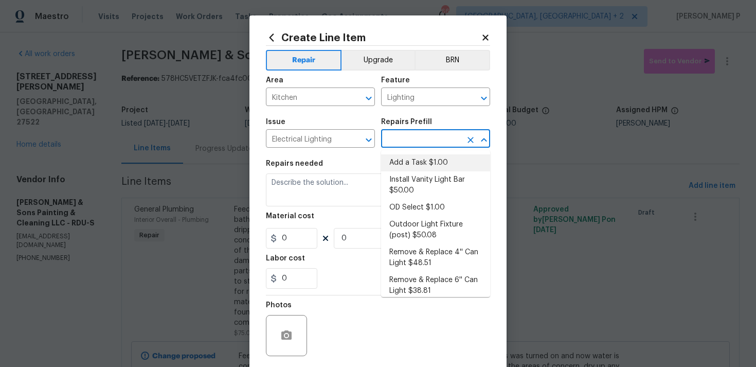
click at [428, 159] on li "Add a Task $1.00" at bounding box center [435, 162] width 109 height 17
type input "Add a Task $1.00"
type textarea "HPM to detail"
type input "1"
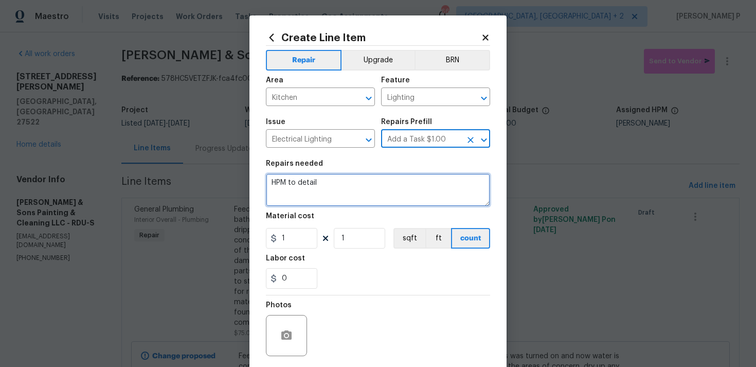
click at [356, 196] on textarea "HPM to detail" at bounding box center [378, 189] width 224 height 33
paste textarea "Feedback received that there is a light fixture hanging in the kitchen that nee…"
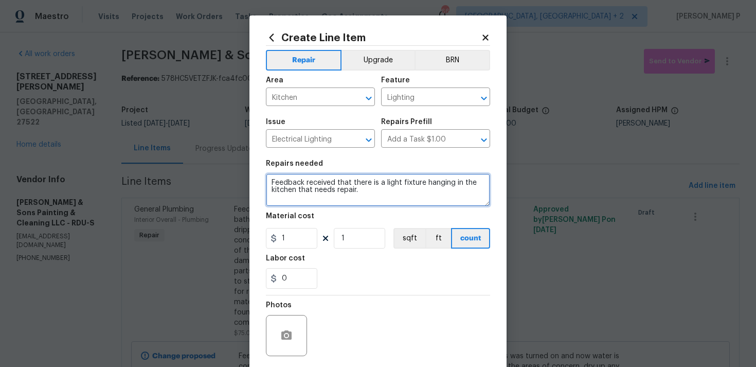
type textarea "Feedback received that there is a light fixture hanging in the kitchen that nee…"
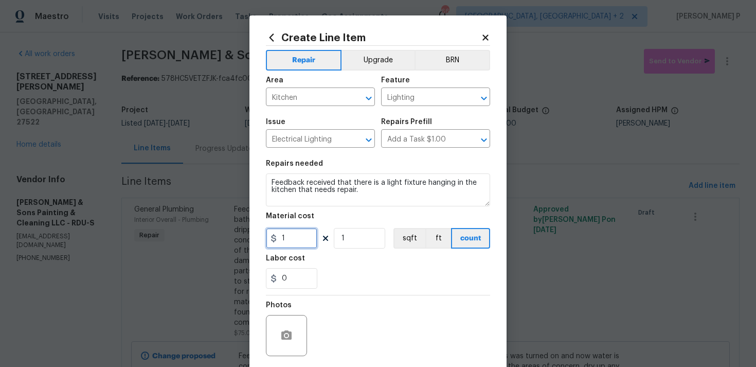
click at [298, 243] on input "1" at bounding box center [291, 238] width 51 height 21
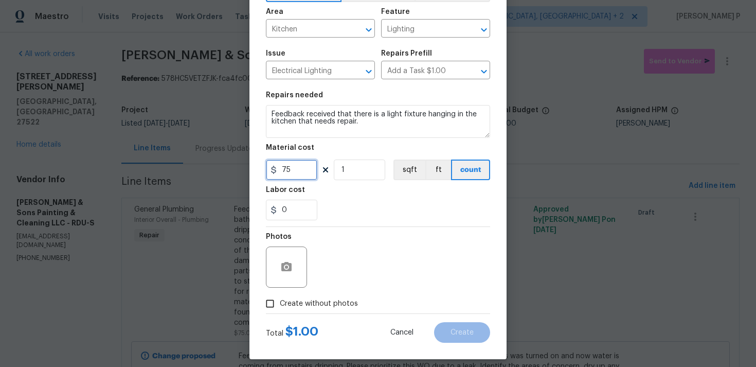
scroll to position [77, 0]
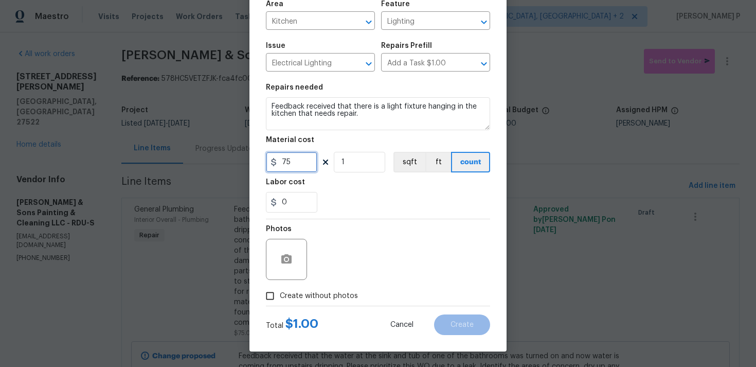
type input "75"
click at [269, 289] on input "Create without photos" at bounding box center [270, 296] width 20 height 20
checkbox input "true"
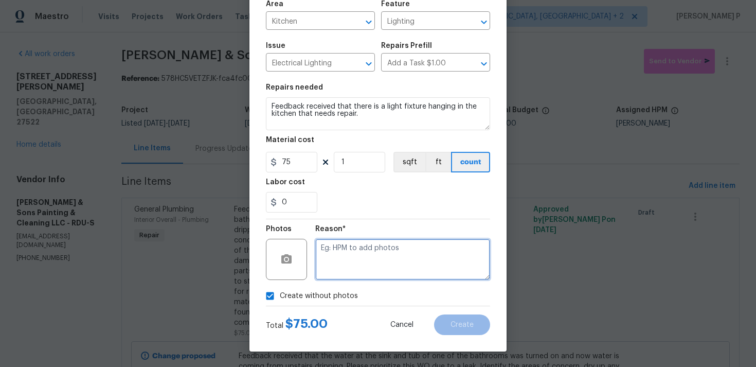
click at [353, 265] on textarea at bounding box center [402, 259] width 175 height 41
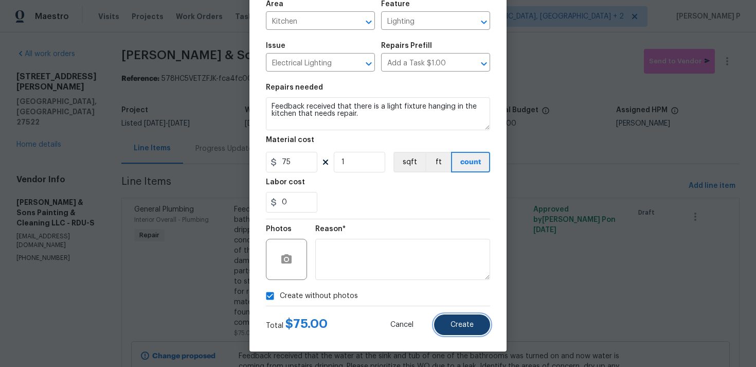
click at [468, 324] on span "Create" at bounding box center [461, 325] width 23 height 8
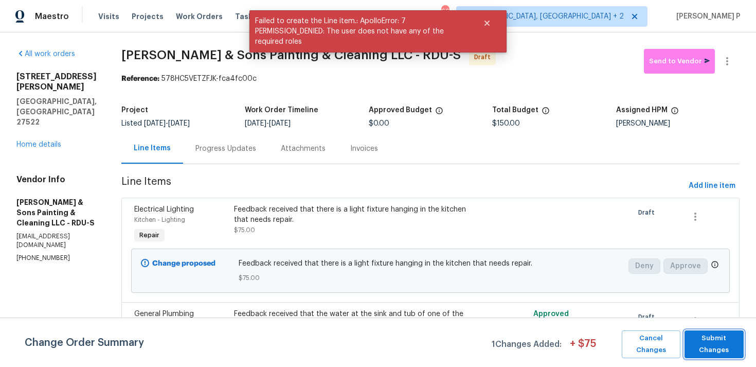
click at [727, 337] on span "Submit Changes" at bounding box center [714, 344] width 49 height 24
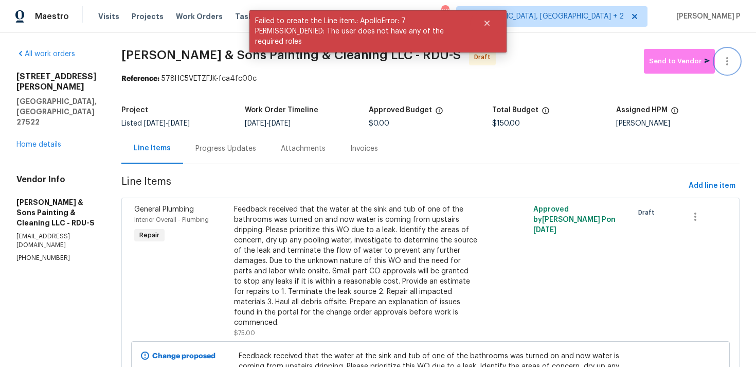
click at [727, 60] on icon "button" at bounding box center [727, 61] width 12 height 12
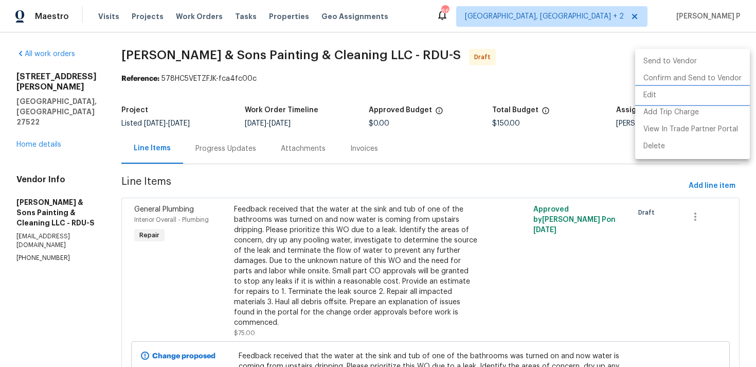
click at [656, 94] on li "Edit" at bounding box center [692, 95] width 115 height 17
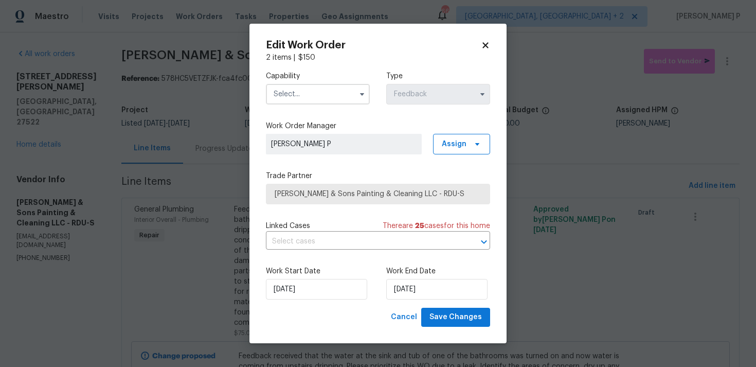
click at [347, 87] on input "text" at bounding box center [318, 94] width 104 height 21
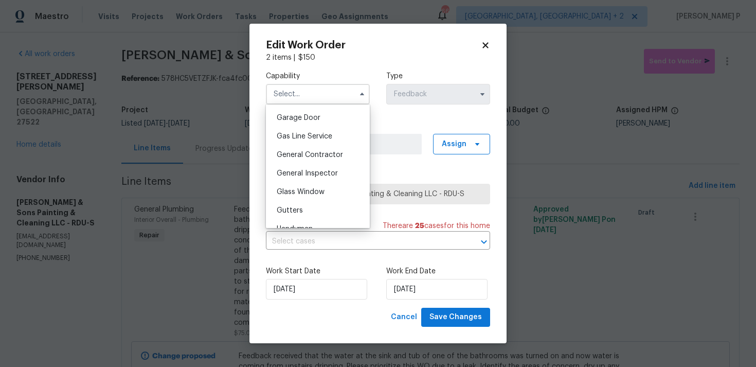
scroll to position [477, 0]
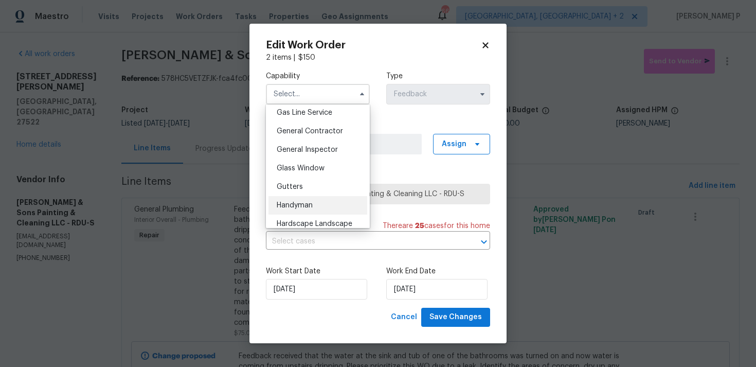
click at [297, 202] on span "Handyman" at bounding box center [295, 205] width 36 height 7
type input "Handyman"
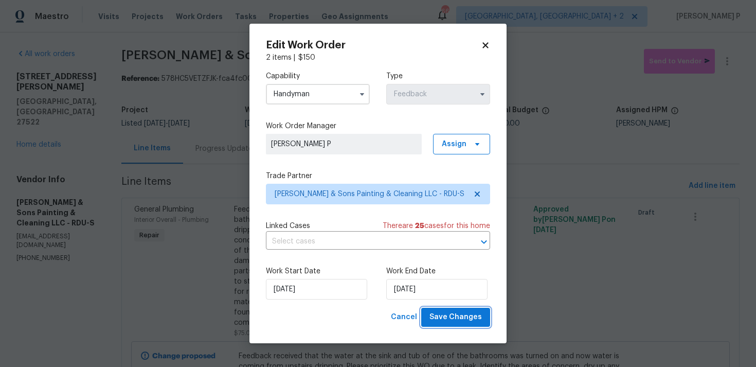
click at [459, 316] on span "Save Changes" at bounding box center [455, 317] width 52 height 13
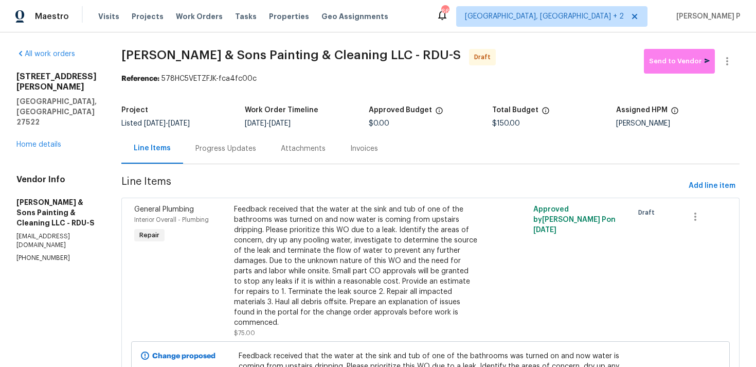
click at [202, 142] on div "Progress Updates" at bounding box center [225, 148] width 85 height 30
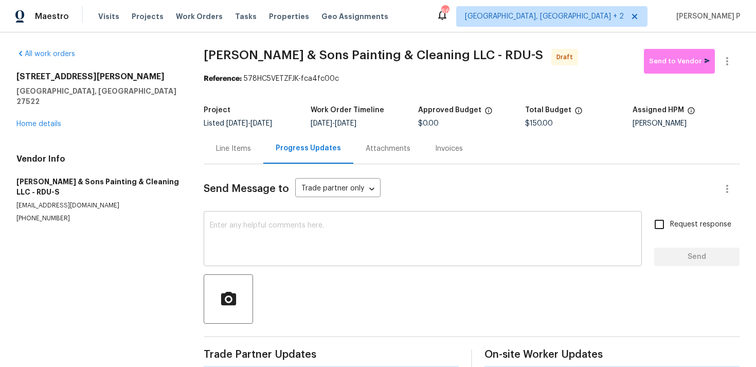
click at [243, 253] on textarea at bounding box center [423, 240] width 426 height 36
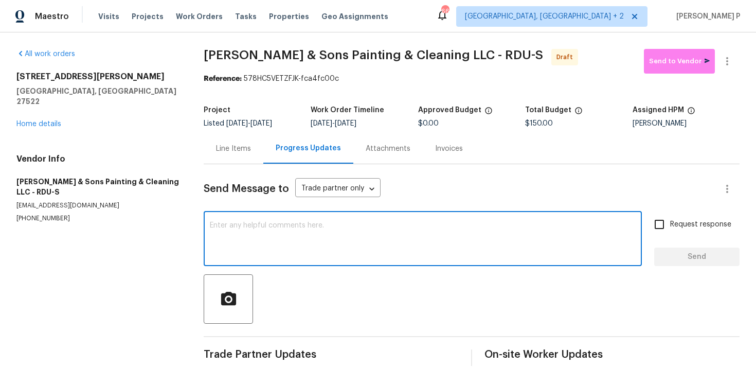
paste textarea "Hi, this is [PERSON_NAME] with Opendoor. I’m confirming you received the WO for…"
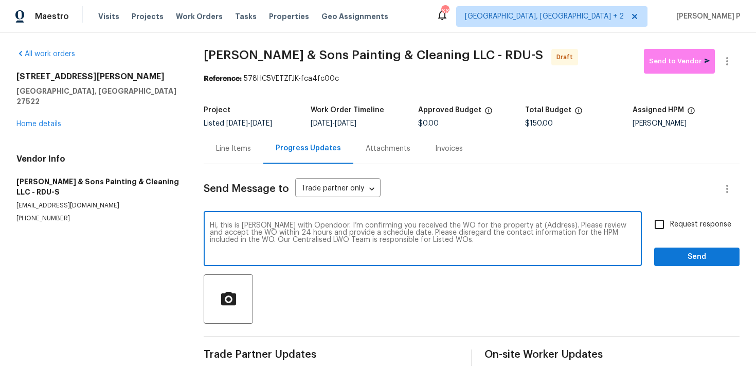
drag, startPoint x: 516, startPoint y: 222, endPoint x: 547, endPoint y: 222, distance: 31.4
click at [547, 222] on textarea "Hi, this is [PERSON_NAME] with Opendoor. I’m confirming you received the WO for…" at bounding box center [423, 240] width 426 height 36
paste textarea "1599 Rogers Pointe Ln, Creedmoor, NC 27522"
type textarea "Hi, this is Ramyasri with Opendoor. I’m confirming you received the WO for the …"
click at [649, 226] on div "Hi, this is Ramyasri with Opendoor. I’m confirming you received the WO for the …" at bounding box center [472, 239] width 536 height 52
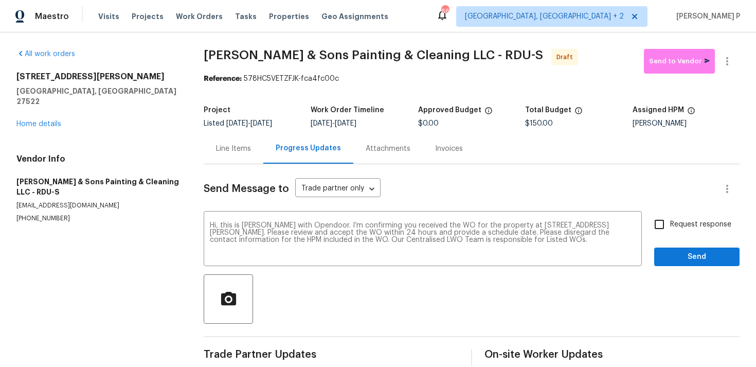
click at [664, 226] on input "Request response" at bounding box center [659, 224] width 22 height 22
checkbox input "true"
click at [673, 262] on span "Send" at bounding box center [696, 256] width 69 height 13
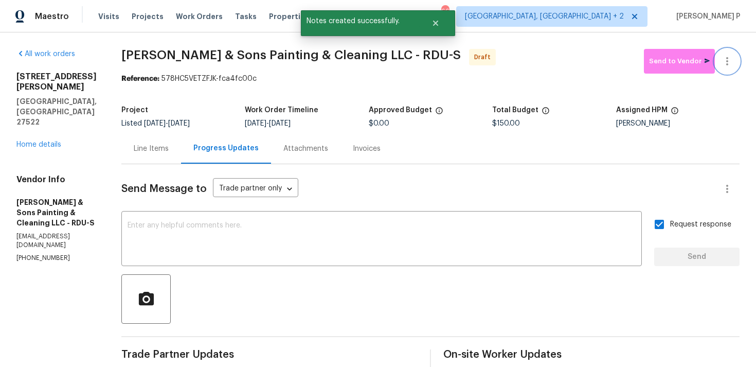
click at [731, 62] on icon "button" at bounding box center [727, 61] width 12 height 12
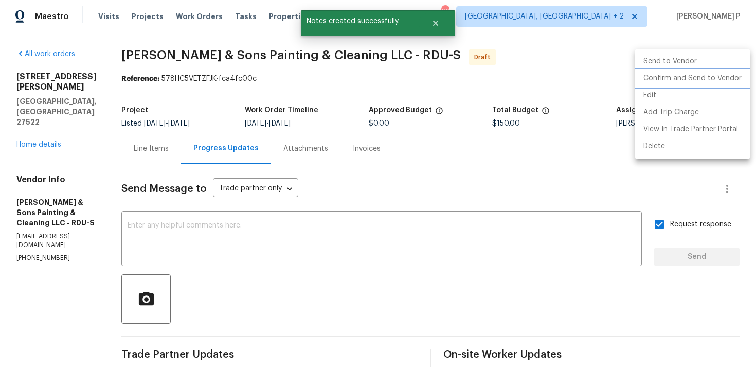
click at [694, 74] on li "Confirm and Send to Vendor" at bounding box center [692, 78] width 115 height 17
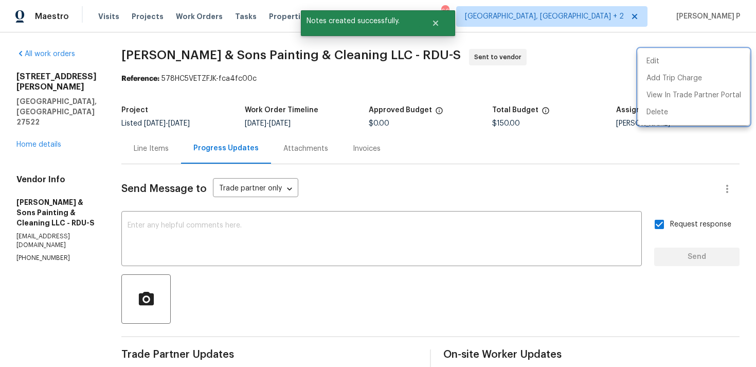
click at [374, 178] on div at bounding box center [378, 183] width 756 height 367
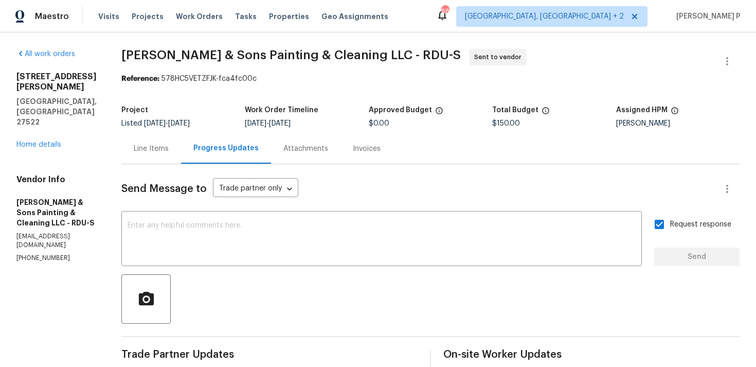
click at [117, 46] on div "All work orders 1599 Rogers Pointe Ln Creedmoor, NC 27522 Home details Vendor I…" at bounding box center [378, 247] width 756 height 431
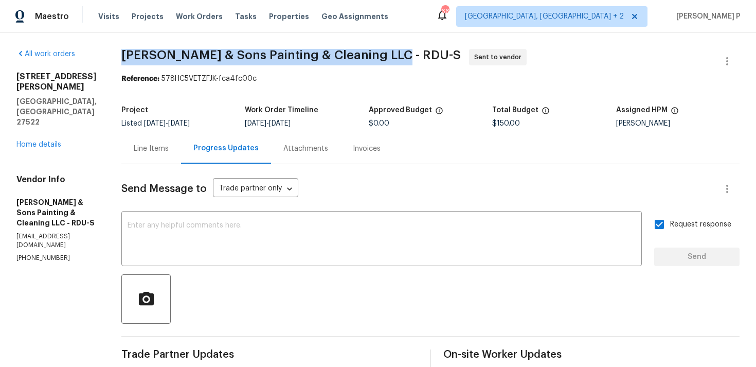
drag, startPoint x: 117, startPoint y: 55, endPoint x: 393, endPoint y: 55, distance: 275.6
click at [393, 55] on div "All work orders 1599 Rogers Pointe Ln Creedmoor, NC 27522 Home details Vendor I…" at bounding box center [378, 247] width 756 height 431
copy span "Hodge & Sons Painting & Cleaning LLC - RDU-S"
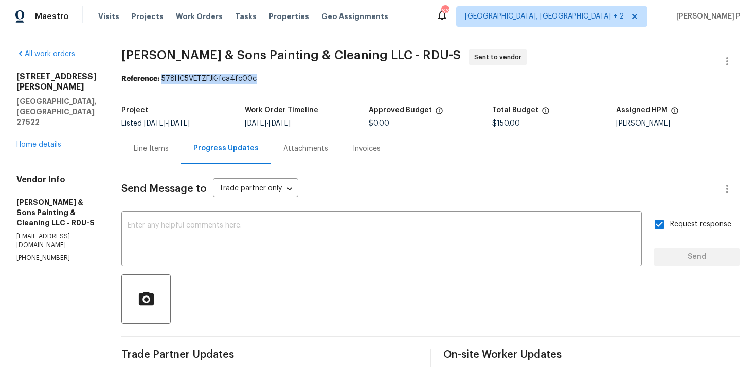
drag, startPoint x: 158, startPoint y: 78, endPoint x: 284, endPoint y: 78, distance: 126.0
click at [284, 78] on div "Reference: 578HC5VETZFJK-fca4fc00c" at bounding box center [430, 79] width 618 height 10
copy div "578HC5VETZFJK-fca4fc00c"
click at [143, 61] on span "[PERSON_NAME] & Sons Painting & Cleaning LLC - RDU-S" at bounding box center [290, 55] width 339 height 12
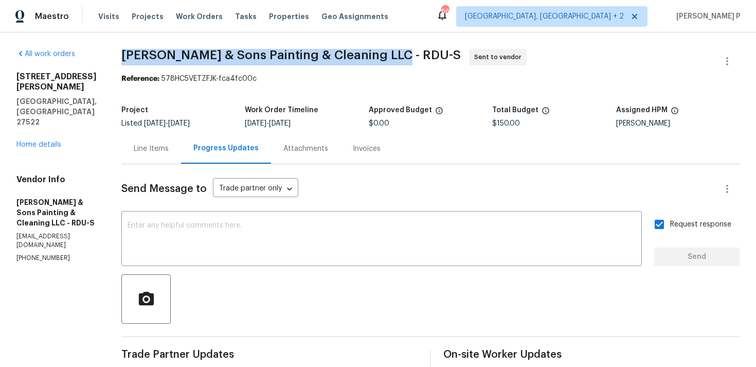
drag, startPoint x: 116, startPoint y: 56, endPoint x: 396, endPoint y: 56, distance: 279.7
click at [396, 56] on div "All work orders 1599 Rogers Pointe Ln Creedmoor, NC 27522 Home details Vendor I…" at bounding box center [378, 247] width 756 height 431
copy span "[PERSON_NAME] & Sons Painting & Cleaning LLC - RDU-S"
click at [163, 151] on div "Line Items" at bounding box center [151, 148] width 35 height 10
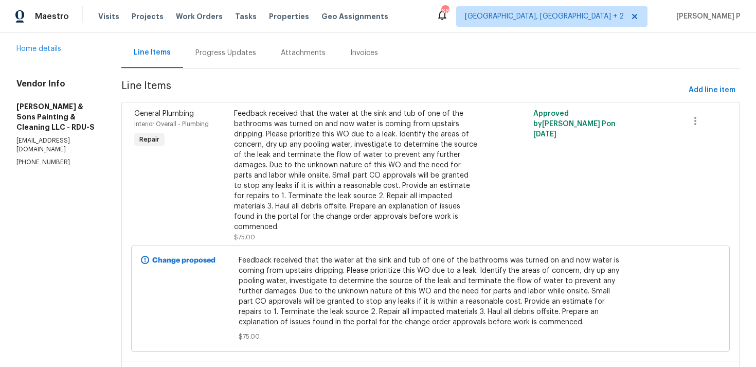
scroll to position [175, 0]
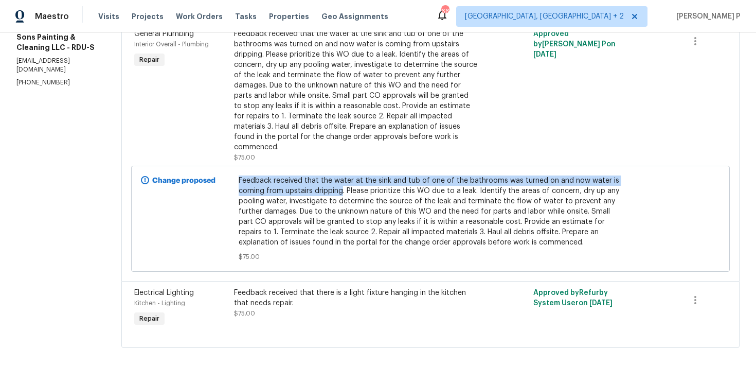
copy span "Feedback received that the water at the sink and tub of one of the bathrooms wa…"
drag, startPoint x: 229, startPoint y: 173, endPoint x: 332, endPoint y: 181, distance: 103.2
click at [332, 181] on span "Feedback received that the water at the sink and tub of one of the bathrooms wa…" at bounding box center [431, 211] width 384 height 72
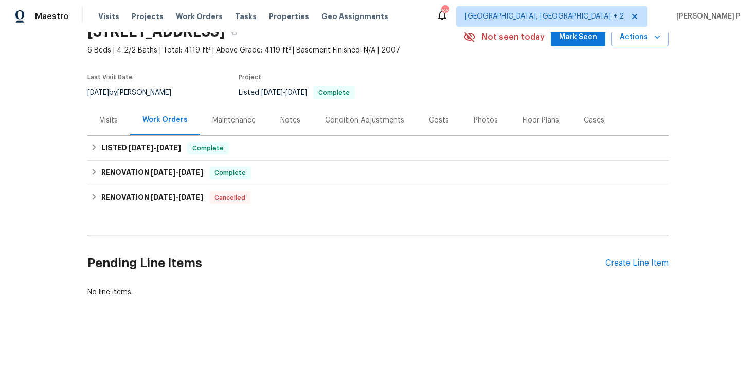
scroll to position [51, 0]
click at [646, 267] on div "Pending Line Items Create Line Item" at bounding box center [377, 263] width 581 height 48
click at [646, 262] on div "Create Line Item" at bounding box center [636, 263] width 63 height 10
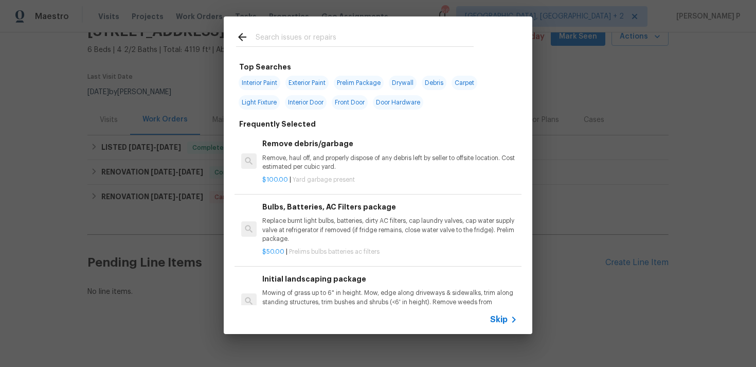
click at [491, 312] on div "Skip" at bounding box center [378, 319] width 309 height 29
click at [496, 322] on span "Skip" at bounding box center [498, 319] width 17 height 10
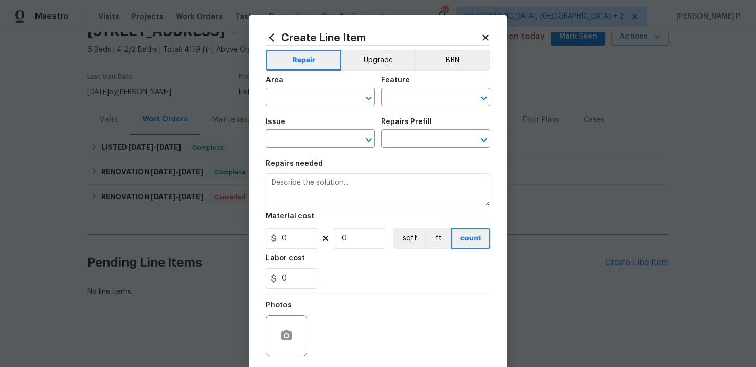
click at [335, 119] on div "Issue" at bounding box center [320, 124] width 109 height 13
click at [328, 98] on input "text" at bounding box center [306, 98] width 80 height 16
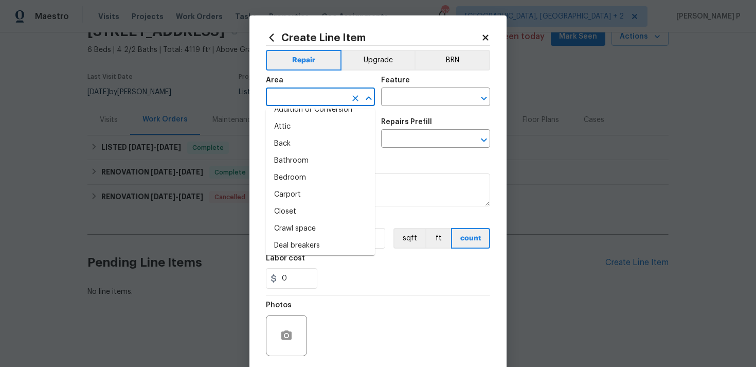
scroll to position [0, 0]
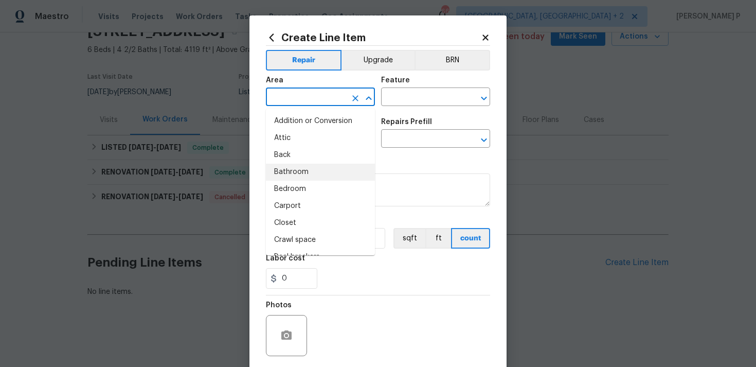
click at [302, 169] on li "Bathroom" at bounding box center [320, 172] width 109 height 17
type input "Bathroom"
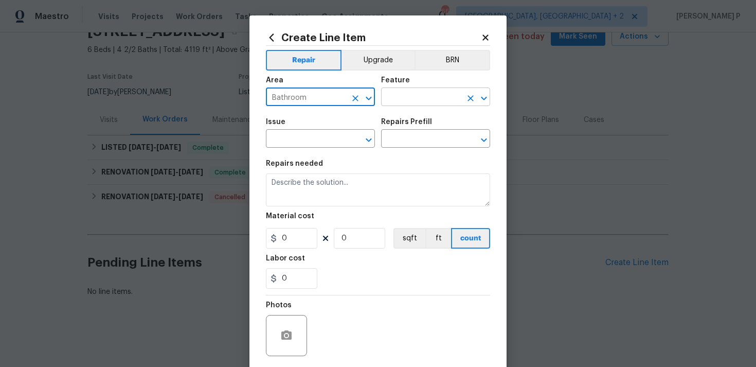
click at [450, 104] on input "text" at bounding box center [421, 98] width 80 height 16
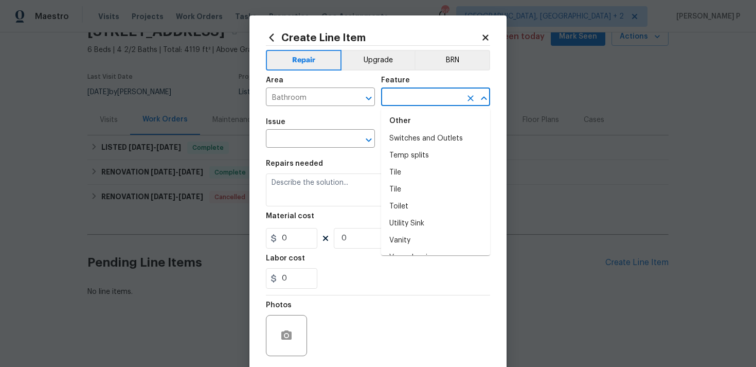
scroll to position [2448, 0]
click at [409, 196] on li "Toilet" at bounding box center [435, 204] width 109 height 17
type input "Toilet"
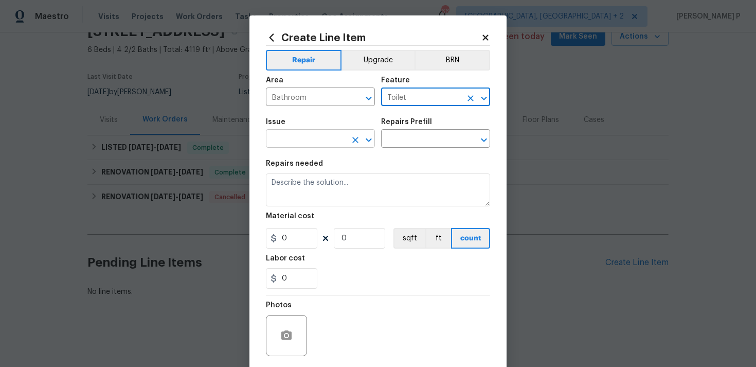
click at [371, 140] on icon "Open" at bounding box center [369, 140] width 6 height 4
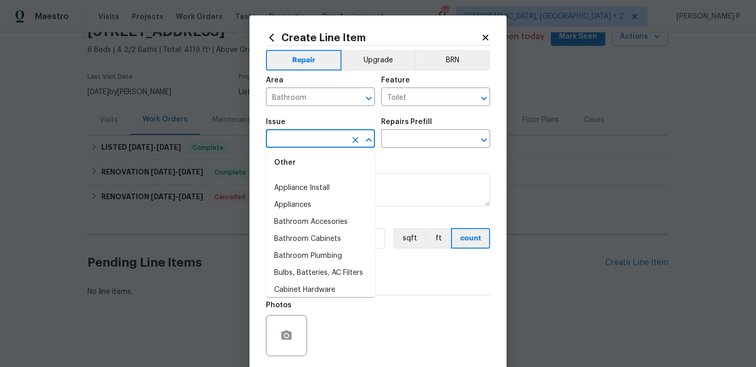
scroll to position [128, 0]
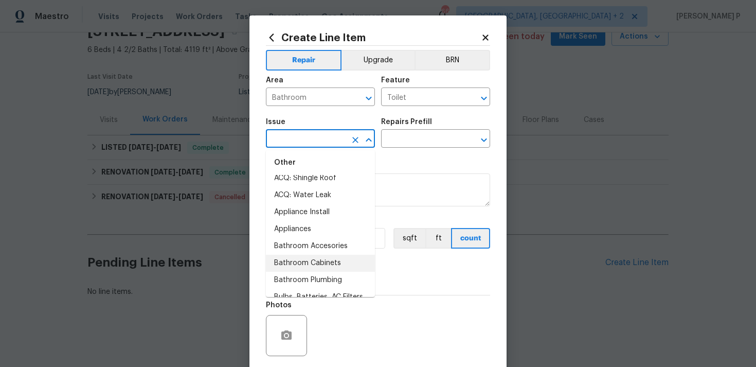
click at [312, 279] on li "Bathroom Plumbing" at bounding box center [320, 279] width 109 height 17
type input "Bathroom Plumbing"
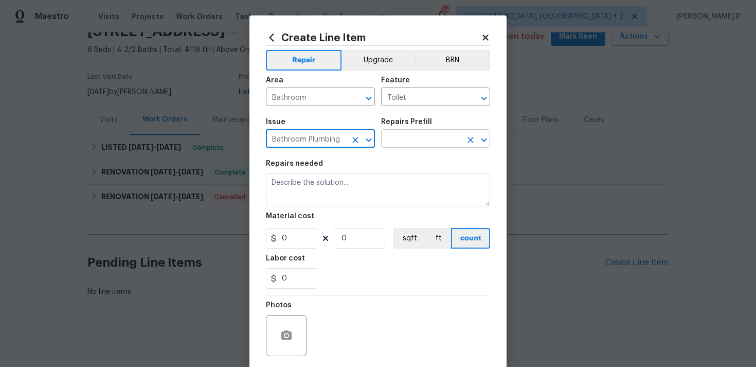
click at [425, 140] on input "text" at bounding box center [421, 140] width 80 height 16
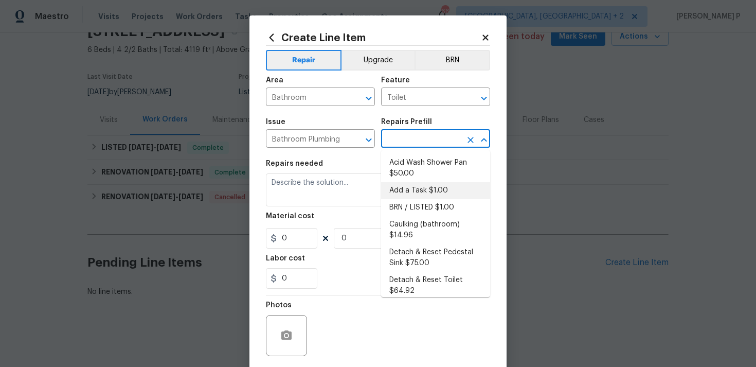
click at [415, 195] on li "Add a Task $1.00" at bounding box center [435, 190] width 109 height 17
type input "Plumbing"
type input "Add a Task $1.00"
type textarea "HPM to detail"
type input "1"
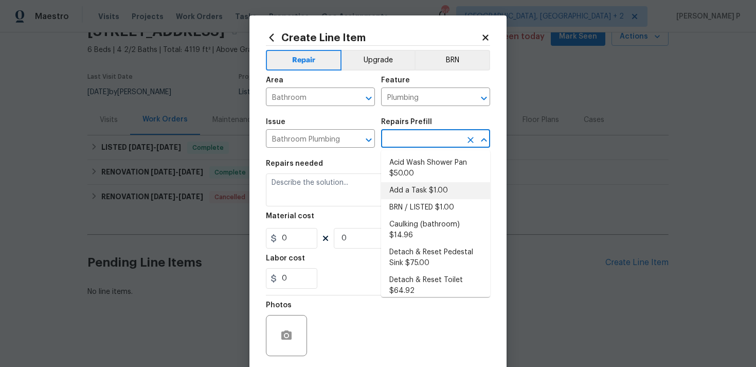
type input "1"
click at [304, 194] on textarea "HPM to detail" at bounding box center [378, 189] width 224 height 33
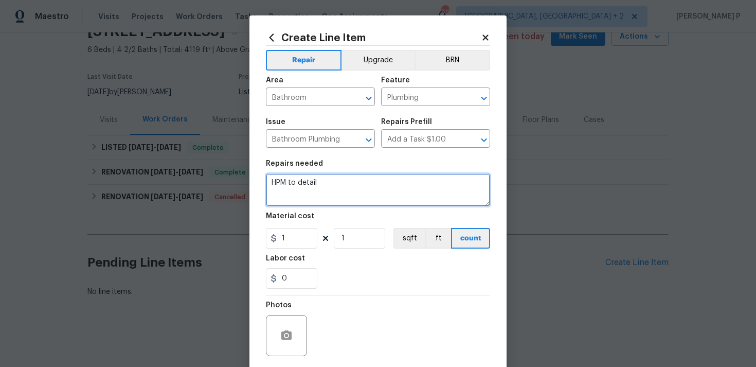
click at [304, 194] on textarea "HPM to detail" at bounding box center [378, 189] width 224 height 33
paste textarea "Feedback received that one upstairs toilet is not flushing and two downstairs t…"
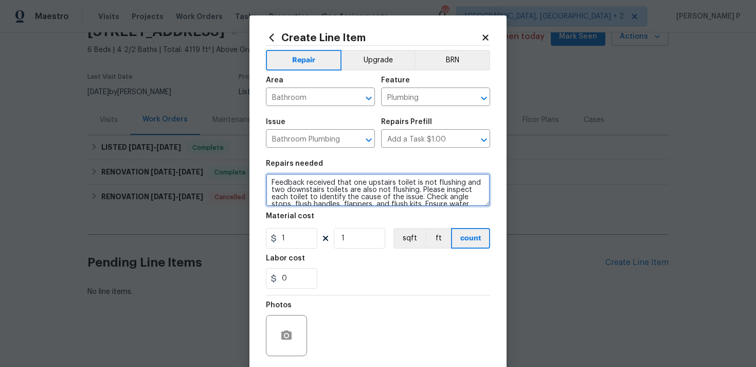
scroll to position [9, 0]
type textarea "Feedback received that one upstairs toilet is not flushing and two downstairs t…"
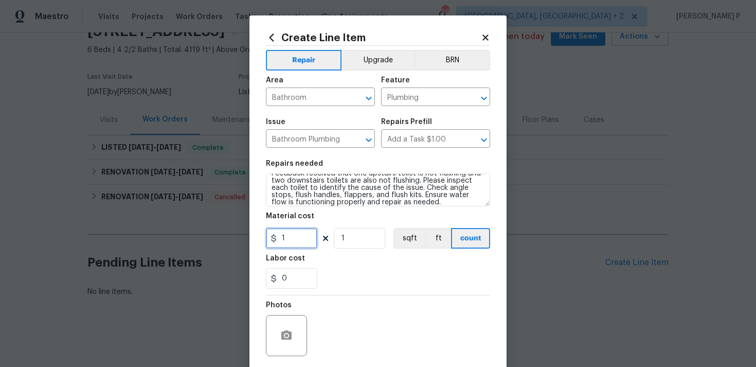
click at [296, 244] on input "1" at bounding box center [291, 238] width 51 height 21
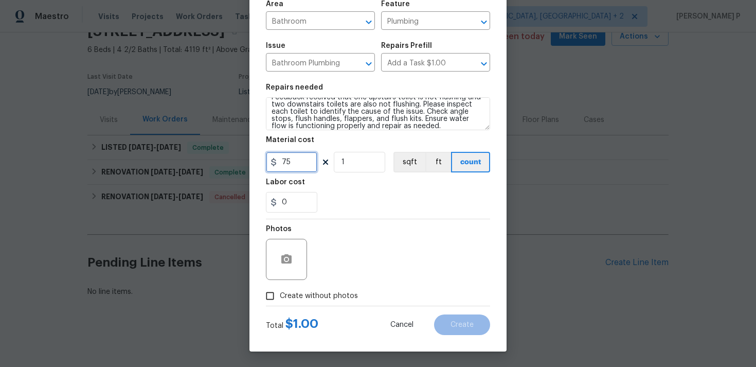
type input "75"
click at [286, 255] on icon "button" at bounding box center [286, 258] width 10 height 9
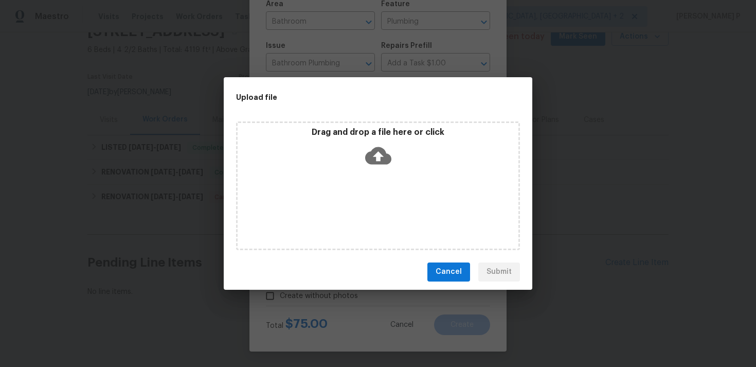
click at [380, 156] on icon at bounding box center [378, 155] width 26 height 26
click at [378, 151] on icon at bounding box center [378, 155] width 26 height 26
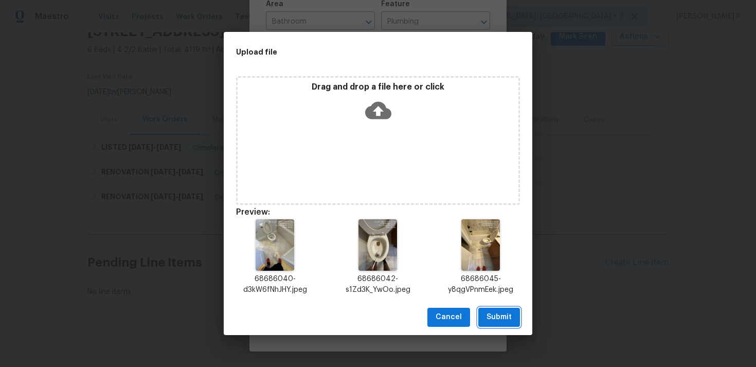
click at [504, 319] on span "Submit" at bounding box center [498, 317] width 25 height 13
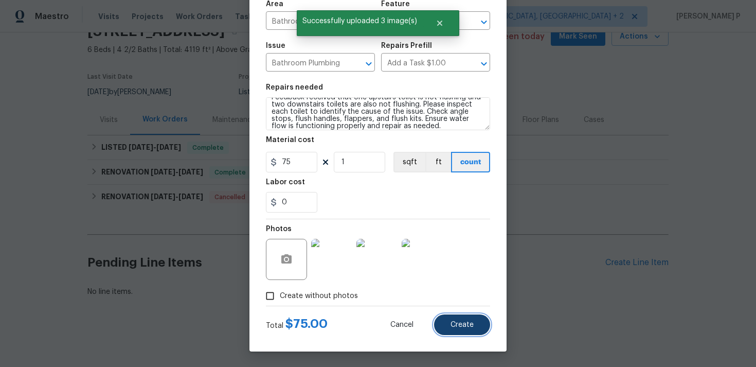
click at [460, 332] on button "Create" at bounding box center [462, 324] width 56 height 21
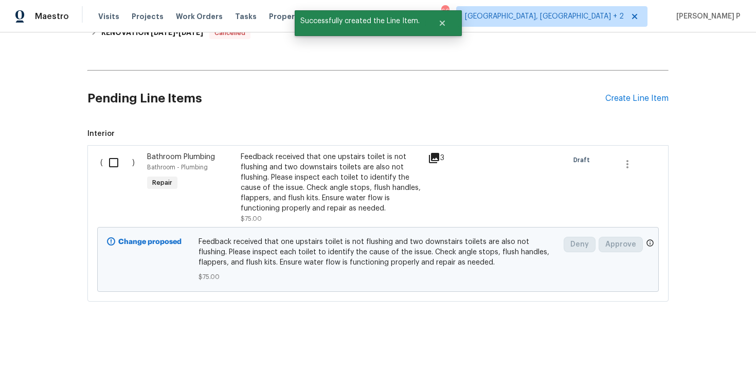
scroll to position [220, 0]
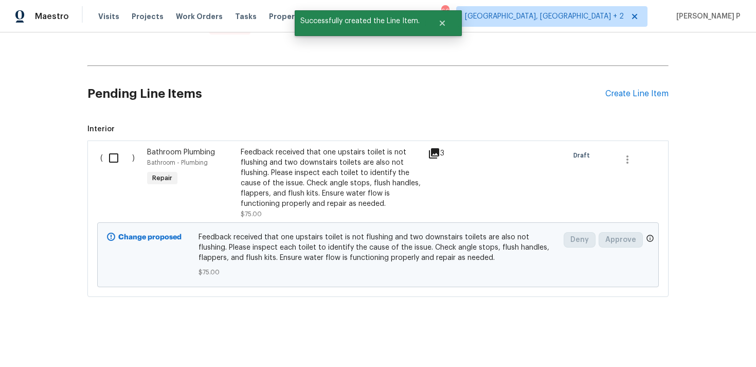
click at [116, 158] on input "checkbox" at bounding box center [117, 158] width 29 height 22
checkbox input "true"
click at [701, 336] on span "Create Work Order" at bounding box center [697, 341] width 68 height 13
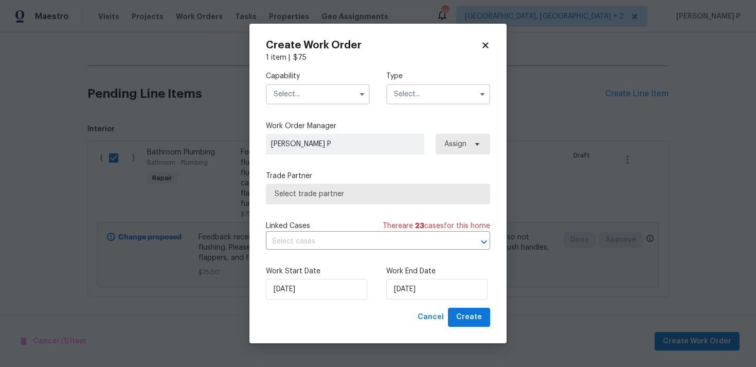
click at [422, 97] on input "text" at bounding box center [438, 94] width 104 height 21
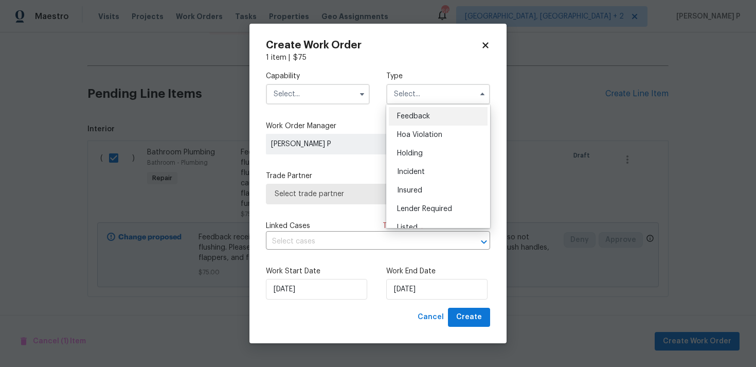
click at [411, 114] on span "Feedback" at bounding box center [413, 116] width 33 height 7
type input "Feedback"
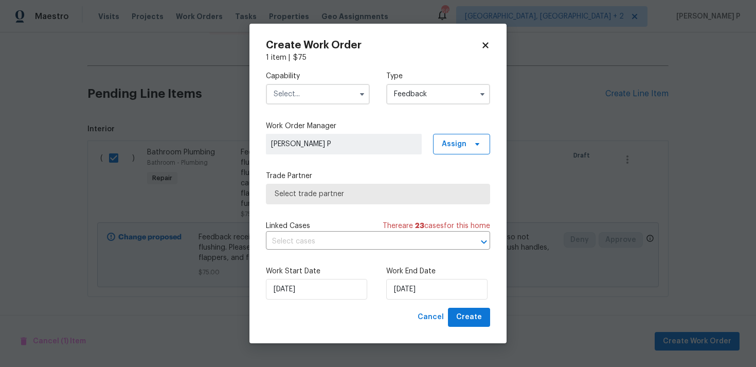
click at [338, 99] on input "text" at bounding box center [318, 94] width 104 height 21
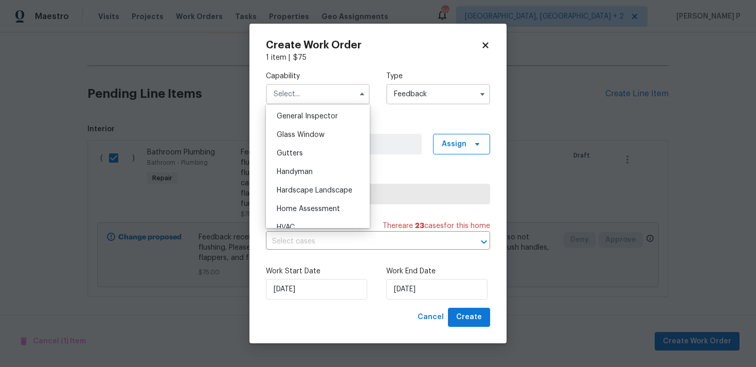
scroll to position [517, 0]
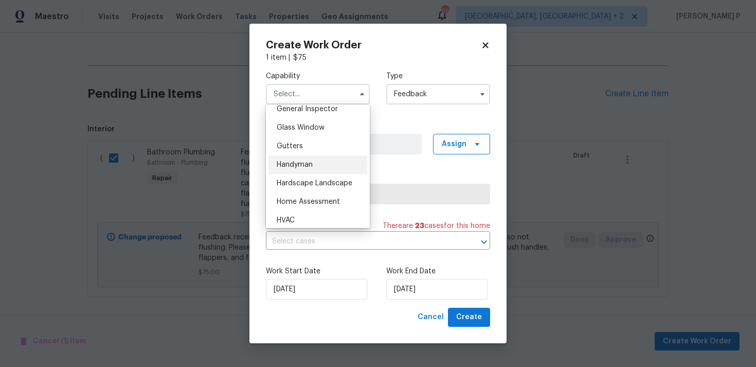
click at [307, 168] on span "Handyman" at bounding box center [295, 164] width 36 height 7
type input "Handyman"
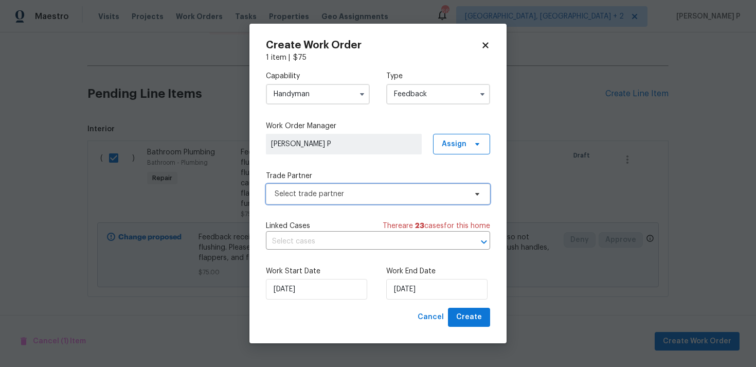
click at [323, 197] on span "Select trade partner" at bounding box center [371, 194] width 192 height 10
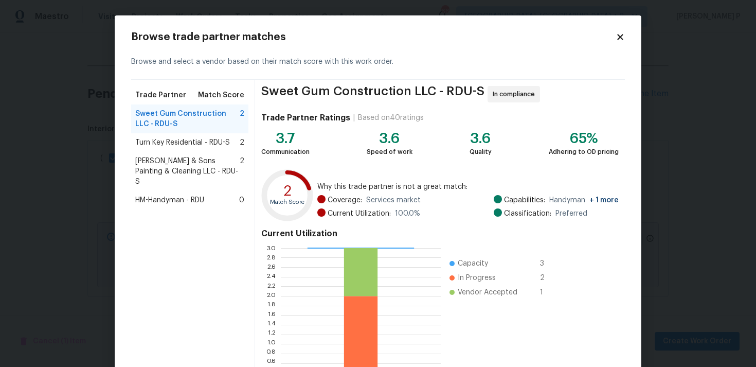
scroll to position [87, 0]
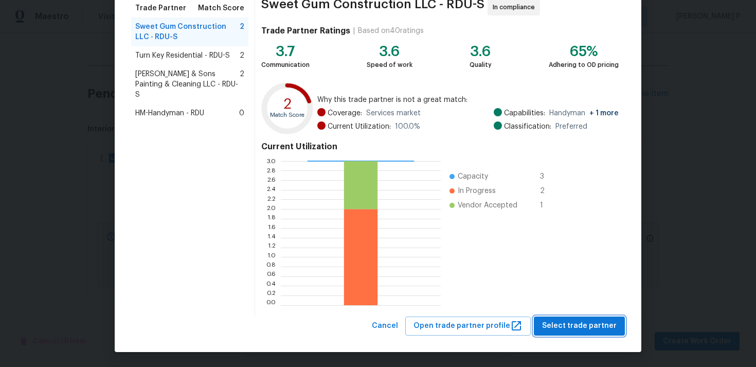
click at [561, 319] on span "Select trade partner" at bounding box center [579, 325] width 75 height 13
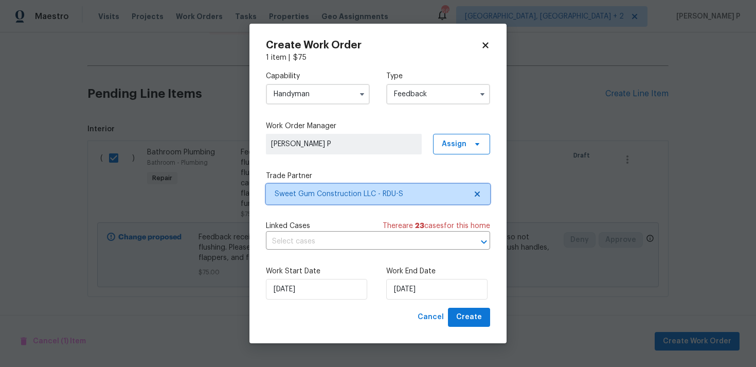
scroll to position [0, 0]
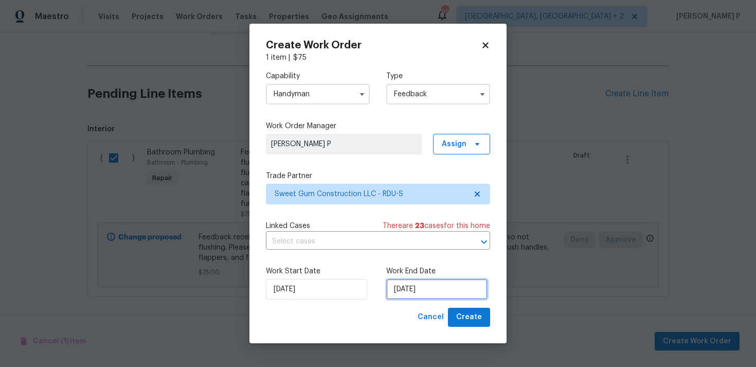
click at [407, 296] on input "26/08/2025" at bounding box center [436, 289] width 101 height 21
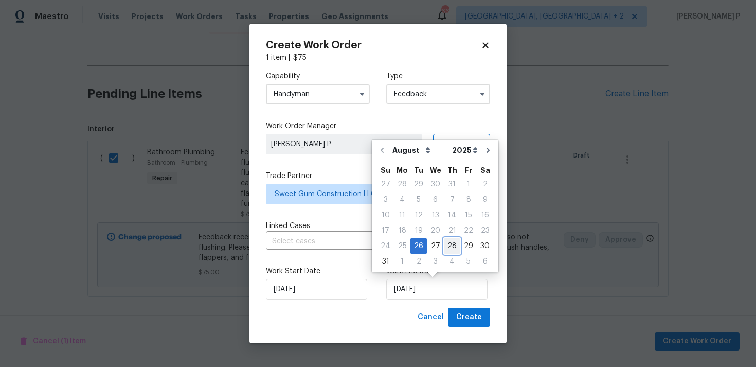
click at [445, 245] on div "28" at bounding box center [452, 246] width 16 height 14
type input "28/08/2025"
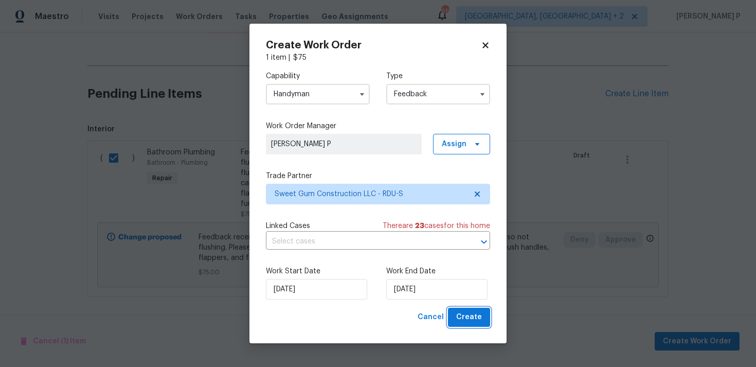
click at [476, 318] on span "Create" at bounding box center [469, 317] width 26 height 13
checkbox input "false"
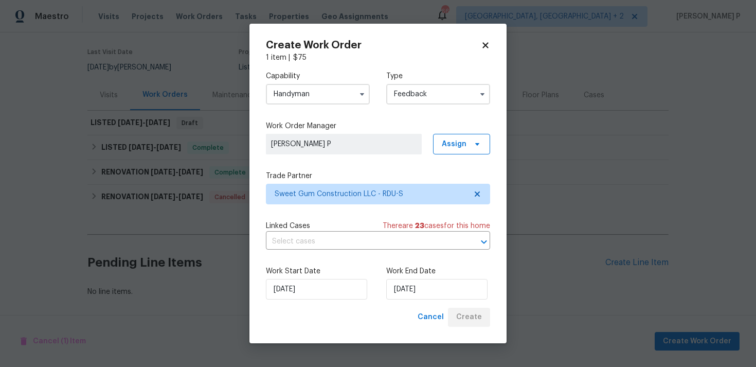
scroll to position [76, 0]
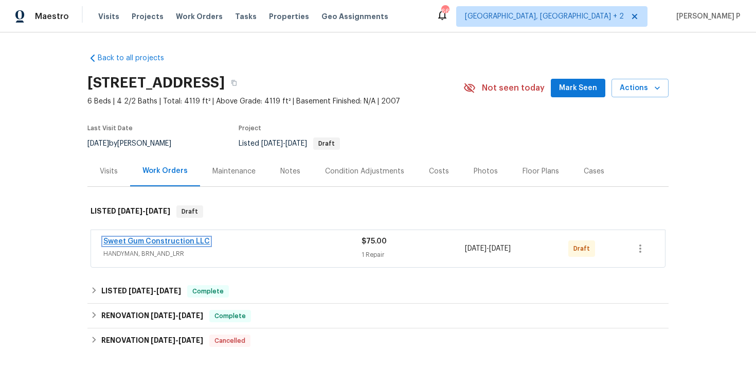
click at [134, 243] on link "Sweet Gum Construction LLC" at bounding box center [156, 241] width 106 height 7
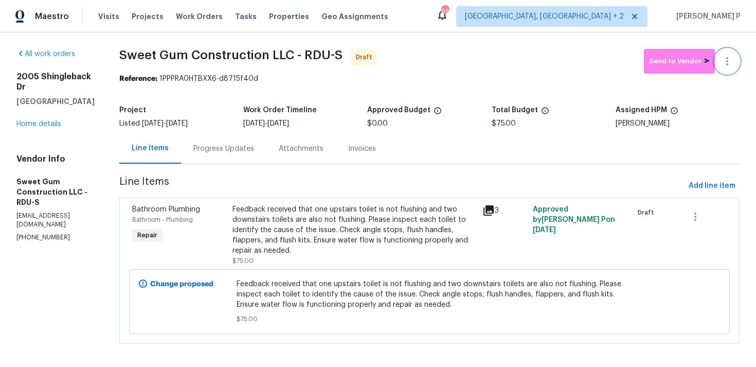
click at [734, 59] on button "button" at bounding box center [727, 61] width 25 height 25
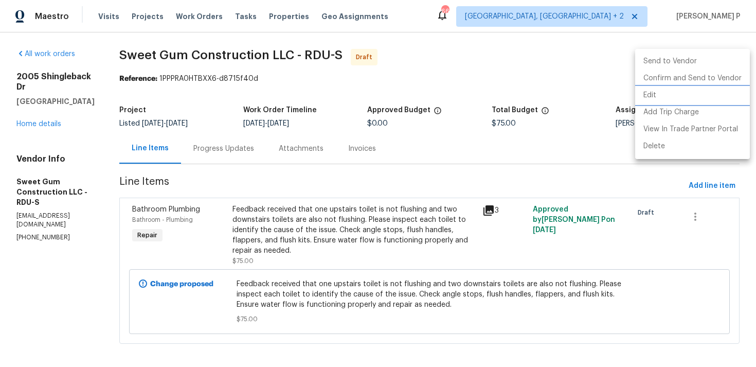
click at [660, 97] on li "Edit" at bounding box center [692, 95] width 115 height 17
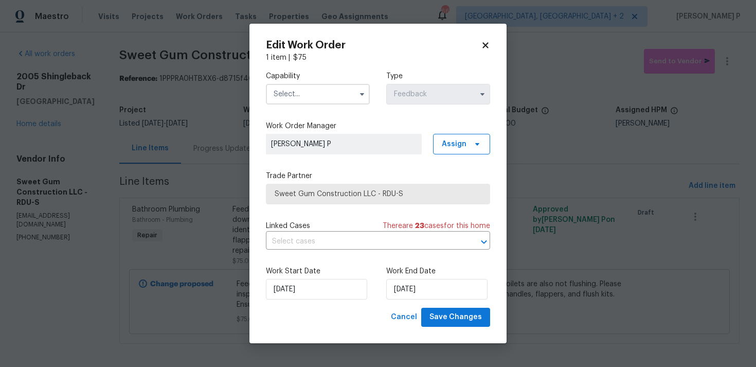
click at [317, 93] on input "text" at bounding box center [318, 94] width 104 height 21
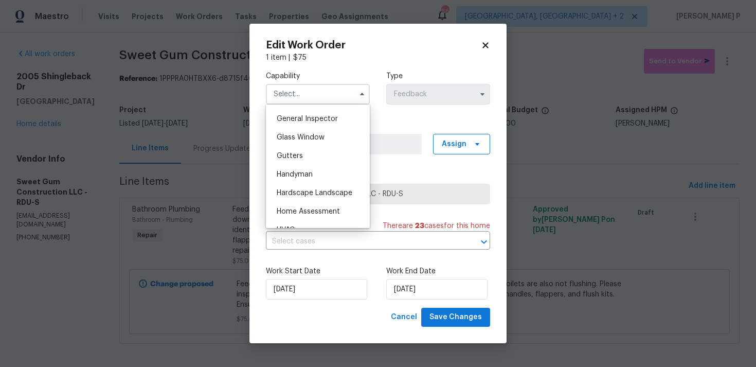
scroll to position [527, 0]
click at [299, 154] on span "Handyman" at bounding box center [295, 155] width 36 height 7
type input "Handyman"
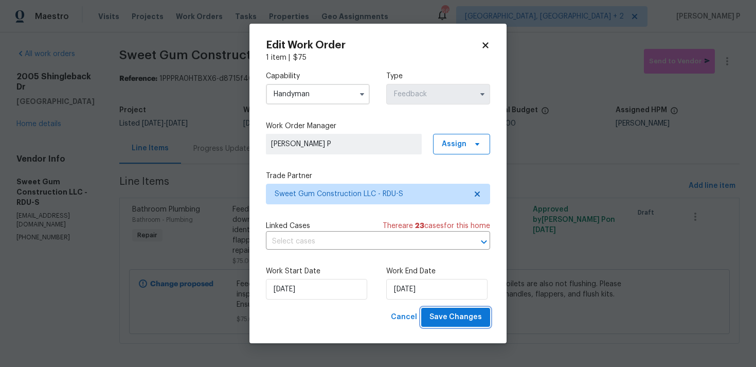
click at [443, 321] on span "Save Changes" at bounding box center [455, 317] width 52 height 13
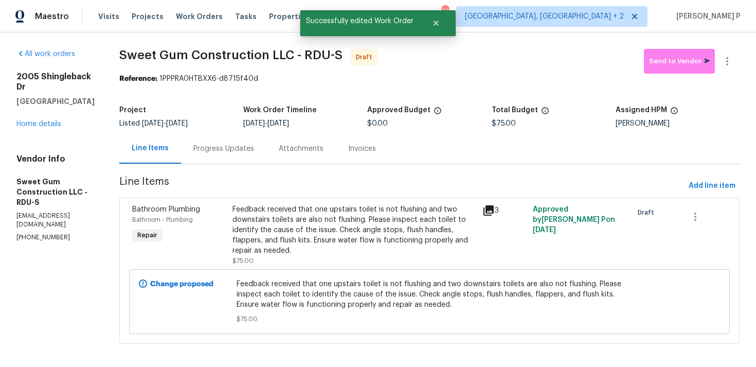
click at [246, 147] on div "Progress Updates" at bounding box center [223, 148] width 61 height 10
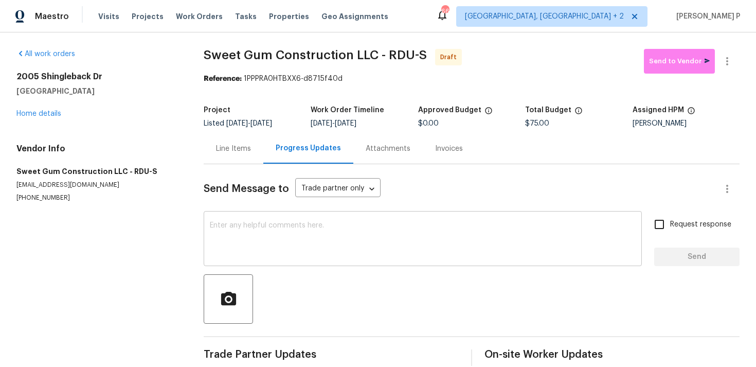
click at [243, 217] on div "x ​" at bounding box center [423, 239] width 438 height 52
paste textarea "Hi, this is Ramyasri with Opendoor. I’m confirming you received the WO for the …"
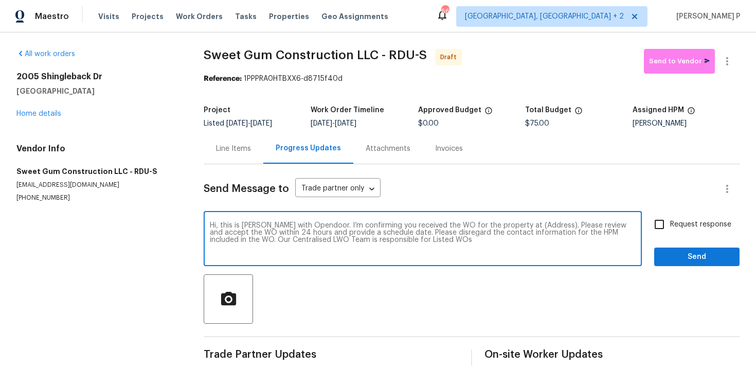
drag, startPoint x: 516, startPoint y: 224, endPoint x: 549, endPoint y: 222, distance: 32.9
click at [548, 223] on textarea "Hi, this is Ramyasri with Opendoor. I’m confirming you received the WO for the …" at bounding box center [423, 240] width 426 height 36
paste textarea "2005 Shingleback Dr, Wake Forest, NC 27587"
type textarea "Hi, this is Ramyasri with Opendoor. I’m confirming you received the WO for the …"
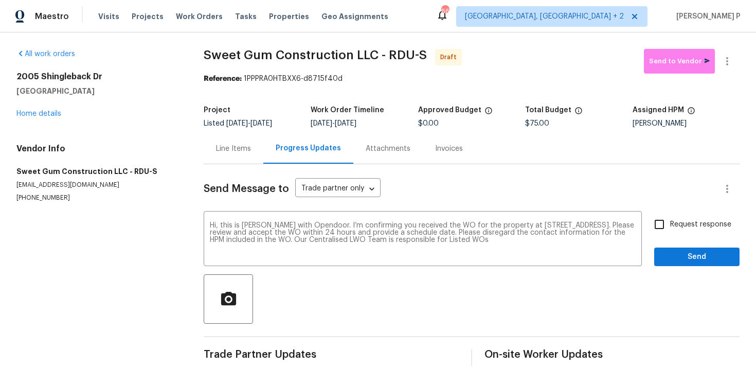
click at [690, 230] on label "Request response" at bounding box center [689, 224] width 83 height 22
click at [670, 230] on input "Request response" at bounding box center [659, 224] width 22 height 22
checkbox input "true"
click at [685, 262] on span "Send" at bounding box center [696, 256] width 69 height 13
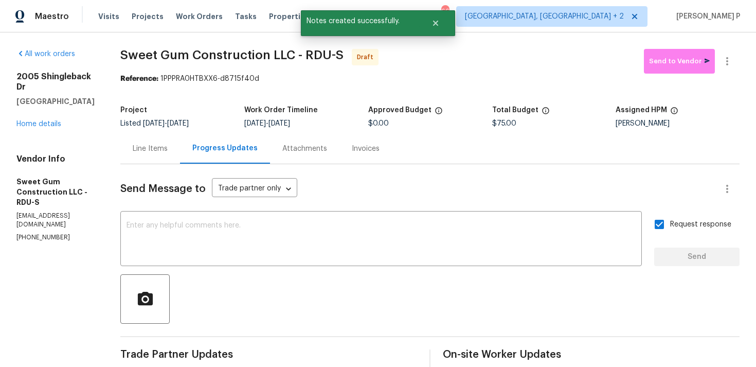
click at [537, 310] on div at bounding box center [429, 298] width 619 height 49
click at [727, 58] on icon "button" at bounding box center [727, 61] width 2 height 8
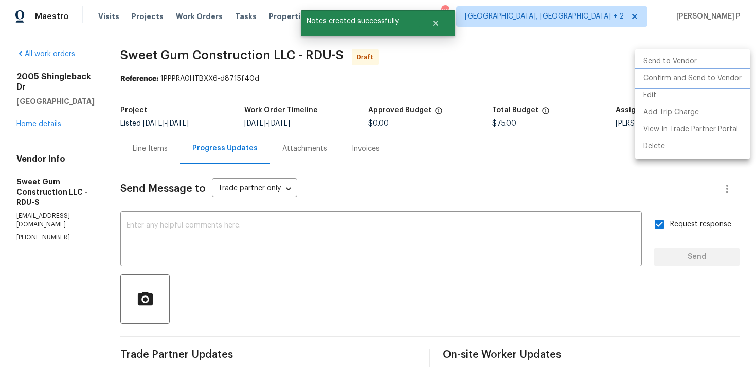
click at [711, 72] on li "Confirm and Send to Vendor" at bounding box center [692, 78] width 115 height 17
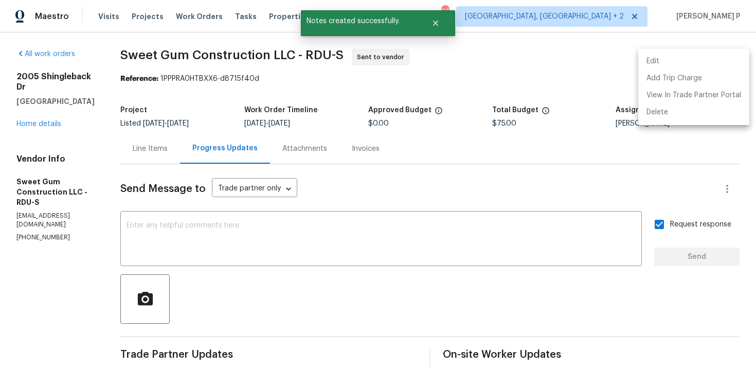
click at [415, 235] on div at bounding box center [378, 183] width 756 height 367
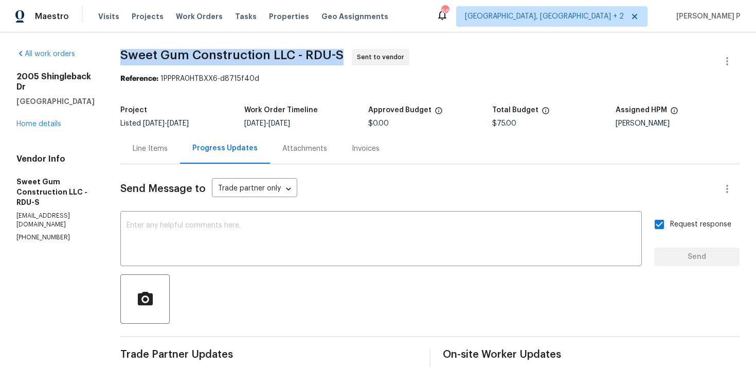
drag, startPoint x: 143, startPoint y: 55, endPoint x: 367, endPoint y: 53, distance: 223.7
click at [367, 53] on div "All work orders 2005 Shingleback Dr Wake Forest, NC 27587 Home details Vendor I…" at bounding box center [378, 242] width 756 height 421
copy span "Sweet Gum Construction LLC - RDU-S"
click at [193, 119] on div "Project" at bounding box center [182, 112] width 124 height 13
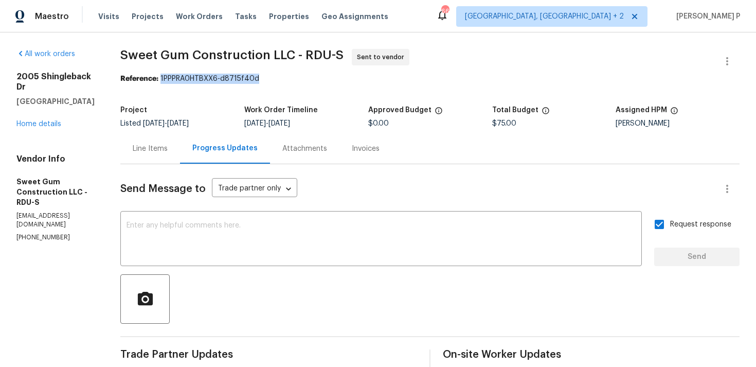
drag, startPoint x: 184, startPoint y: 79, endPoint x: 331, endPoint y: 79, distance: 147.1
click at [329, 79] on div "Reference: 1PPPRA0HTBXX6-d8715f40d" at bounding box center [429, 79] width 619 height 10
copy div "1PPPRA0HTBXX6-d8715f40d"
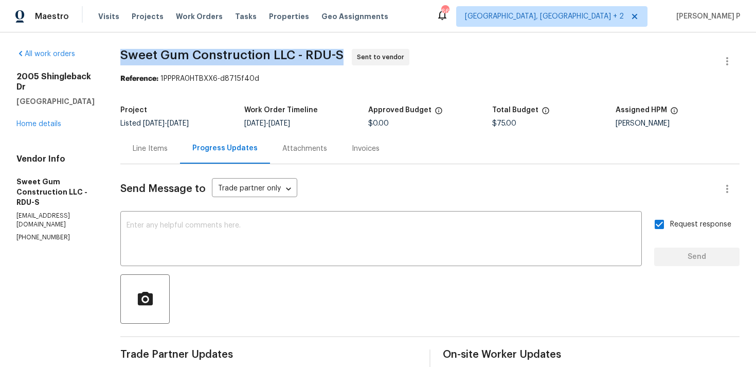
drag, startPoint x: 143, startPoint y: 55, endPoint x: 370, endPoint y: 56, distance: 226.2
click at [370, 56] on div "All work orders 2005 Shingleback Dr Wake Forest, NC 27587 Home details Vendor I…" at bounding box center [378, 242] width 756 height 421
copy span "Sweet Gum Construction LLC - RDU-S"
click at [168, 149] on div "Line Items" at bounding box center [150, 148] width 35 height 10
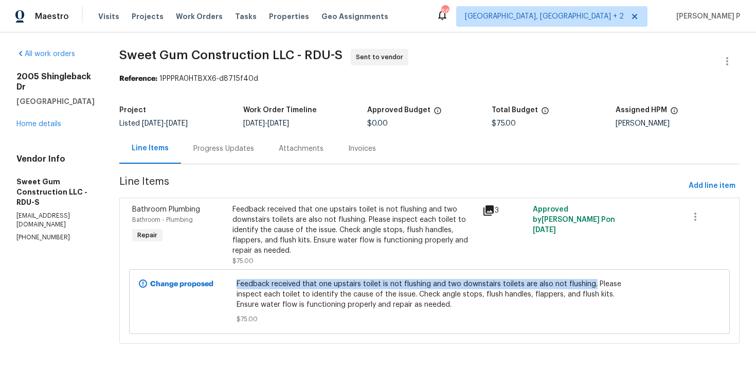
copy span "Feedback received that one upstairs toilet is not flushing and two downstairs t…"
drag, startPoint x: 258, startPoint y: 283, endPoint x: 621, endPoint y: 281, distance: 363.5
click at [621, 281] on span "Feedback received that one upstairs toilet is not flushing and two downstairs t…" at bounding box center [429, 294] width 385 height 31
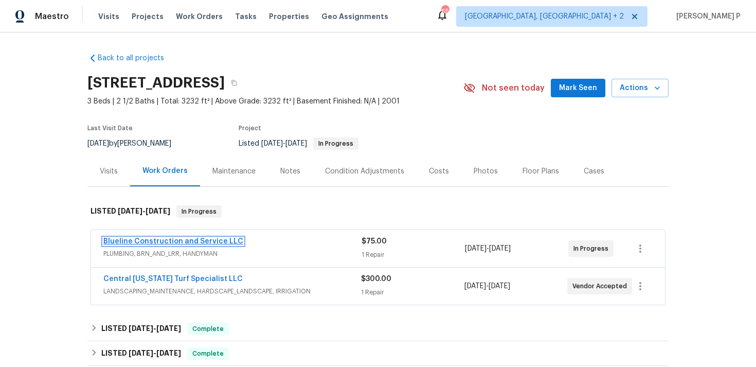
click at [178, 241] on link "Blueline Construction and Service LLC" at bounding box center [173, 241] width 140 height 7
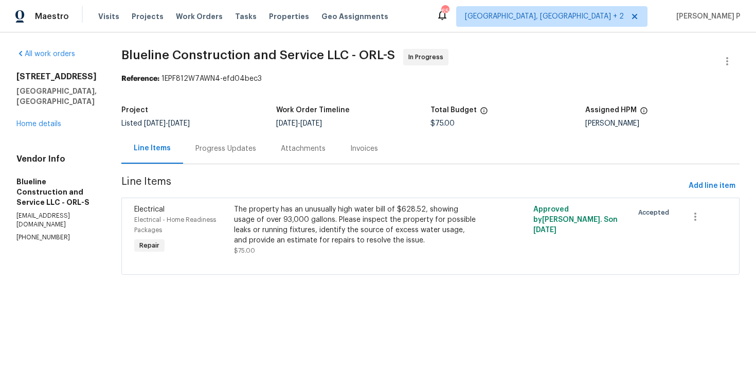
click at [256, 149] on div "Progress Updates" at bounding box center [225, 148] width 61 height 10
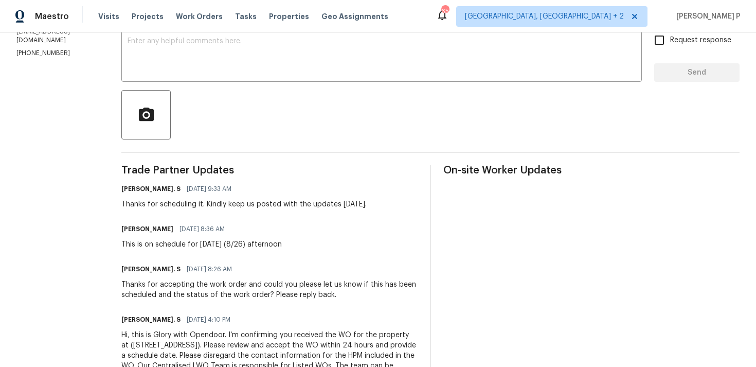
scroll to position [185, 0]
click at [146, 238] on div "[PERSON_NAME] [DATE] 8:36 AM This is on schedule for [DATE] (8/26) afternoon" at bounding box center [201, 235] width 160 height 28
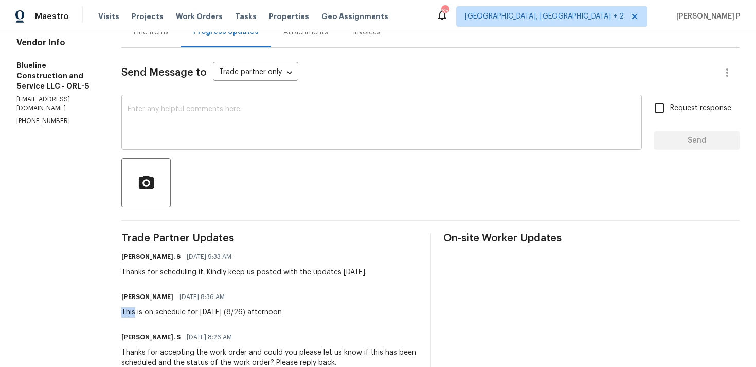
scroll to position [74, 0]
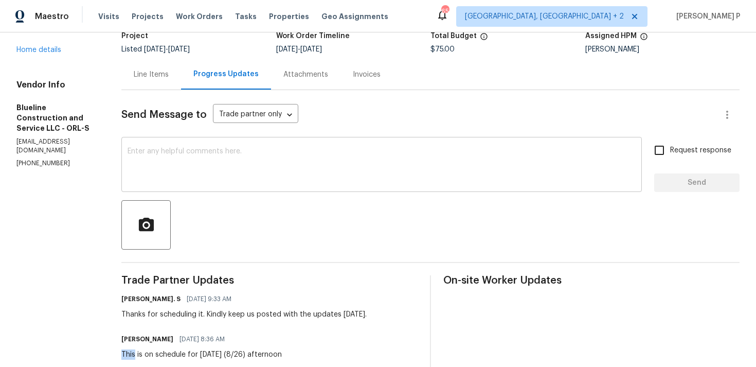
click at [172, 158] on textarea at bounding box center [382, 166] width 508 height 36
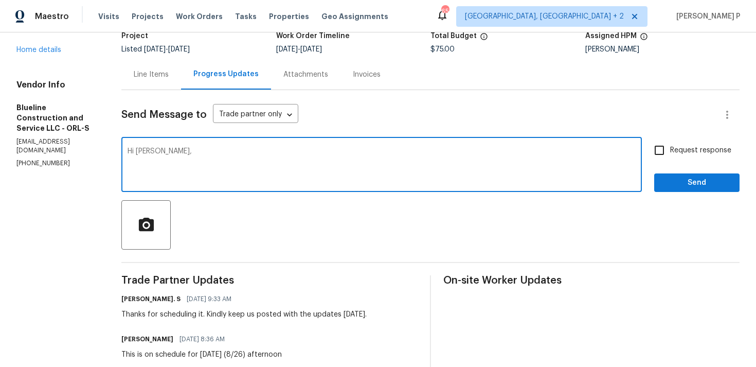
paste textarea "Could you please provide us with an update on the status of the work order?"
type textarea "Hi Chris, Could you please provide us with an update on the status of the work …"
click at [678, 140] on label "Request response" at bounding box center [689, 150] width 83 height 22
click at [670, 140] on input "Request response" at bounding box center [659, 150] width 22 height 22
checkbox input "true"
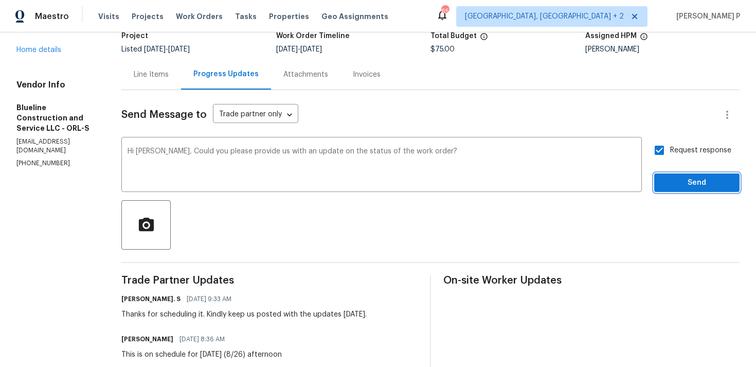
click at [669, 191] on button "Send" at bounding box center [696, 182] width 85 height 19
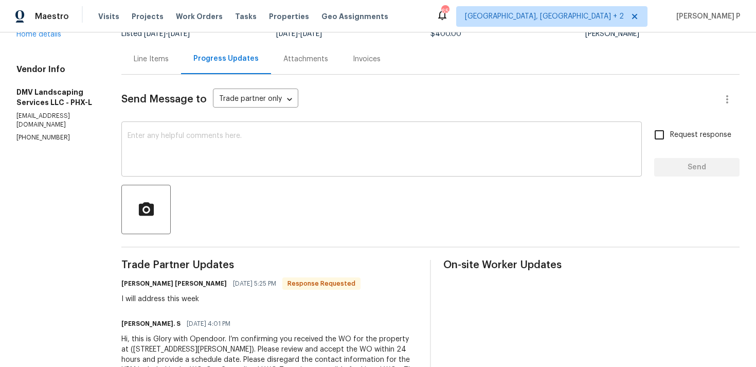
scroll to position [85, 0]
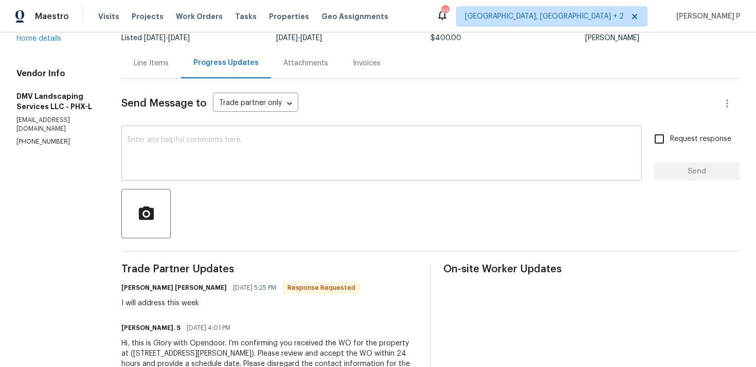
click at [244, 148] on textarea at bounding box center [382, 154] width 508 height 36
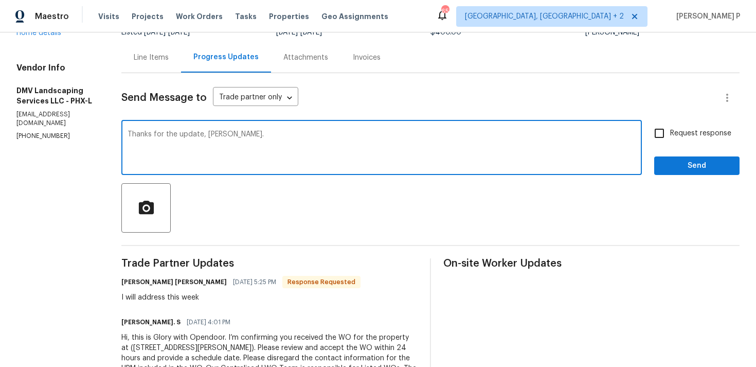
scroll to position [137, 0]
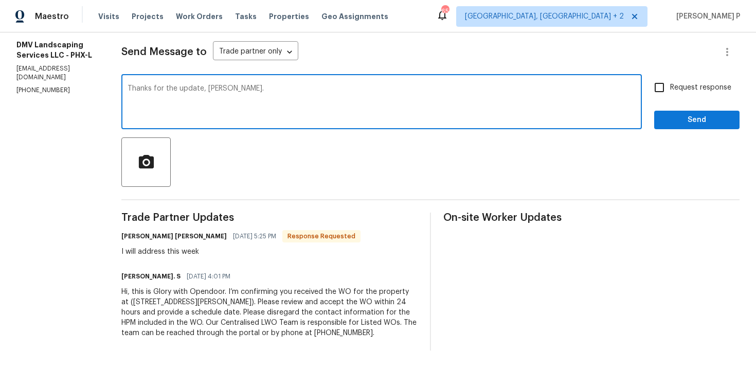
type textarea "Thanks for the update, [PERSON_NAME]."
click at [685, 121] on span "Send" at bounding box center [696, 120] width 69 height 13
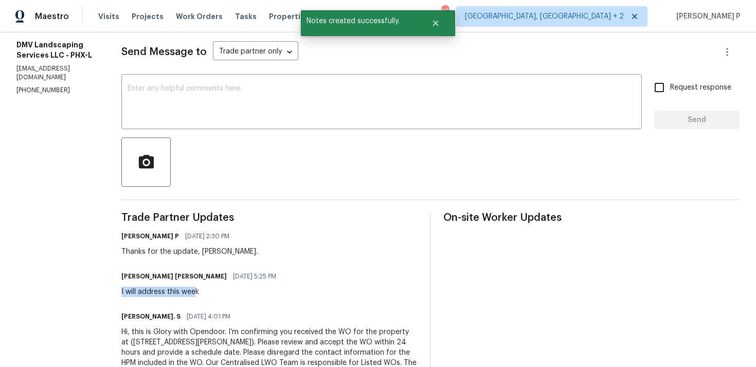
drag, startPoint x: 111, startPoint y: 291, endPoint x: 193, endPoint y: 291, distance: 82.3
click at [193, 291] on div "I will address this week" at bounding box center [201, 291] width 161 height 10
copy div "I will address this week"
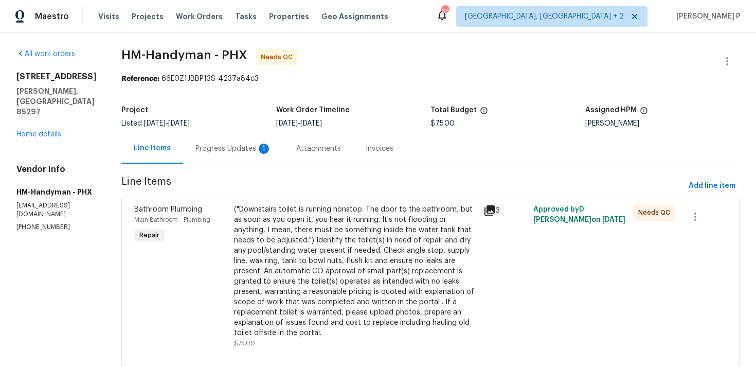
click at [228, 143] on div "Progress Updates 1" at bounding box center [233, 148] width 101 height 30
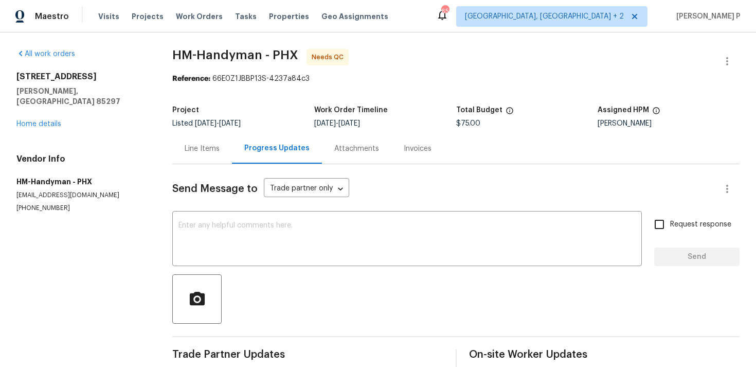
click at [214, 142] on div "Line Items" at bounding box center [202, 148] width 60 height 30
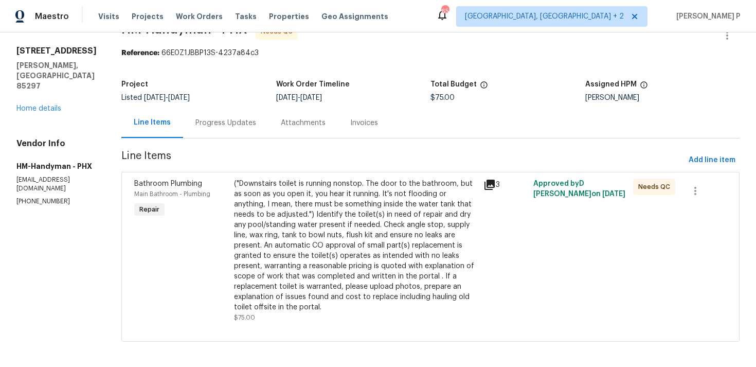
scroll to position [29, 0]
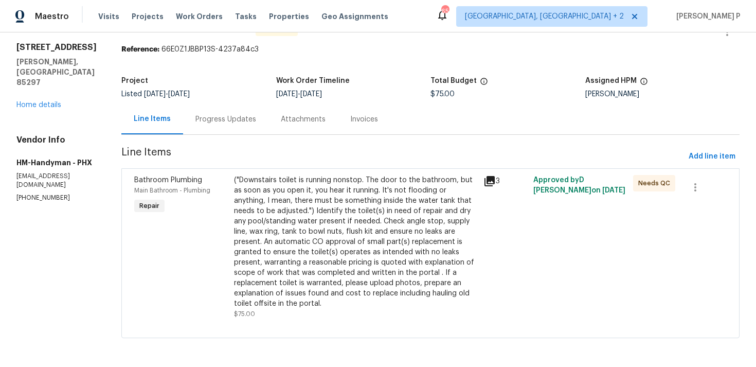
click at [357, 253] on div "("Downstairs toilet is running nonstop. The door to the bathroom, but as soon a…" at bounding box center [355, 242] width 243 height 134
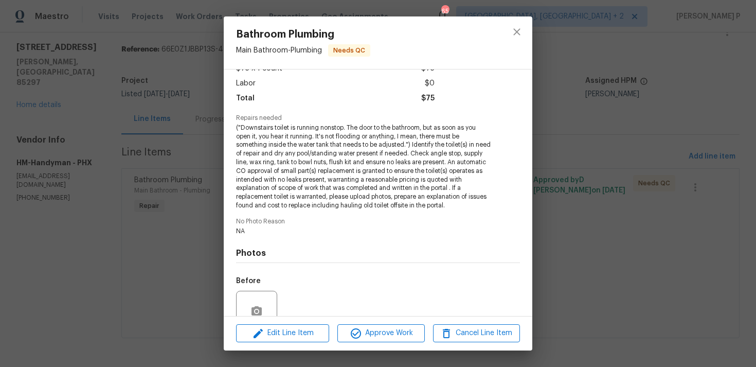
scroll to position [158, 0]
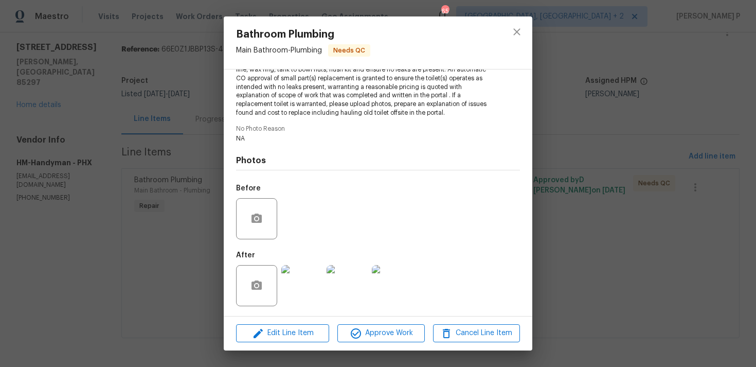
click at [297, 297] on img at bounding box center [301, 285] width 41 height 41
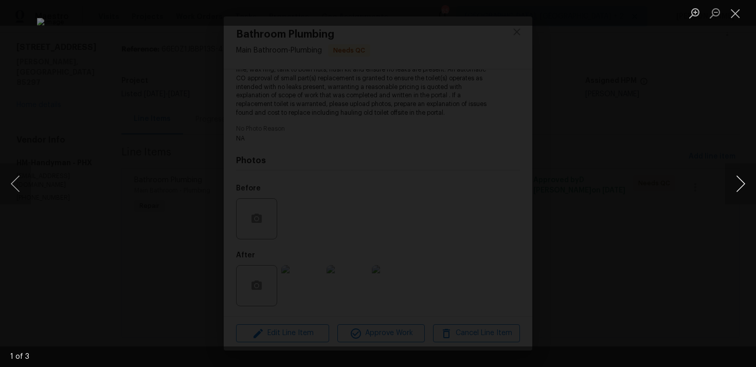
click at [737, 182] on button "Next image" at bounding box center [740, 183] width 31 height 41
click at [740, 22] on li "Lightbox" at bounding box center [735, 13] width 21 height 26
click at [736, 15] on button "Close lightbox" at bounding box center [735, 13] width 21 height 18
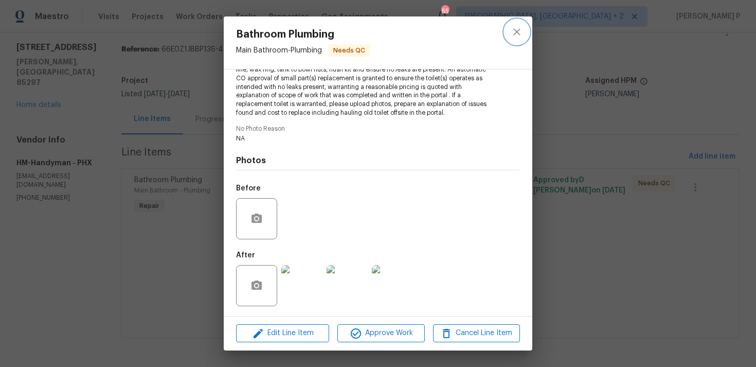
click at [519, 31] on icon "close" at bounding box center [517, 32] width 12 height 12
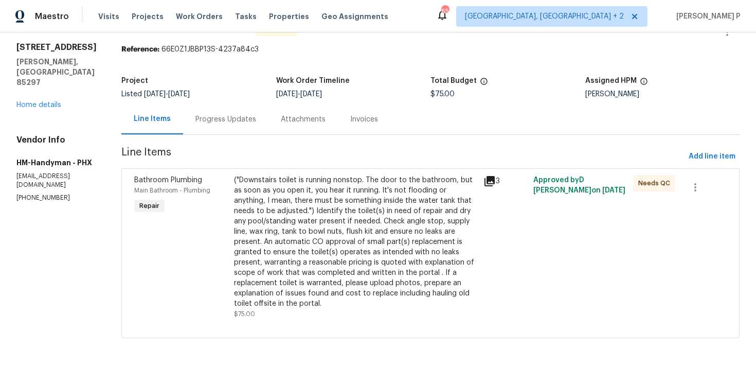
click at [244, 128] on div "Progress Updates" at bounding box center [225, 119] width 85 height 30
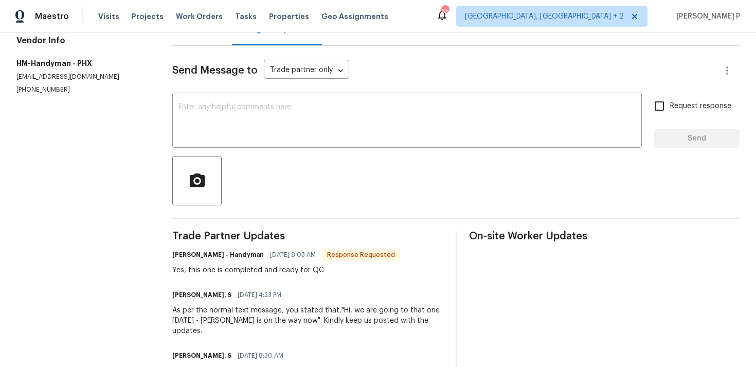
scroll to position [152, 0]
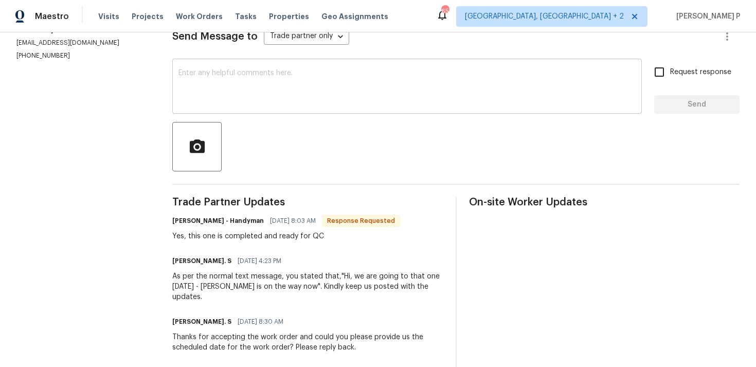
click at [231, 98] on textarea at bounding box center [406, 87] width 457 height 36
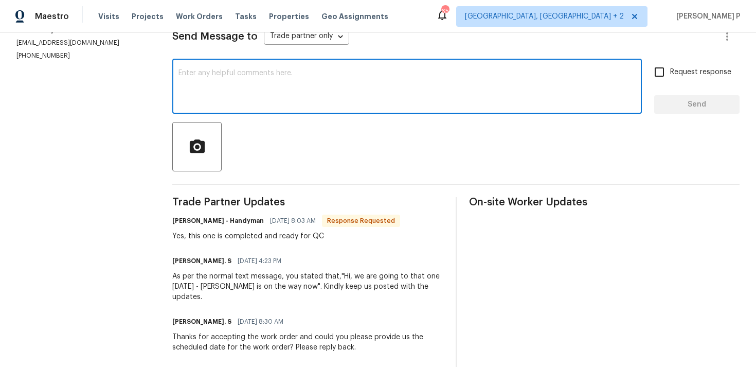
click at [268, 108] on div "x ​" at bounding box center [406, 87] width 469 height 52
paste textarea "Could you kindly provide a brief description of the completed work and confirm …"
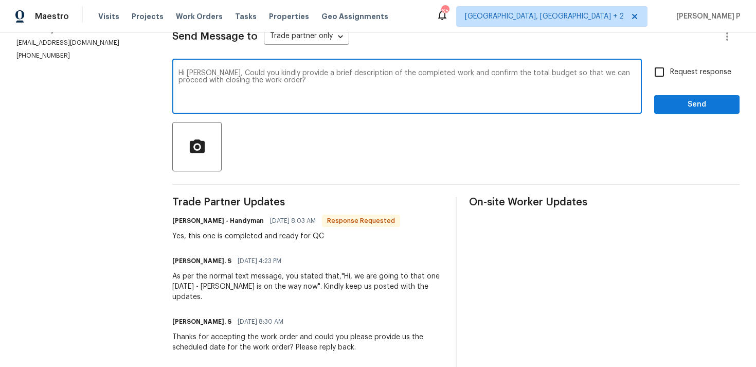
type textarea "Hi [PERSON_NAME], Could you kindly provide a brief description of the completed…"
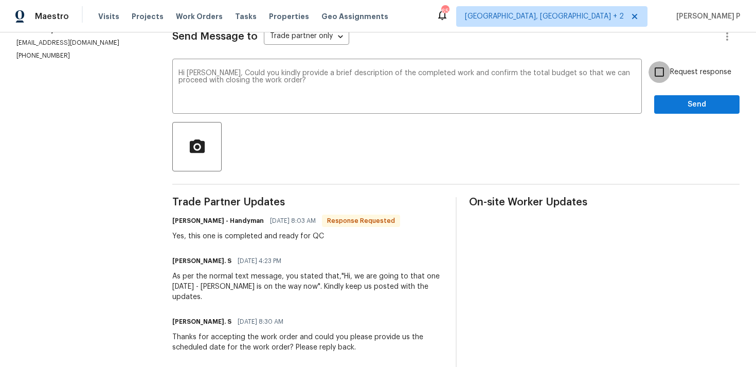
click at [666, 82] on input "Request response" at bounding box center [659, 72] width 22 height 22
checkbox input "true"
click at [671, 109] on span "Send" at bounding box center [696, 104] width 69 height 13
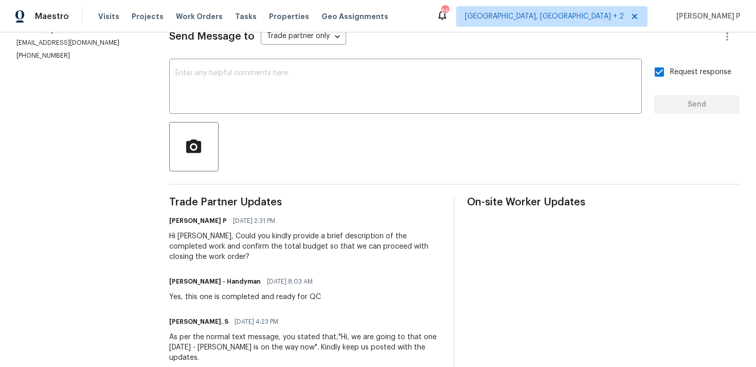
scroll to position [0, 0]
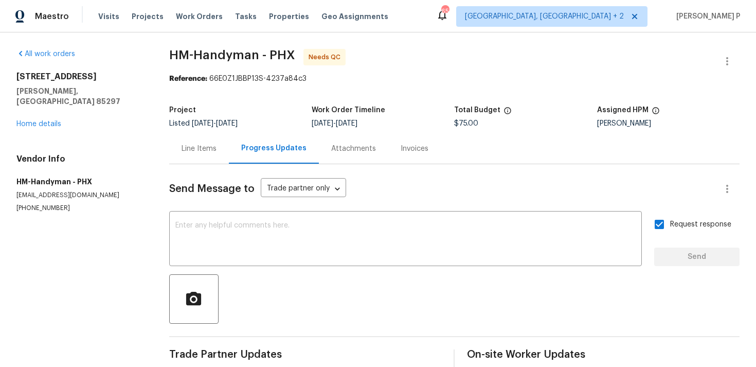
click at [200, 140] on div "Line Items" at bounding box center [199, 148] width 60 height 30
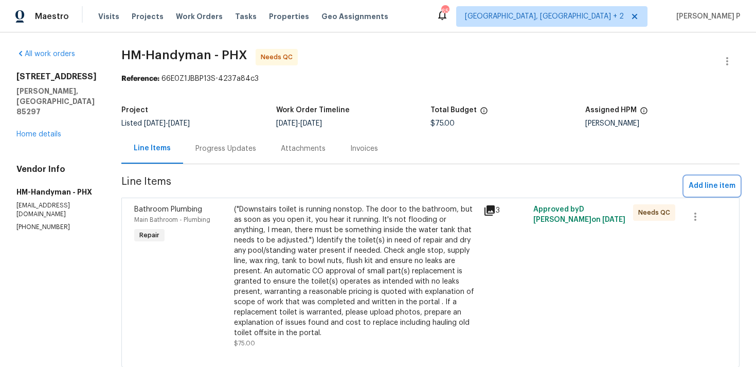
click at [707, 188] on span "Add line item" at bounding box center [711, 185] width 47 height 13
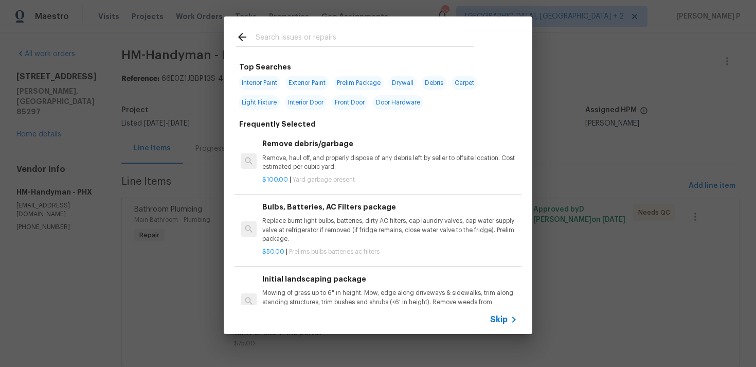
click at [501, 317] on span "Skip" at bounding box center [498, 319] width 17 height 10
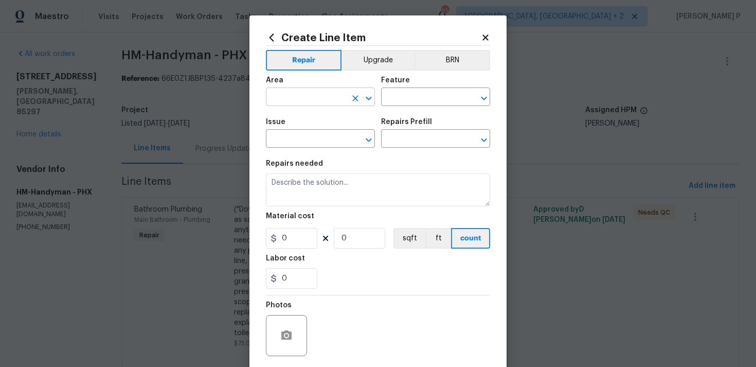
click at [365, 95] on icon "Open" at bounding box center [368, 98] width 12 height 12
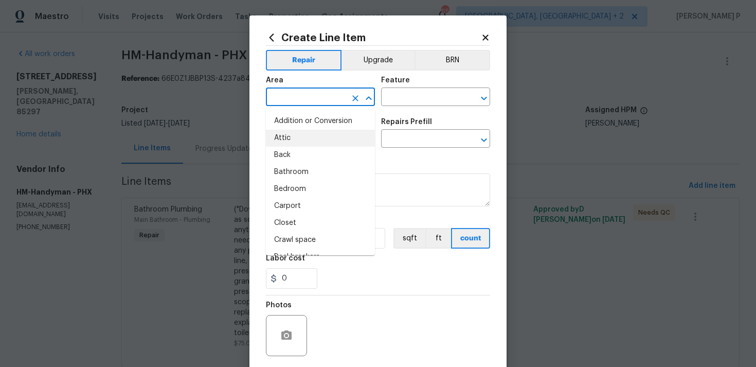
click at [316, 143] on li "Attic" at bounding box center [320, 138] width 109 height 17
type input "Attic"
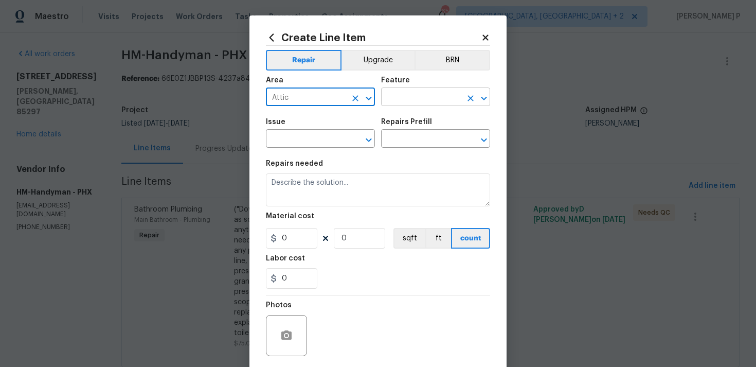
click at [408, 104] on input "text" at bounding box center [421, 98] width 80 height 16
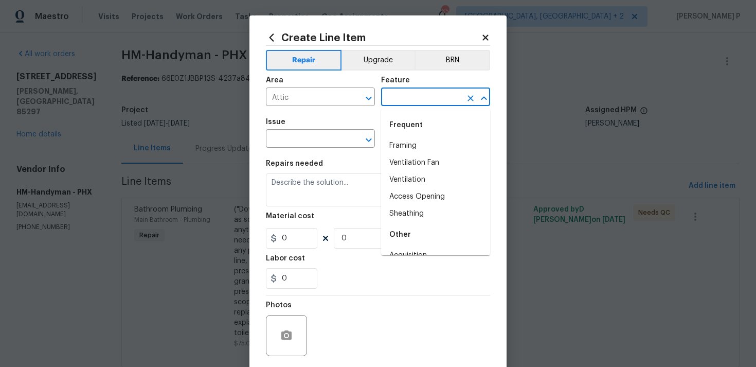
click at [407, 135] on div "Frequent" at bounding box center [435, 125] width 109 height 25
click at [407, 143] on li "Framing" at bounding box center [435, 145] width 109 height 17
type input "Framing"
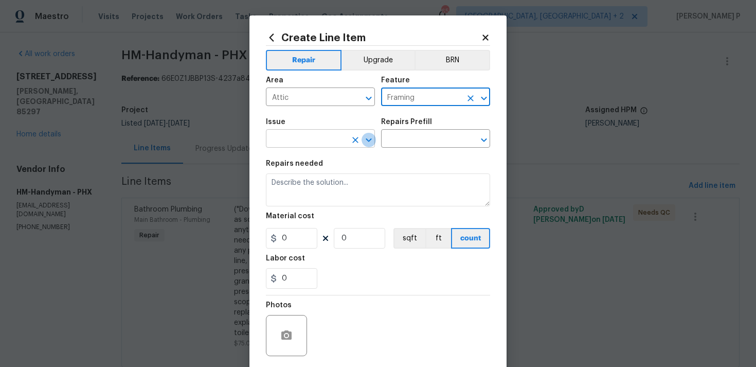
click at [373, 141] on icon "Open" at bounding box center [368, 140] width 12 height 12
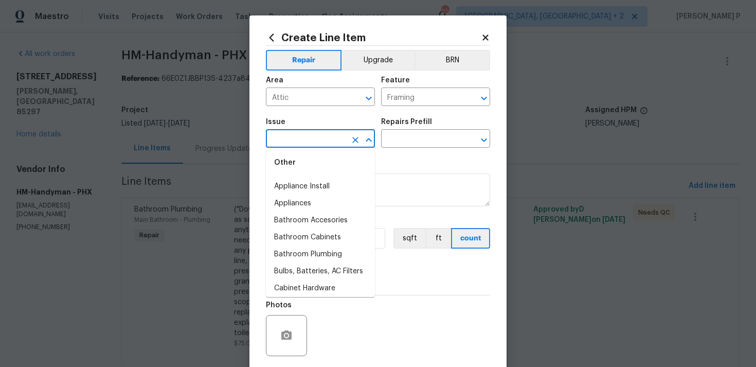
scroll to position [157, 0]
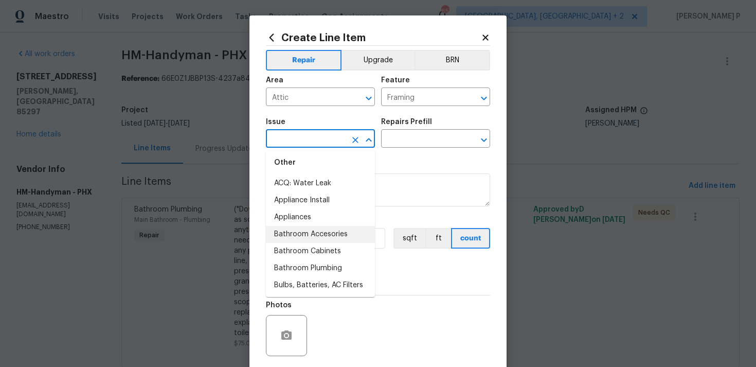
click at [311, 242] on li "Bathroom Accesories" at bounding box center [320, 234] width 109 height 17
type input "Bathroom Accesories"
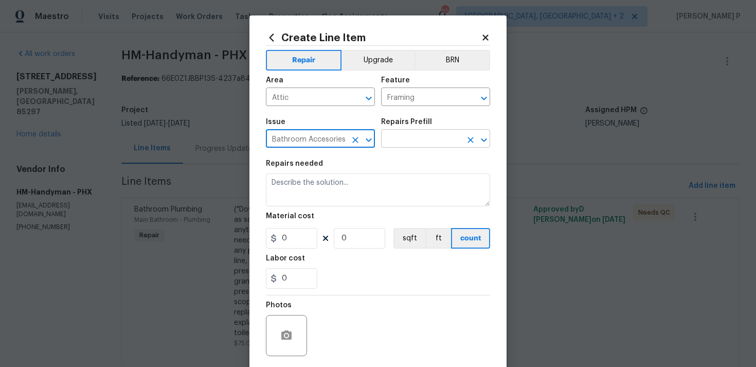
click at [389, 139] on input "text" at bounding box center [421, 140] width 80 height 16
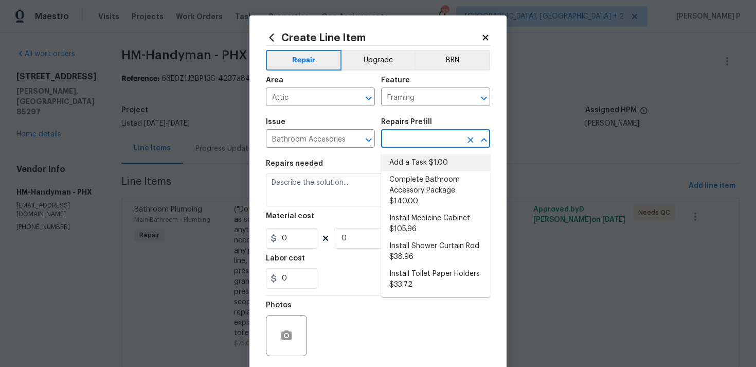
click at [394, 156] on li "Add a Task $1.00" at bounding box center [435, 162] width 109 height 17
type input "Interior Trim"
type input "Add a Task $1.00"
type textarea "HPM to detail"
type input "1"
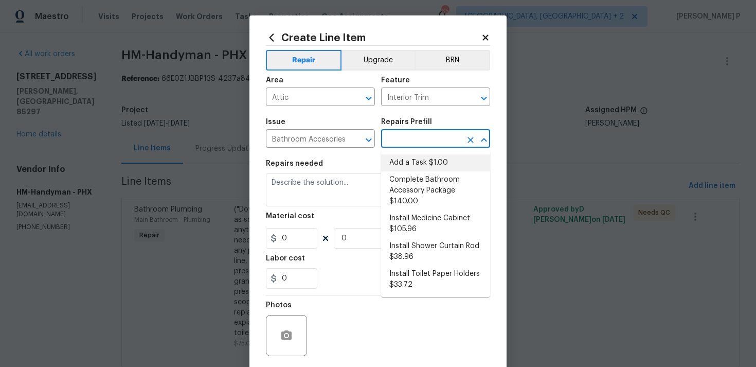
type input "1"
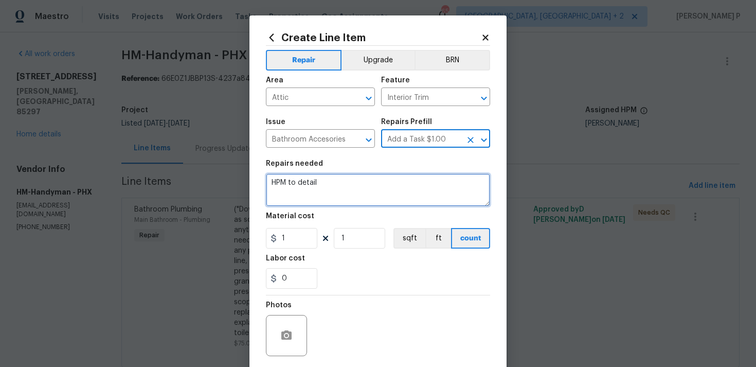
click at [362, 187] on textarea "HPM to detail" at bounding box center [378, 189] width 224 height 33
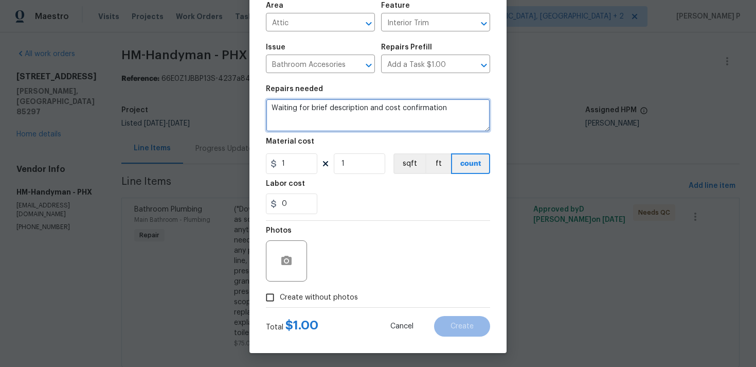
scroll to position [77, 0]
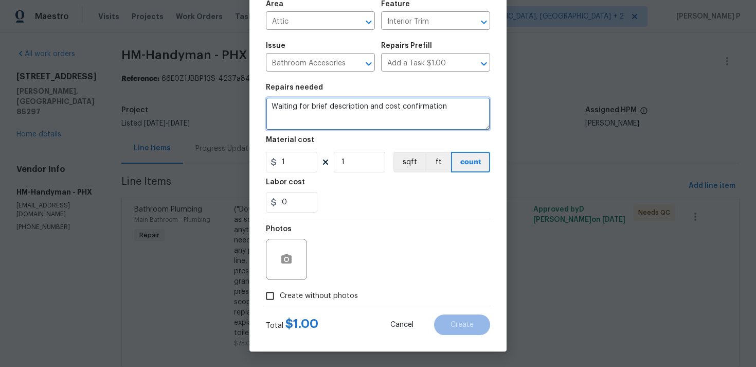
type textarea "Waiting for brief description and cost confirmation"
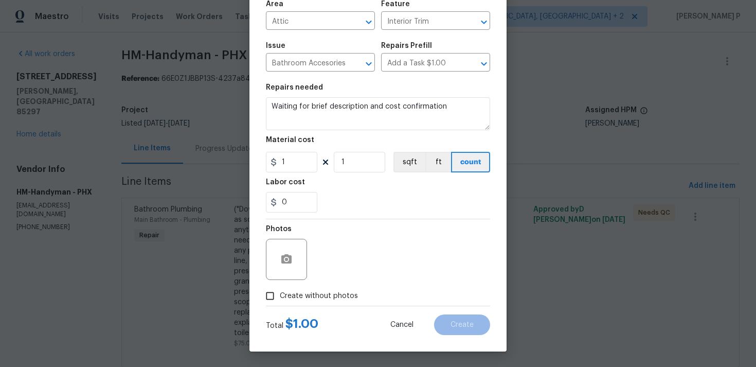
click at [275, 287] on input "Create without photos" at bounding box center [270, 296] width 20 height 20
checkbox input "true"
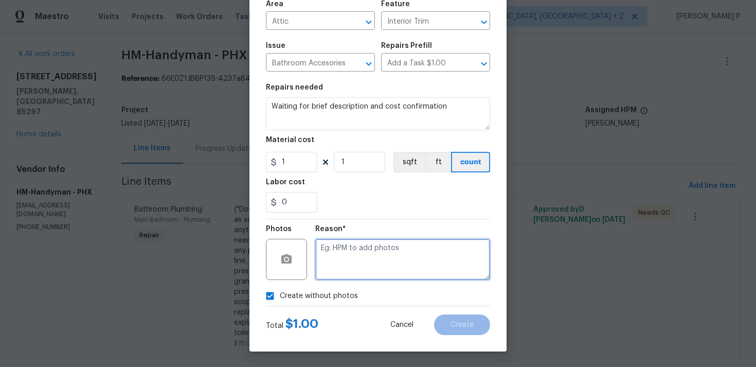
click at [366, 275] on textarea at bounding box center [402, 259] width 175 height 41
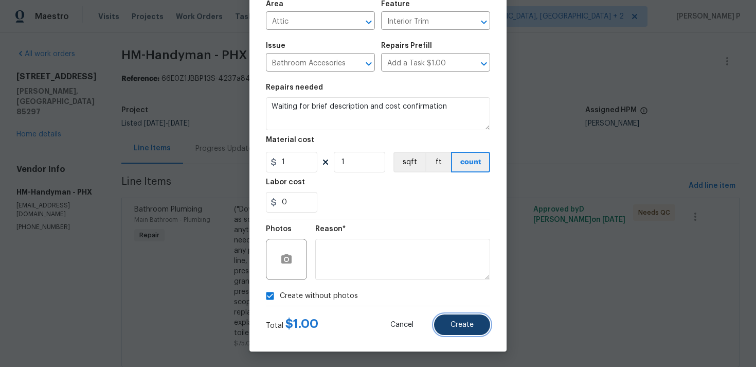
click at [455, 328] on span "Create" at bounding box center [461, 325] width 23 height 8
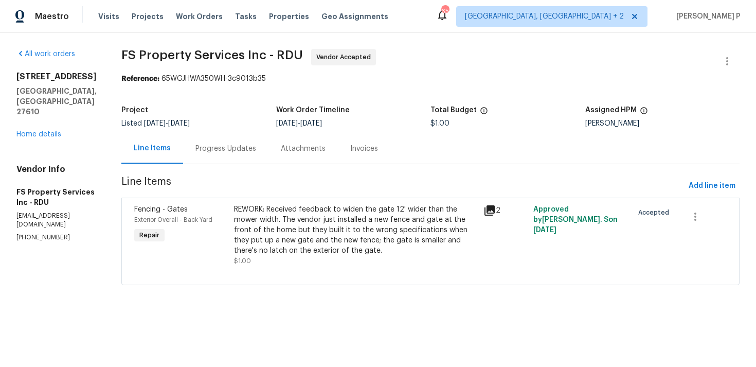
click at [253, 150] on div "Progress Updates" at bounding box center [225, 148] width 61 height 10
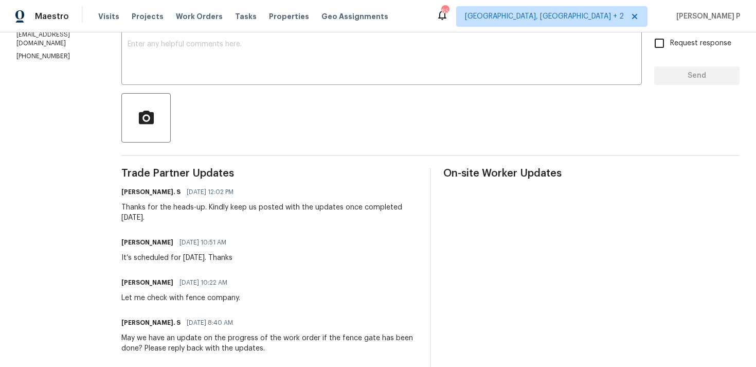
scroll to position [184, 0]
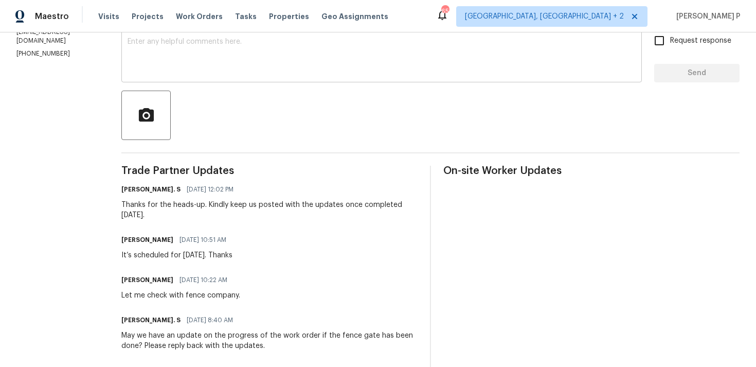
click at [162, 65] on textarea at bounding box center [382, 56] width 508 height 36
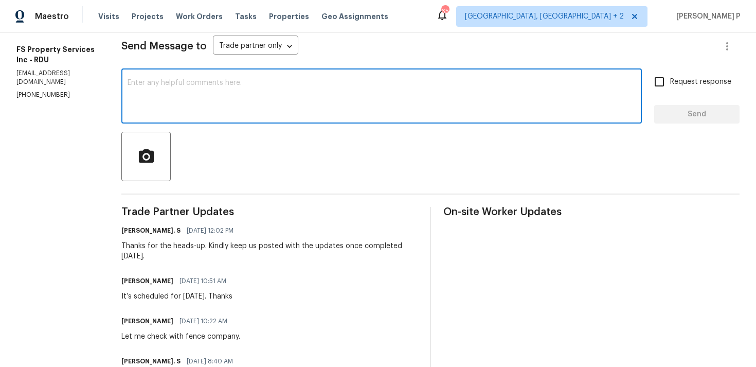
scroll to position [125, 0]
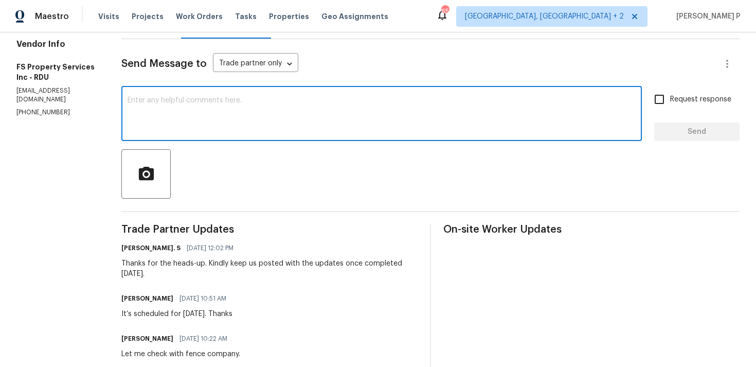
click at [161, 112] on textarea at bounding box center [382, 115] width 508 height 36
paste textarea "Could you please provide us with an update on the status of the work order?"
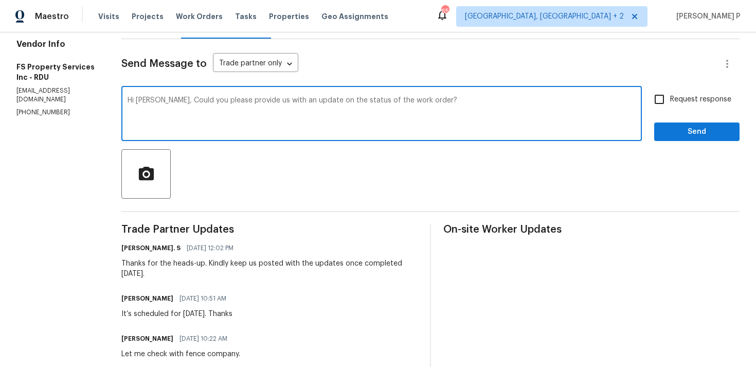
type textarea "Hi Kevin, Could you please provide us with an update on the status of the work …"
click at [656, 96] on input "Request response" at bounding box center [659, 99] width 22 height 22
checkbox input "true"
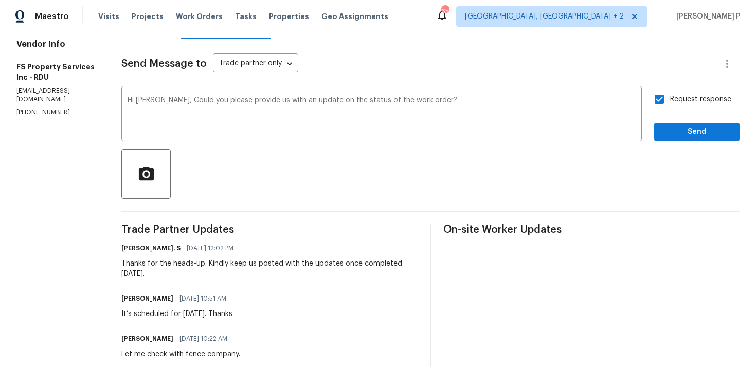
click at [679, 130] on span "Send" at bounding box center [696, 131] width 69 height 13
